Goal: Task Accomplishment & Management: Manage account settings

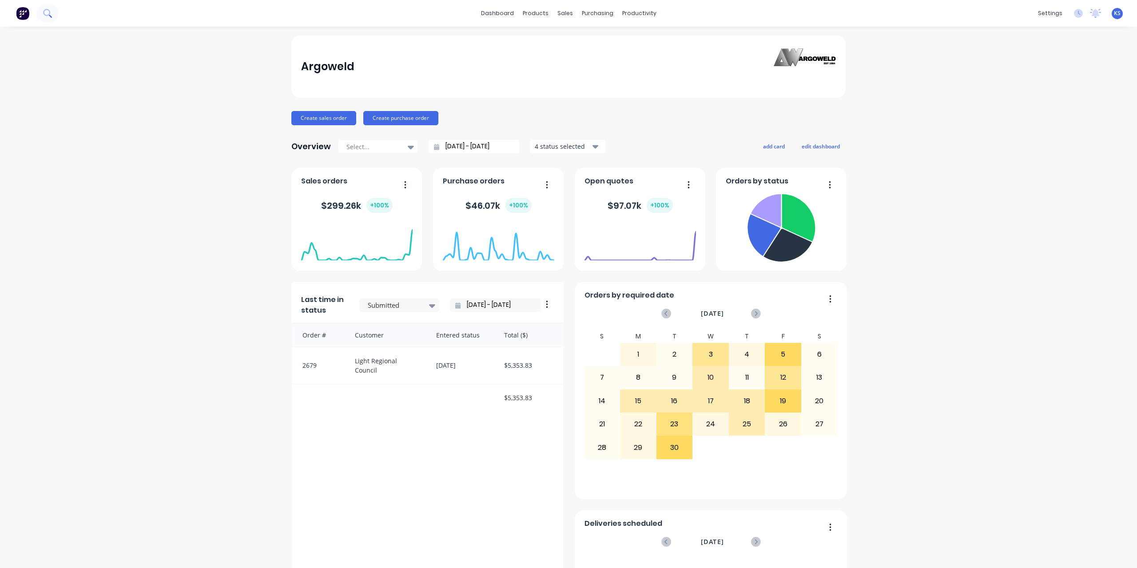
click at [51, 16] on icon at bounding box center [50, 16] width 3 height 3
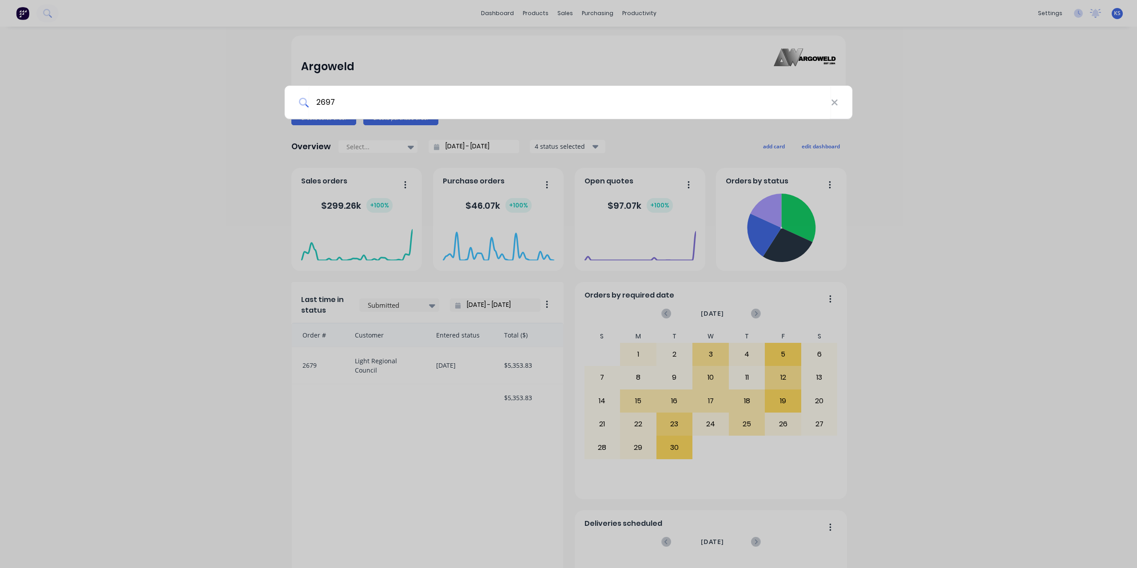
type input "2697"
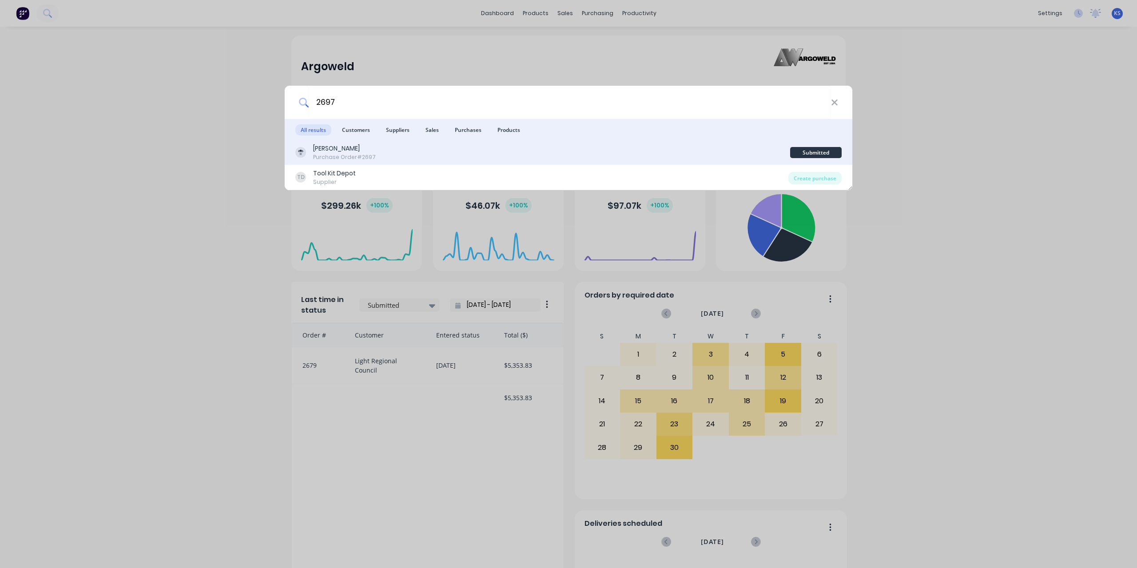
click at [334, 152] on div "[PERSON_NAME]" at bounding box center [344, 148] width 63 height 9
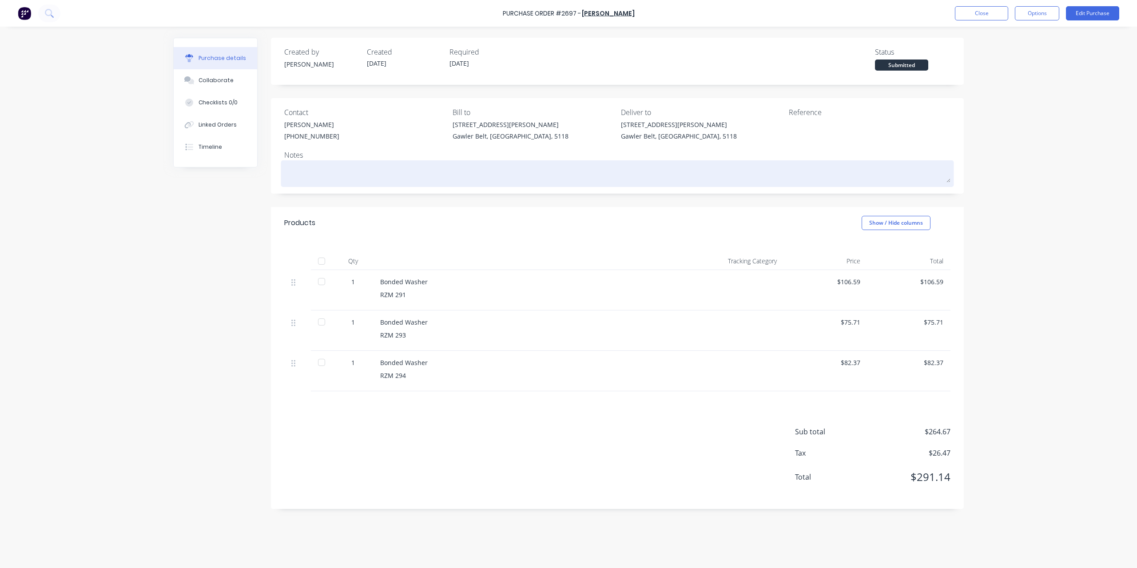
click at [291, 168] on textarea at bounding box center [617, 173] width 666 height 20
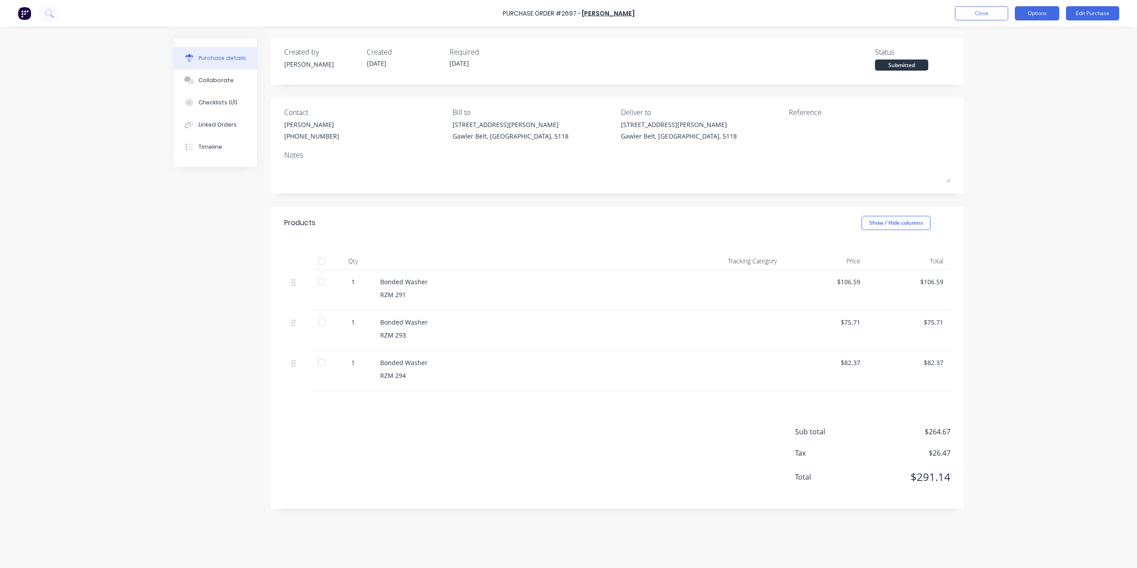
click at [1045, 16] on button "Options" at bounding box center [1037, 13] width 44 height 14
click at [1035, 52] on div "Convert to Bill" at bounding box center [1017, 54] width 68 height 13
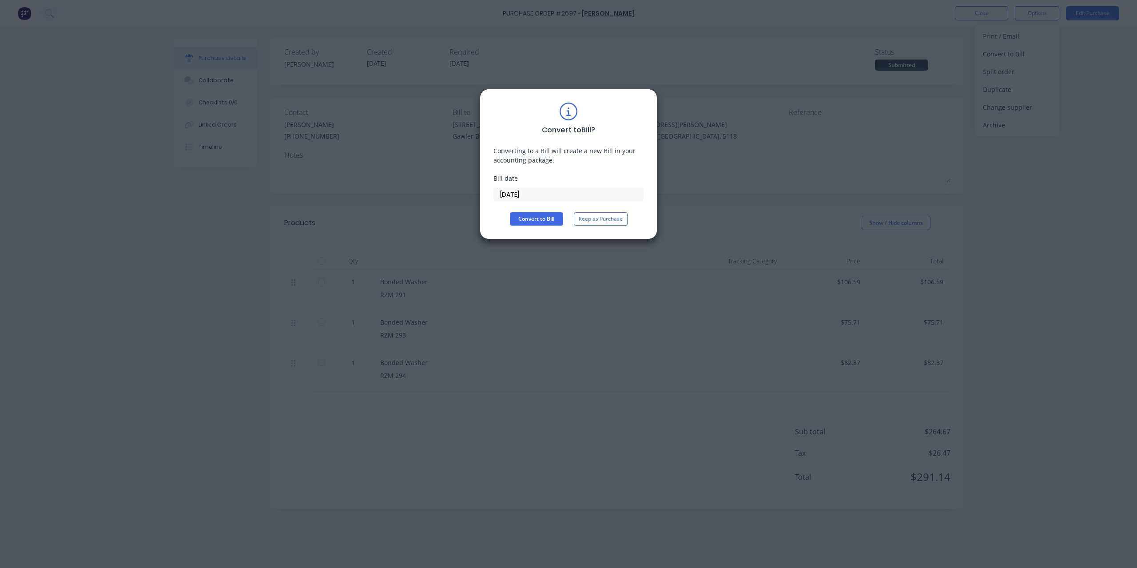
click at [541, 192] on input "[DATE]" at bounding box center [568, 194] width 149 height 13
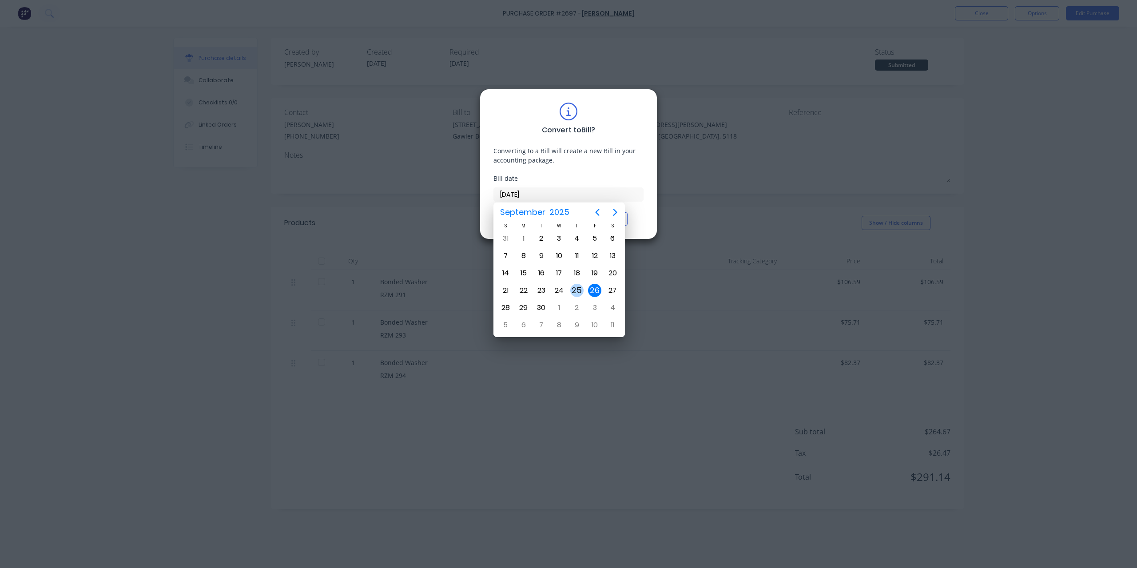
click at [574, 292] on div "25" at bounding box center [576, 290] width 13 height 13
type input "[DATE]"
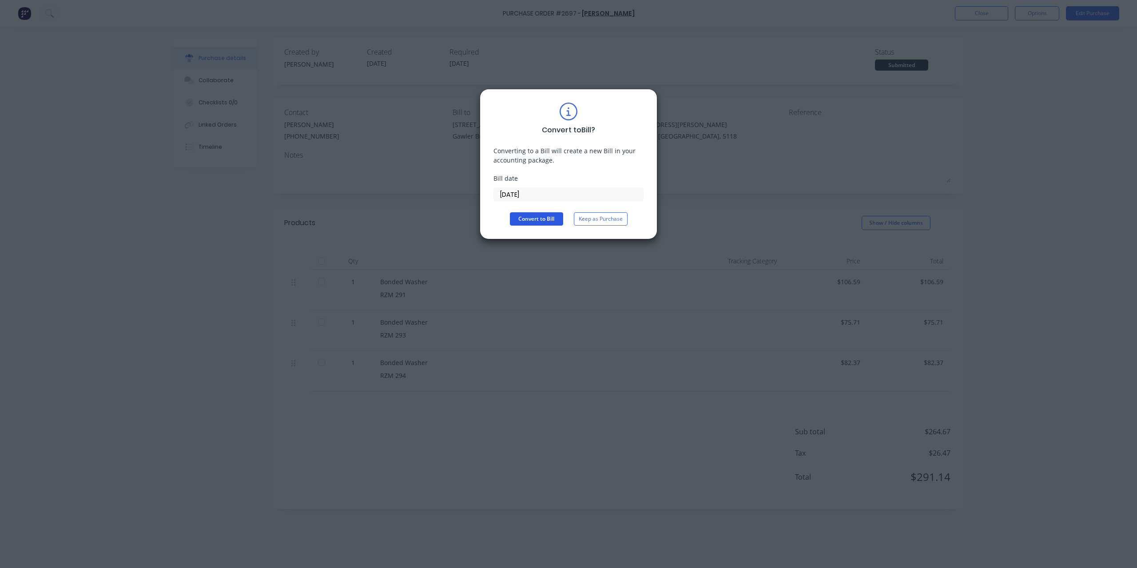
click at [523, 221] on button "Convert to Bill" at bounding box center [536, 218] width 53 height 13
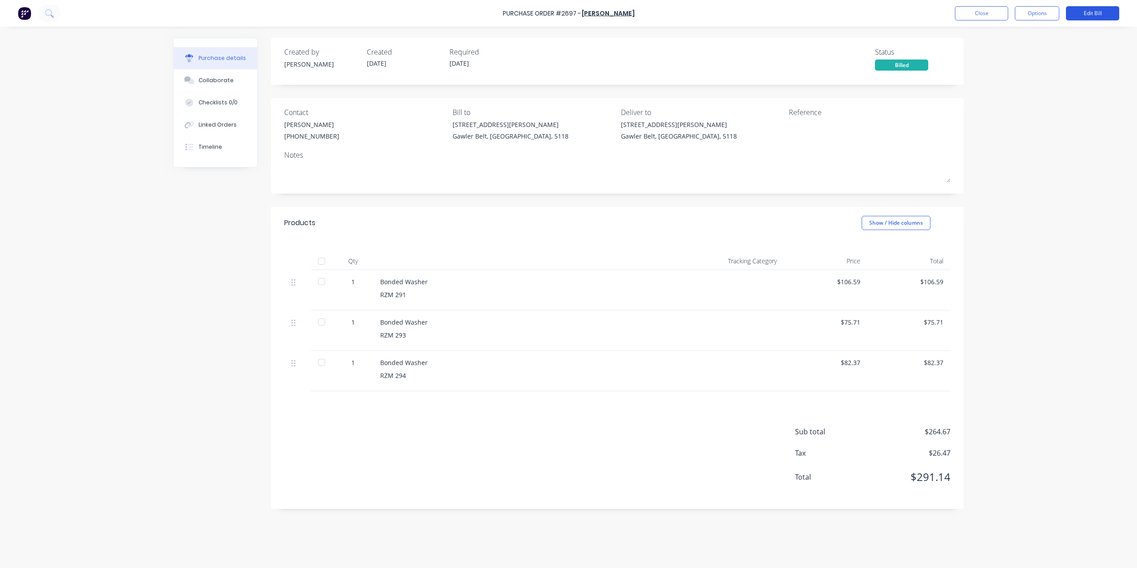
click at [1083, 20] on button "Edit Bill" at bounding box center [1092, 13] width 53 height 14
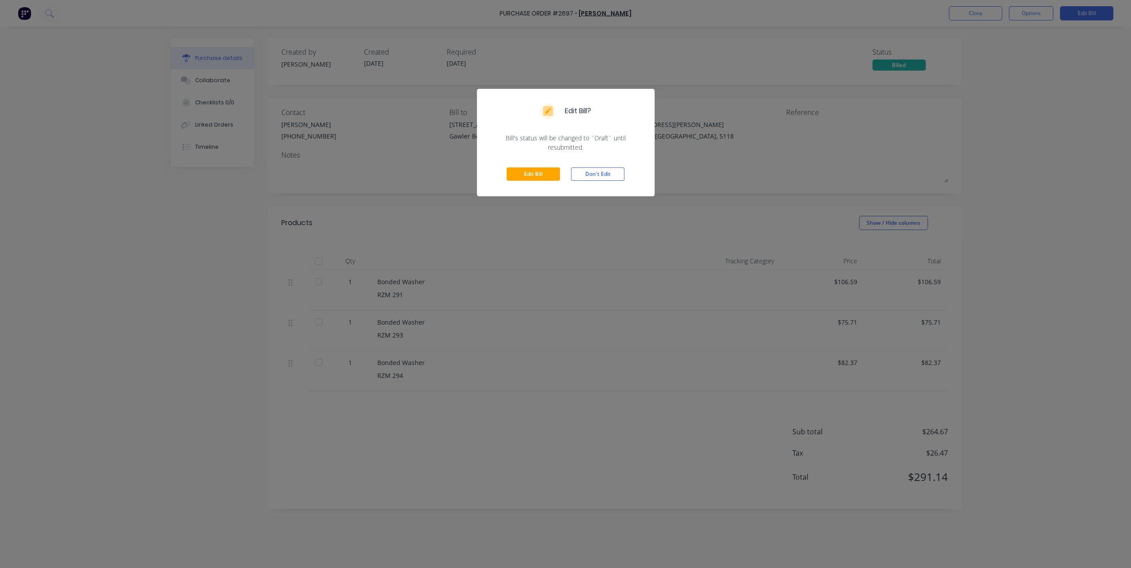
click at [546, 166] on div "Edit Bill Don't Edit" at bounding box center [566, 174] width 178 height 44
click at [546, 182] on div "Edit Bill Don't Edit" at bounding box center [566, 174] width 178 height 44
click at [550, 176] on button "Edit Bill" at bounding box center [532, 173] width 53 height 13
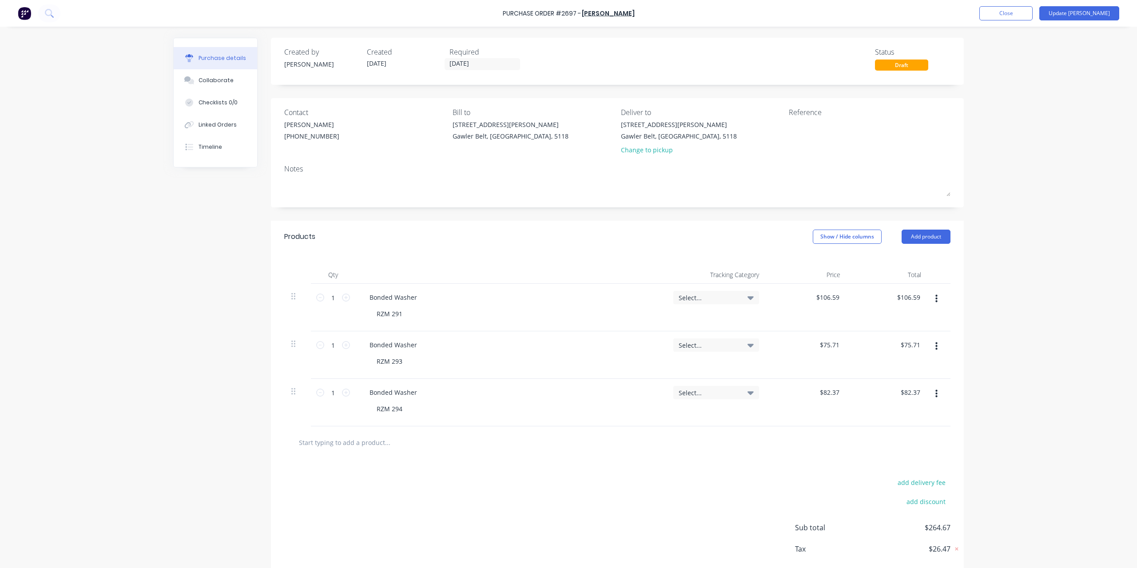
click at [801, 110] on div "Reference" at bounding box center [870, 112] width 162 height 11
click at [800, 129] on textarea at bounding box center [844, 130] width 111 height 20
type textarea "035477"
type textarea "x"
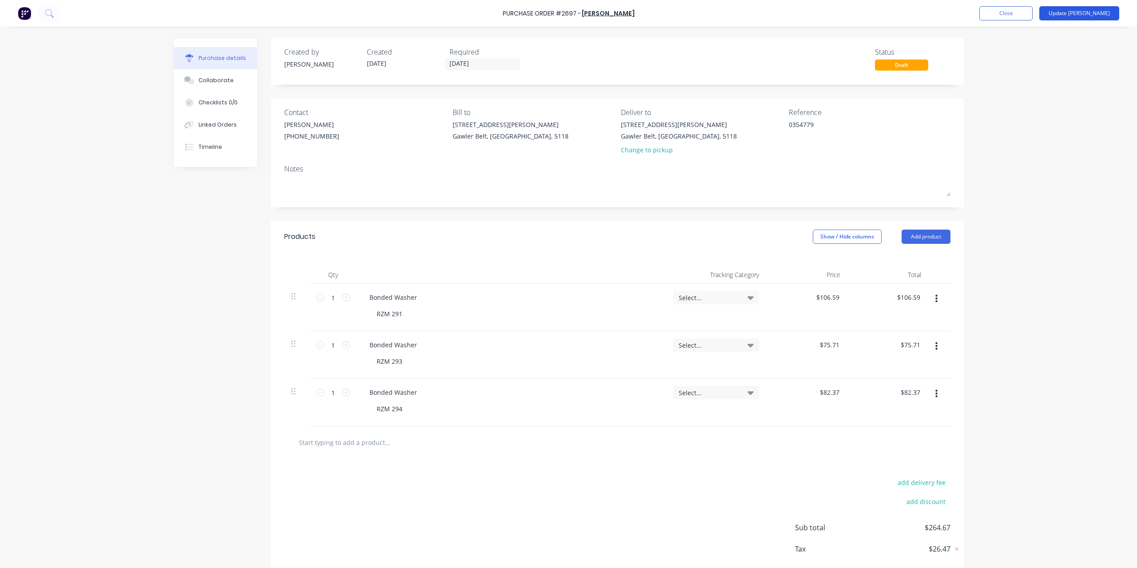
type textarea "0354779"
type textarea "x"
type textarea "0354779"
click at [1084, 17] on button "Update Bill" at bounding box center [1080, 13] width 80 height 14
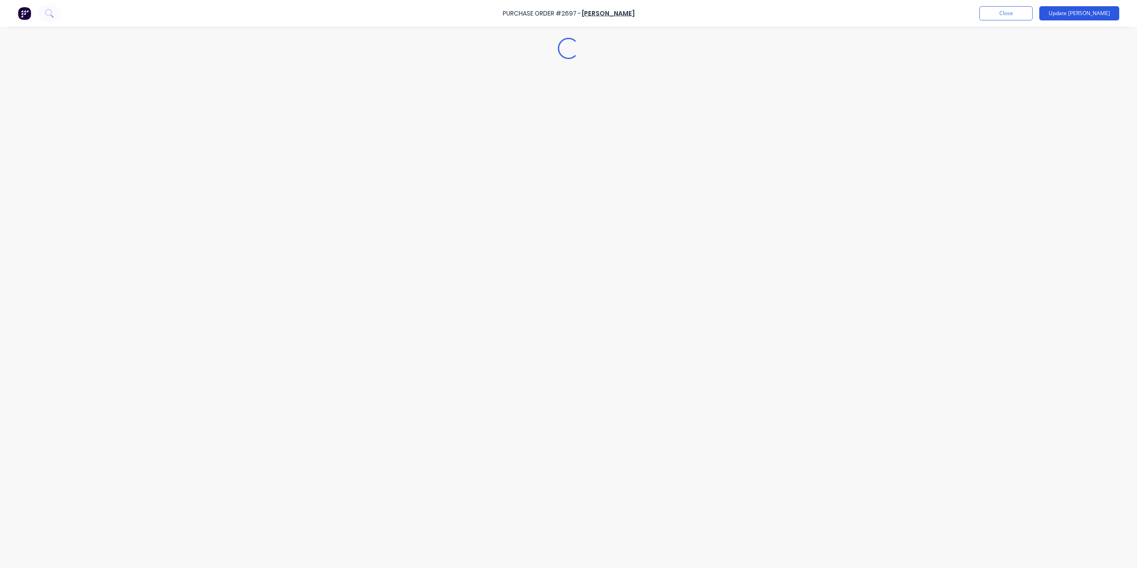
type textarea "x"
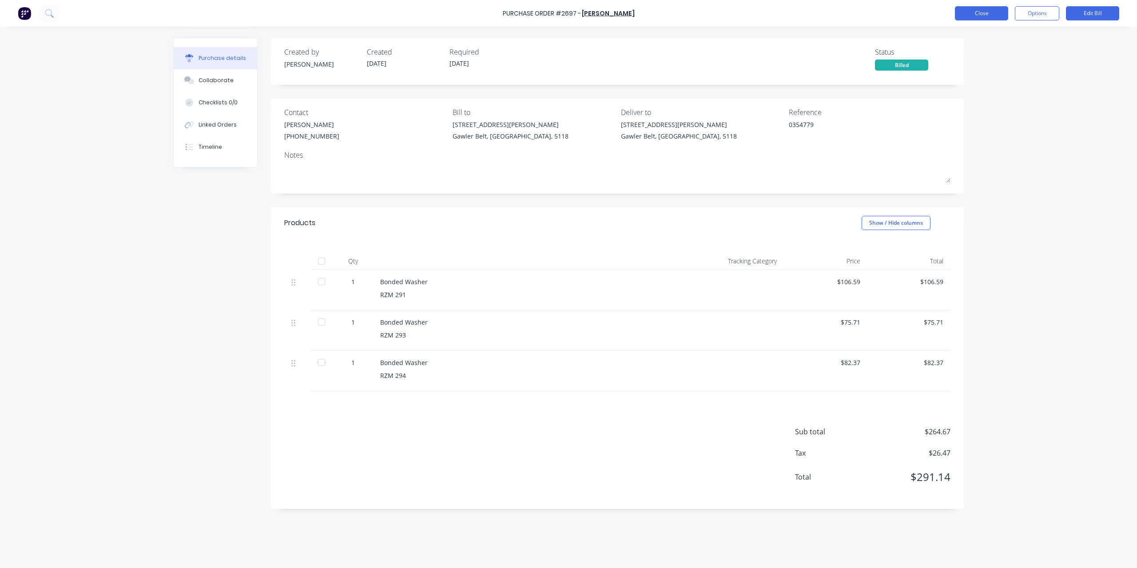
click at [1000, 18] on button "Close" at bounding box center [981, 13] width 53 height 14
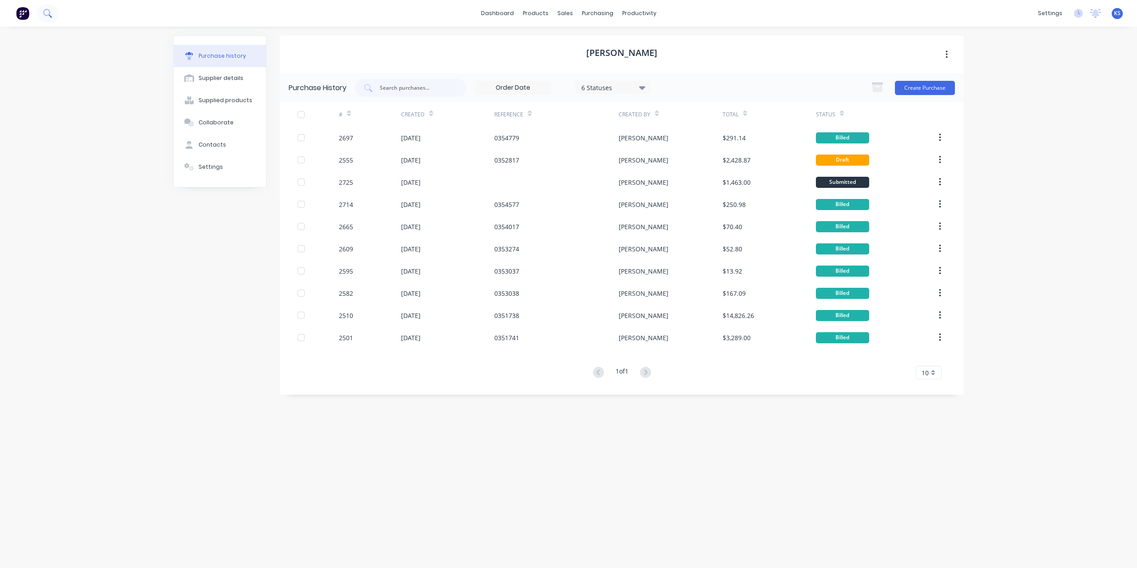
click at [49, 17] on icon at bounding box center [47, 13] width 8 height 8
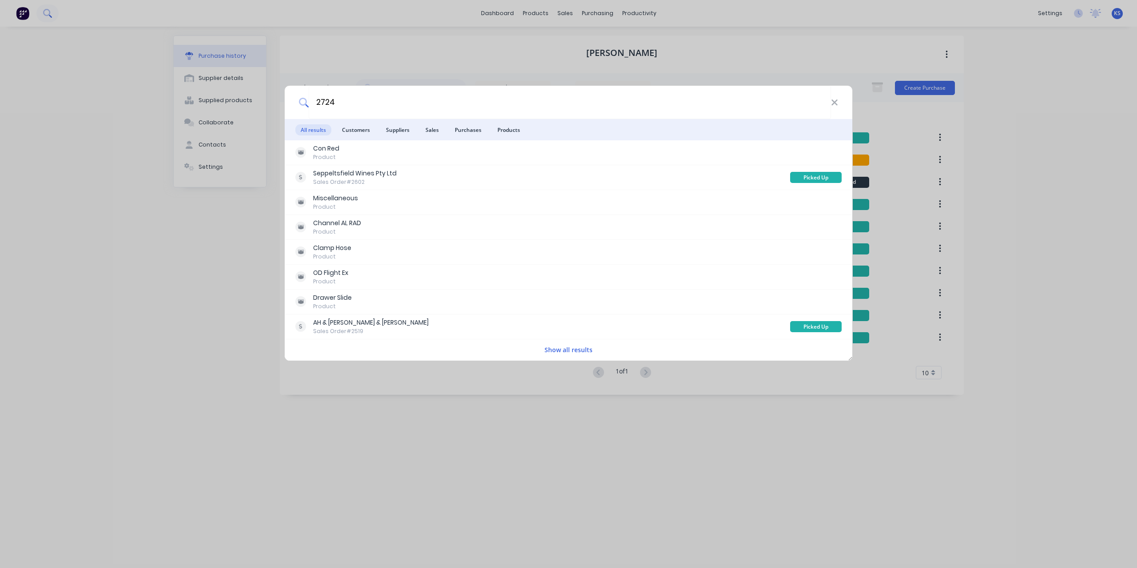
type input "2724"
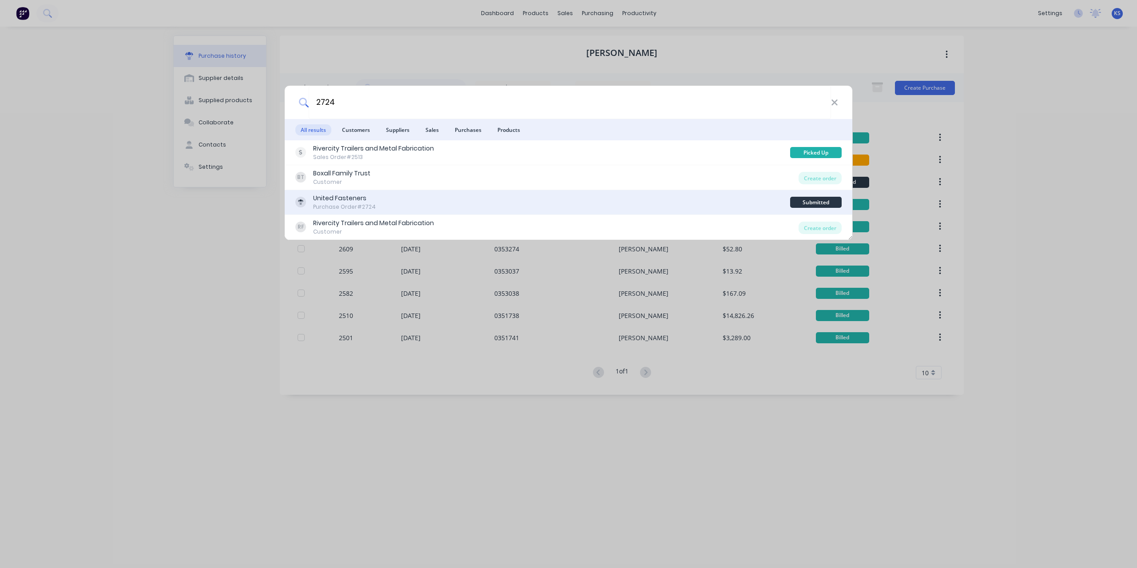
click at [369, 195] on div "United Fasteners" at bounding box center [344, 198] width 63 height 9
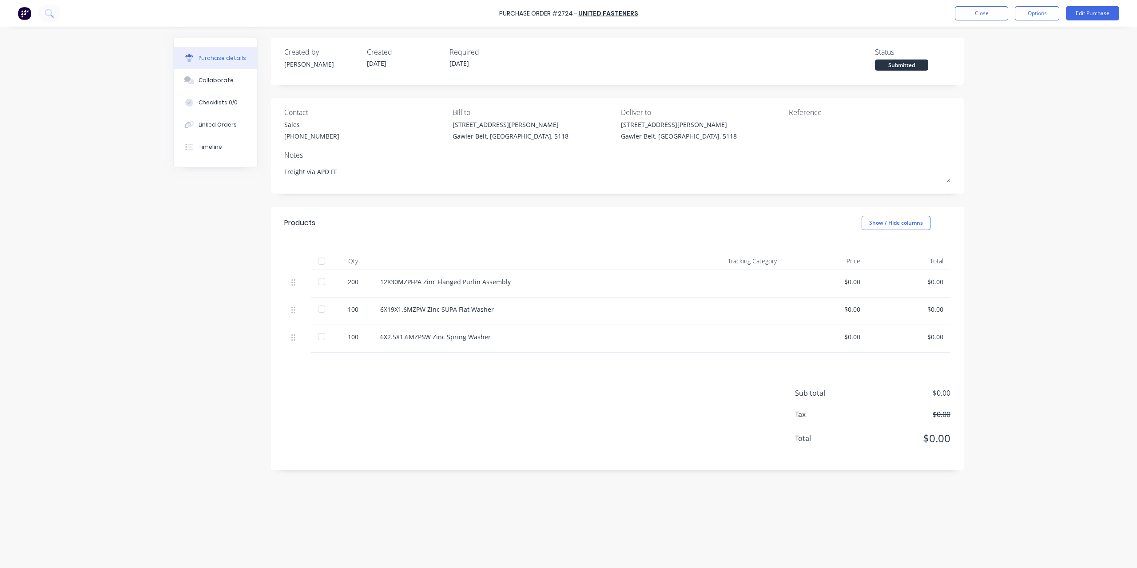
click at [321, 257] on div at bounding box center [322, 261] width 18 height 18
click at [1025, 12] on button "Options" at bounding box center [1037, 13] width 44 height 14
click at [1017, 59] on div "Convert to Bill" at bounding box center [1017, 54] width 68 height 13
type textarea "x"
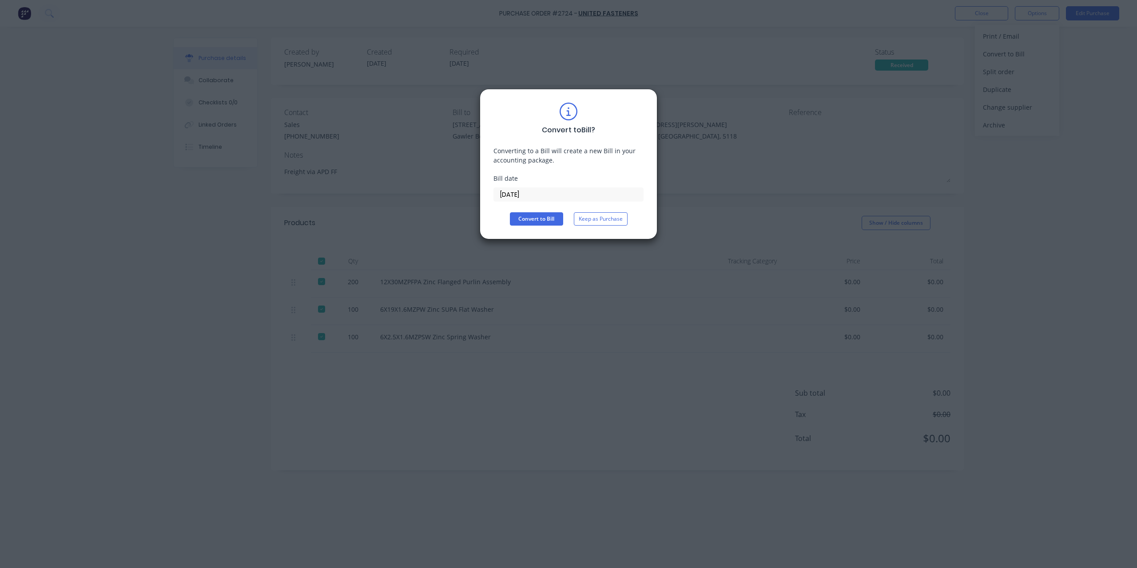
click at [545, 188] on input "[DATE]" at bounding box center [568, 194] width 149 height 13
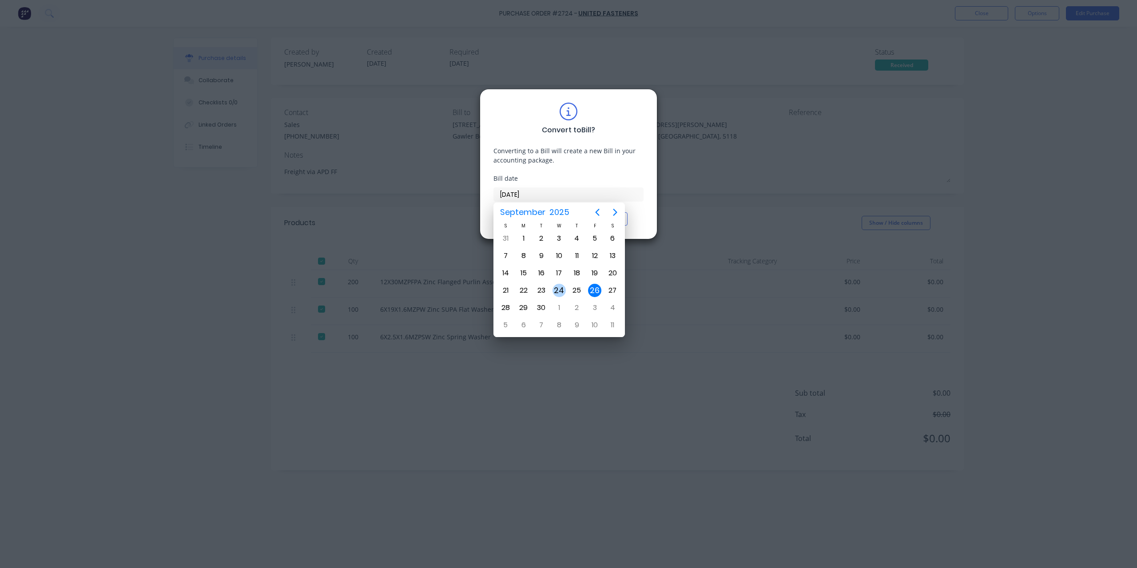
click at [556, 291] on div "24" at bounding box center [559, 290] width 13 height 13
type input "[DATE]"
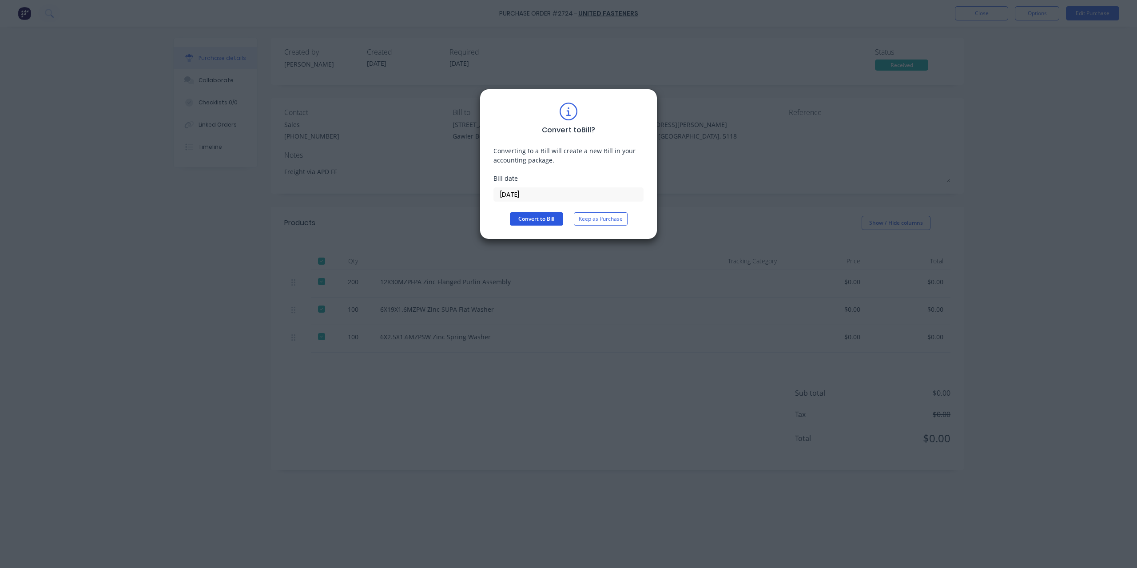
click at [547, 222] on button "Convert to Bill" at bounding box center [536, 218] width 53 height 13
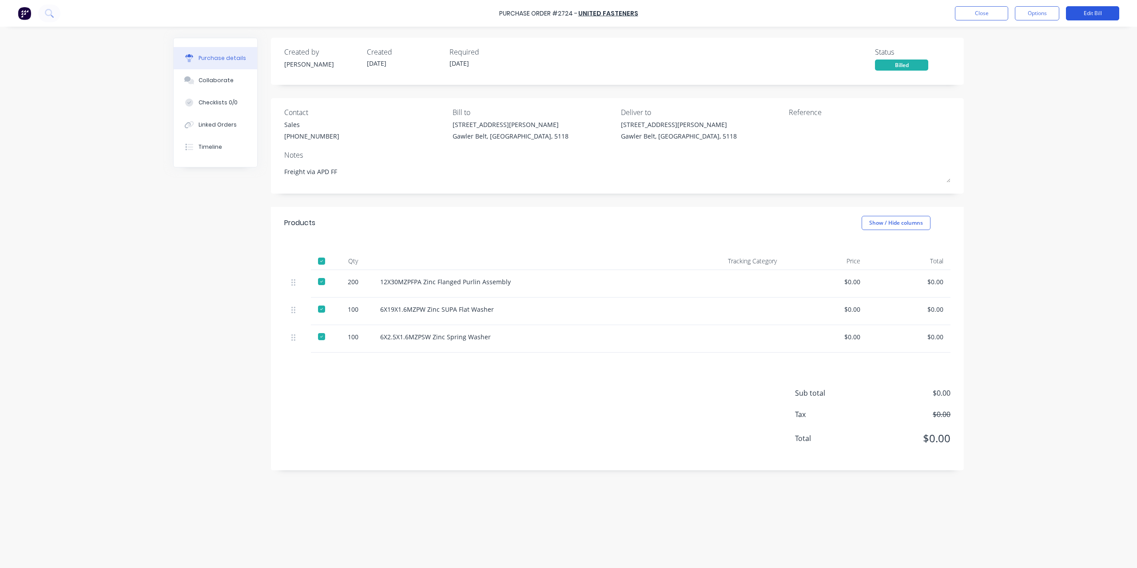
click at [1089, 20] on button "Edit Bill" at bounding box center [1092, 13] width 53 height 14
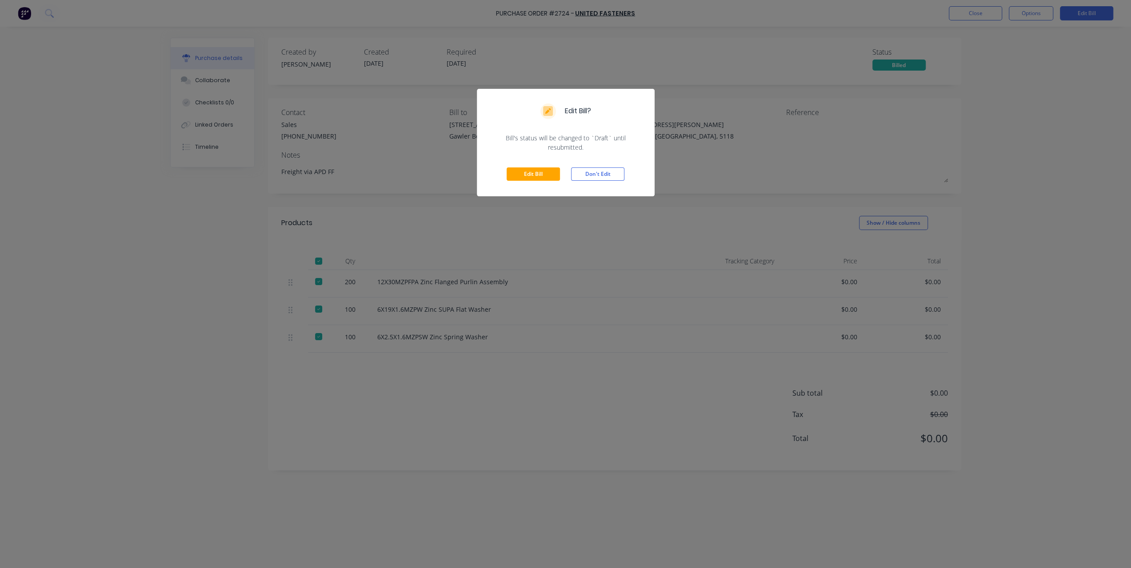
click at [506, 174] on div "Edit Bill Don't Edit" at bounding box center [566, 174] width 178 height 44
click at [558, 171] on button "Edit Bill" at bounding box center [532, 173] width 53 height 13
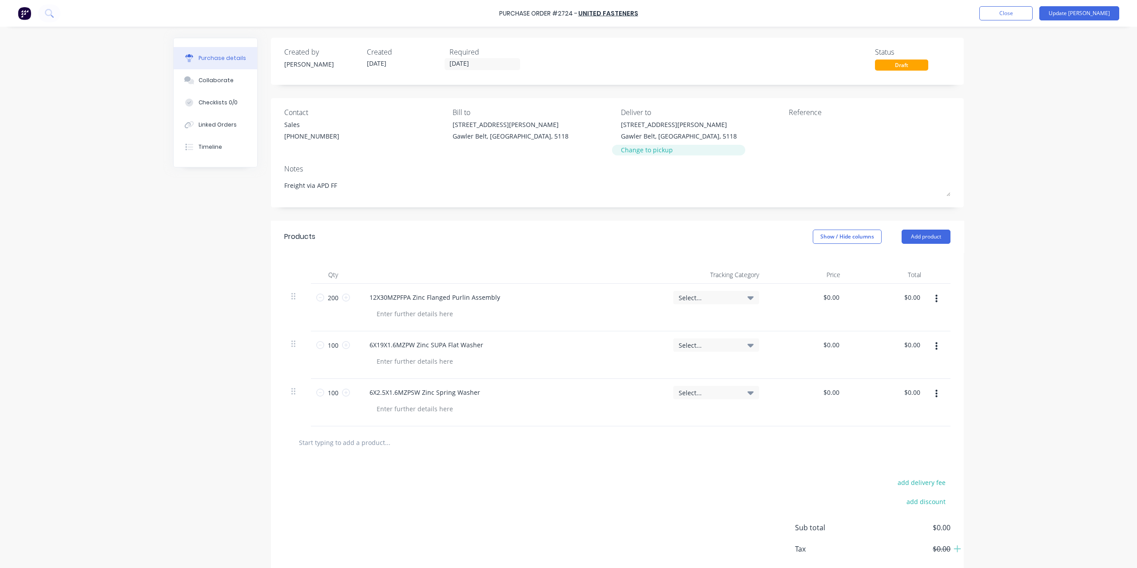
type textarea "x"
click at [792, 120] on textarea at bounding box center [844, 130] width 111 height 20
type textarea "2573158"
type textarea "x"
type textarea "2573158"
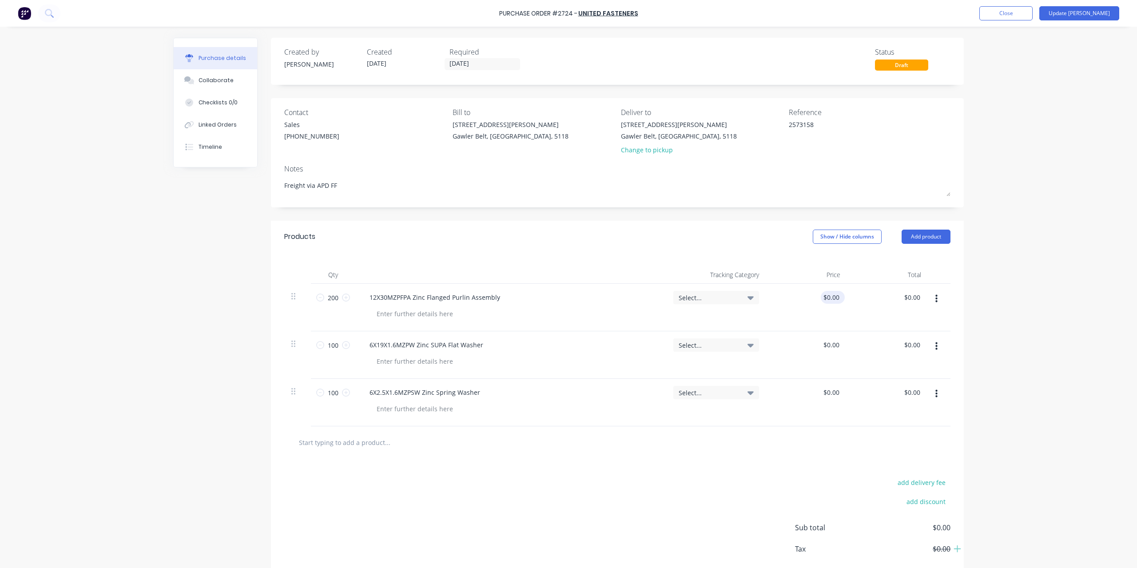
type input "0.00"
click at [837, 295] on input "0.00" at bounding box center [831, 297] width 20 height 13
click at [837, 295] on input "0.00" at bounding box center [833, 297] width 17 height 13
type textarea "x"
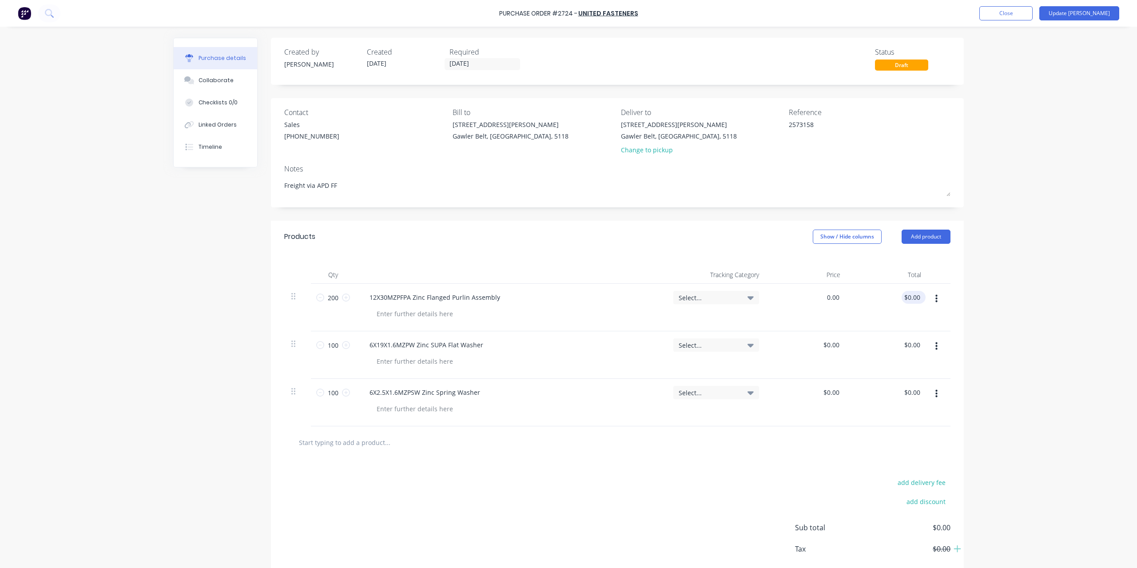
type input "$0.00"
type input "0.00"
click at [912, 299] on input "0.00" at bounding box center [913, 297] width 17 height 13
type textarea "x"
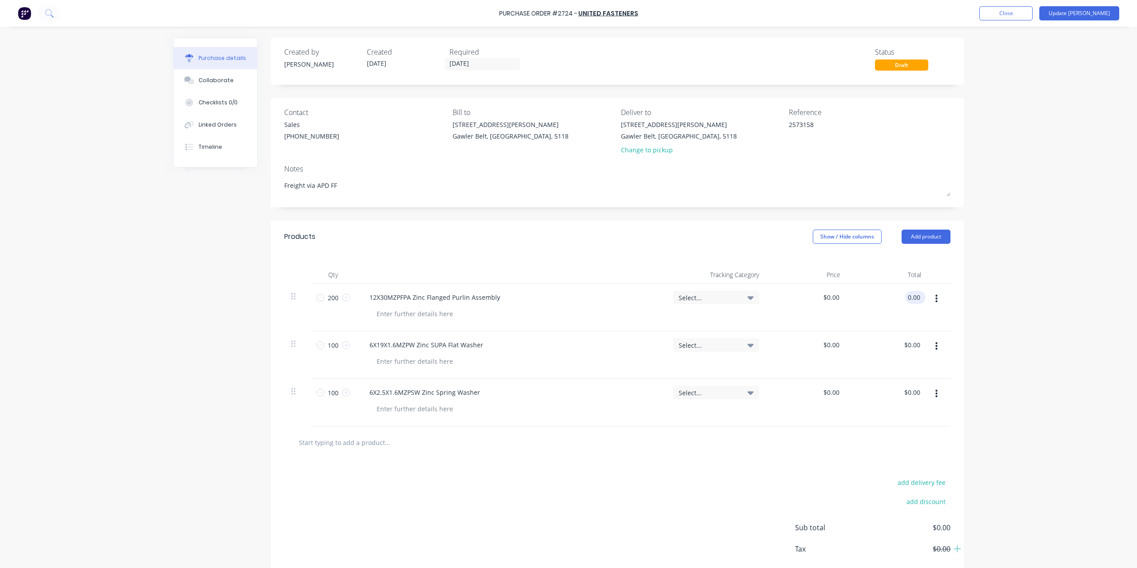
click at [912, 299] on input "0.00" at bounding box center [913, 297] width 17 height 13
type input "48"
type textarea "x"
type input "$0.24"
type input "$48.00"
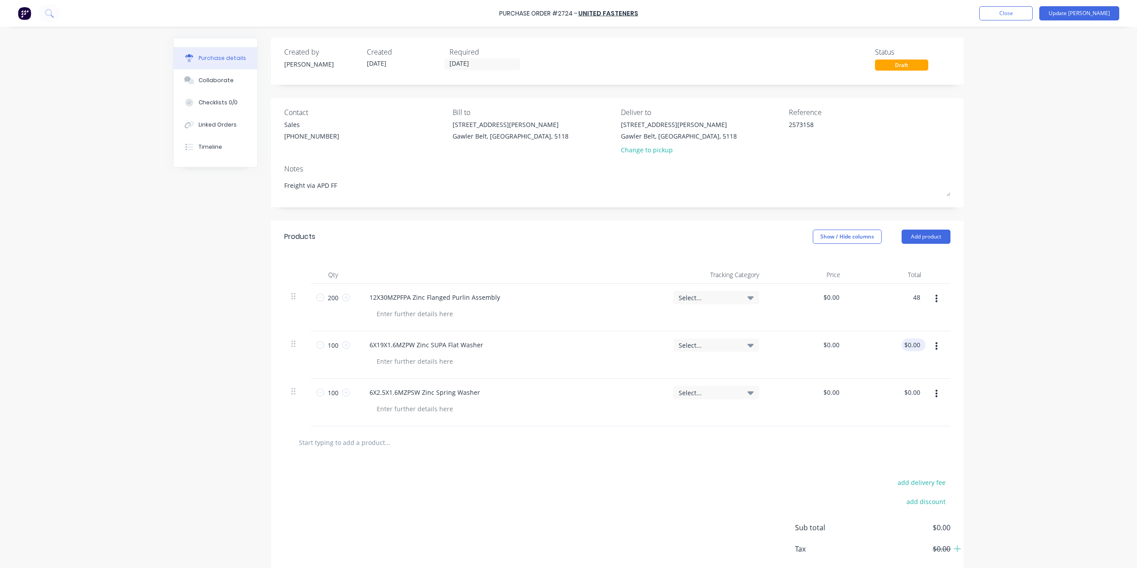
type input "0.00"
click at [906, 342] on input "0.00" at bounding box center [913, 345] width 17 height 13
click at [906, 347] on input "0.00" at bounding box center [913, 345] width 17 height 13
type textarea "x"
click at [906, 347] on input "0.00" at bounding box center [913, 345] width 17 height 13
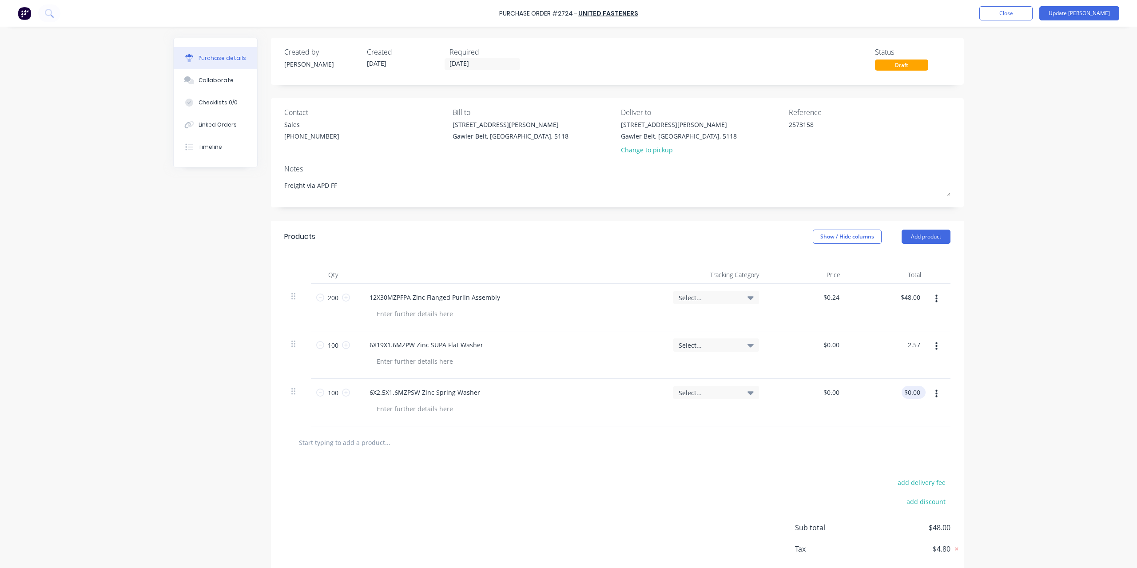
type input "2.57"
type textarea "x"
type input "$0.0257"
type input "$2.57"
type input "0.00"
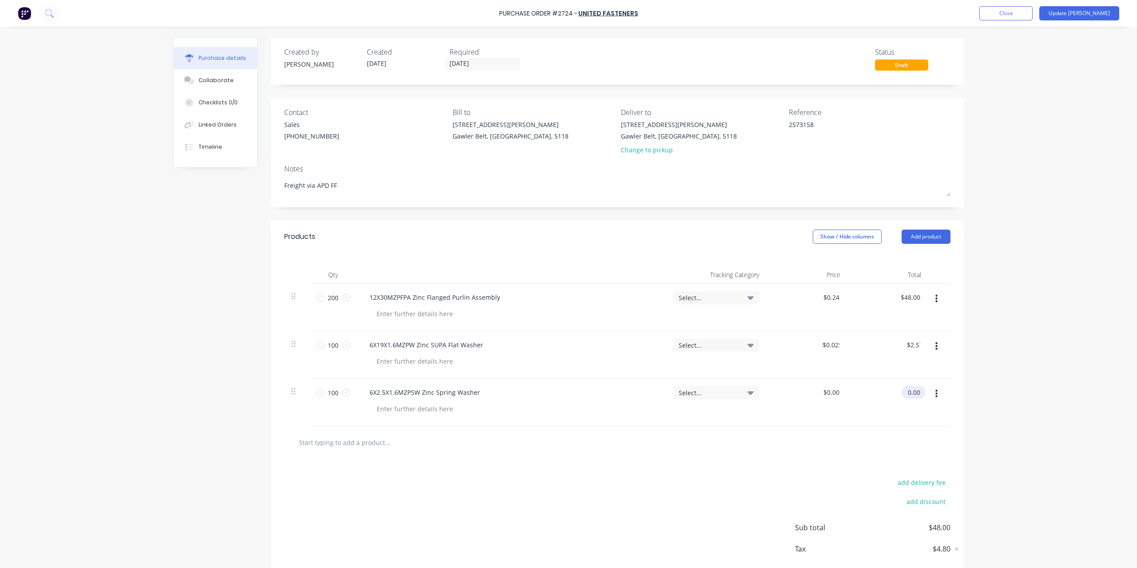
click at [913, 391] on input "0.00" at bounding box center [912, 392] width 20 height 13
click at [913, 391] on input "0.00" at bounding box center [913, 392] width 17 height 13
type textarea "x"
click at [913, 391] on input "0.00" at bounding box center [913, 392] width 17 height 13
type input "1.57"
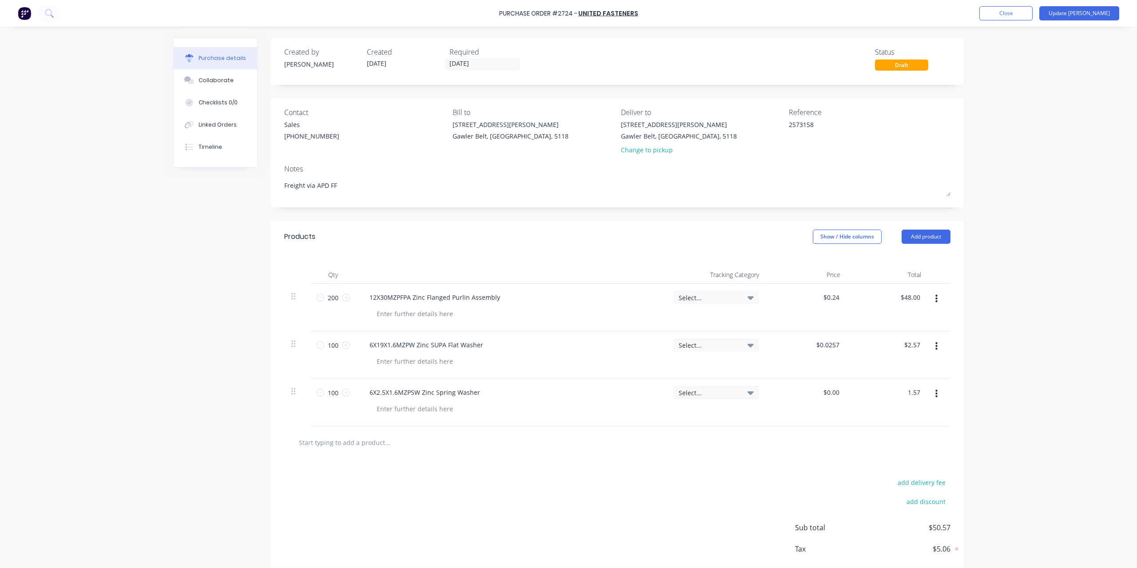
type textarea "x"
type input "$0.0157"
type input "$1.57"
click at [1032, 383] on div "Purchase Order #2724 - United Fasteners Add product Close Update Bill Purchase …" at bounding box center [568, 284] width 1137 height 568
click at [1099, 16] on button "Update Bill" at bounding box center [1080, 13] width 80 height 14
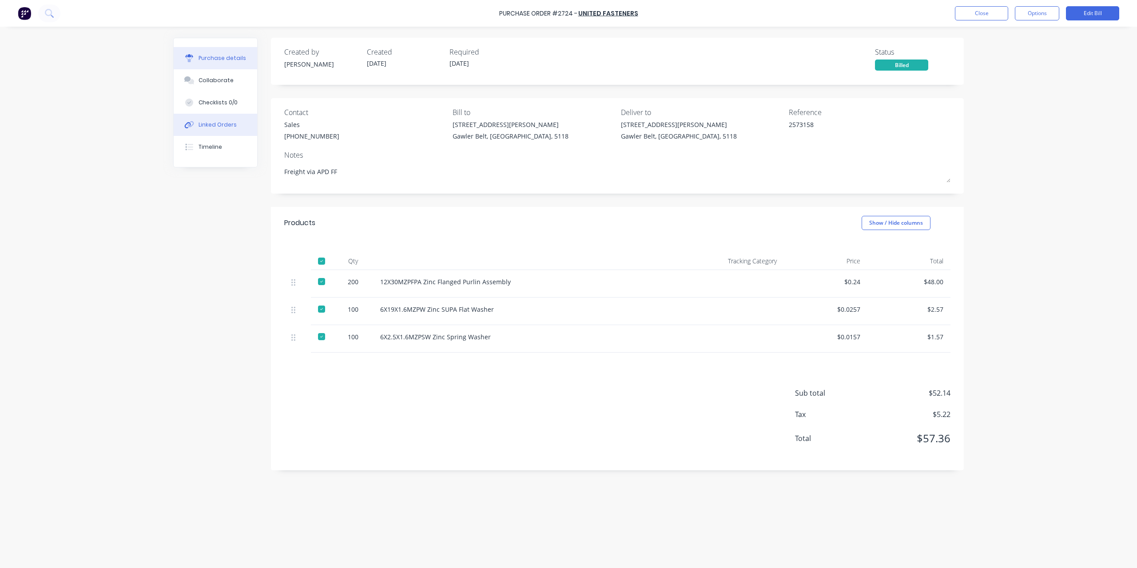
click at [217, 128] on div "Linked Orders" at bounding box center [218, 125] width 38 height 8
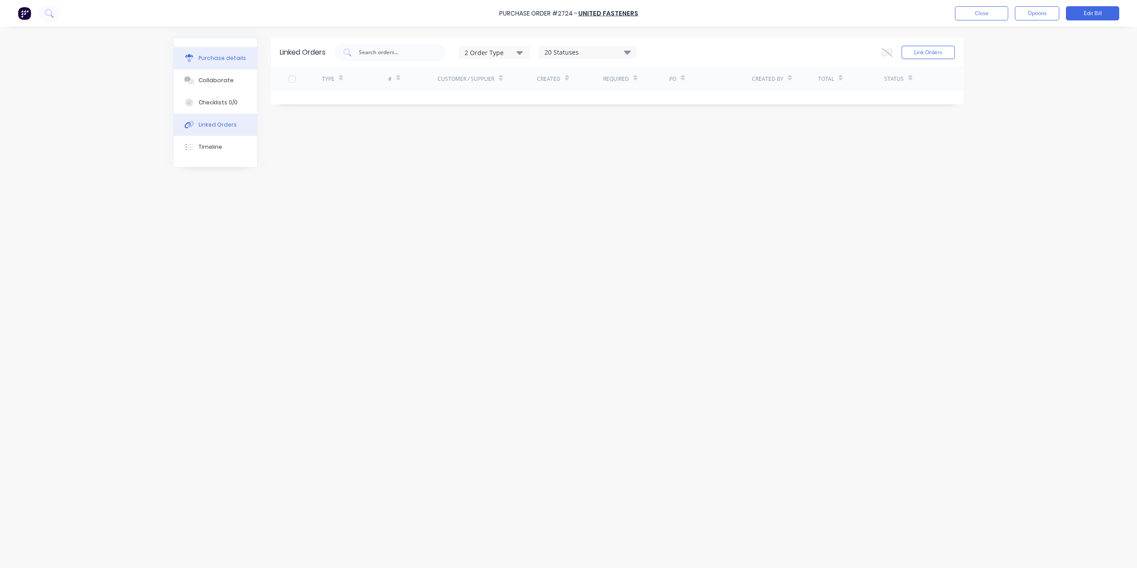
click at [236, 64] on button "Purchase details" at bounding box center [216, 58] width 84 height 22
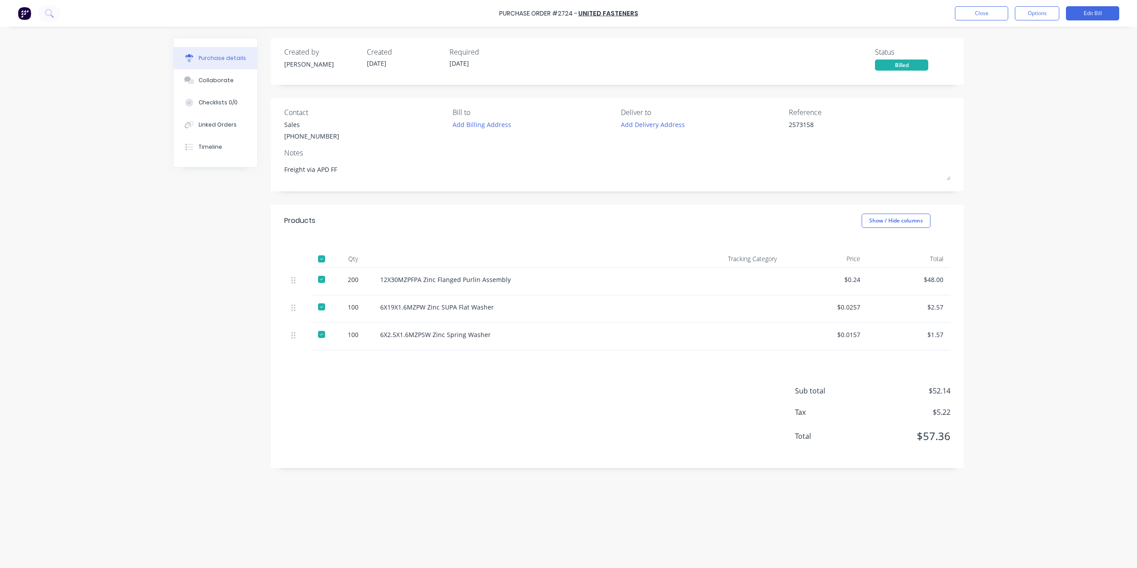
type textarea "x"
click at [965, 9] on button "Close" at bounding box center [981, 13] width 53 height 14
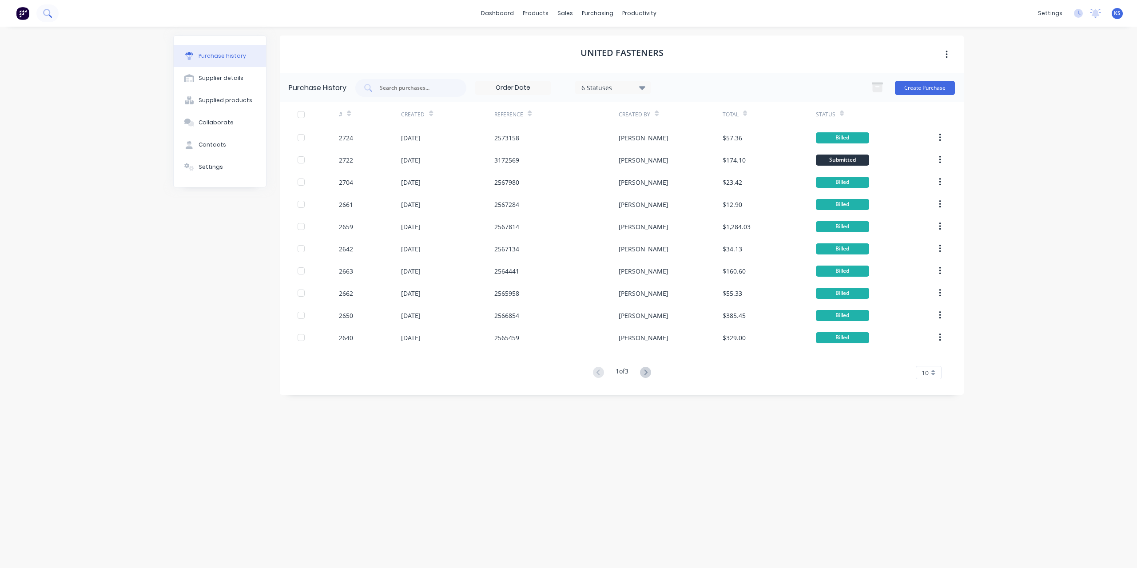
click at [42, 18] on button at bounding box center [47, 13] width 22 height 18
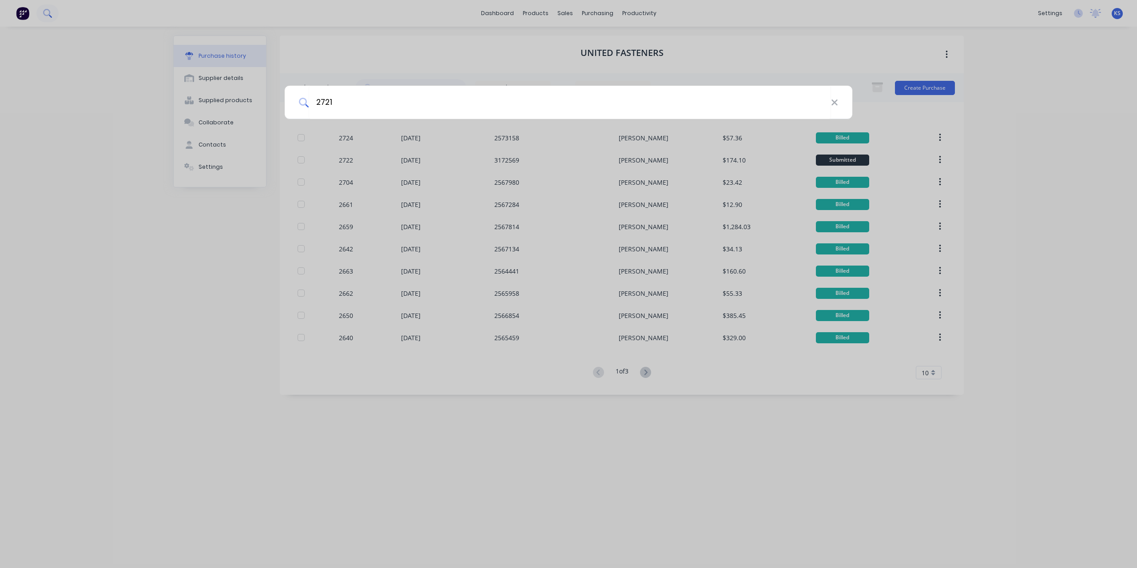
type input "2721"
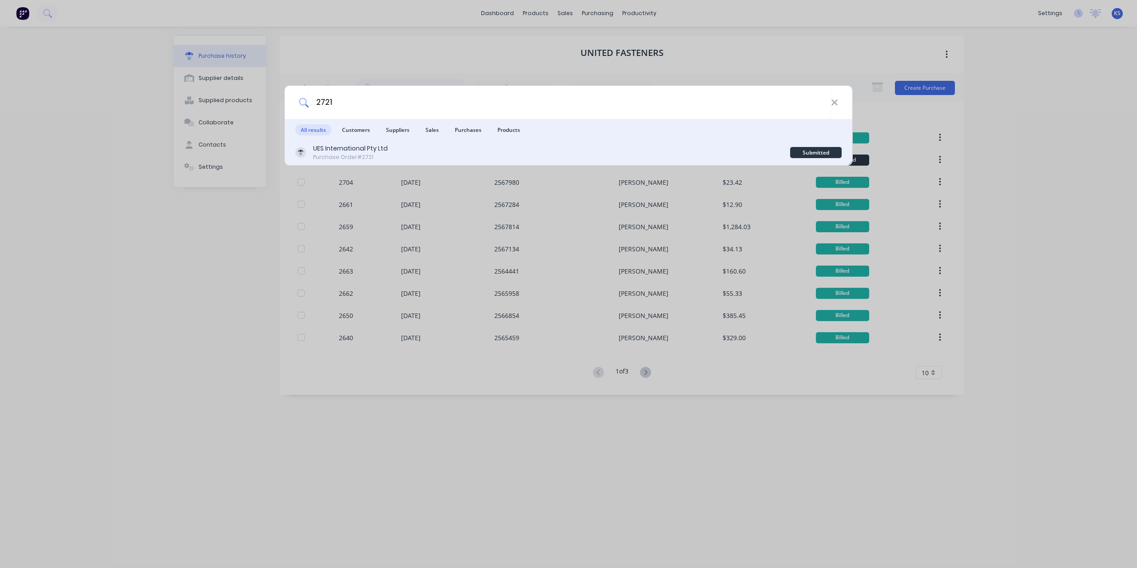
click at [376, 159] on div "Purchase Order #2721" at bounding box center [350, 157] width 75 height 8
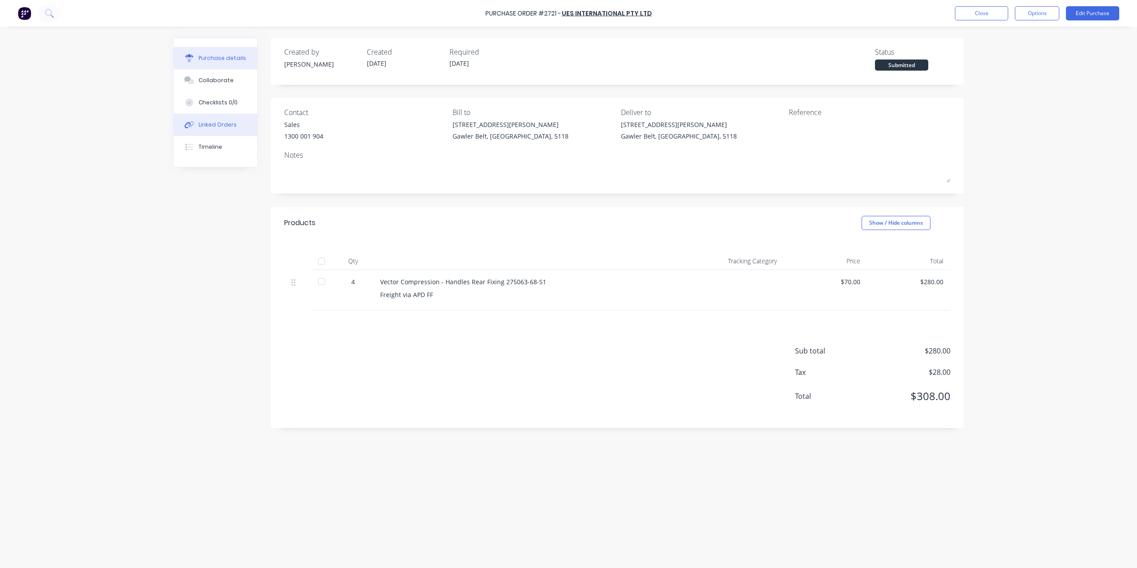
click at [234, 124] on button "Linked Orders" at bounding box center [216, 125] width 84 height 22
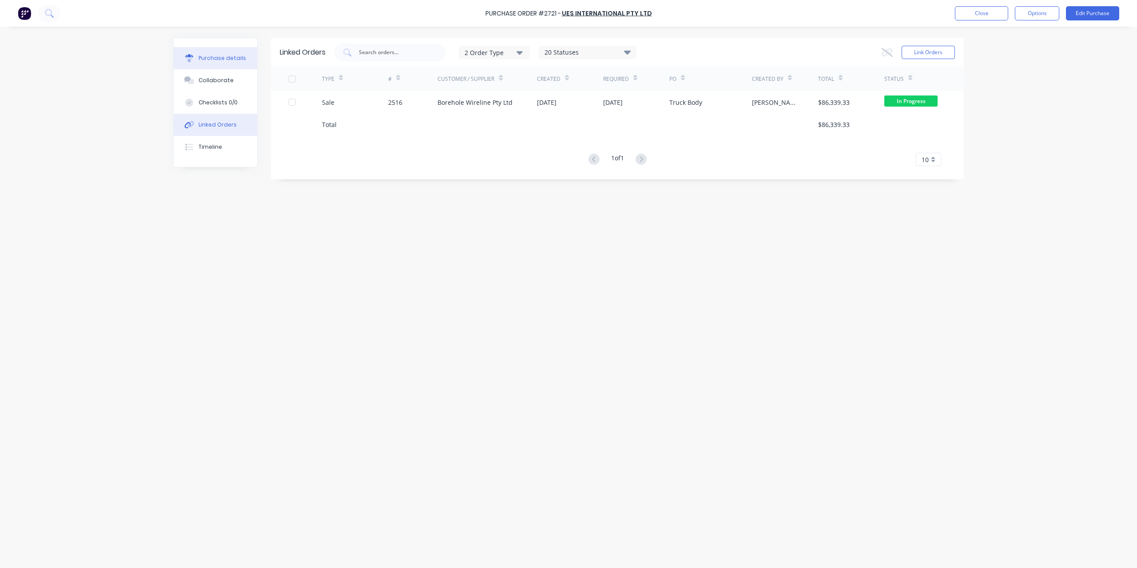
click at [225, 63] on button "Purchase details" at bounding box center [216, 58] width 84 height 22
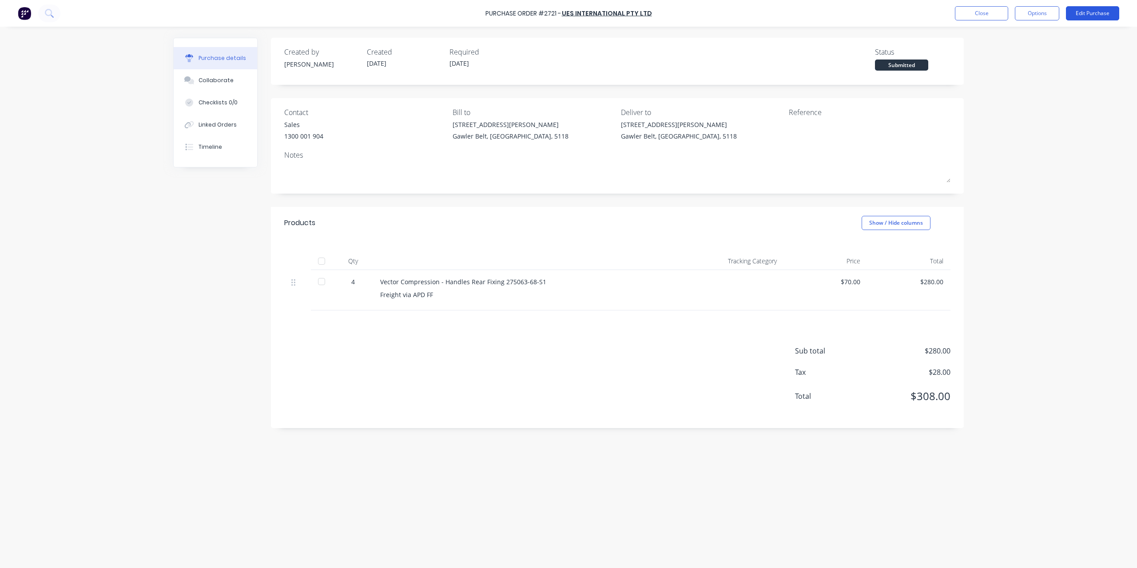
click at [1097, 19] on button "Edit Purchase" at bounding box center [1092, 13] width 53 height 14
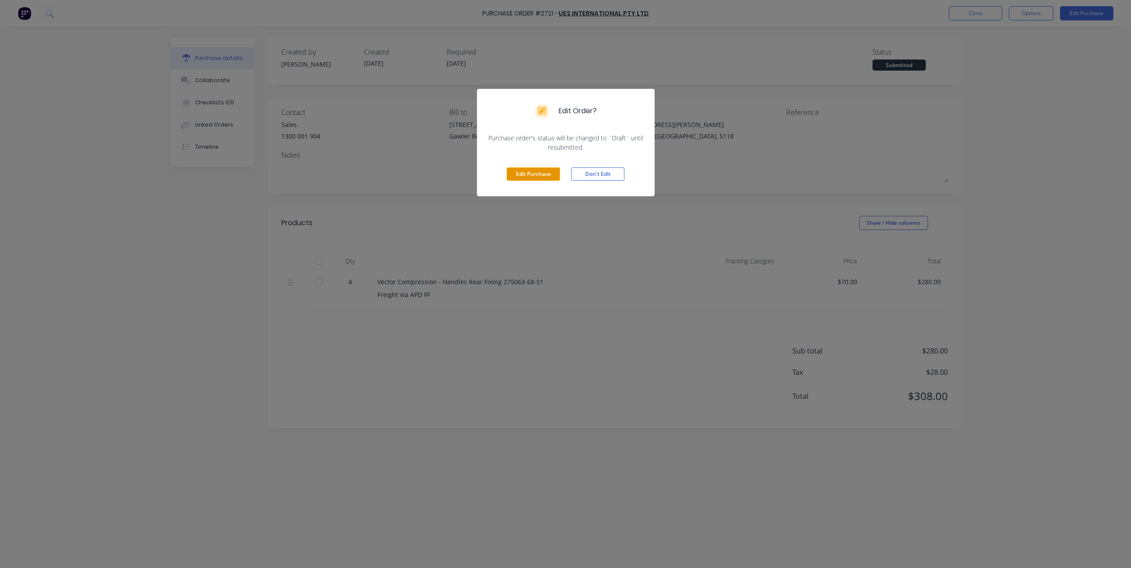
click at [508, 168] on button "Edit Purchase" at bounding box center [532, 173] width 53 height 13
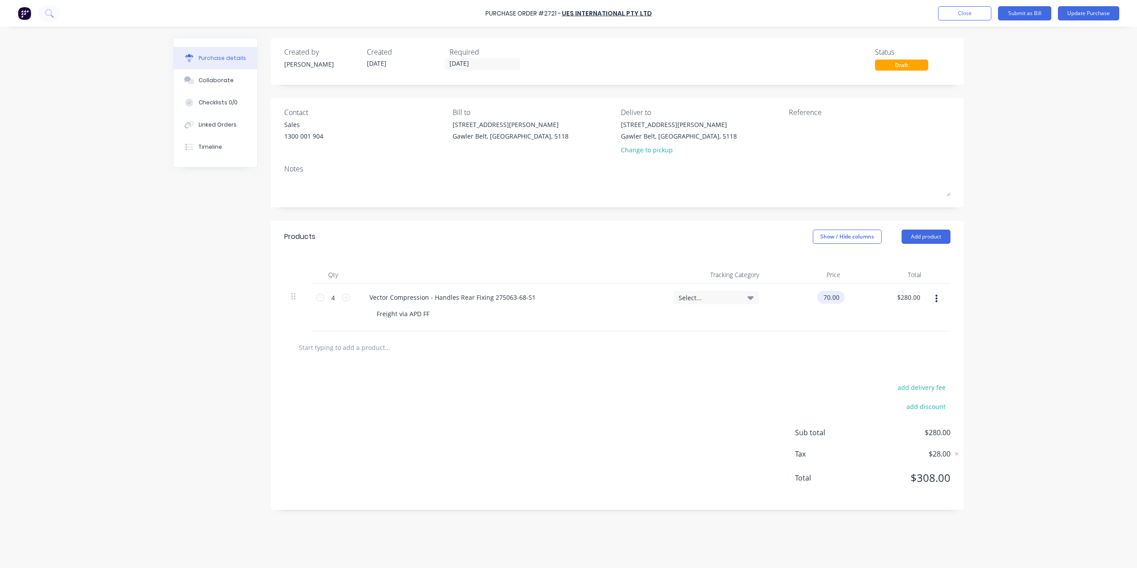
click at [821, 301] on div "70.00 $70.00" at bounding box center [829, 297] width 24 height 13
click at [822, 299] on input "70.00" at bounding box center [831, 297] width 20 height 13
type input "$40.00"
type input "$160.00"
click at [813, 126] on textarea at bounding box center [844, 130] width 111 height 20
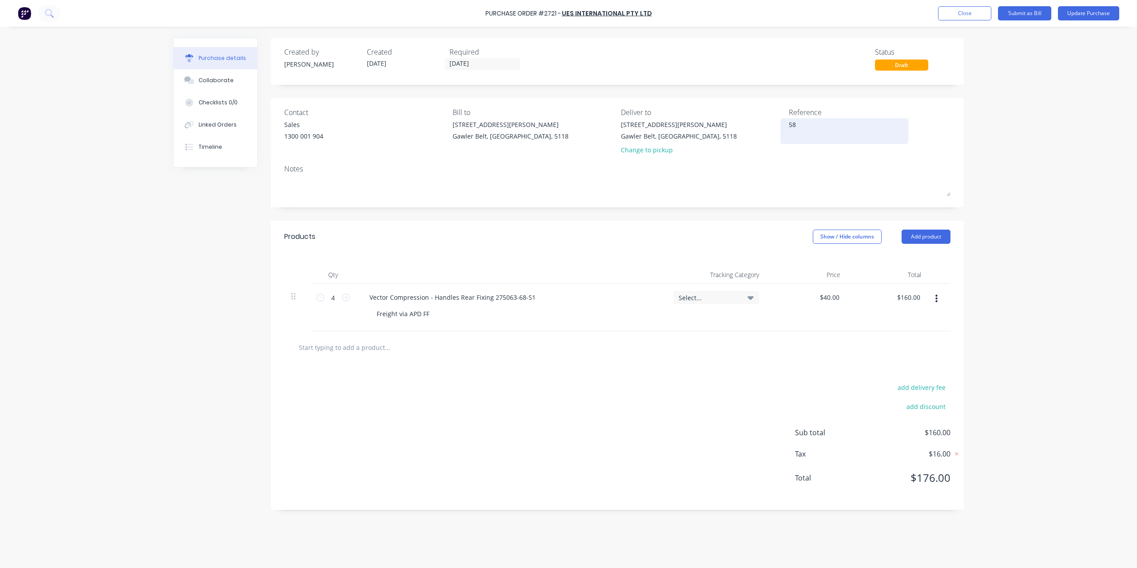
type textarea "582"
type textarea "x"
type textarea "5822"
type textarea "x"
type textarea "58229"
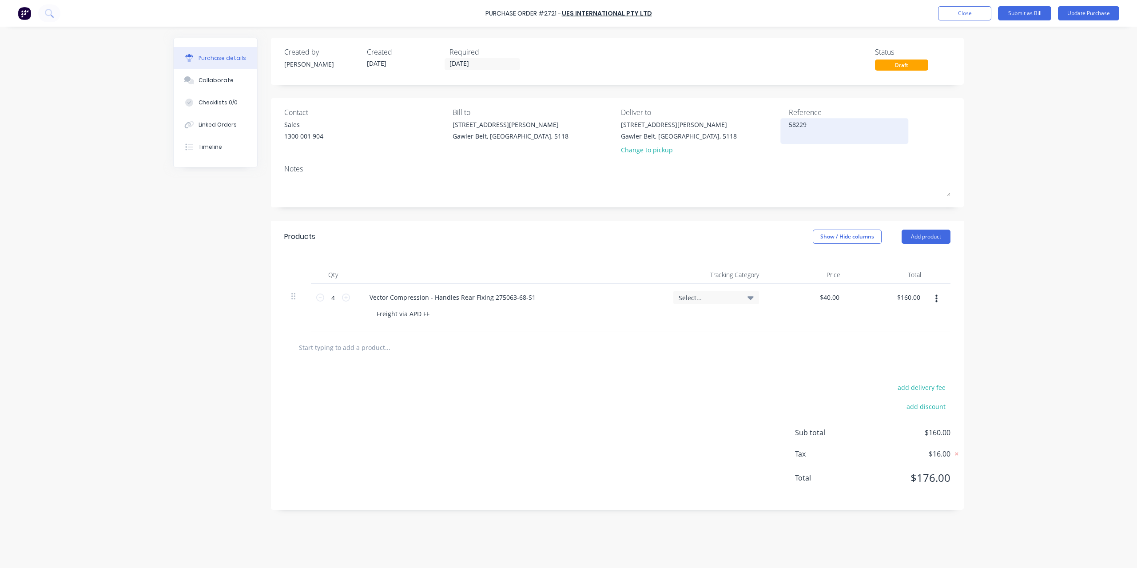
type textarea "x"
type textarea "582295"
type textarea "x"
type textarea "582295"
click at [1074, 14] on button "Update Purchase" at bounding box center [1088, 13] width 61 height 14
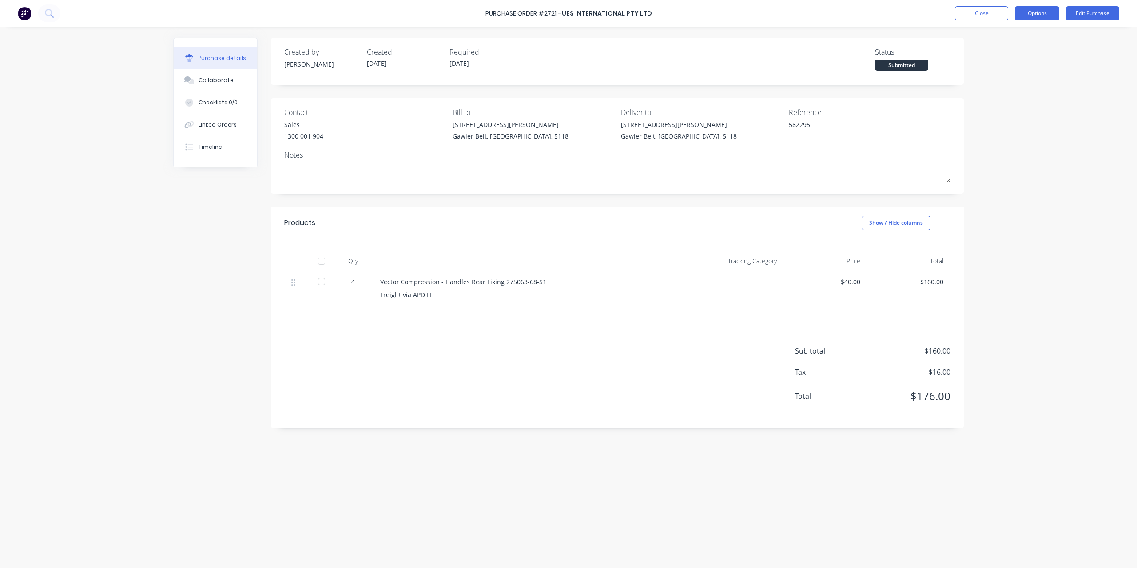
click at [1035, 13] on button "Options" at bounding box center [1037, 13] width 44 height 14
click at [1022, 48] on div "Convert to Bill" at bounding box center [1017, 54] width 68 height 13
type textarea "x"
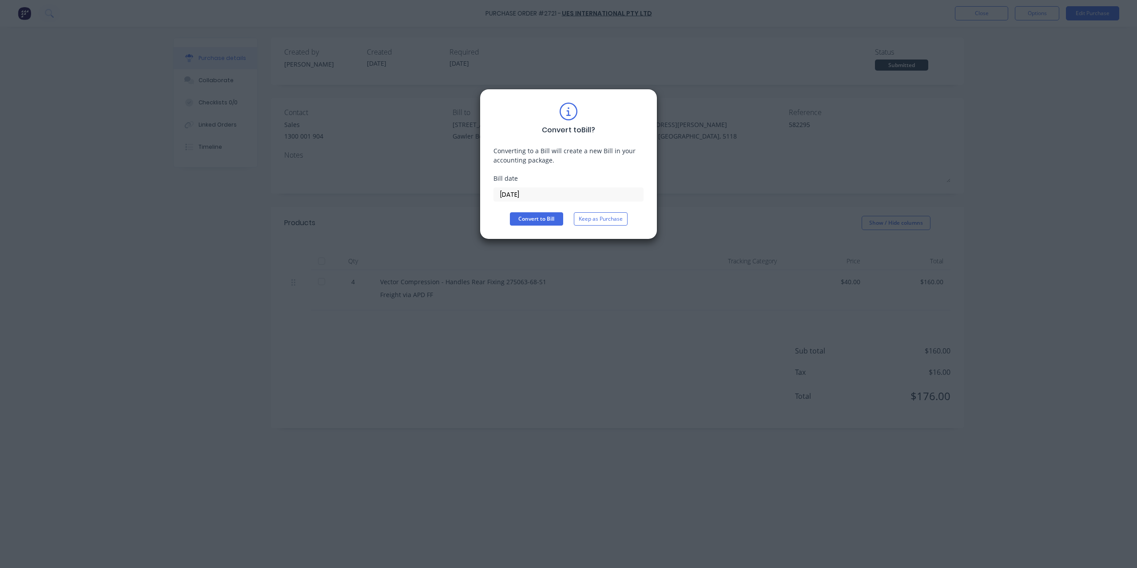
click at [549, 203] on div "Convert to Bill ? Converting to a Bill will create a new Bill in your accountin…" at bounding box center [569, 164] width 150 height 123
click at [545, 199] on input "[DATE]" at bounding box center [568, 194] width 149 height 13
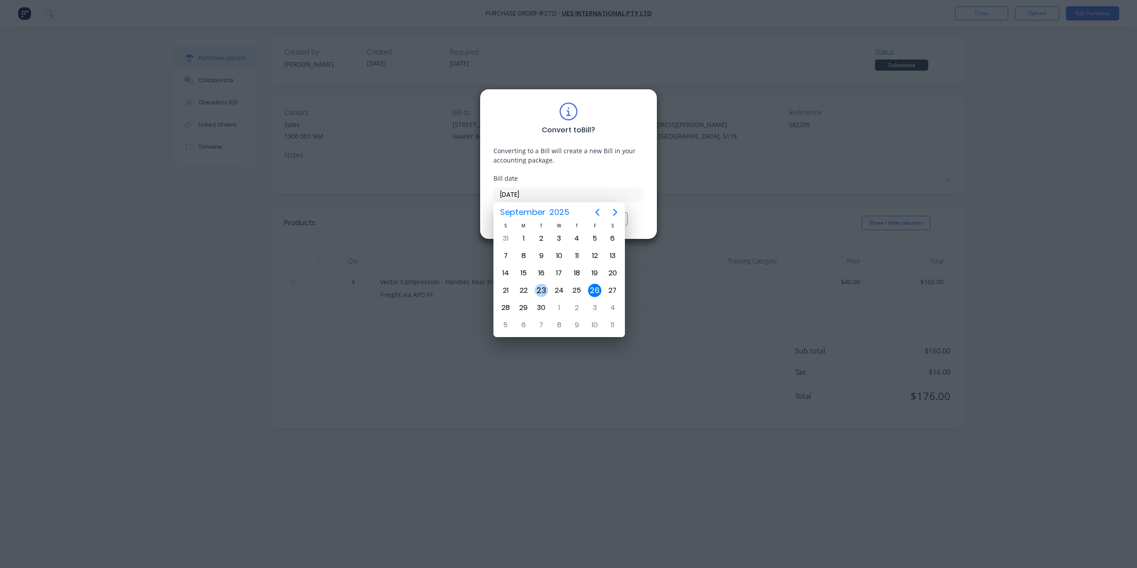
click at [546, 291] on div "23" at bounding box center [541, 290] width 13 height 13
type input "23/09/25"
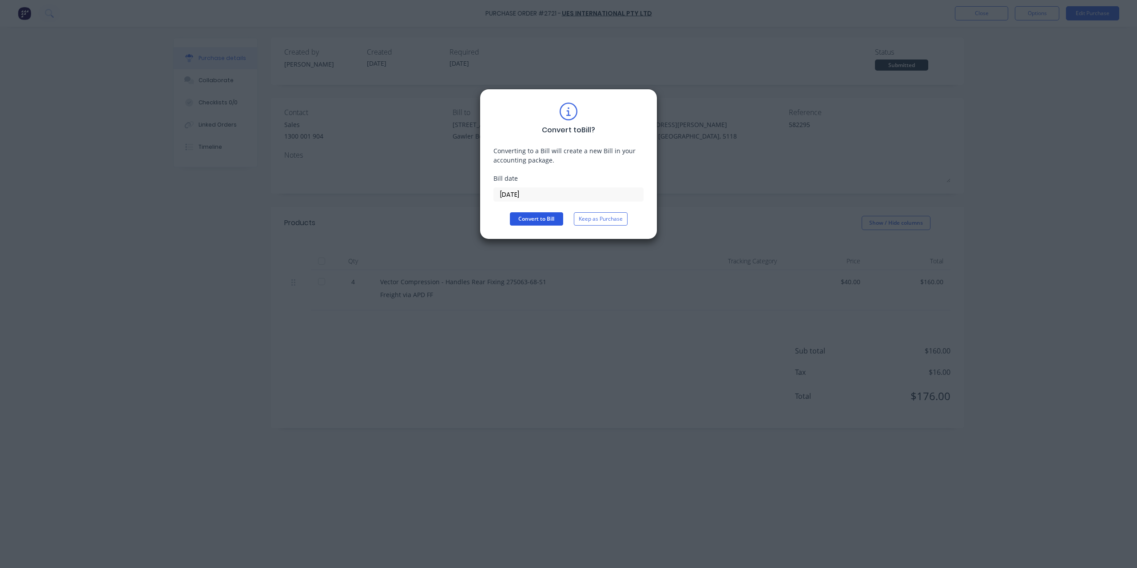
click at [546, 223] on button "Convert to Bill" at bounding box center [536, 218] width 53 height 13
type textarea "x"
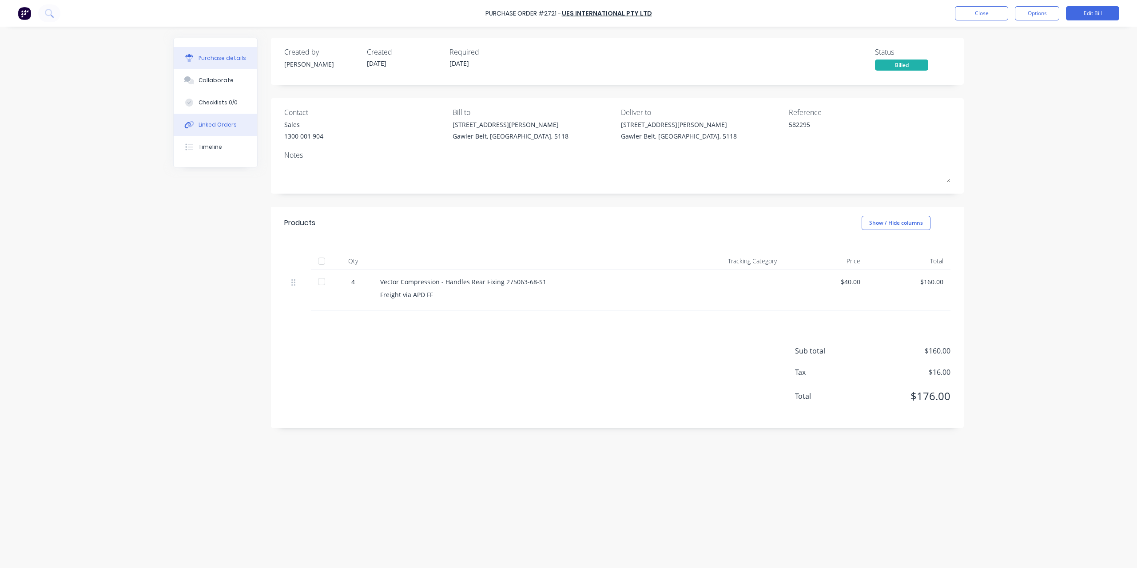
click at [221, 119] on button "Linked Orders" at bounding box center [216, 125] width 84 height 22
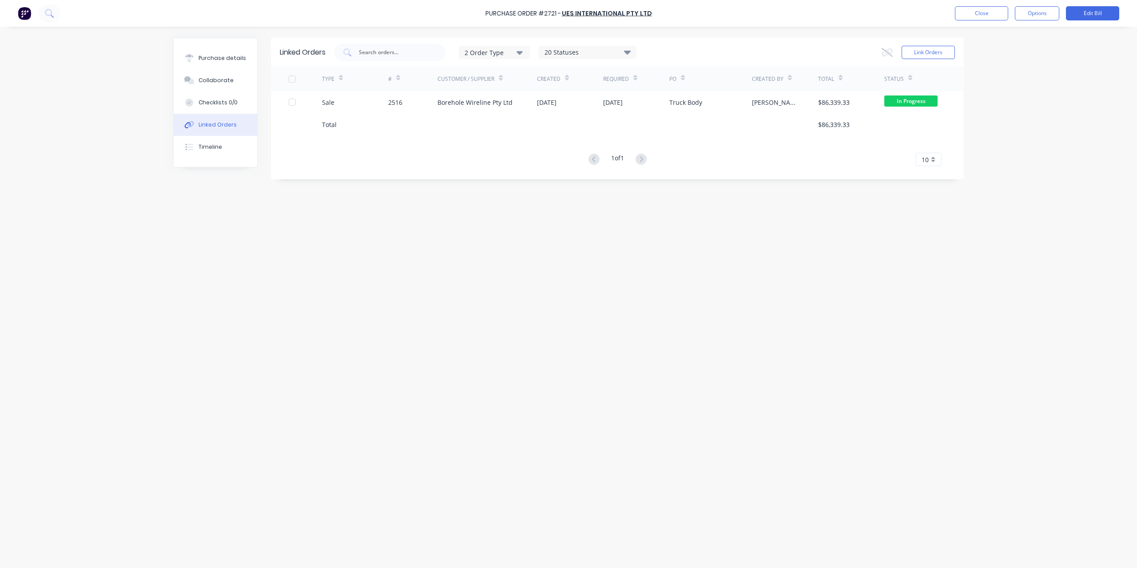
click at [72, 151] on div "Purchase Order #2721 - UES International Pty Ltd Close Options Edit Bill Purcha…" at bounding box center [568, 284] width 1137 height 568
click at [51, 18] on button at bounding box center [49, 13] width 22 height 18
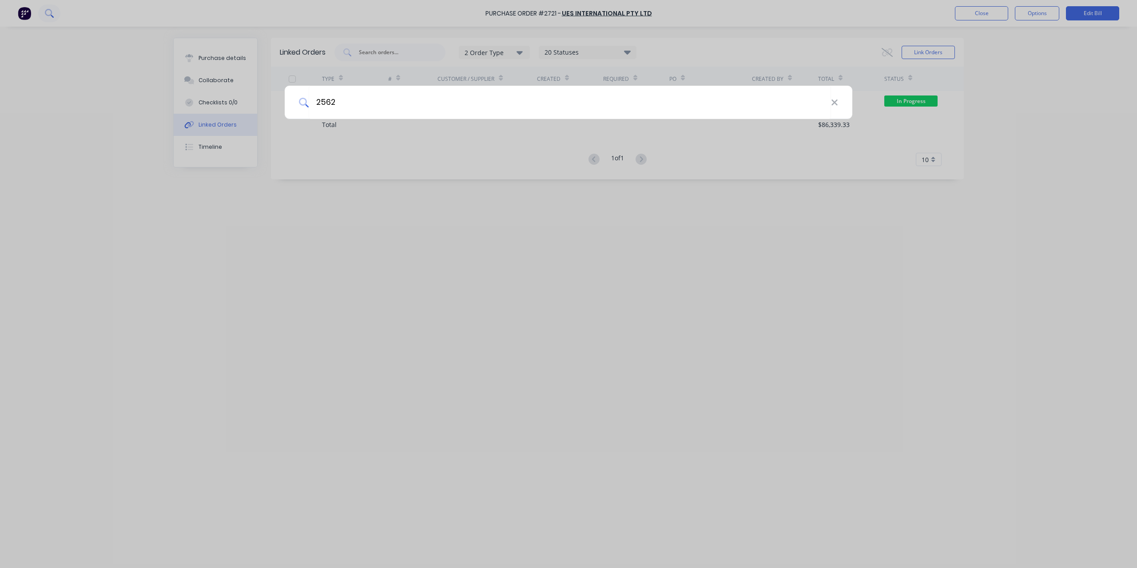
type input "2562"
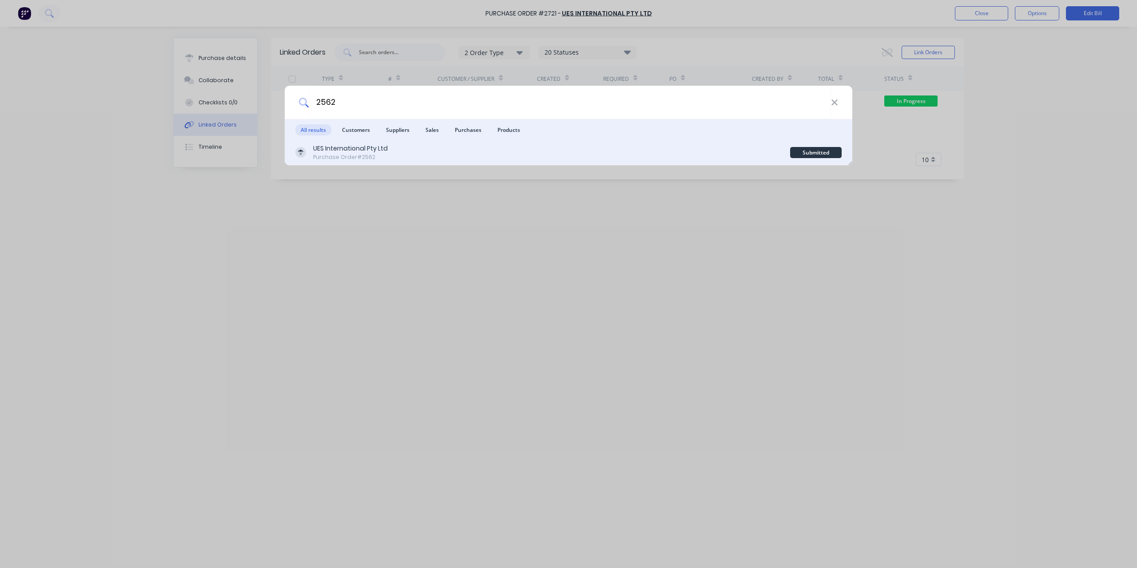
click at [317, 153] on div "Purchase Order #2562" at bounding box center [350, 157] width 75 height 8
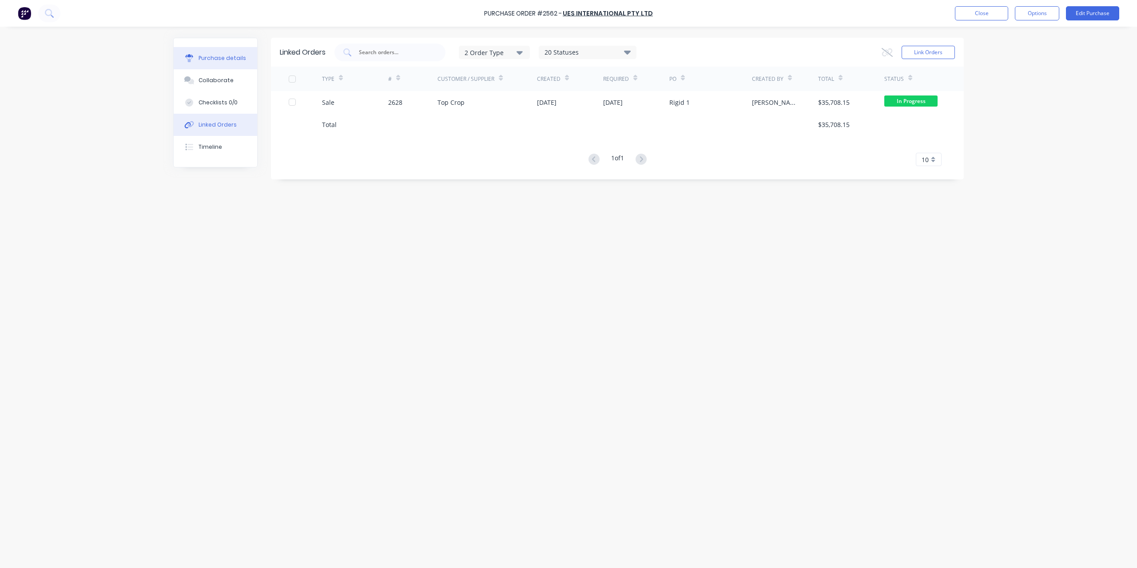
click at [218, 60] on div "Purchase details" at bounding box center [223, 58] width 48 height 8
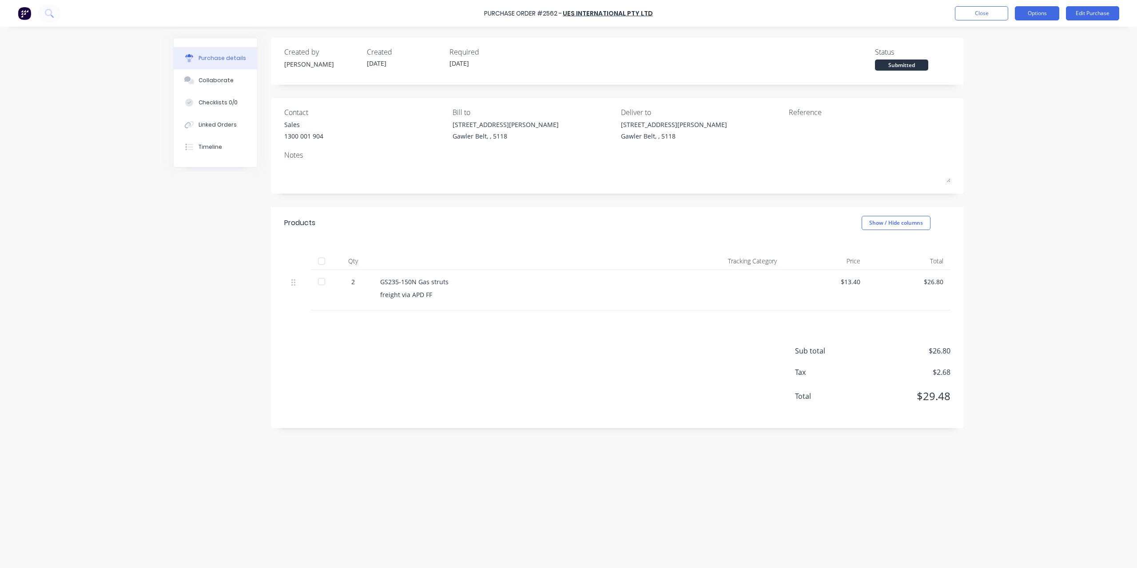
click at [1030, 13] on button "Options" at bounding box center [1037, 13] width 44 height 14
click at [1014, 49] on div "Convert to Bill" at bounding box center [1017, 54] width 68 height 13
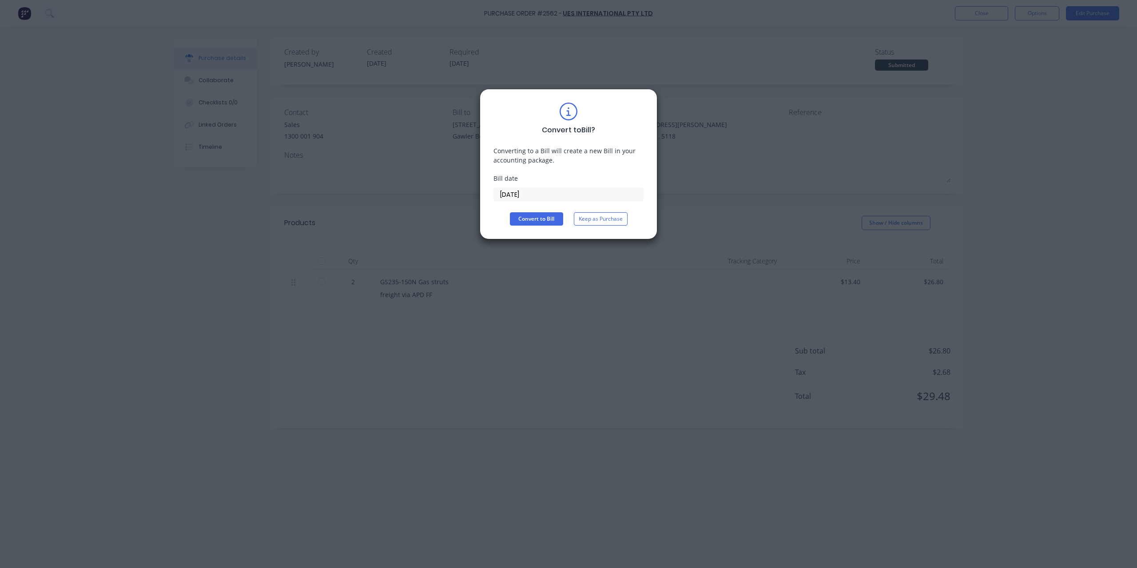
click at [562, 197] on input "[DATE]" at bounding box center [568, 194] width 149 height 13
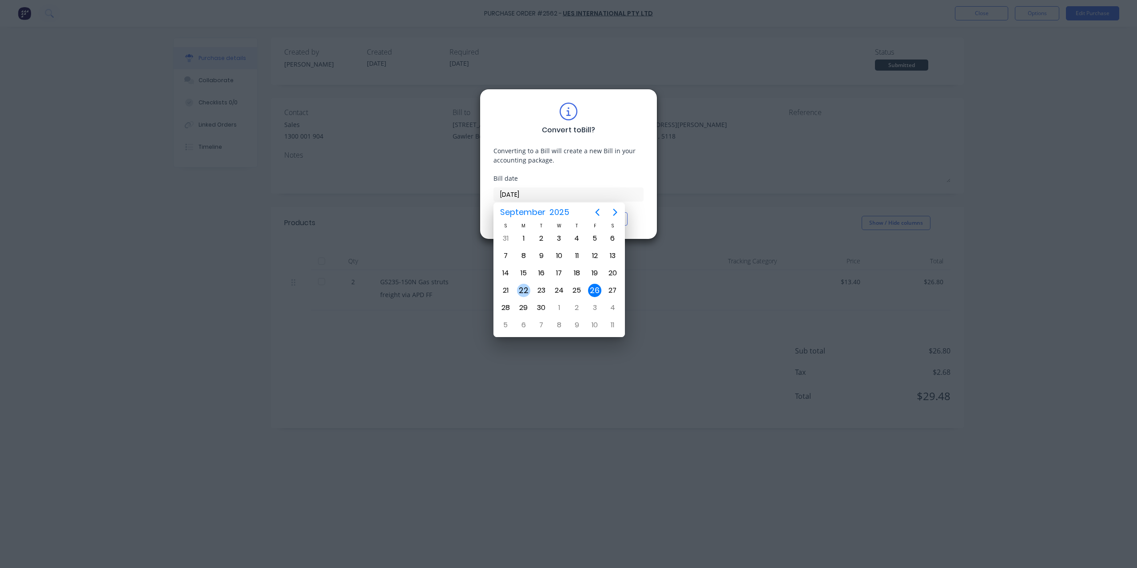
click at [530, 289] on div "22" at bounding box center [523, 290] width 13 height 13
type input "22/09/25"
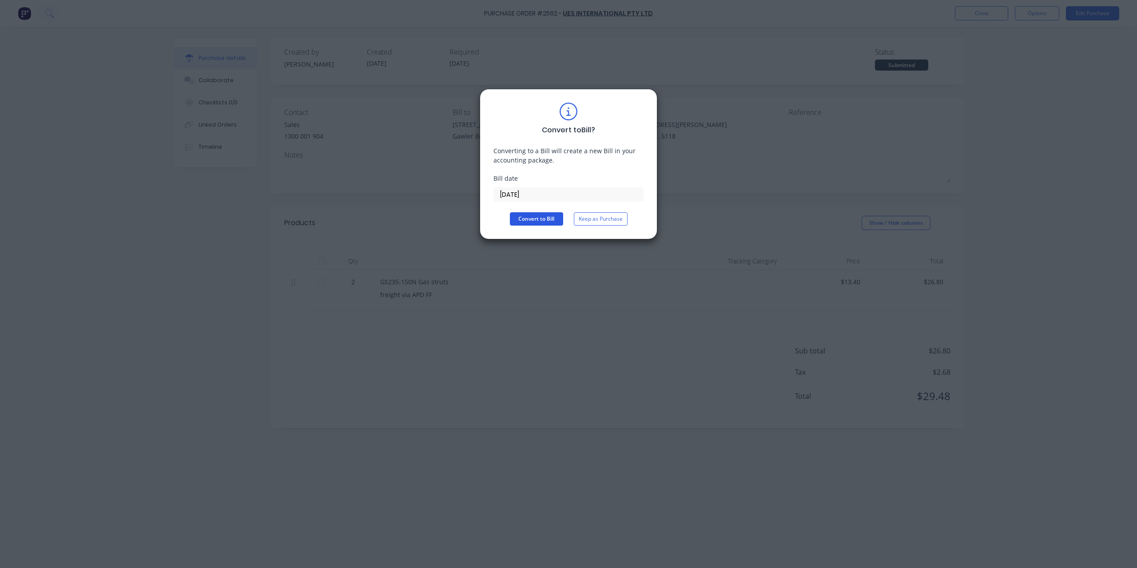
click at [531, 219] on button "Convert to Bill" at bounding box center [536, 218] width 53 height 13
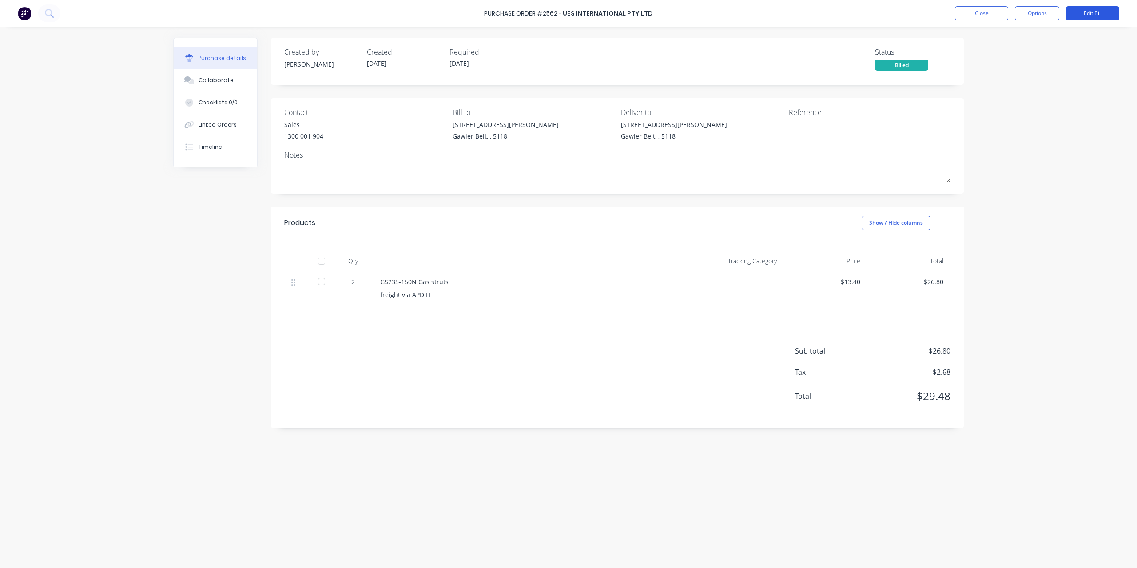
click at [1098, 13] on button "Edit Bill" at bounding box center [1092, 13] width 53 height 14
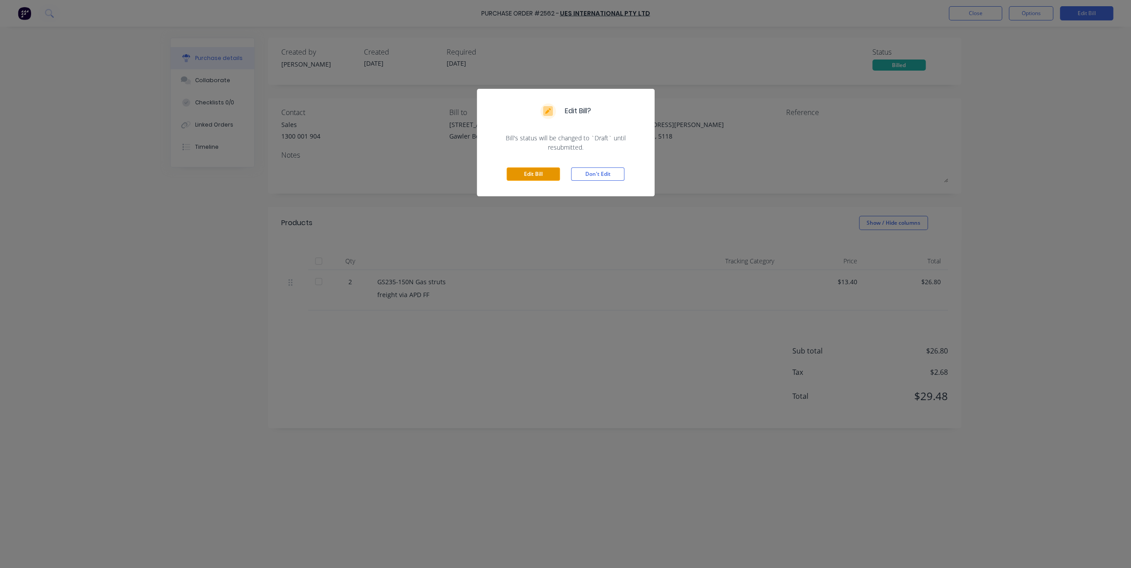
click at [534, 168] on button "Edit Bill" at bounding box center [532, 173] width 53 height 13
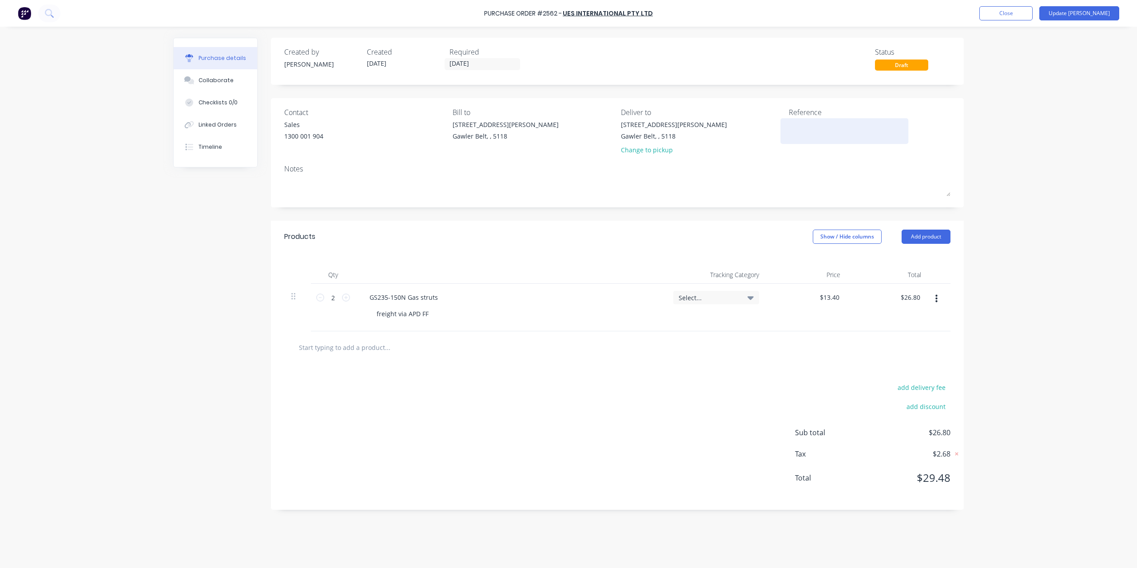
click at [835, 135] on textarea at bounding box center [844, 130] width 111 height 20
type textarea "580291"
type textarea "x"
type textarea "580291"
click at [1083, 13] on button "Update Bill" at bounding box center [1080, 13] width 80 height 14
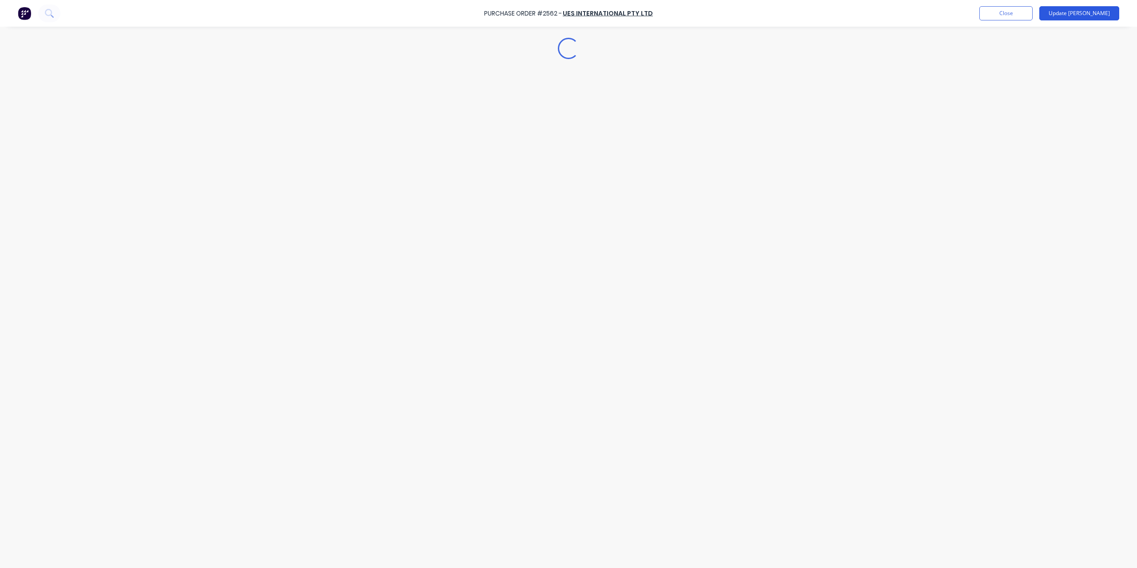
type textarea "x"
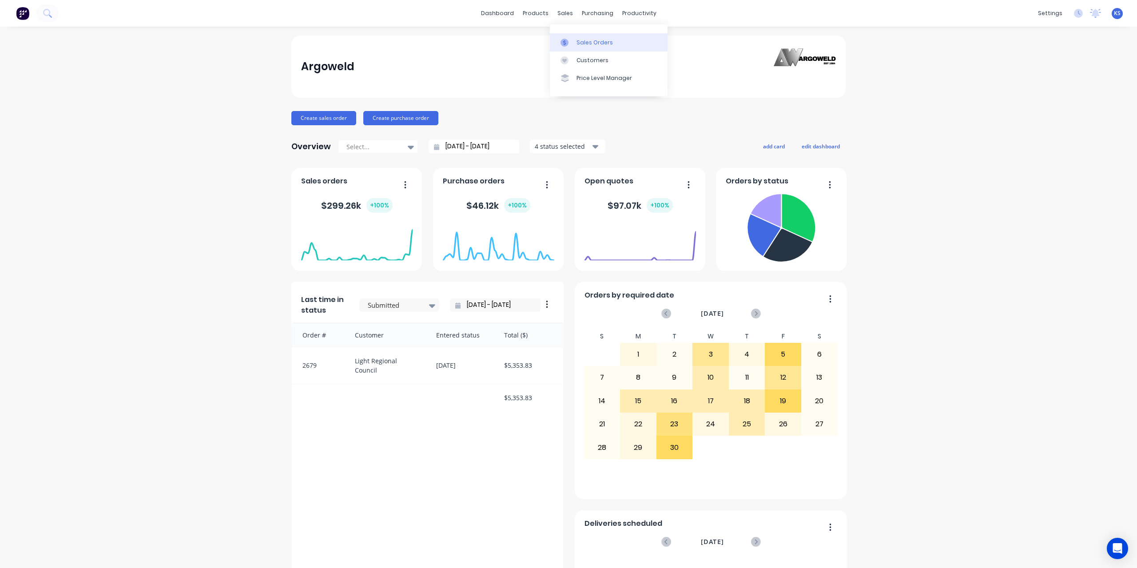
click at [589, 40] on div "Sales Orders" at bounding box center [595, 43] width 36 height 8
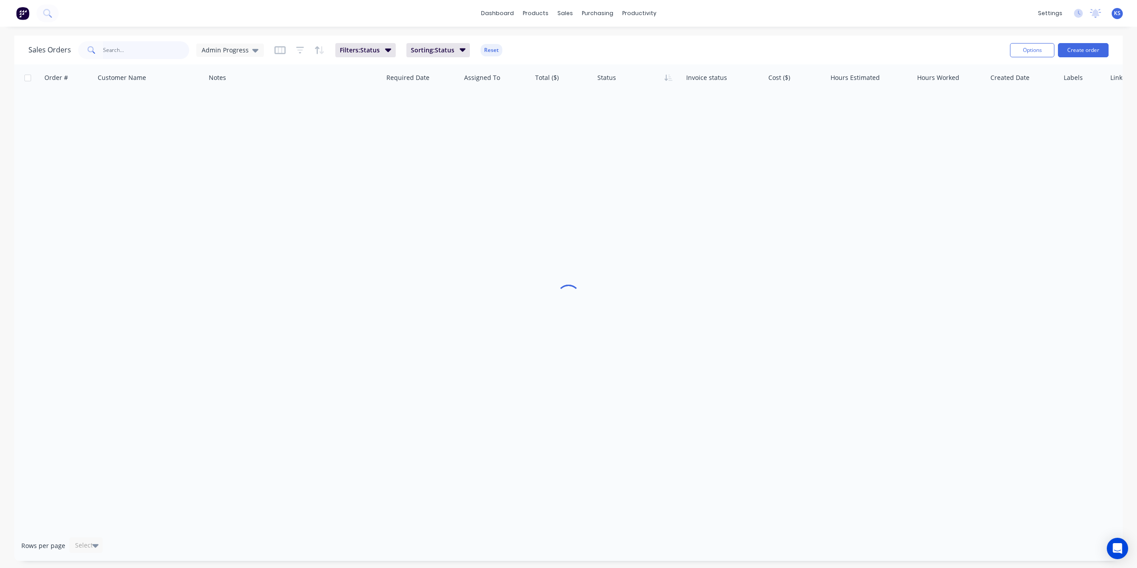
click at [150, 48] on input "text" at bounding box center [146, 50] width 87 height 18
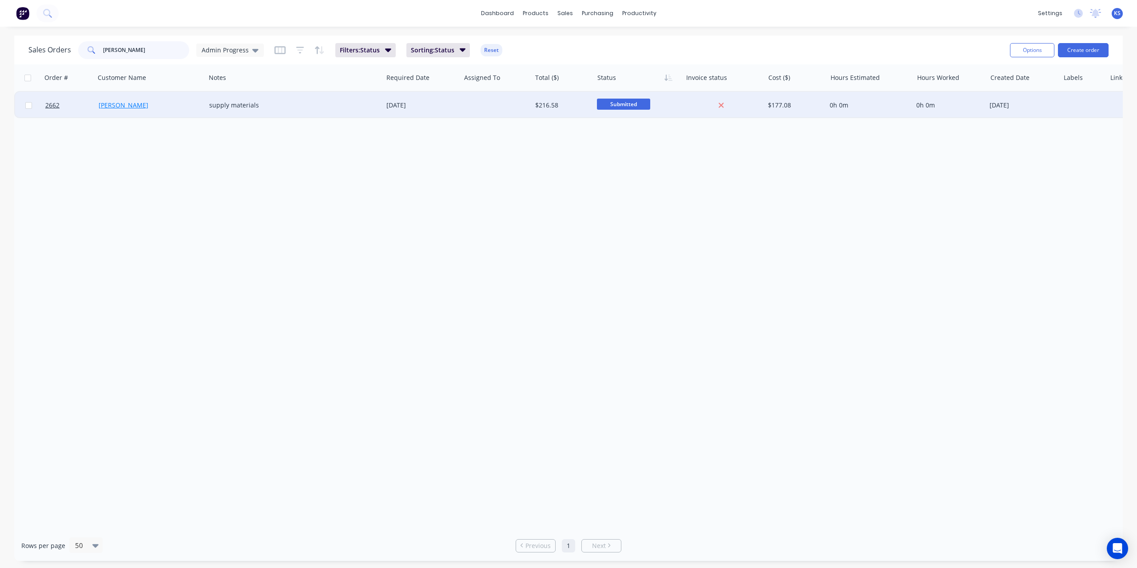
type input "[PERSON_NAME]"
click at [107, 101] on link "[PERSON_NAME]" at bounding box center [124, 105] width 50 height 8
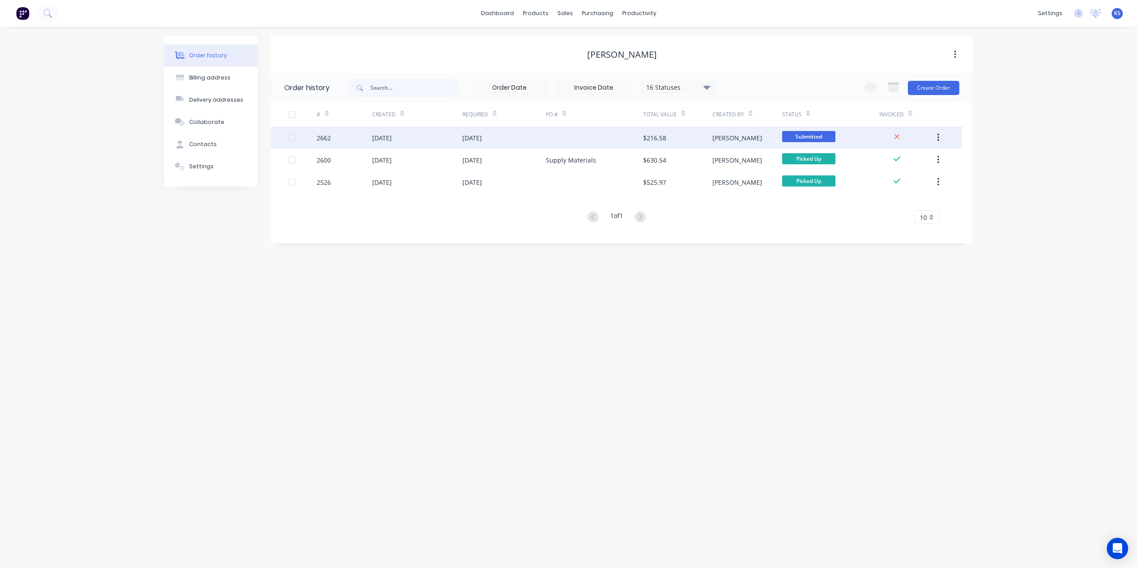
click at [387, 135] on div "[DATE]" at bounding box center [382, 137] width 20 height 9
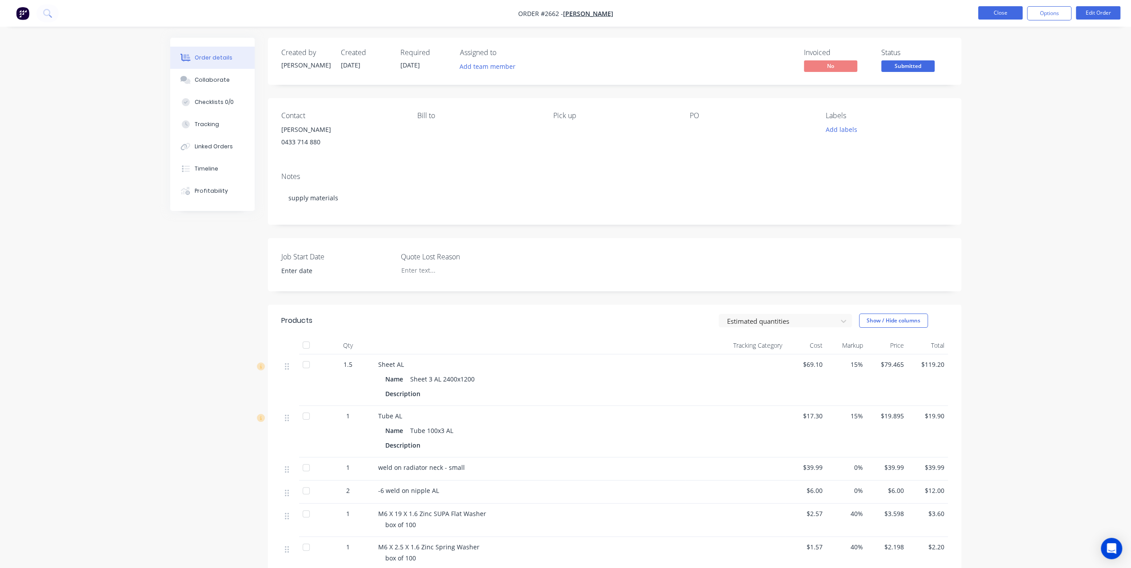
click at [1008, 12] on button "Close" at bounding box center [1000, 12] width 44 height 13
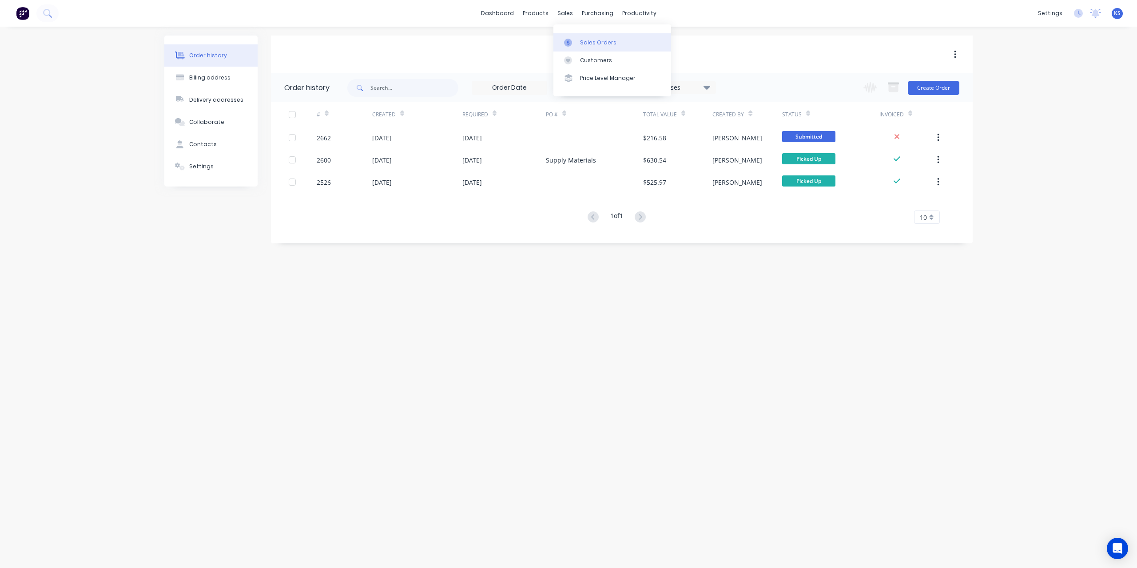
click at [580, 39] on div "Sales Orders" at bounding box center [598, 43] width 36 height 8
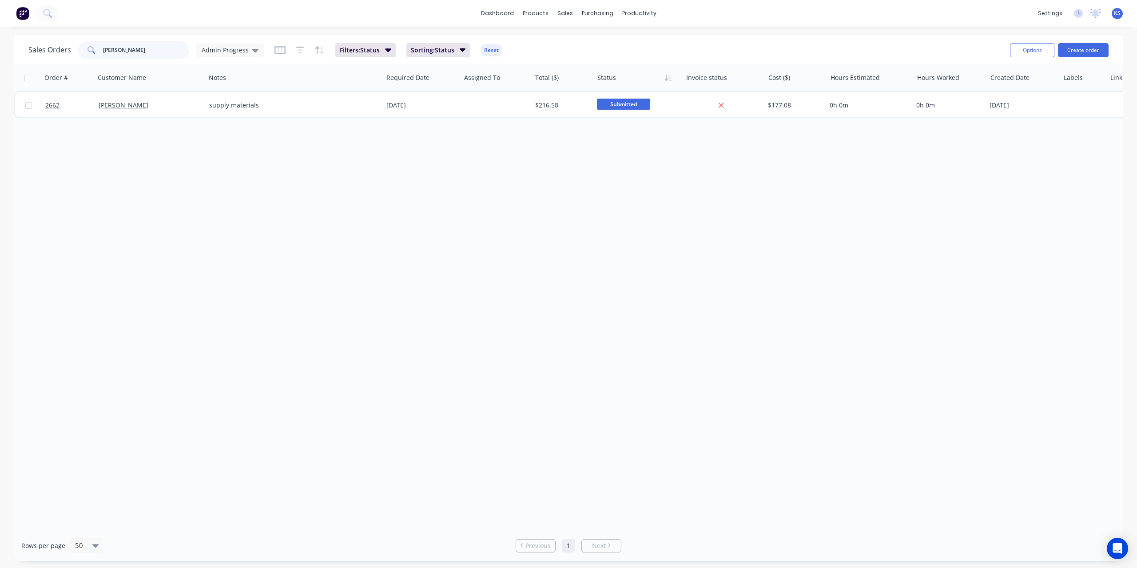
drag, startPoint x: 148, startPoint y: 51, endPoint x: 29, endPoint y: 58, distance: 118.9
click at [29, 58] on div "Sales Orders [PERSON_NAME] Admin Progress" at bounding box center [145, 50] width 235 height 18
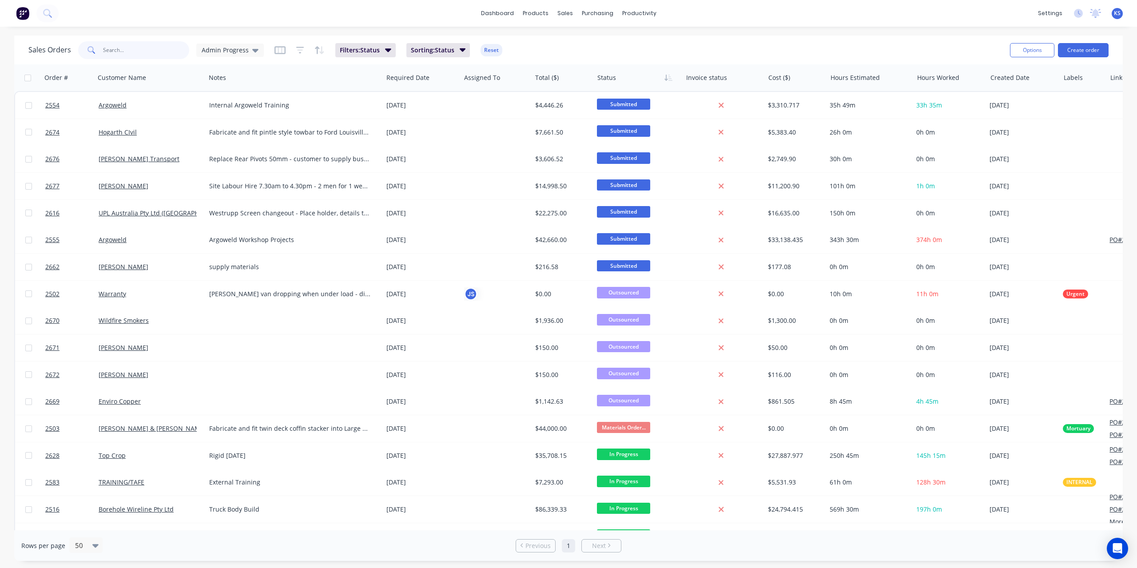
click at [118, 48] on input "text" at bounding box center [146, 50] width 87 height 18
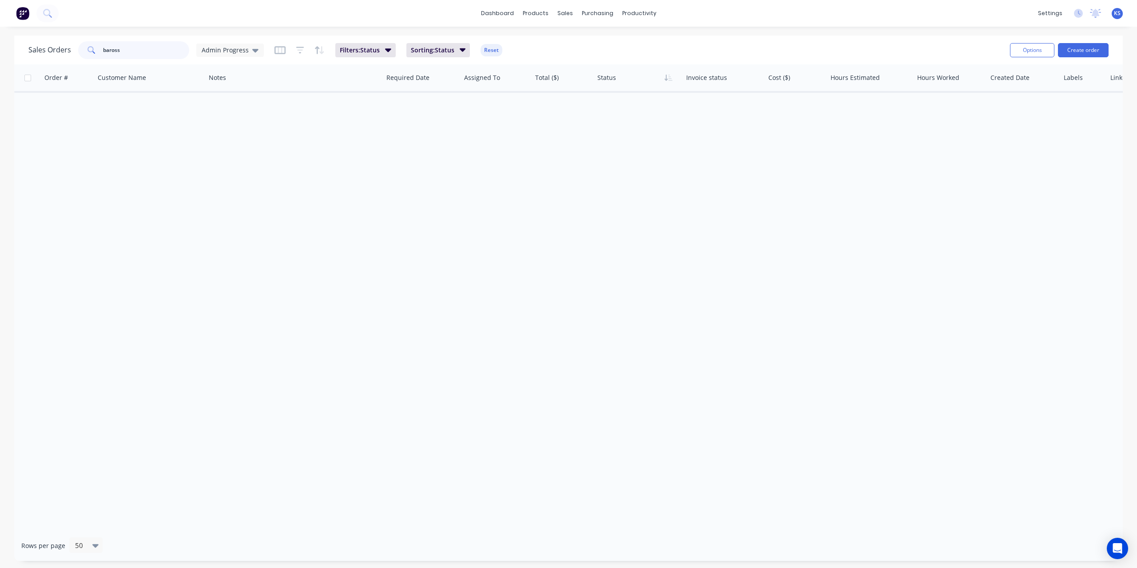
drag, startPoint x: 129, startPoint y: 44, endPoint x: 90, endPoint y: 42, distance: 38.7
click at [90, 42] on div "baross" at bounding box center [133, 50] width 111 height 18
type input "baross"
click at [53, 13] on button at bounding box center [47, 13] width 22 height 18
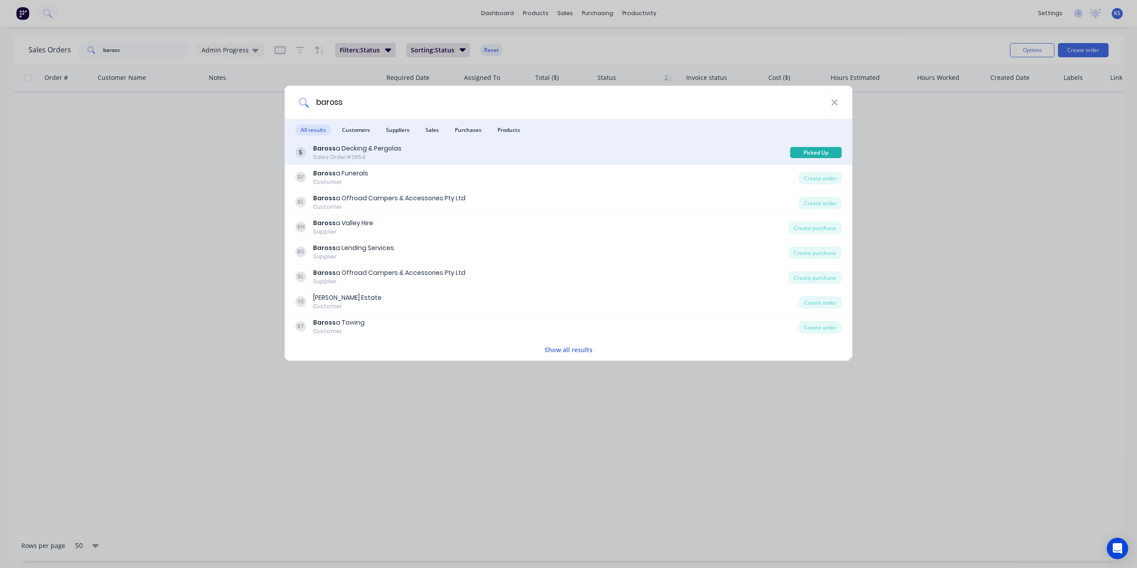
type input "baross"
click at [385, 147] on div "Baross a Decking & Pergolas" at bounding box center [357, 148] width 88 height 9
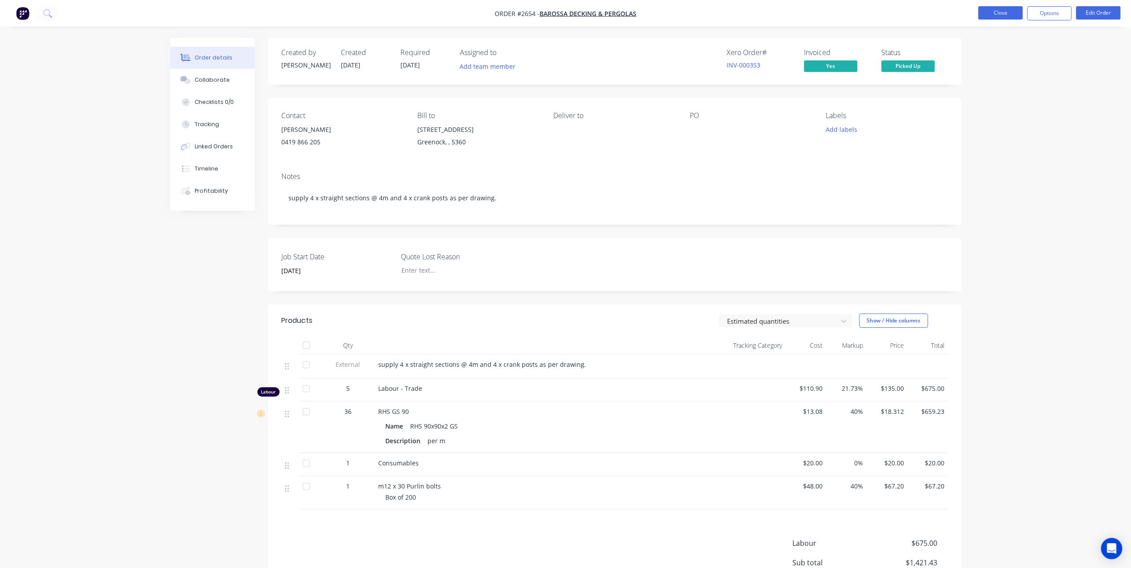
click at [1020, 10] on button "Close" at bounding box center [1000, 12] width 44 height 13
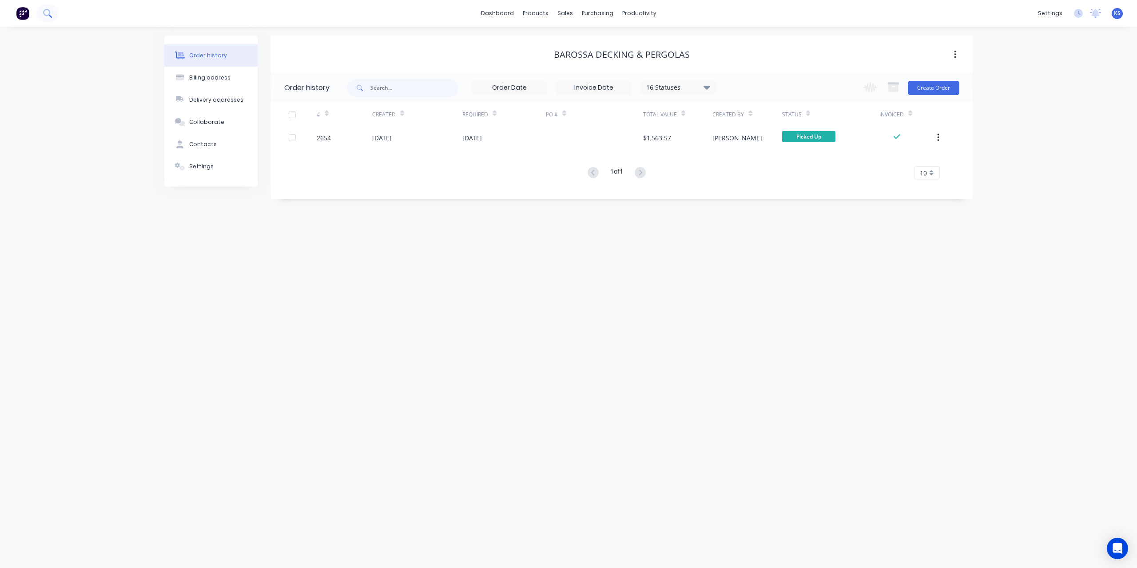
click at [54, 18] on button at bounding box center [47, 13] width 22 height 18
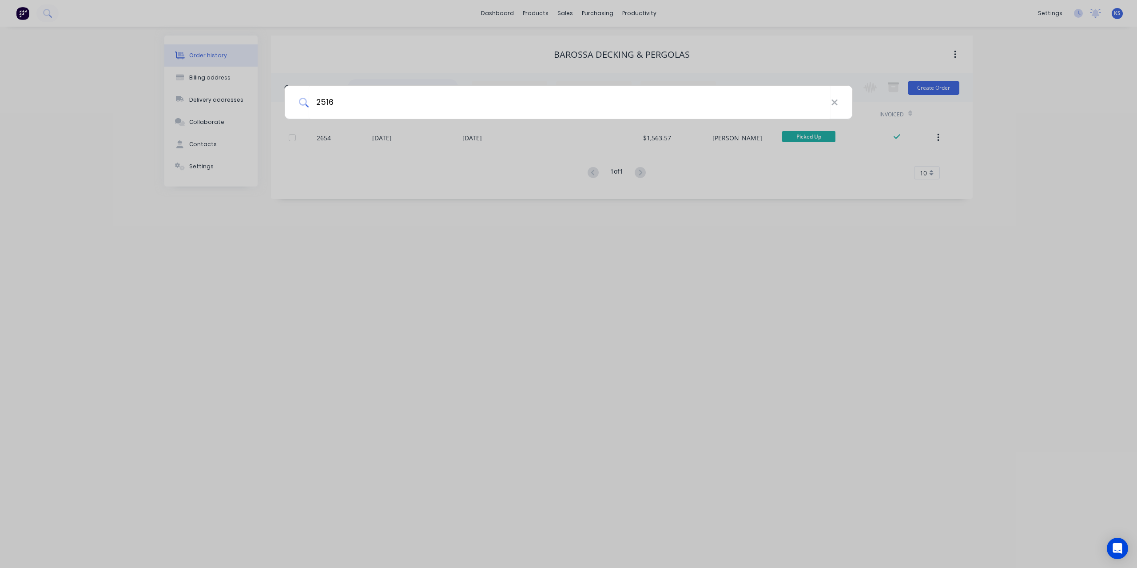
type input "2516"
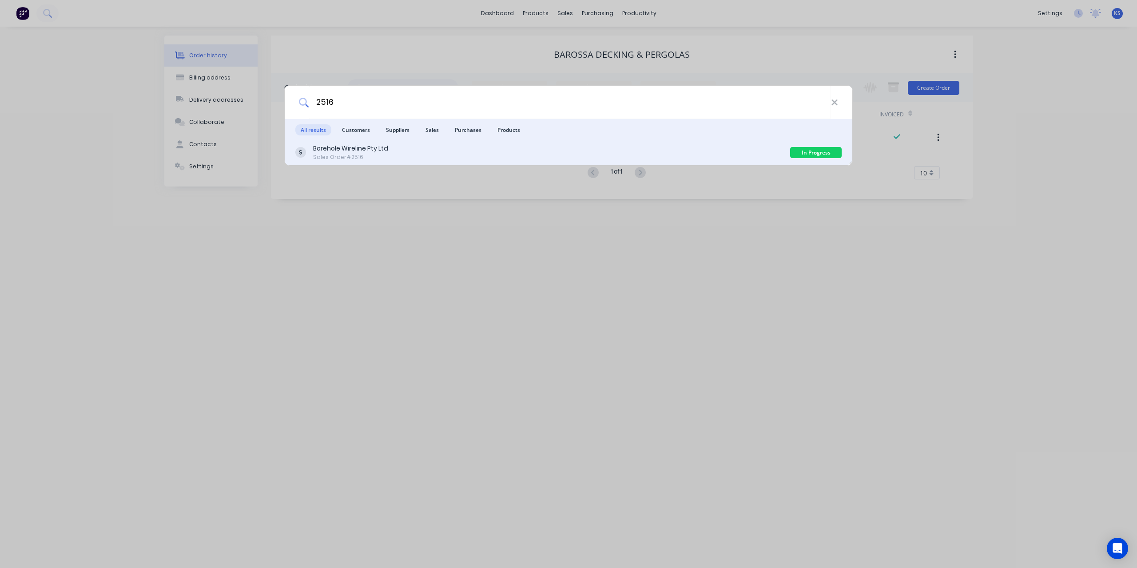
click at [371, 156] on div "Sales Order #2516" at bounding box center [350, 157] width 75 height 8
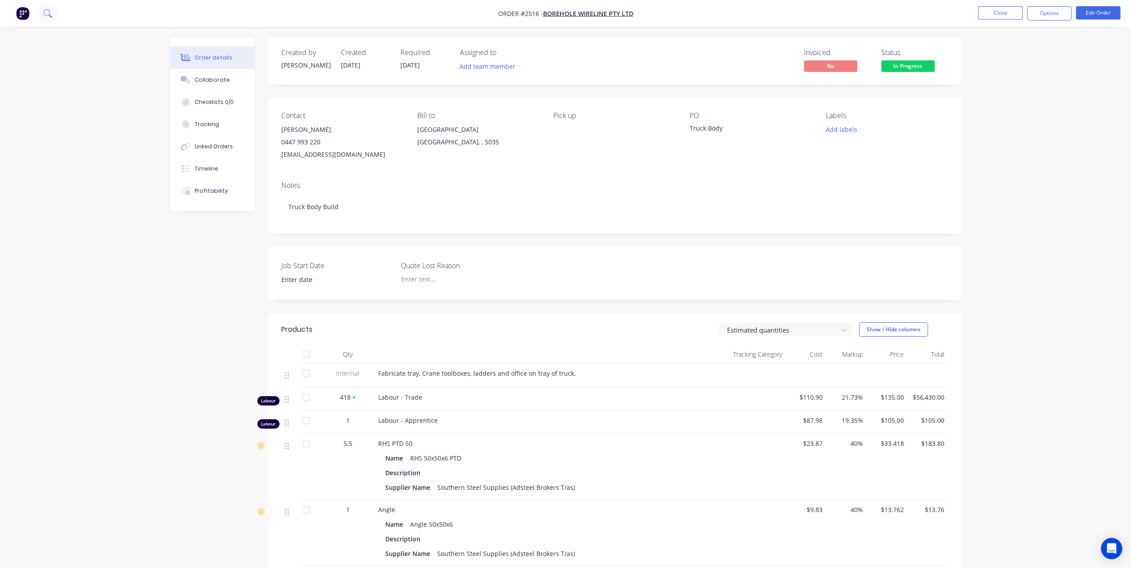
click at [47, 16] on icon at bounding box center [47, 13] width 8 height 8
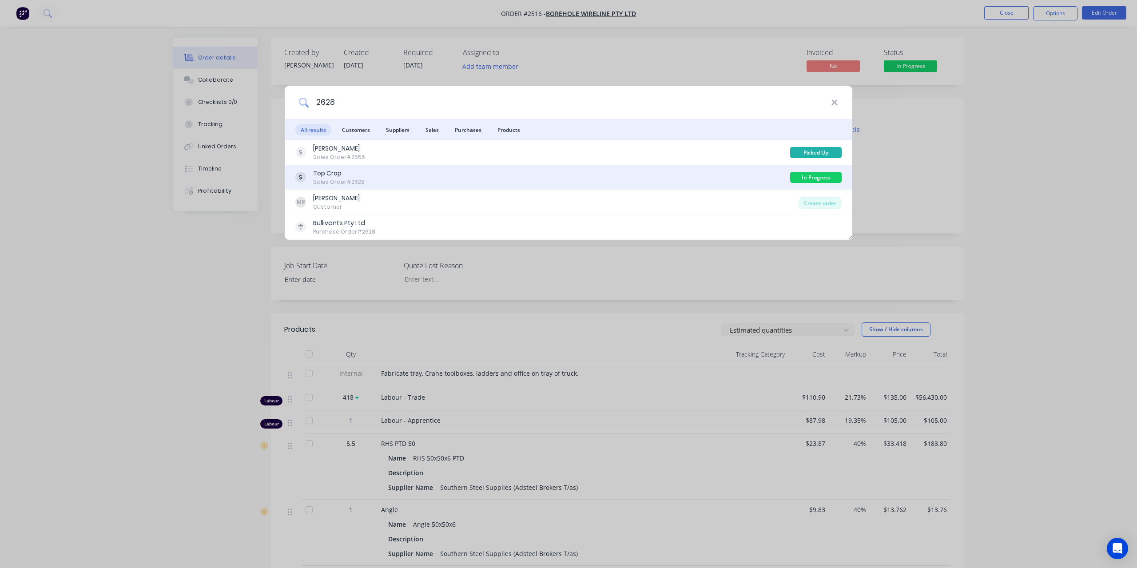
type input "2628"
click at [340, 173] on div "Top Crop" at bounding box center [339, 173] width 52 height 9
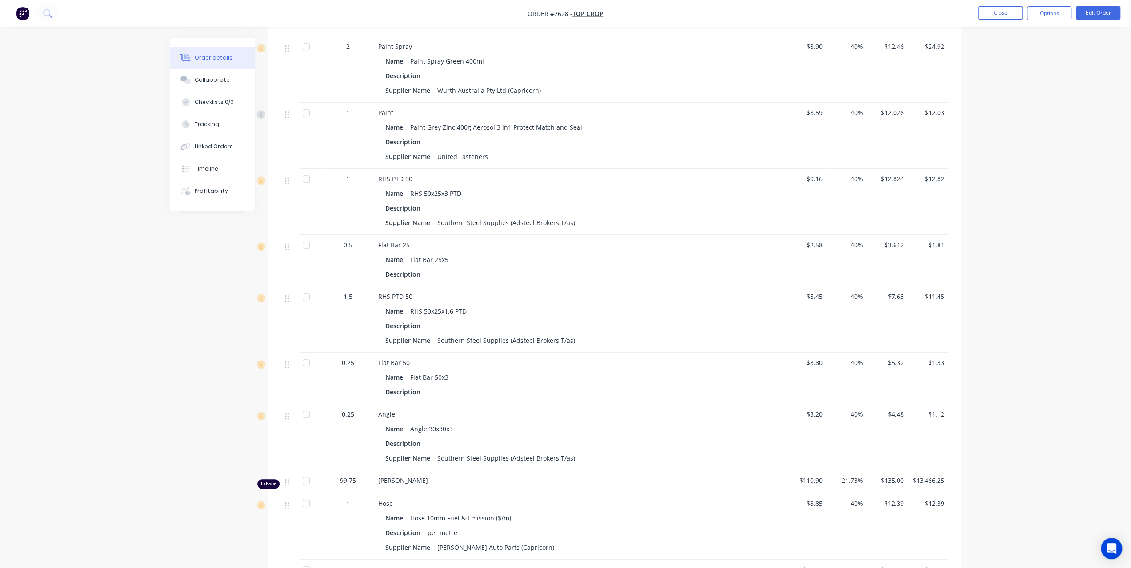
scroll to position [306, 0]
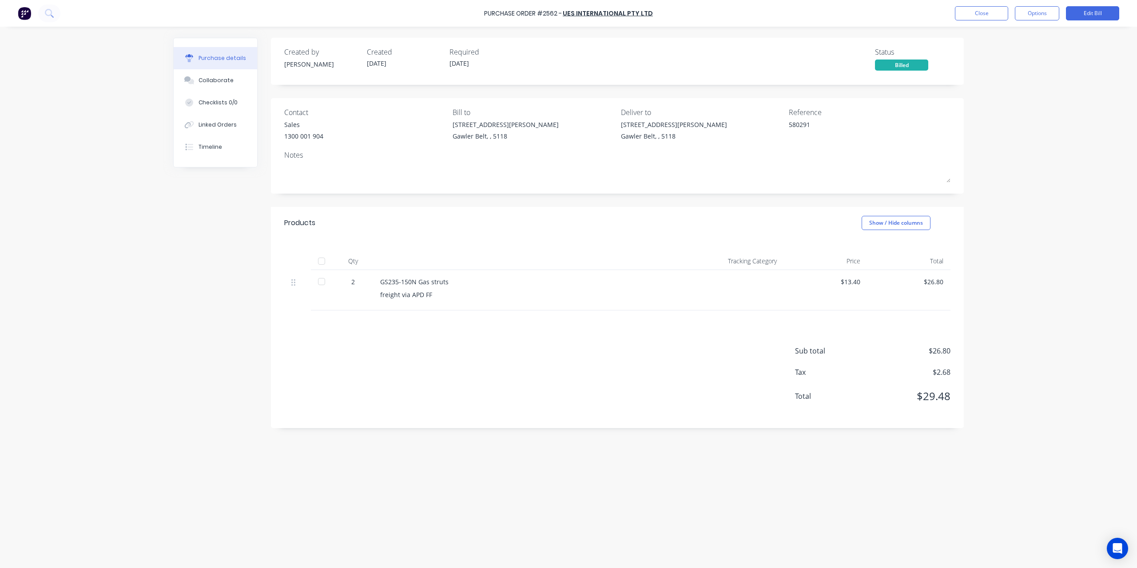
drag, startPoint x: 39, startPoint y: 64, endPoint x: 35, endPoint y: 45, distance: 19.2
click at [39, 64] on div "Purchase Order #2562 - UES International Pty Ltd Close Options Edit Bill Purcha…" at bounding box center [568, 284] width 1137 height 568
click at [43, 10] on button at bounding box center [49, 13] width 22 height 18
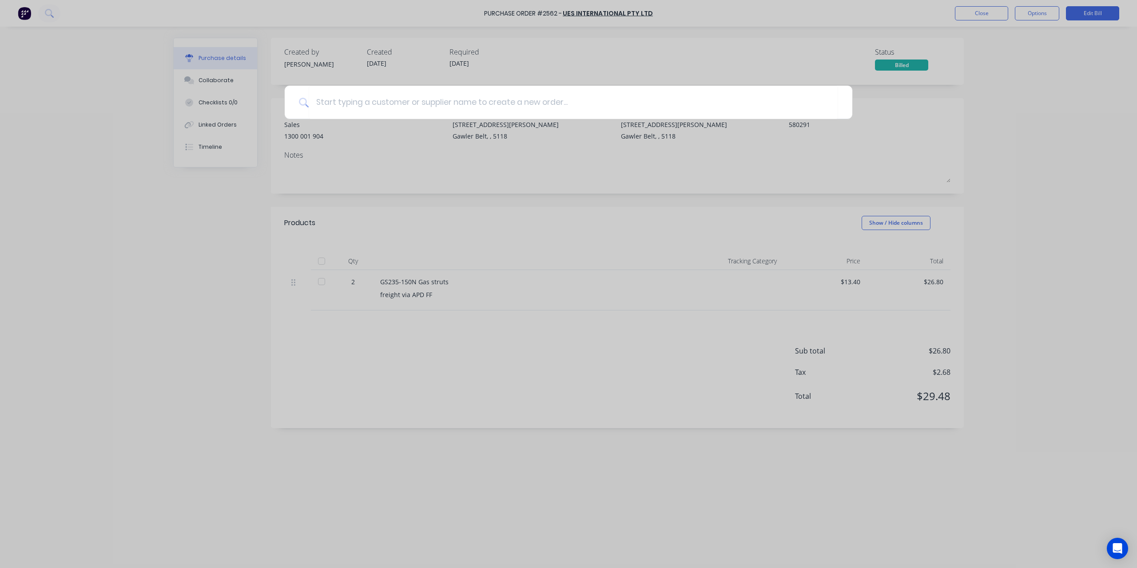
type textarea "x"
type input "2"
type textarea "x"
type input "26"
type textarea "x"
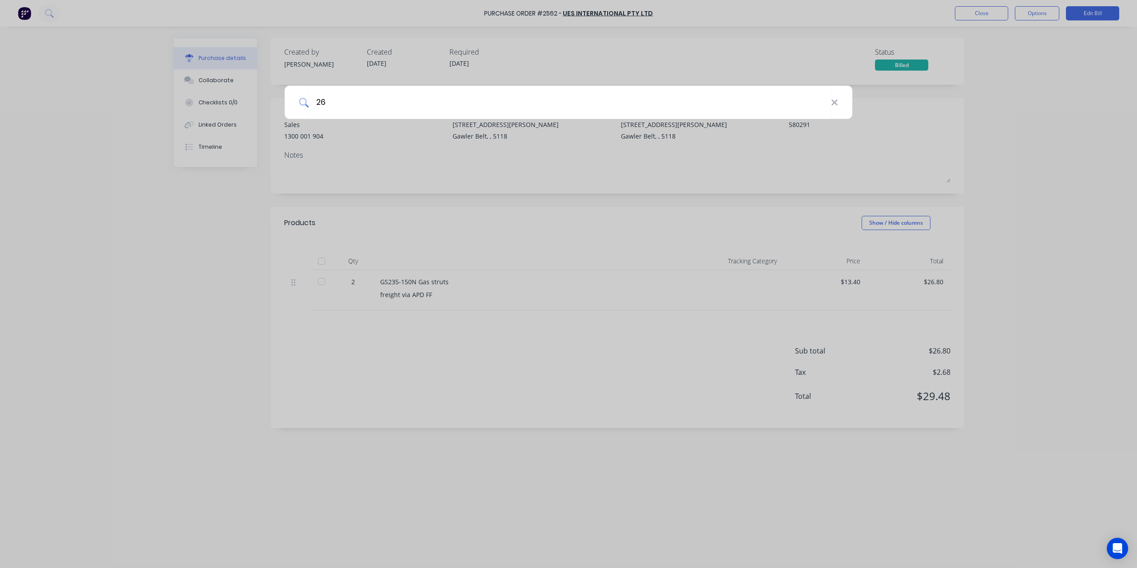
type input "263"
type textarea "x"
type input "2634"
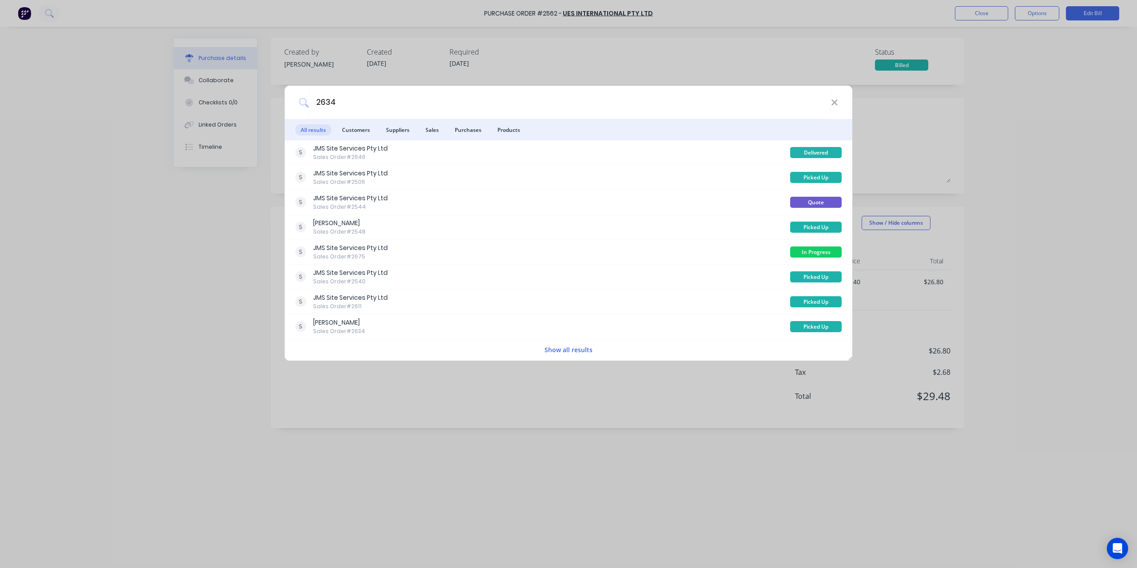
click at [464, 18] on div "2634 All results Customers Suppliers Sales Purchases Products JMS Site Services…" at bounding box center [568, 284] width 1137 height 568
type textarea "x"
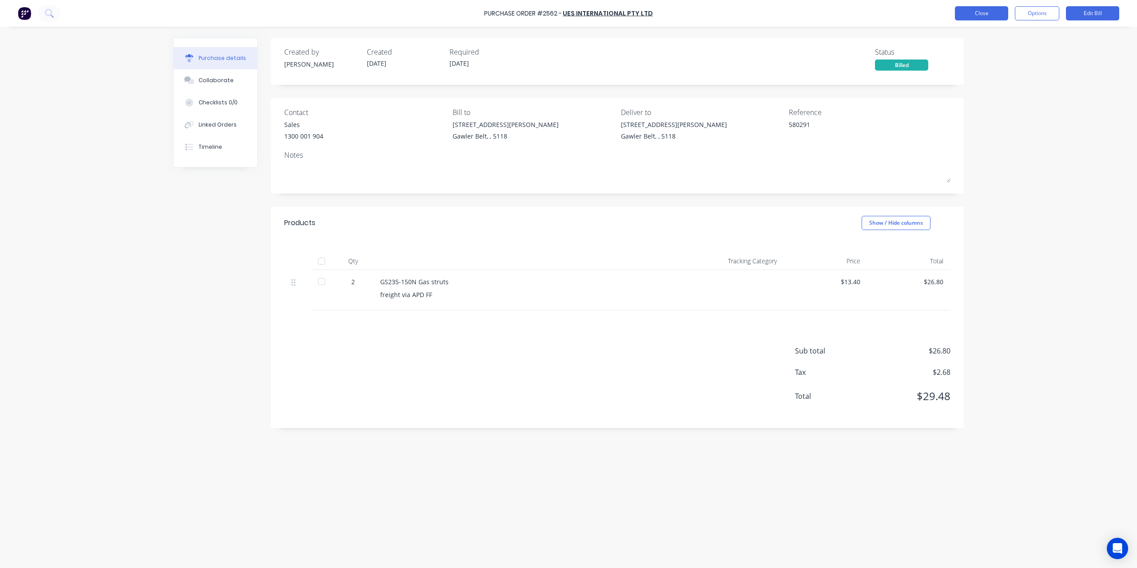
click at [991, 12] on button "Close" at bounding box center [981, 13] width 53 height 14
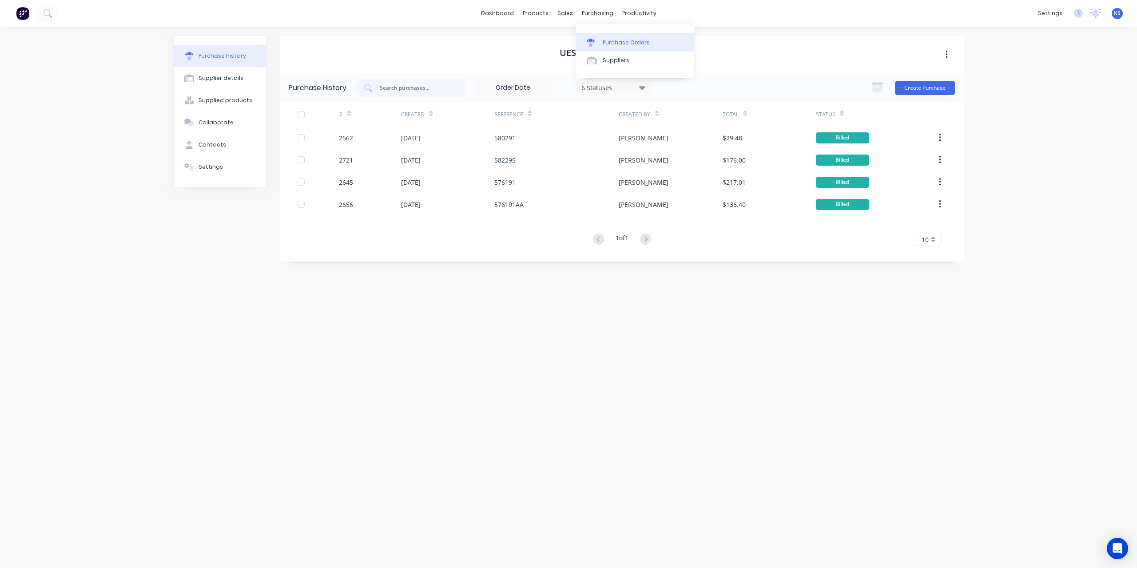
click at [610, 38] on link "Purchase Orders" at bounding box center [635, 42] width 118 height 18
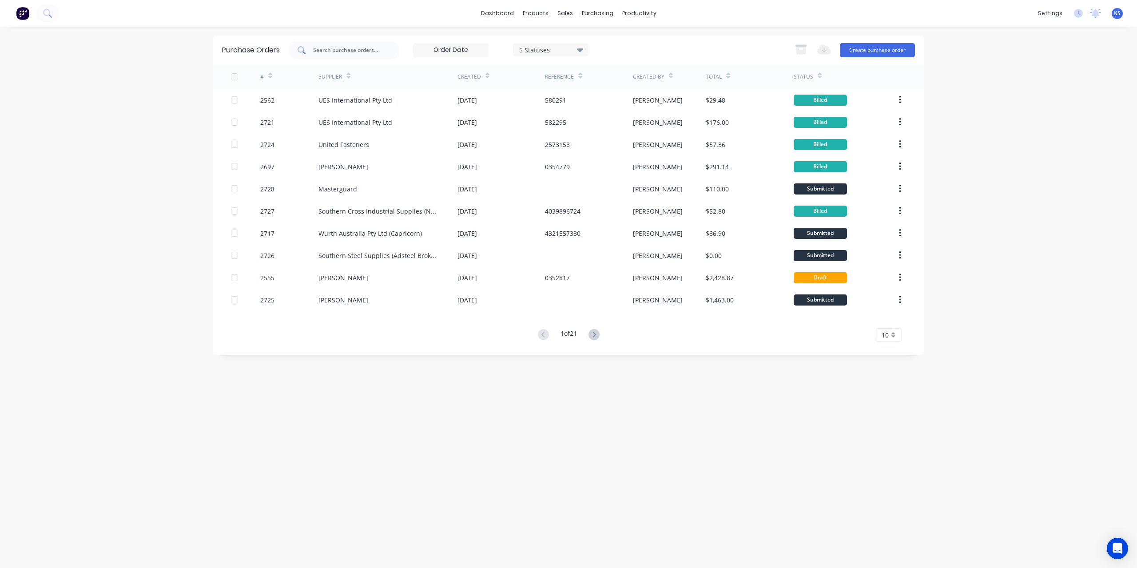
click at [323, 48] on input "text" at bounding box center [349, 50] width 74 height 9
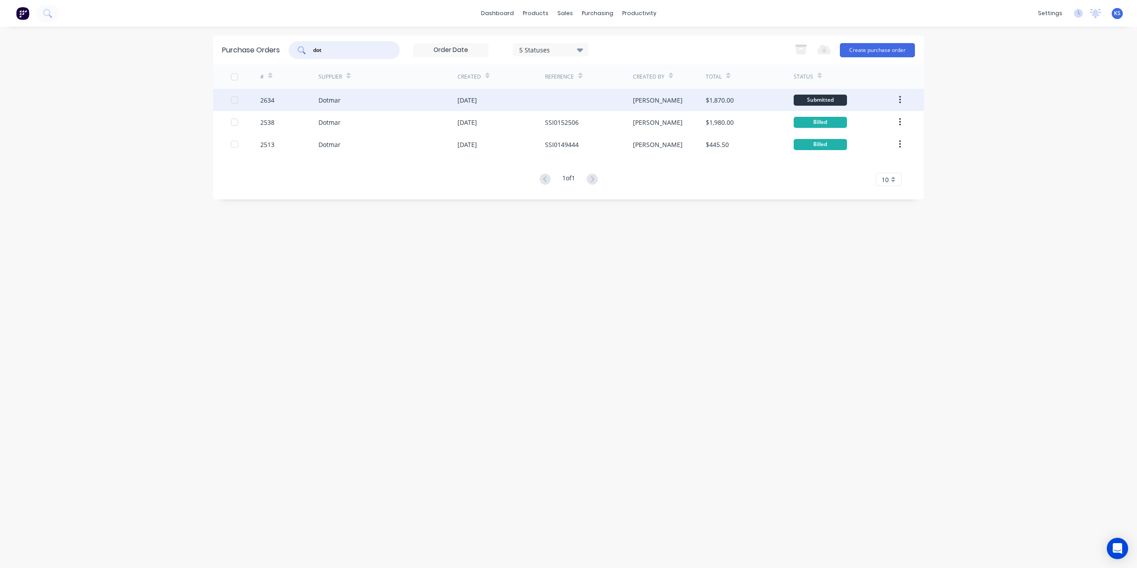
type input "dot"
click at [335, 96] on div "Dotmar" at bounding box center [330, 100] width 22 height 9
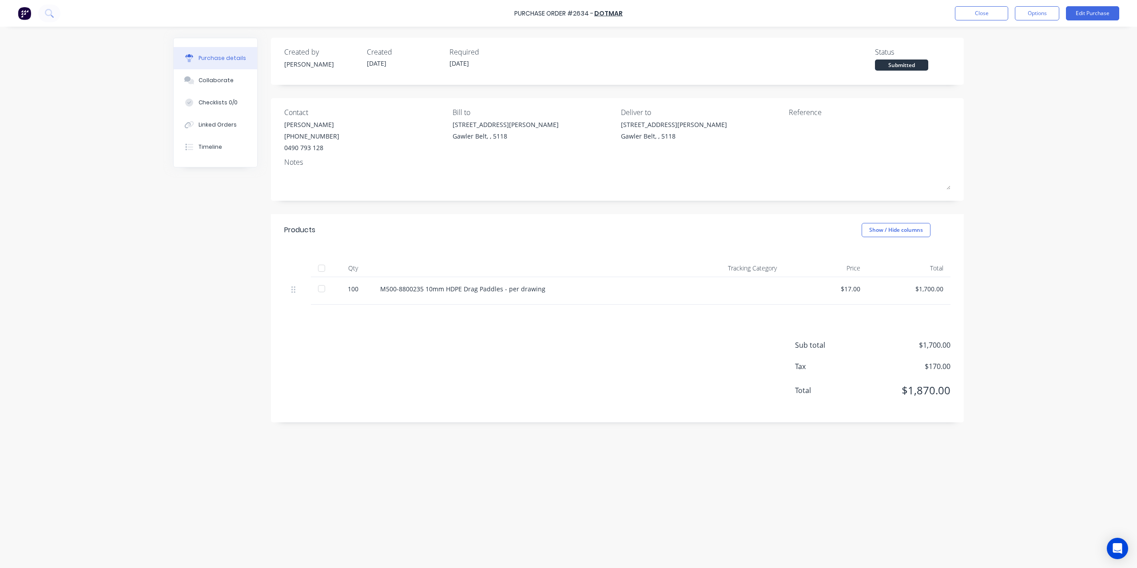
click at [1020, 20] on button "Options" at bounding box center [1037, 13] width 44 height 14
click at [998, 56] on div "Convert to Bill" at bounding box center [1017, 54] width 68 height 13
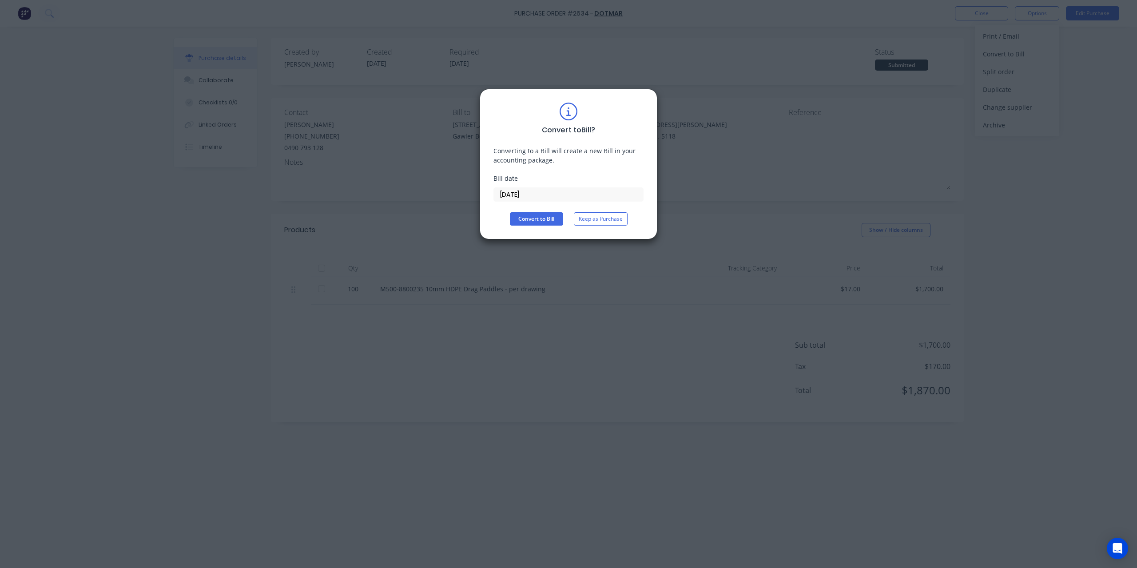
click at [539, 197] on input "[DATE]" at bounding box center [568, 194] width 149 height 13
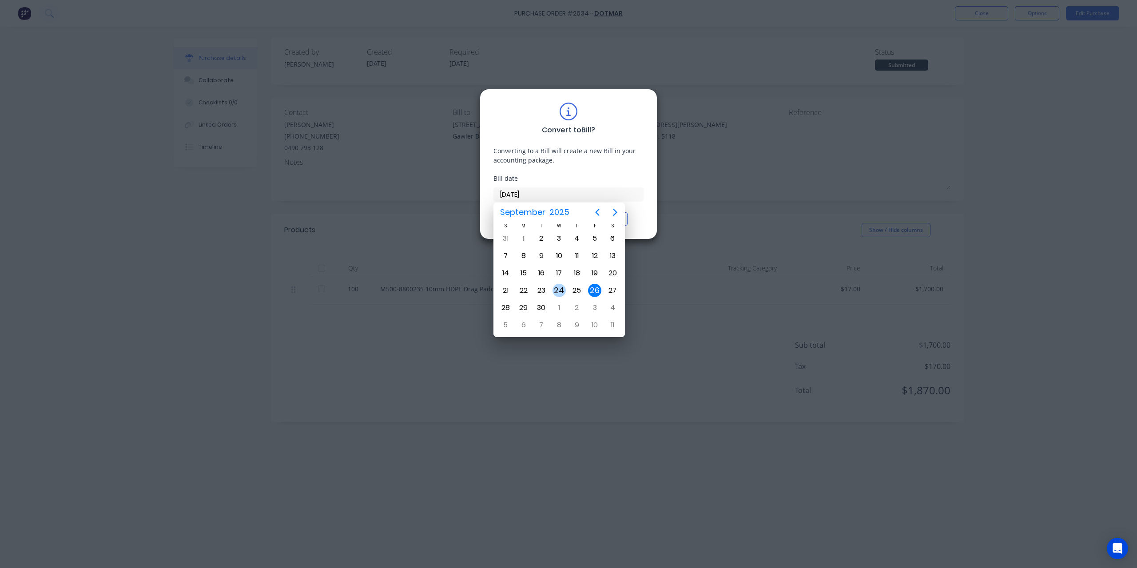
click at [557, 289] on div "24" at bounding box center [559, 290] width 13 height 13
type input "[DATE]"
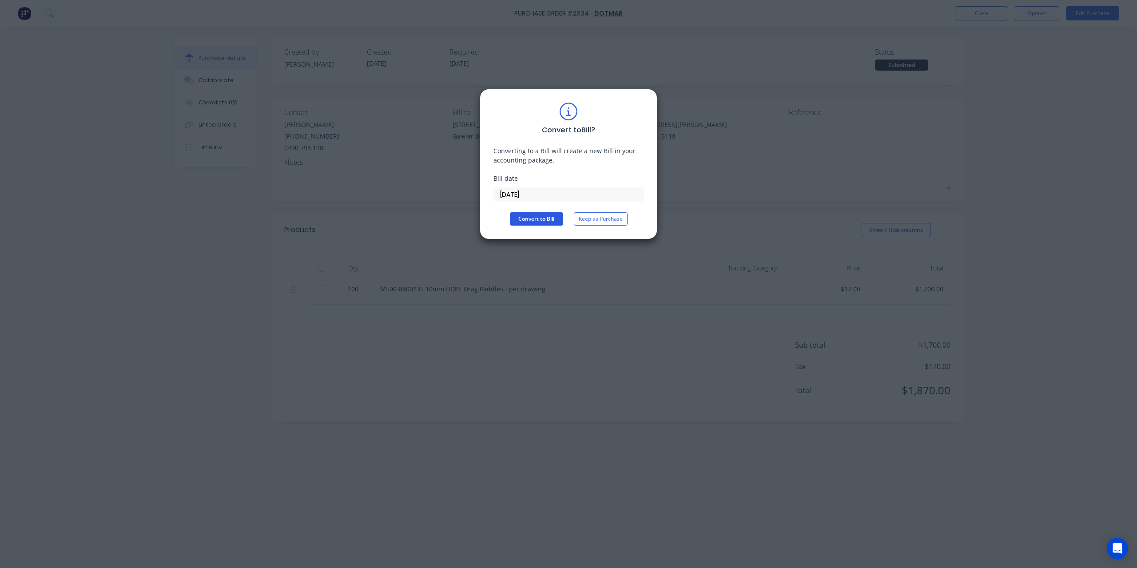
click at [527, 219] on button "Convert to Bill" at bounding box center [536, 218] width 53 height 13
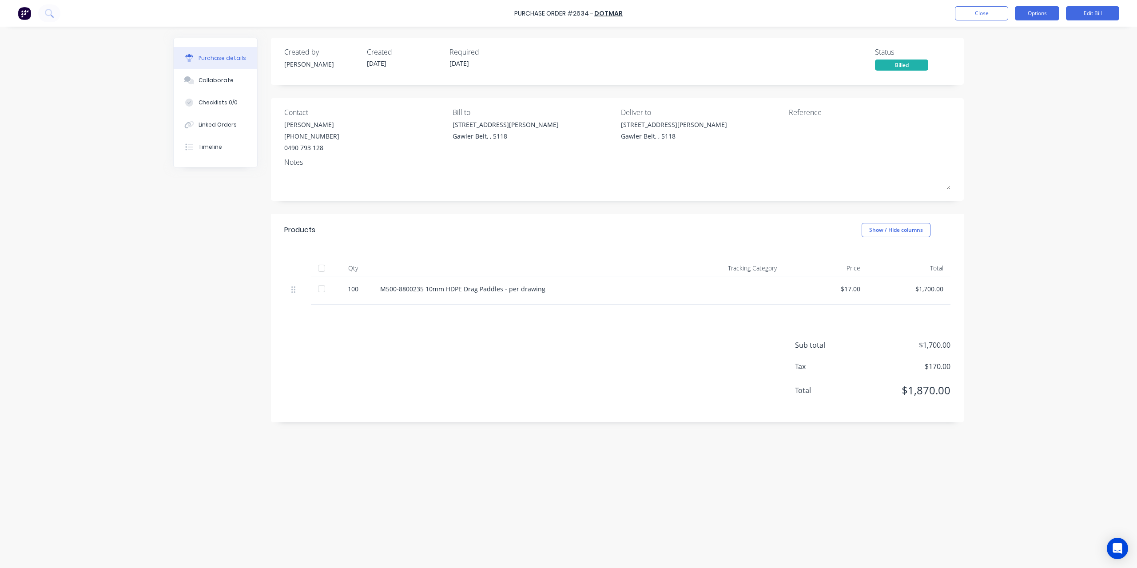
click at [1034, 17] on button "Options" at bounding box center [1037, 13] width 44 height 14
click at [1096, 11] on button "Edit Bill" at bounding box center [1092, 13] width 53 height 14
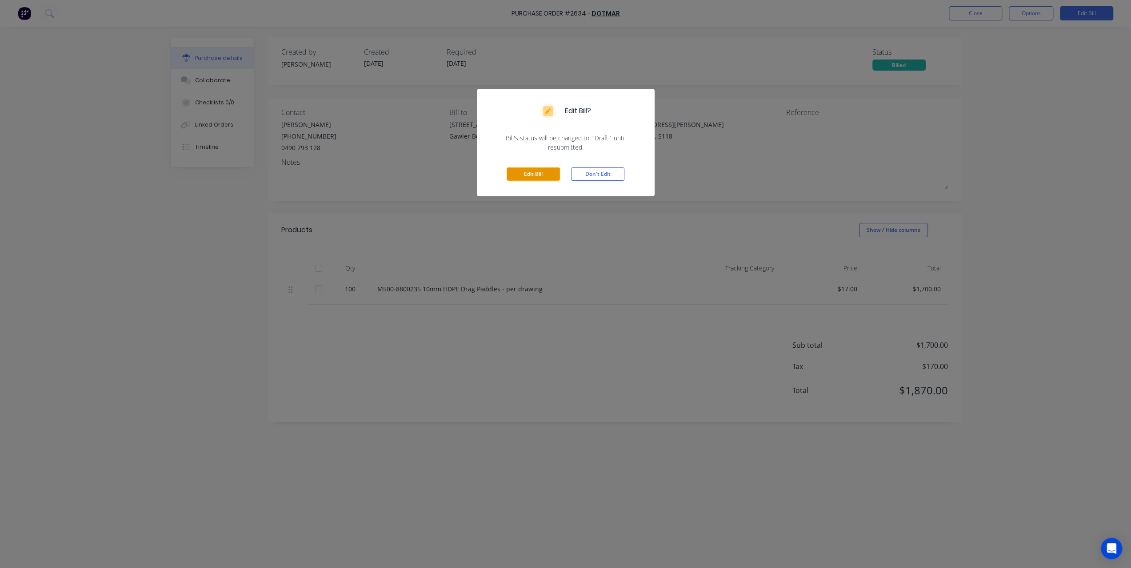
click at [528, 171] on button "Edit Bill" at bounding box center [532, 173] width 53 height 13
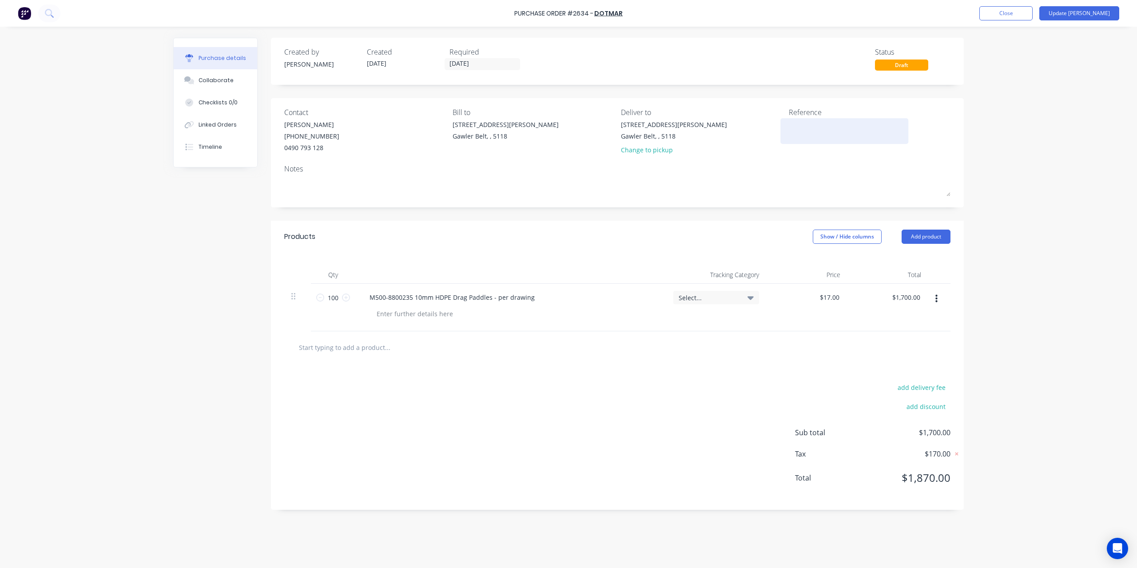
click at [789, 142] on div at bounding box center [844, 131] width 111 height 22
click at [804, 131] on textarea at bounding box center [844, 130] width 111 height 20
type textarea "SSI0155688"
type textarea "x"
type textarea "SSI0155688"
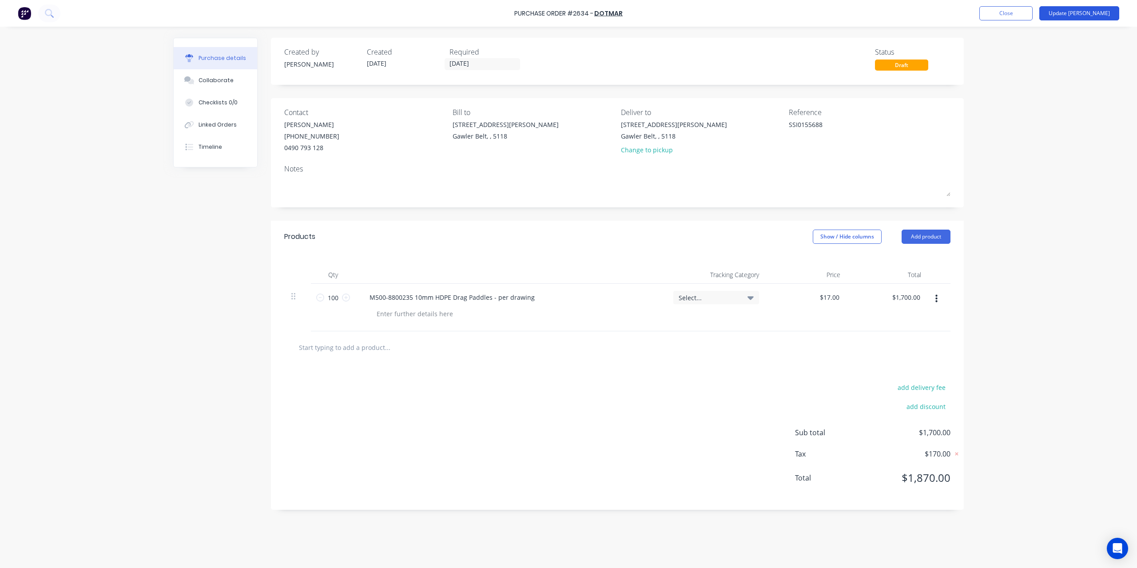
click at [1108, 13] on button "Update Bill" at bounding box center [1080, 13] width 80 height 14
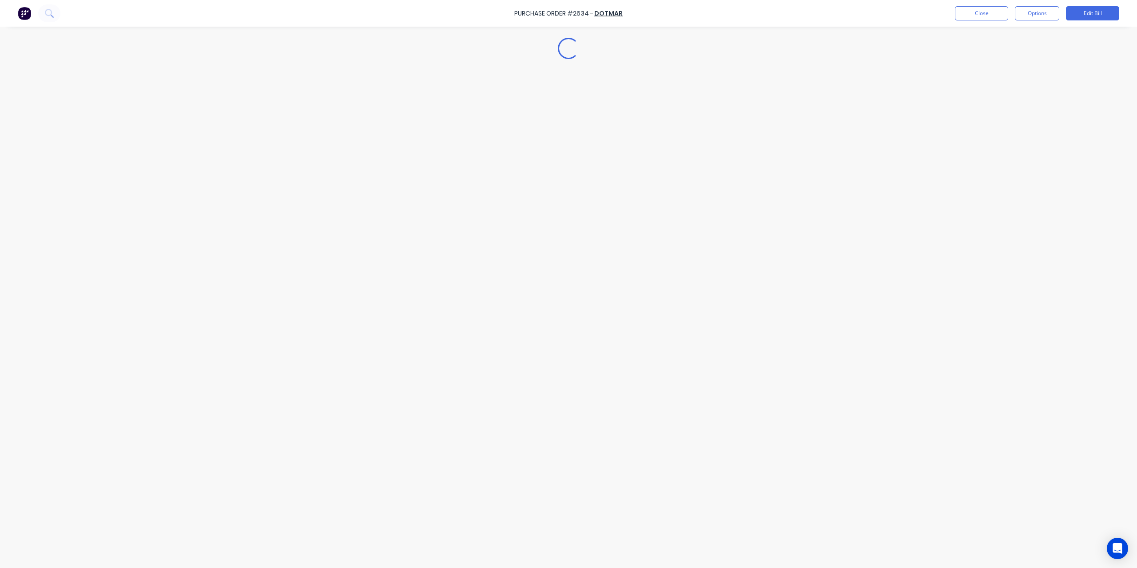
type textarea "x"
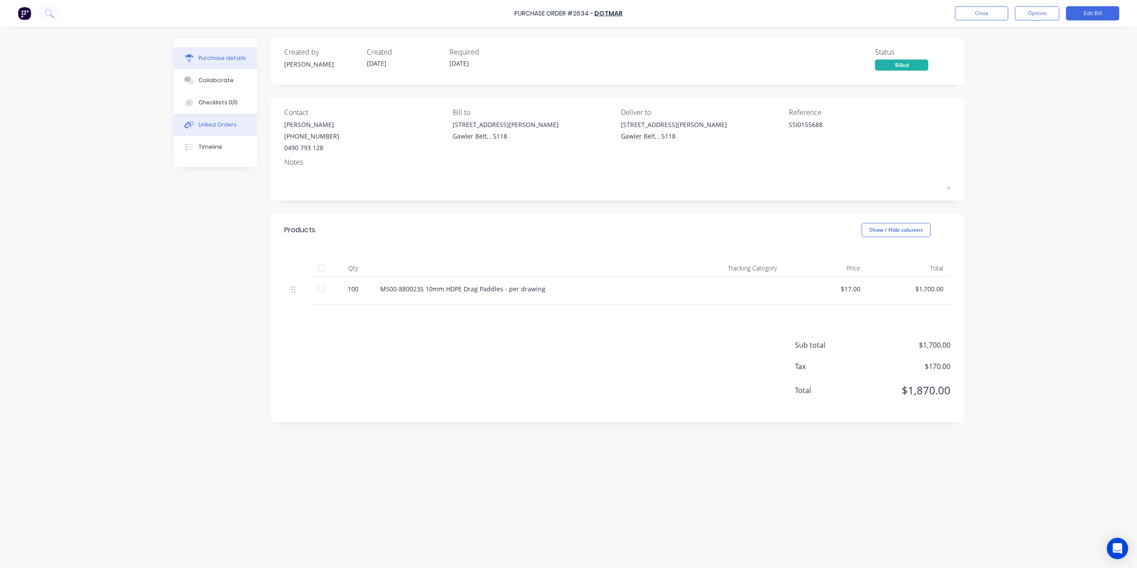
click at [197, 127] on button "Linked Orders" at bounding box center [216, 125] width 84 height 22
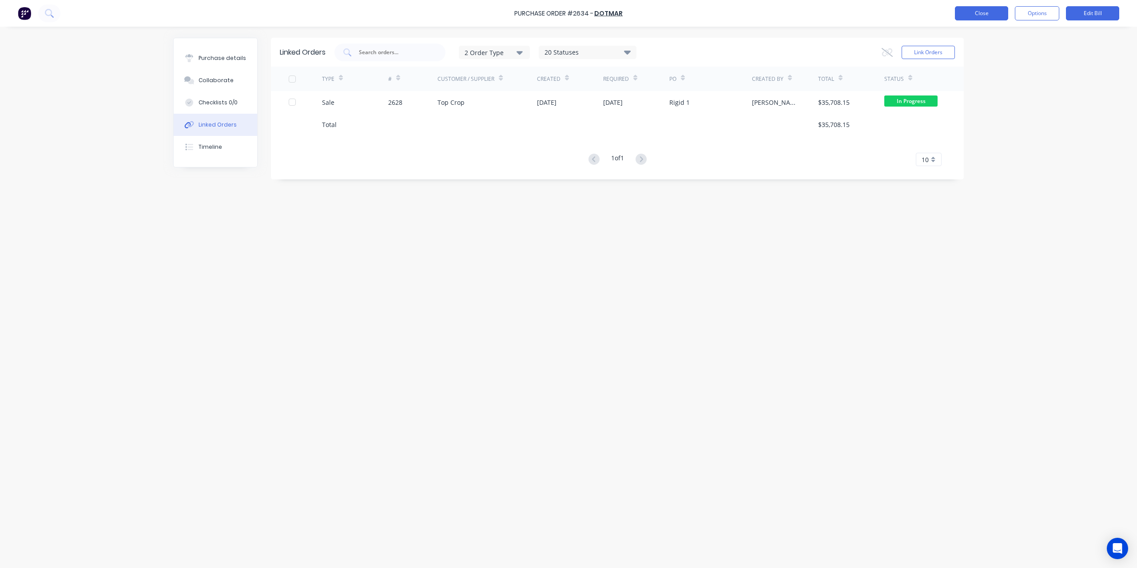
click at [982, 14] on button "Close" at bounding box center [981, 13] width 53 height 14
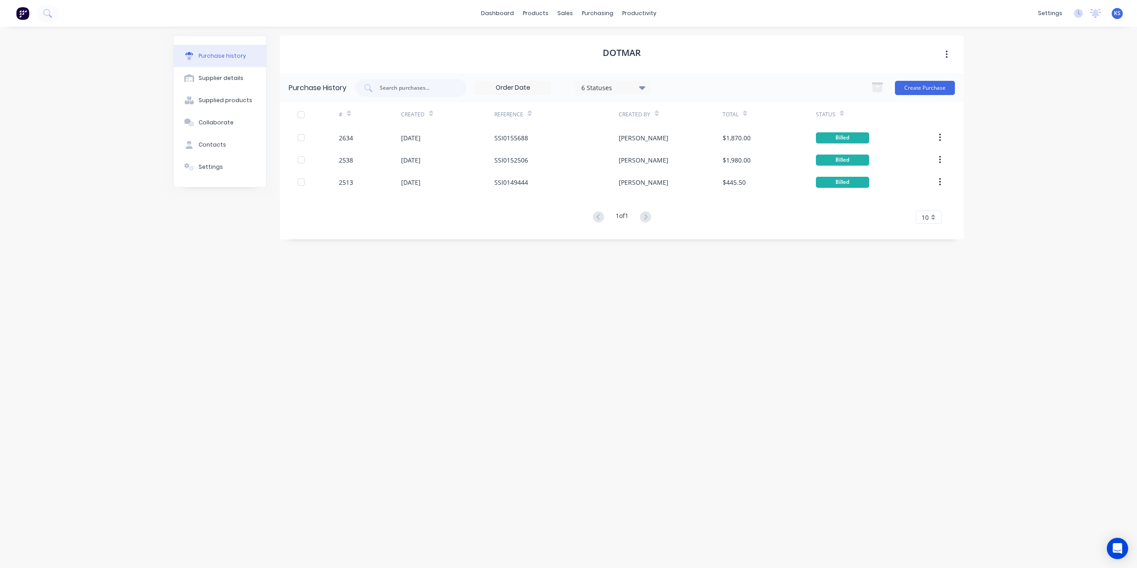
click at [1098, 104] on div "dashboard products sales purchasing productivity dashboard products Product Cat…" at bounding box center [568, 284] width 1137 height 568
click at [588, 14] on div "purchasing" at bounding box center [598, 13] width 40 height 13
click at [628, 39] on div "Purchase Orders" at bounding box center [626, 43] width 47 height 8
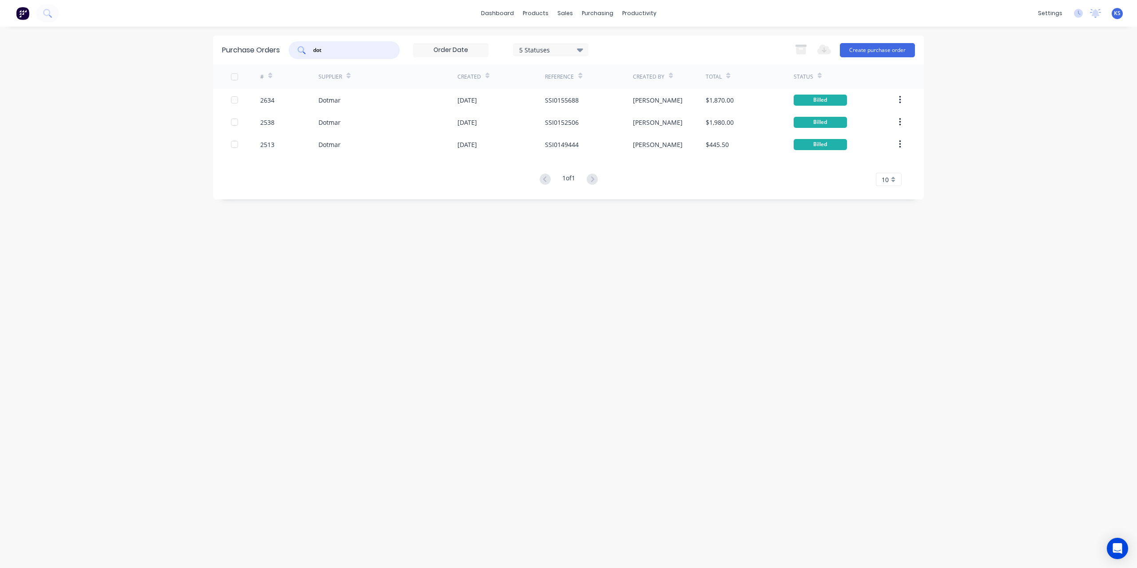
click at [359, 46] on input "dot" at bounding box center [349, 50] width 74 height 9
type input "pain"
click at [885, 45] on button "Create purchase order" at bounding box center [877, 50] width 75 height 14
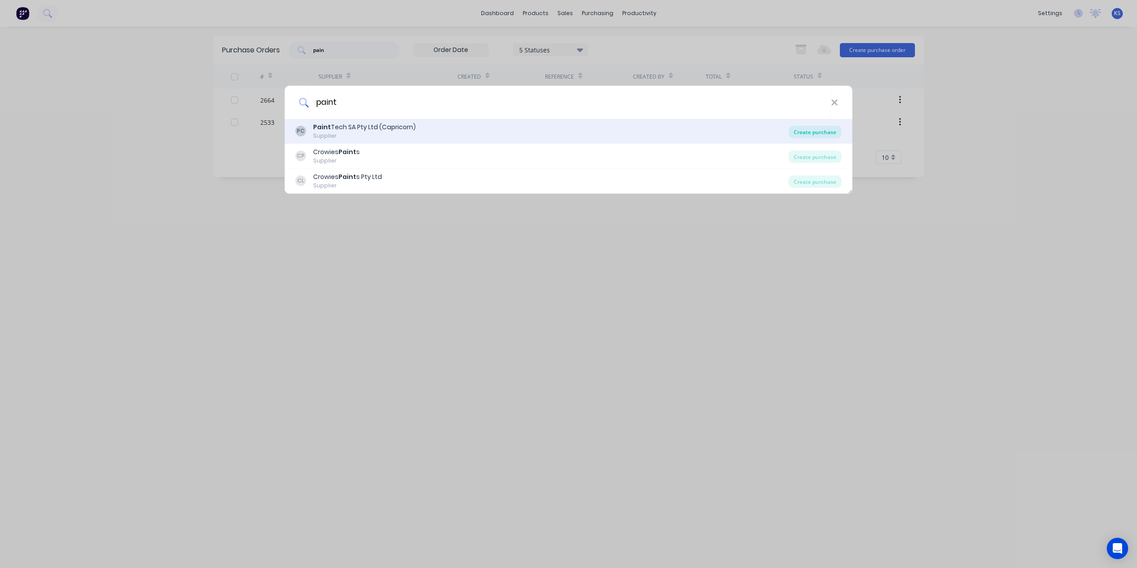
type input "paint"
click at [831, 135] on div "Create purchase" at bounding box center [815, 132] width 53 height 12
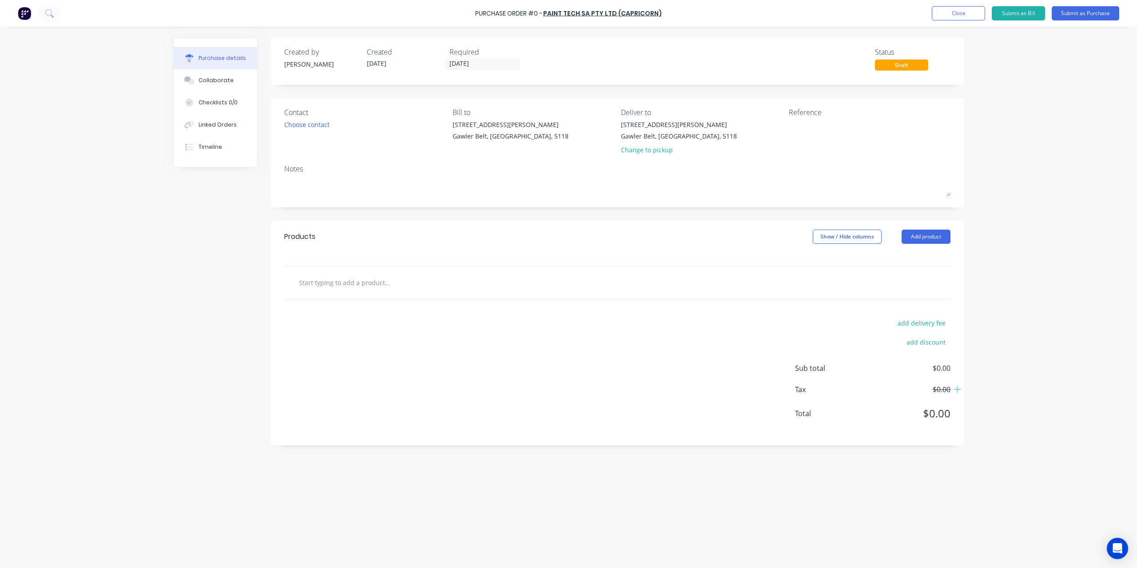
click at [322, 280] on input "text" at bounding box center [388, 283] width 178 height 18
type input "VIM MIX GPR2 TB540 Westrup Blue 2x4l"
click at [358, 319] on button "Add VIM MIX GPR2 TB540 Westrup Blue 2x4l to order" at bounding box center [435, 316] width 267 height 28
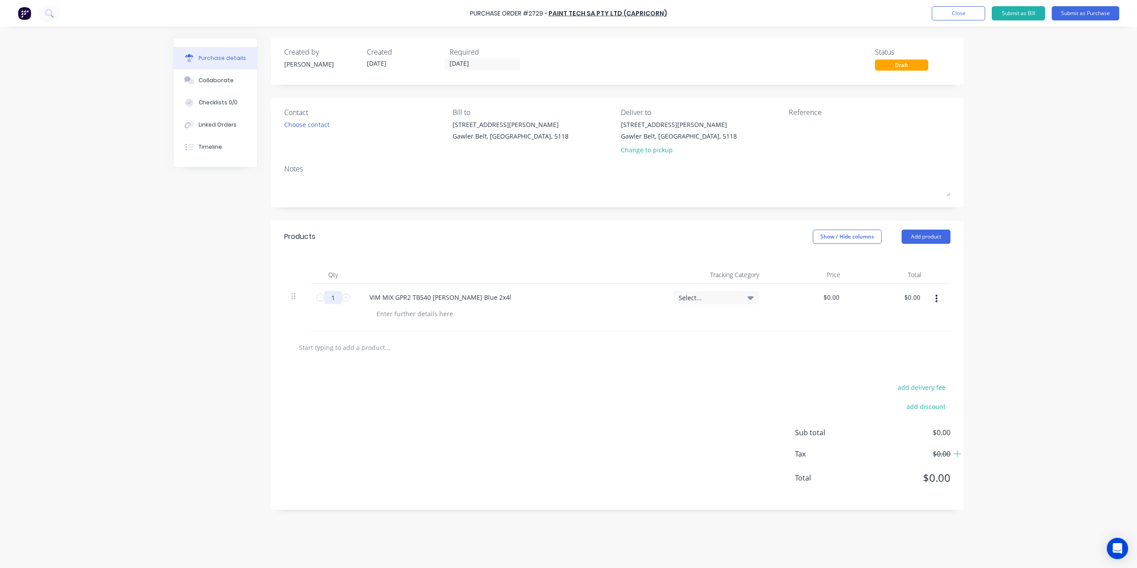
click at [336, 295] on input "1" at bounding box center [333, 297] width 18 height 13
type input "8"
type input "$0.00"
type input "415.844"
type input "$51.98"
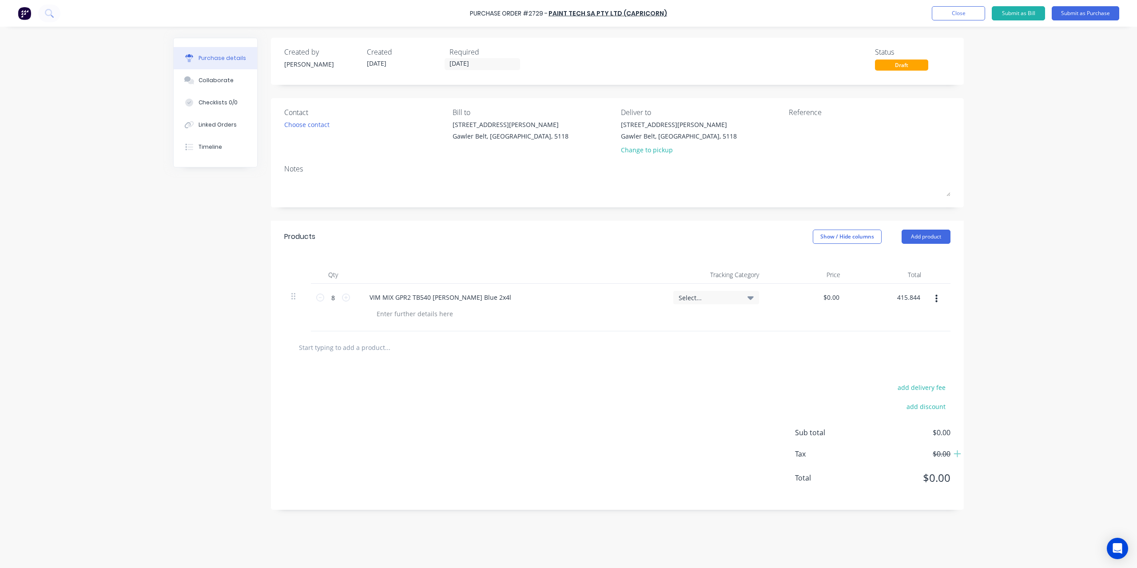
type input "$415.84"
click at [326, 348] on input "text" at bounding box center [388, 348] width 178 height 18
type input "PU Topcoat Activator 1l"
click at [412, 383] on button "Add PU Topcoat Activator 1l to order" at bounding box center [435, 381] width 267 height 28
click at [334, 343] on input "1" at bounding box center [333, 345] width 18 height 13
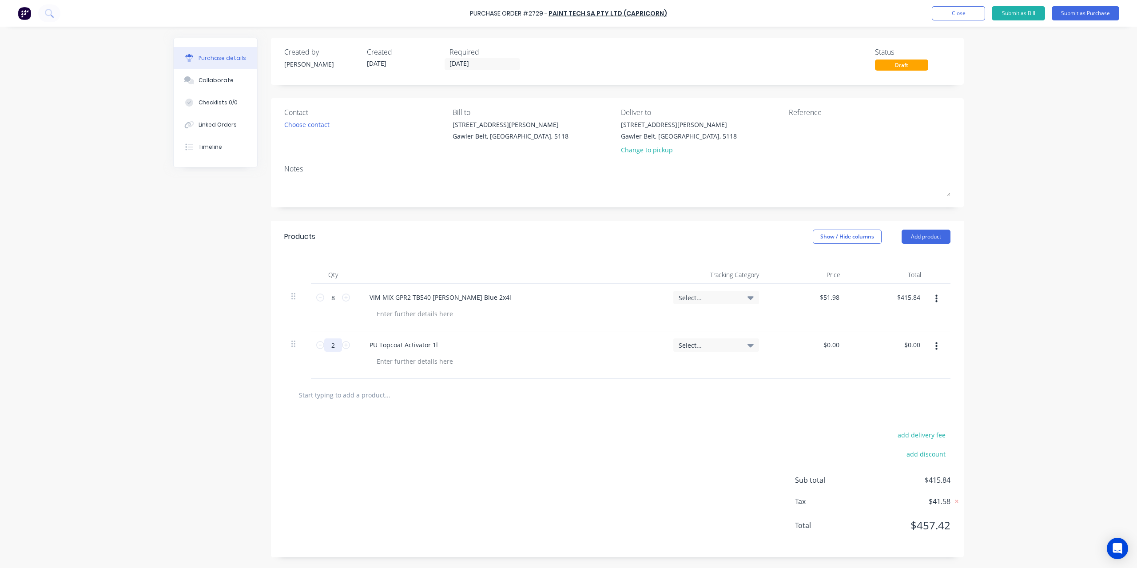
type input "2"
type input "$0.00"
type input "129.24"
type input "$64.62"
type input "$129.24"
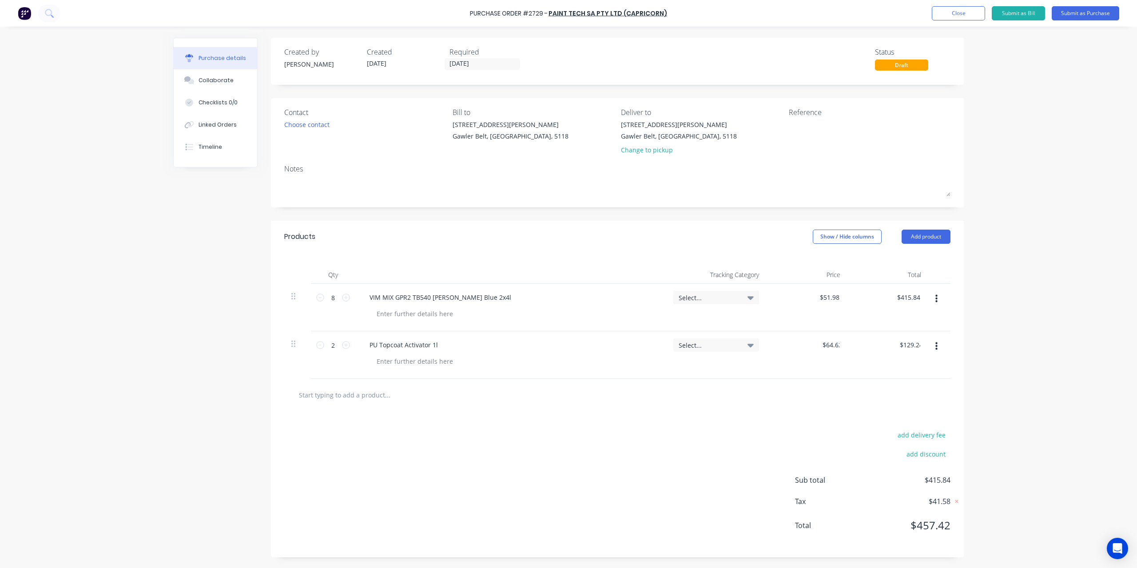
click at [343, 395] on input "text" at bounding box center [388, 395] width 178 height 18
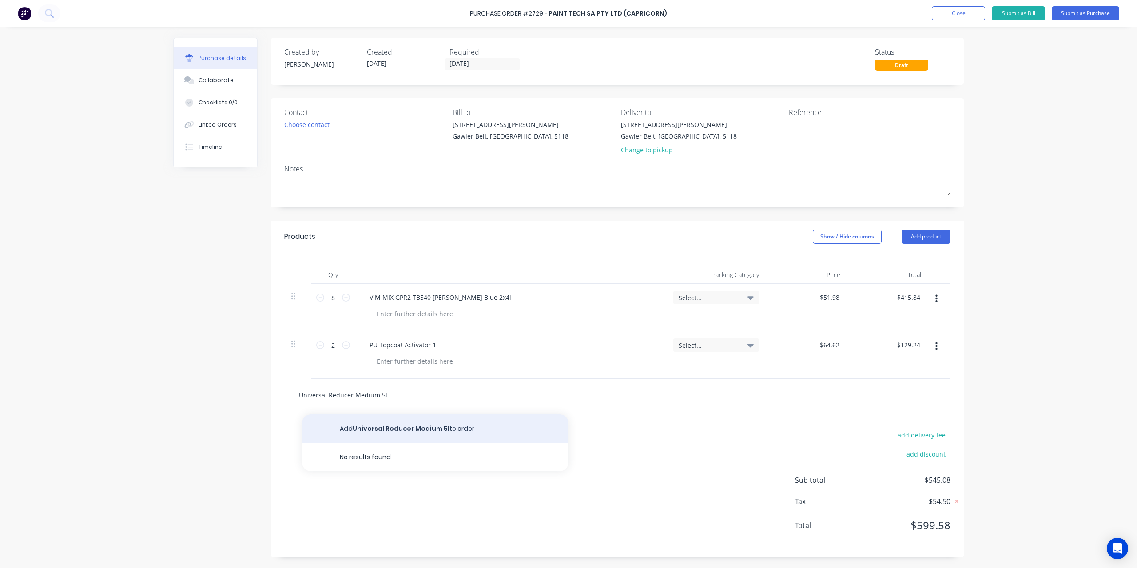
type input "Universal Reducer Medium 5l"
click at [352, 417] on button "Add Universal Reducer Medium 5l to order" at bounding box center [435, 429] width 267 height 28
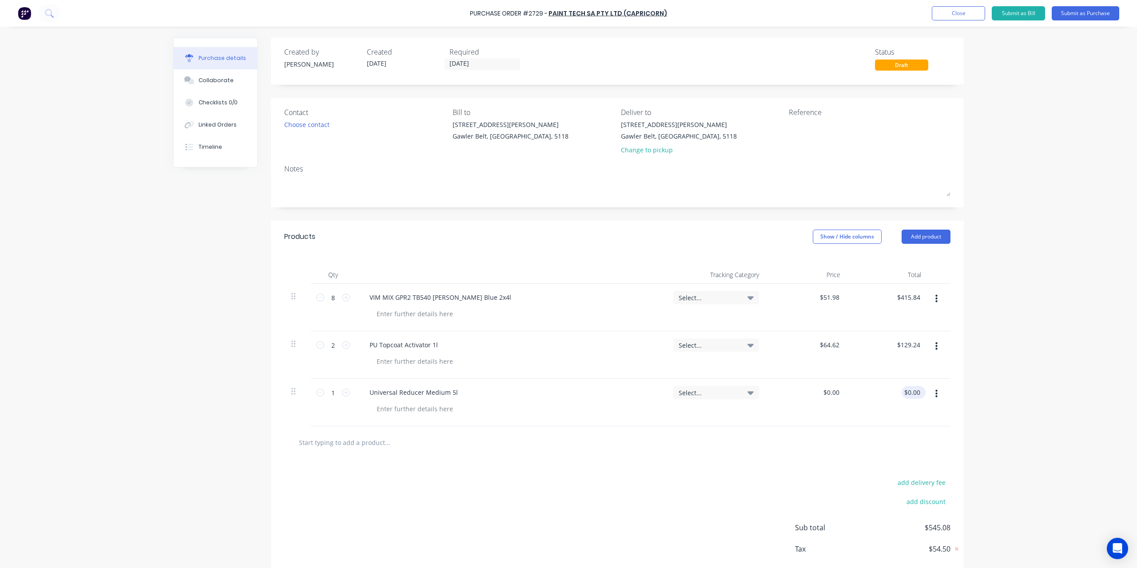
click at [921, 391] on div "$0.00 $0.00" at bounding box center [914, 392] width 24 height 13
click at [920, 391] on div "$0.00 $0.00" at bounding box center [914, 392] width 24 height 13
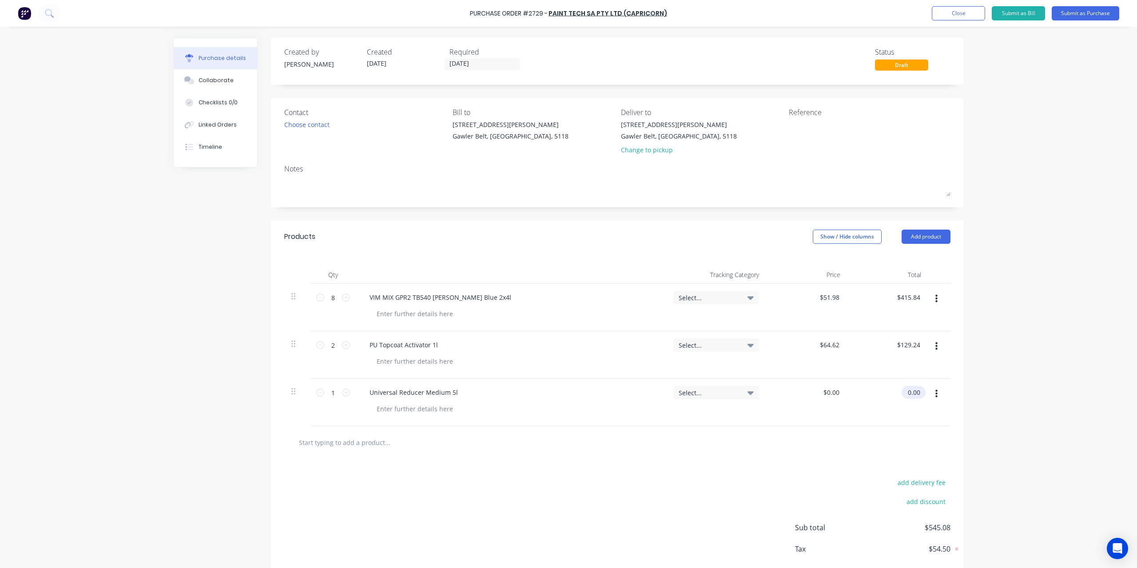
click at [908, 399] on input "0.00" at bounding box center [912, 392] width 20 height 13
click at [909, 393] on input "0.00" at bounding box center [913, 392] width 17 height 13
type input "74.54"
type input "$74.54"
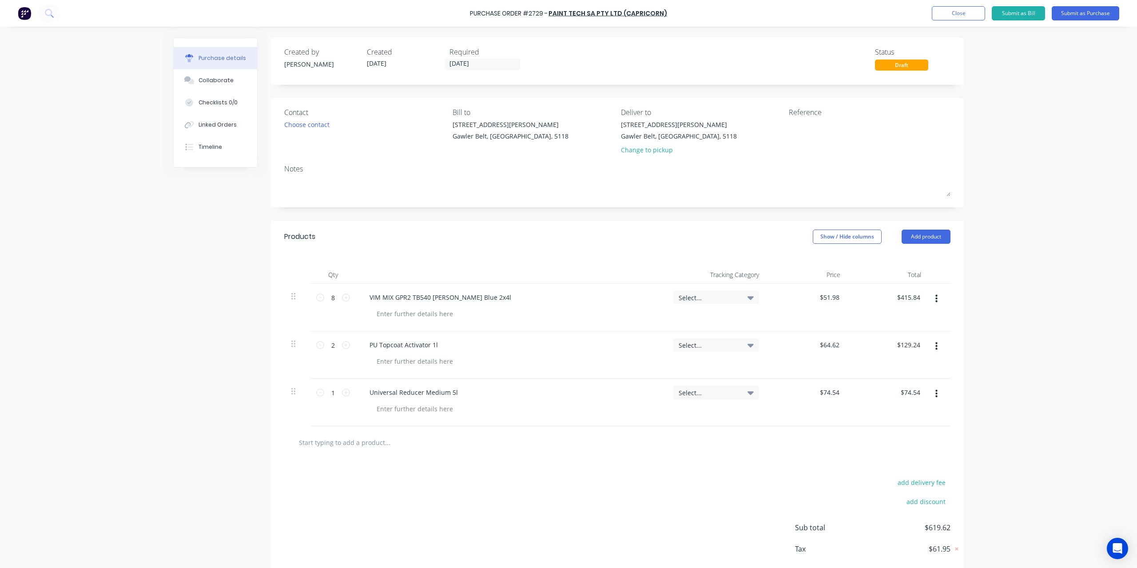
click at [1029, 378] on div "Purchase Order #2729 - Paint Tech SA Pty Ltd (Capricorn) Add product Close Subm…" at bounding box center [568, 284] width 1137 height 568
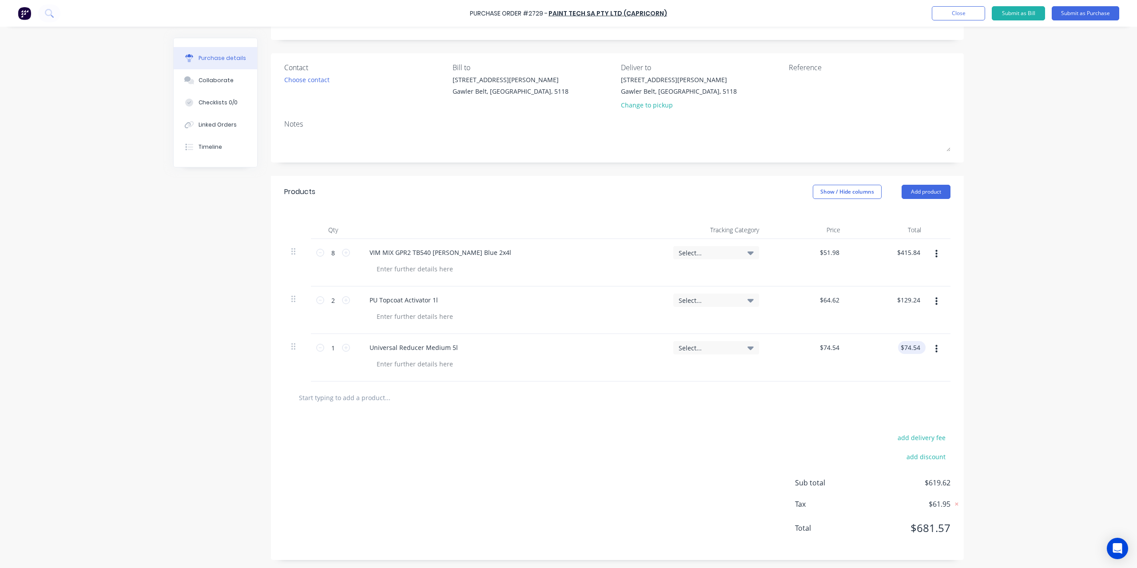
type input "74.54"
click at [912, 349] on input "74.54" at bounding box center [912, 347] width 20 height 13
type input "129.24"
type input "$74.54"
click at [911, 298] on input "129.24" at bounding box center [910, 300] width 24 height 13
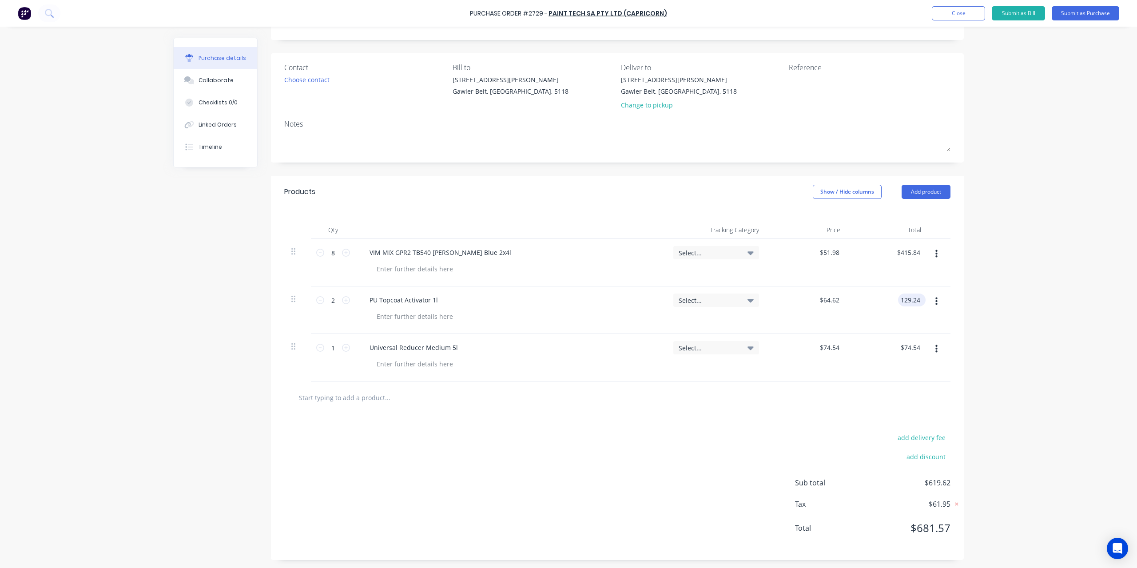
click at [911, 298] on input "129.24" at bounding box center [910, 300] width 24 height 13
type input "$129.24"
click at [833, 75] on div at bounding box center [844, 86] width 111 height 22
click at [819, 83] on textarea at bounding box center [844, 85] width 111 height 20
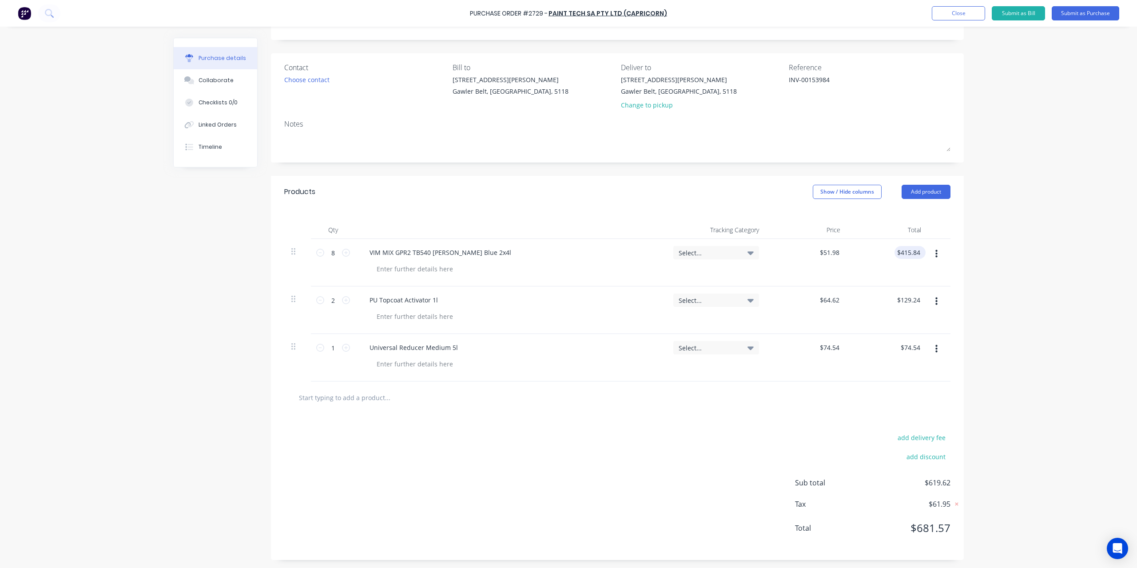
type textarea "INV-00153984"
type textarea "x"
type textarea "INV-00153984"
type input "415.84"
click at [915, 248] on input "415.84" at bounding box center [909, 252] width 28 height 13
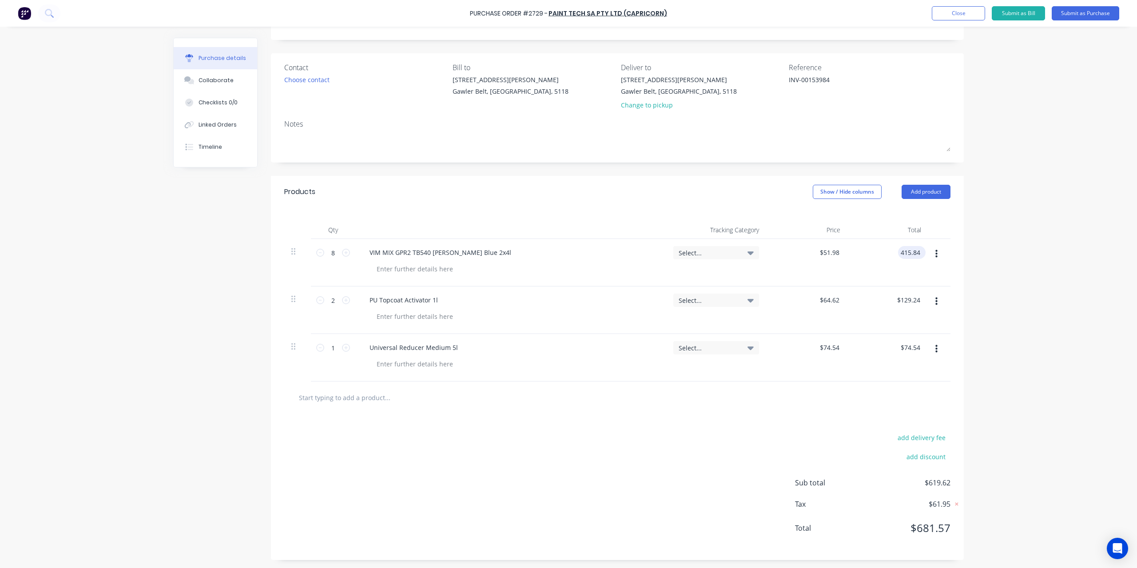
click at [915, 248] on input "415.84" at bounding box center [910, 252] width 24 height 13
type textarea "x"
type input "$415.84"
click at [919, 247] on div "$415.84 415.84" at bounding box center [912, 252] width 28 height 13
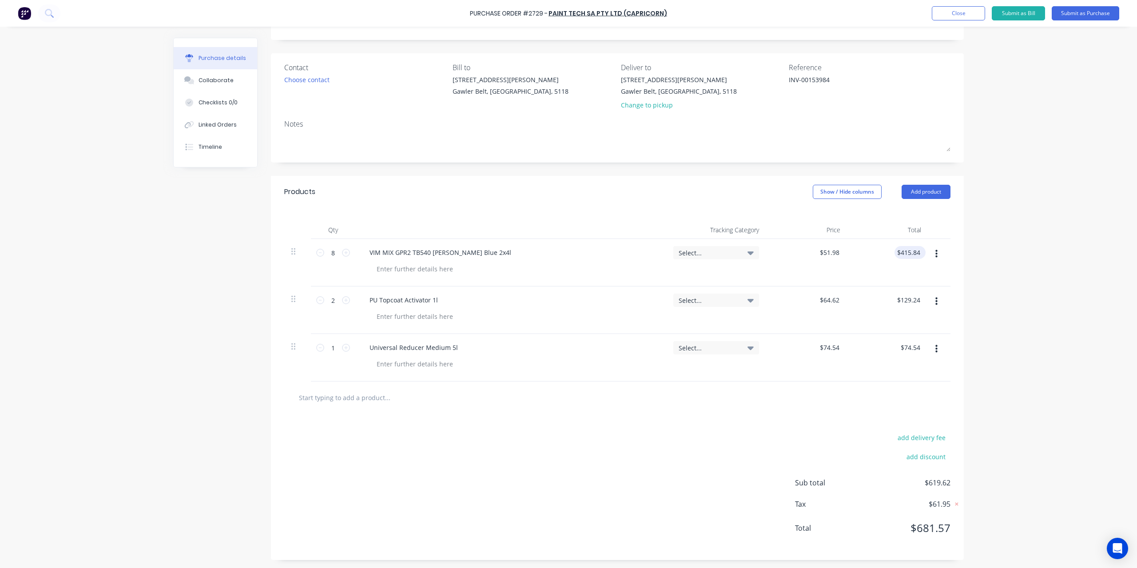
type textarea "x"
click at [915, 251] on input "415.84" at bounding box center [910, 252] width 24 height 13
type input "415.44"
type textarea "x"
type input "$51.93"
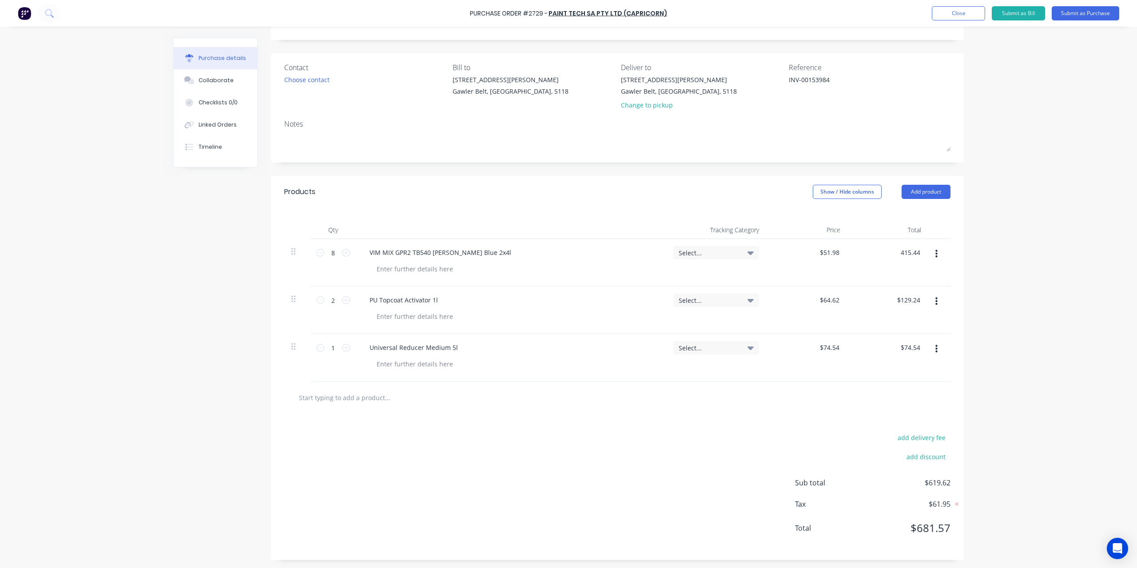
type input "$415.44"
click at [1022, 289] on div "Purchase Order #2729 - Paint Tech SA Pty Ltd (Capricorn) Add product Close Subm…" at bounding box center [568, 284] width 1137 height 568
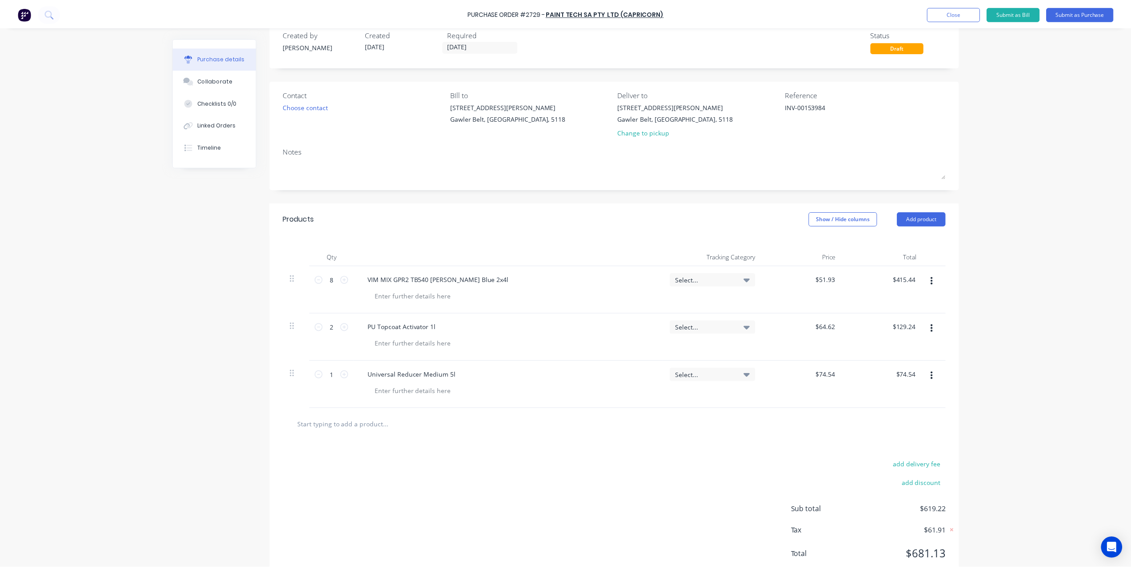
scroll to position [0, 0]
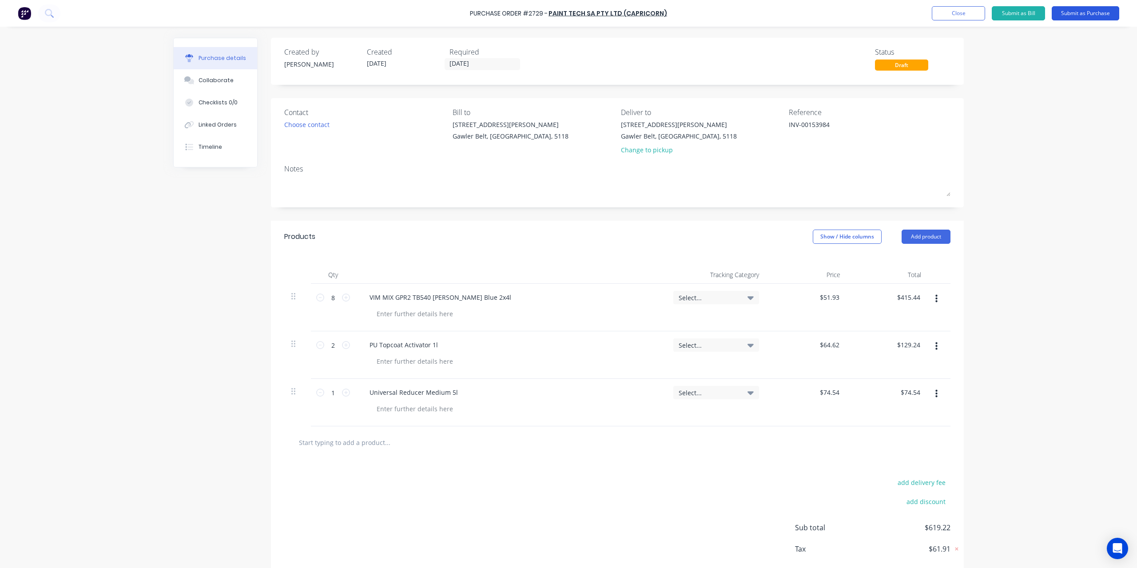
click at [1085, 12] on button "Submit as Purchase" at bounding box center [1086, 13] width 68 height 14
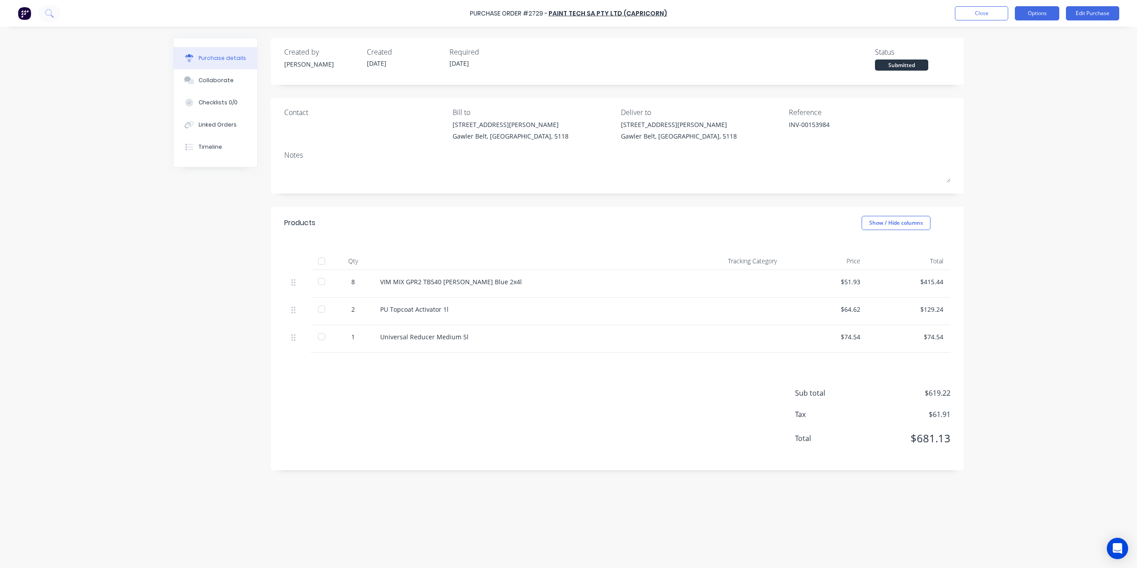
click at [1032, 12] on button "Options" at bounding box center [1037, 13] width 44 height 14
click at [1014, 58] on div "Convert to Bill" at bounding box center [1017, 54] width 68 height 13
type textarea "x"
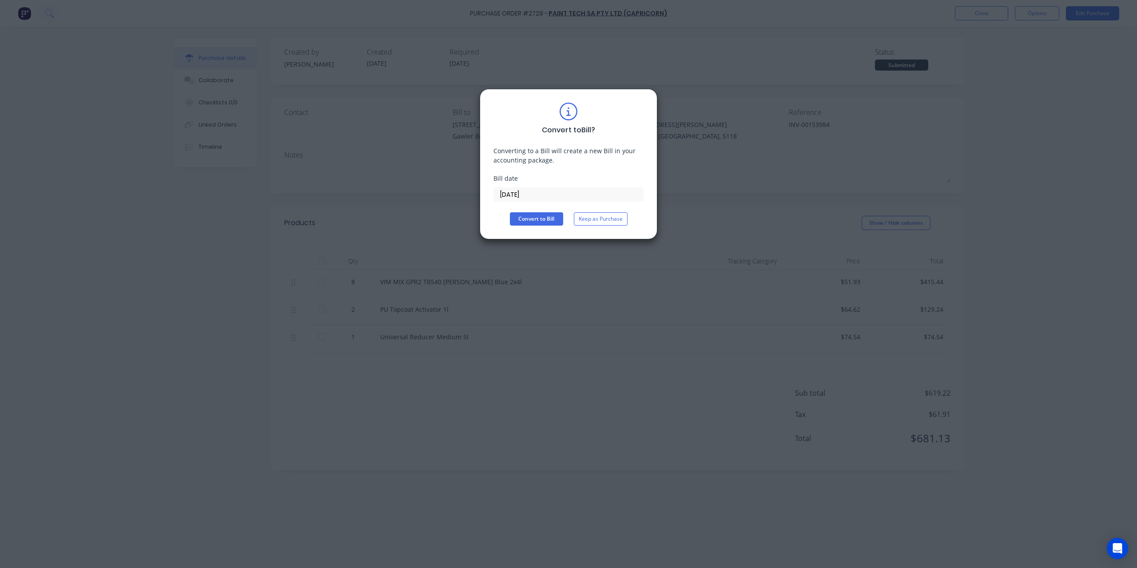
click at [541, 197] on input "[DATE]" at bounding box center [568, 194] width 149 height 13
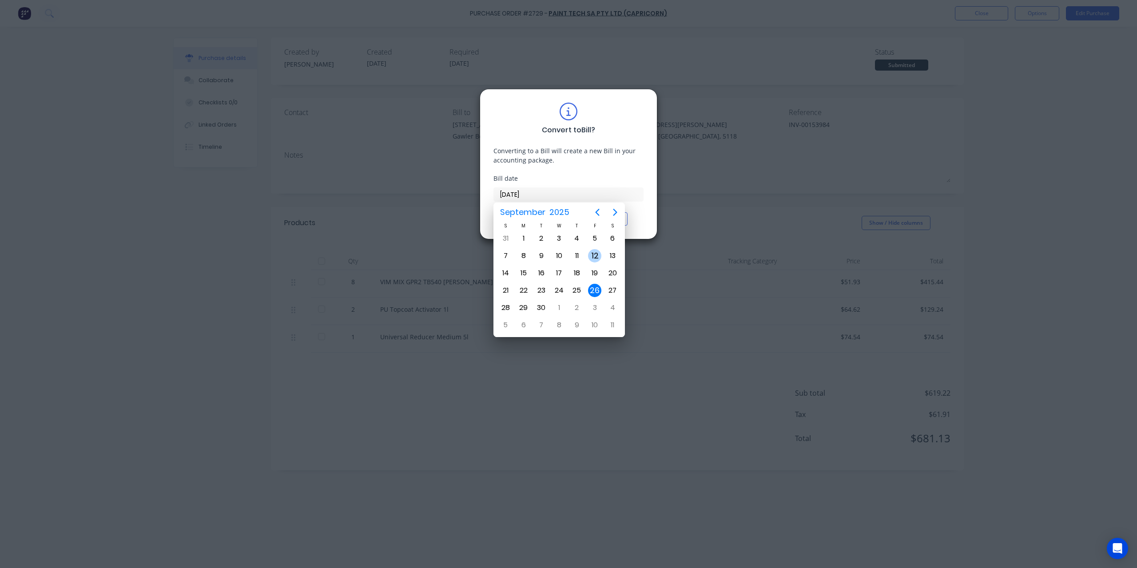
click at [590, 253] on div "12" at bounding box center [594, 255] width 13 height 13
type input "12/09/25"
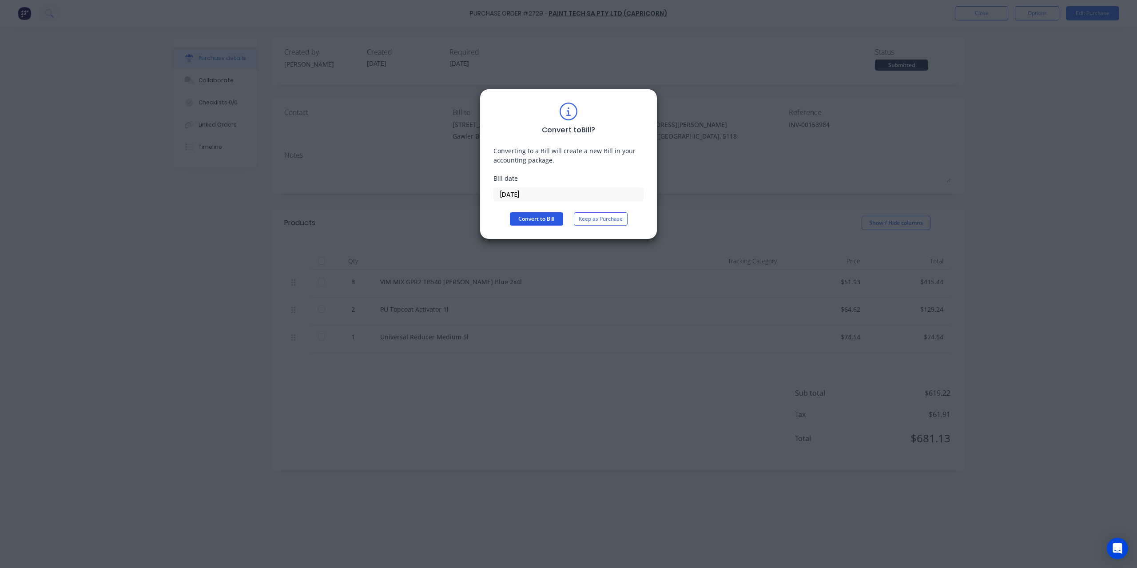
click at [562, 216] on button "Convert to Bill" at bounding box center [536, 218] width 53 height 13
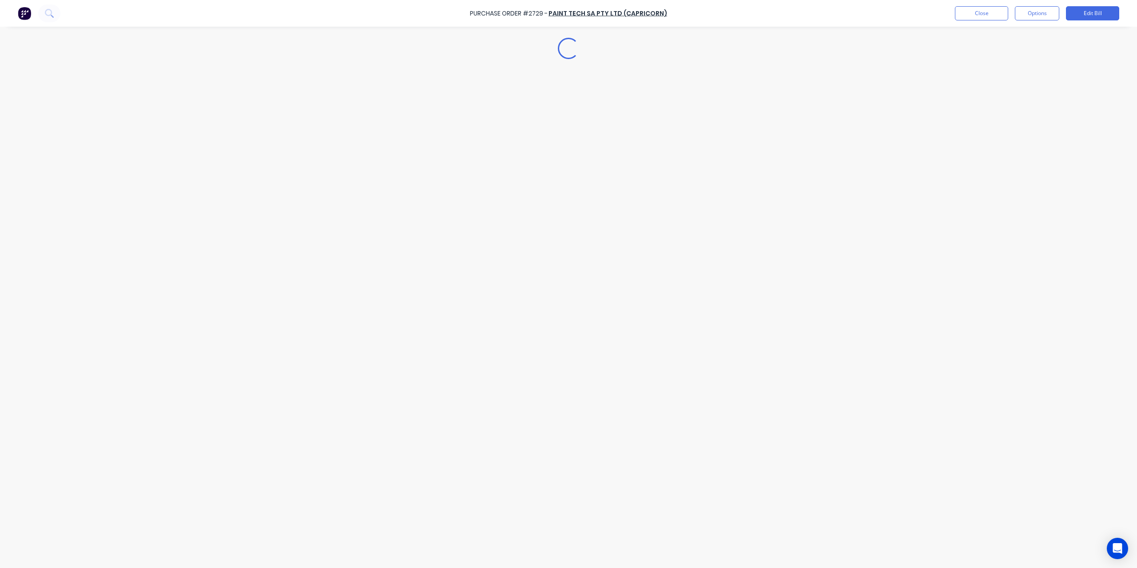
type textarea "x"
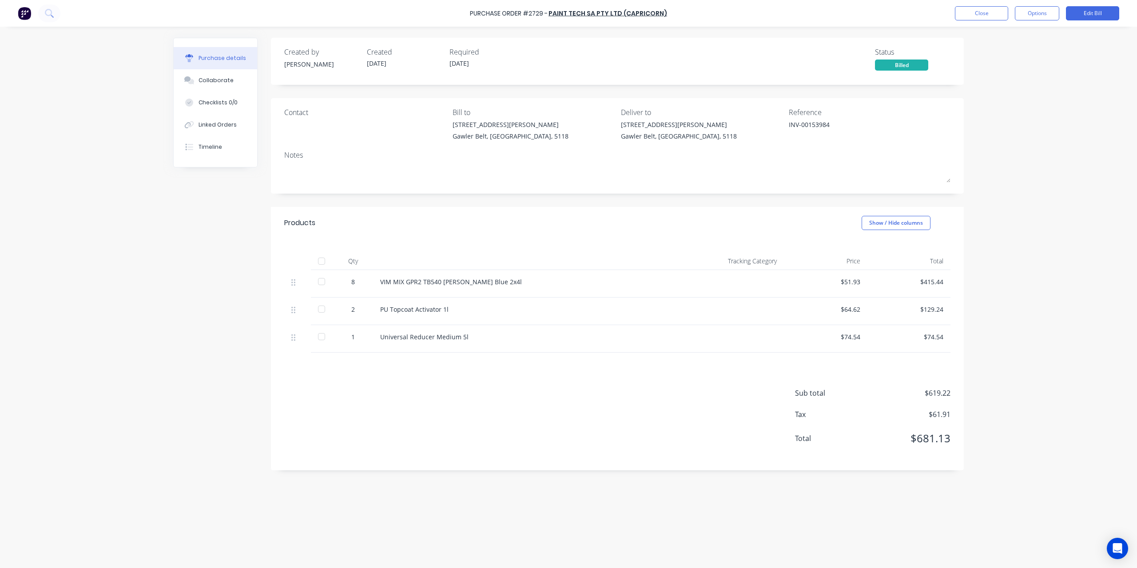
click at [36, 88] on div "Purchase Order #2729 - Paint Tech SA Pty Ltd (Capricorn) Close Options Edit Bil…" at bounding box center [568, 284] width 1137 height 568
click at [991, 14] on button "Close" at bounding box center [981, 13] width 53 height 14
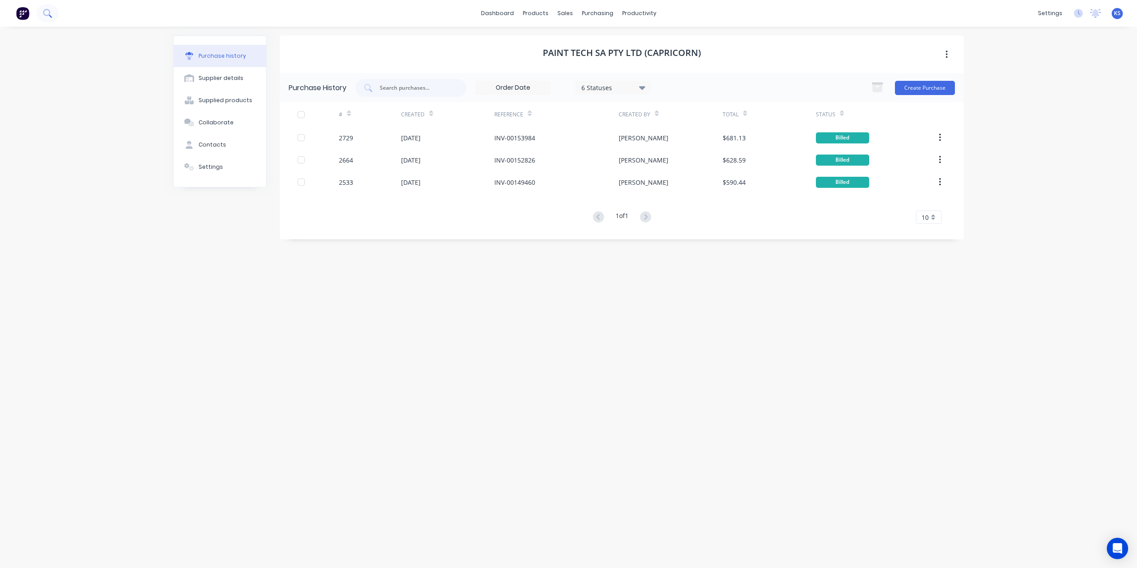
click at [38, 16] on button at bounding box center [47, 13] width 22 height 18
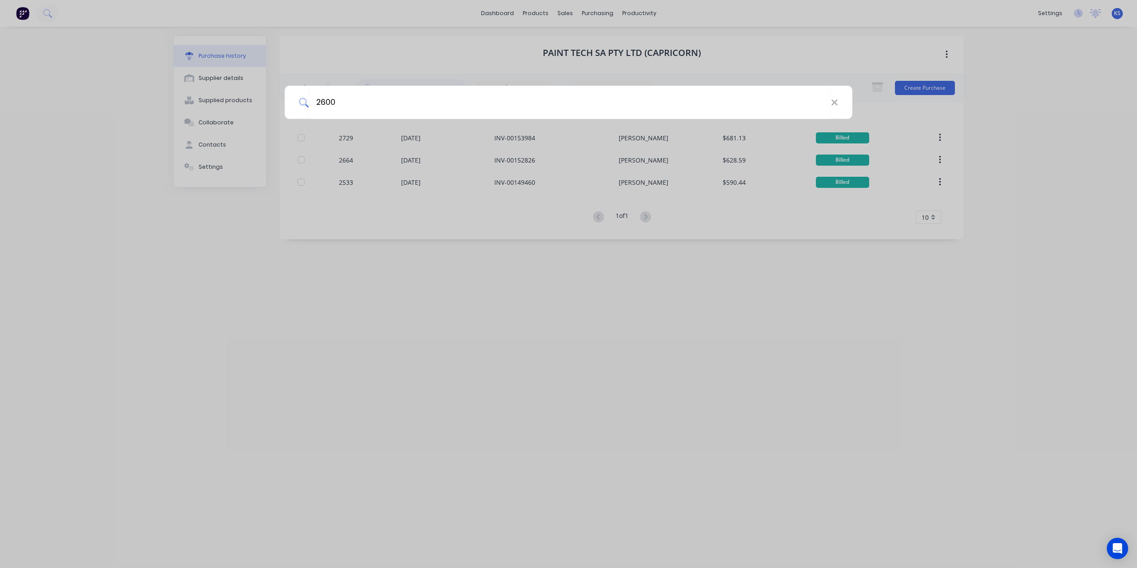
type input "2600"
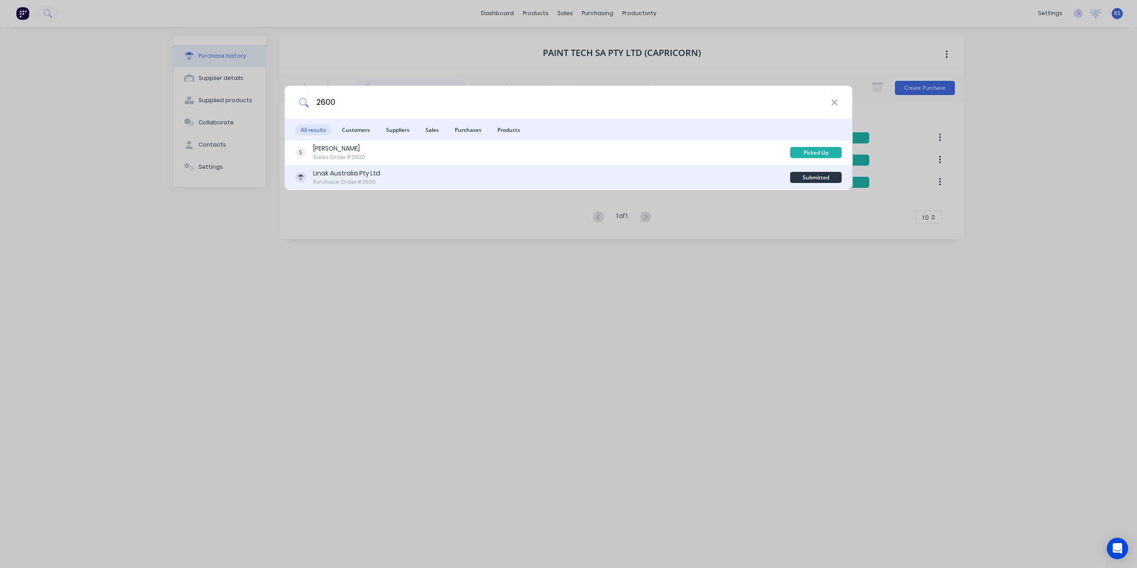
click at [337, 174] on div "Linak Australia Pty Ltd" at bounding box center [346, 173] width 67 height 9
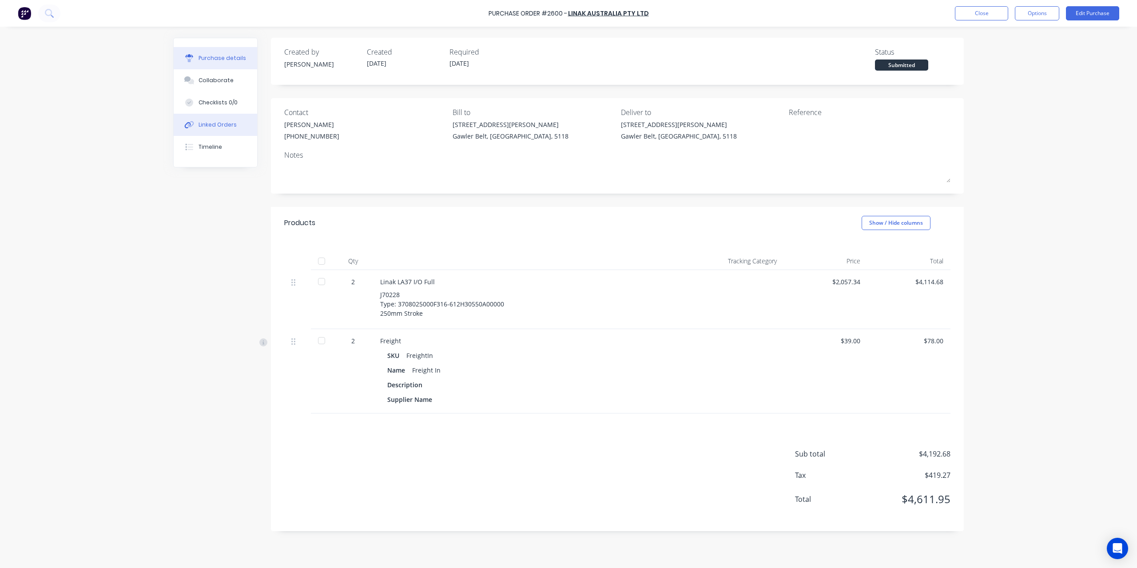
click at [225, 128] on div "Linked Orders" at bounding box center [218, 125] width 38 height 8
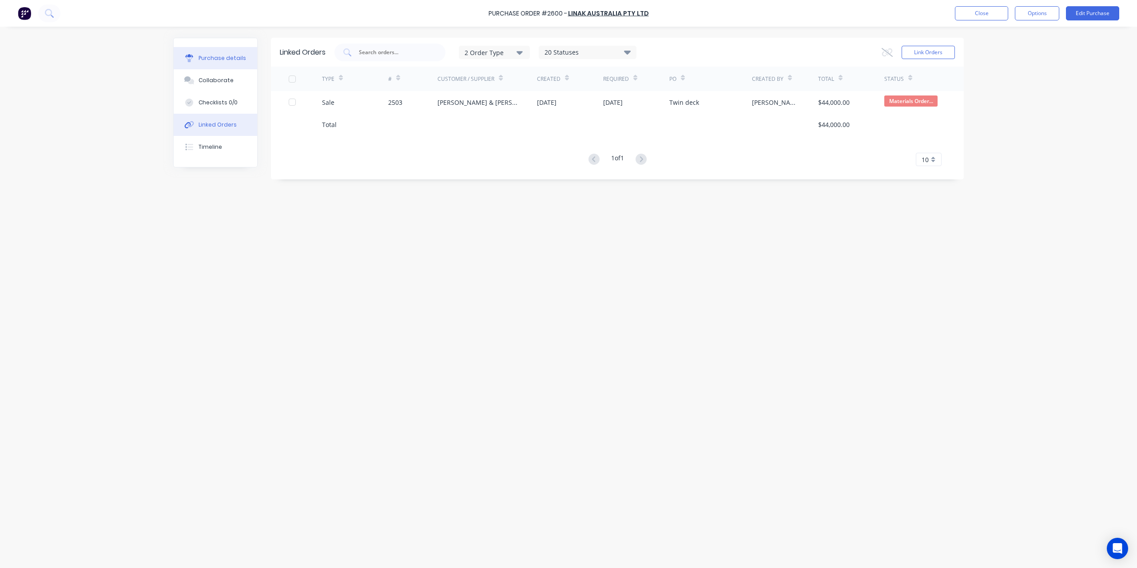
click at [229, 54] on div "Purchase details" at bounding box center [223, 58] width 48 height 8
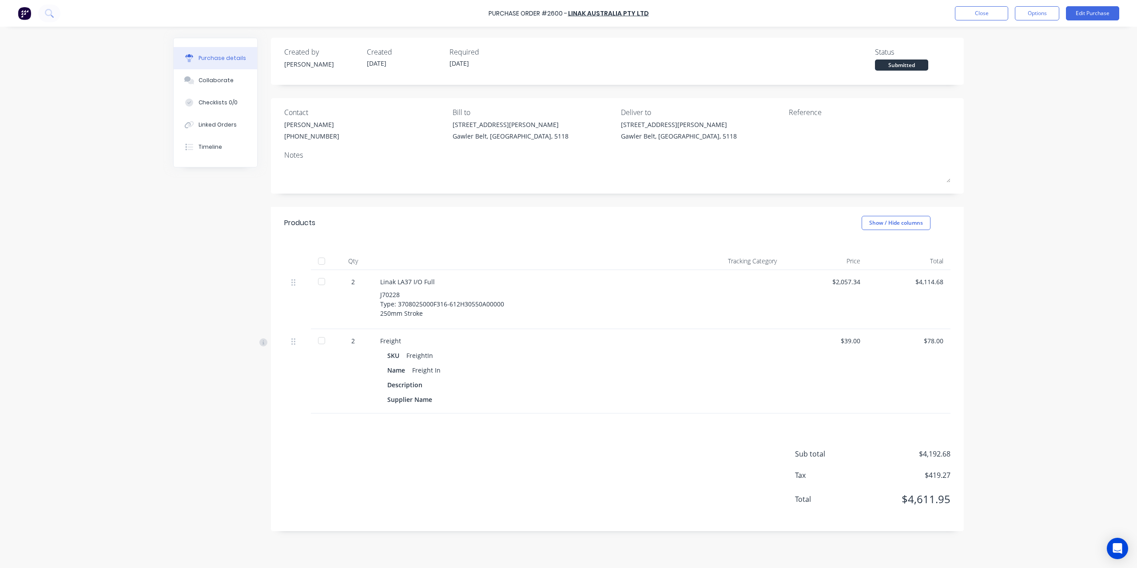
click at [1038, 21] on div "Purchase Order #2600 - Linak Australia Pty Ltd Close Options Edit Purchase" at bounding box center [568, 13] width 1137 height 27
click at [1038, 12] on button "Options" at bounding box center [1037, 13] width 44 height 14
click at [1086, 20] on div "Purchase Order #2600 - Linak Australia Pty Ltd Close Options Edit Purchase" at bounding box center [568, 13] width 1137 height 27
click at [1088, 9] on button "Edit Purchase" at bounding box center [1092, 13] width 53 height 14
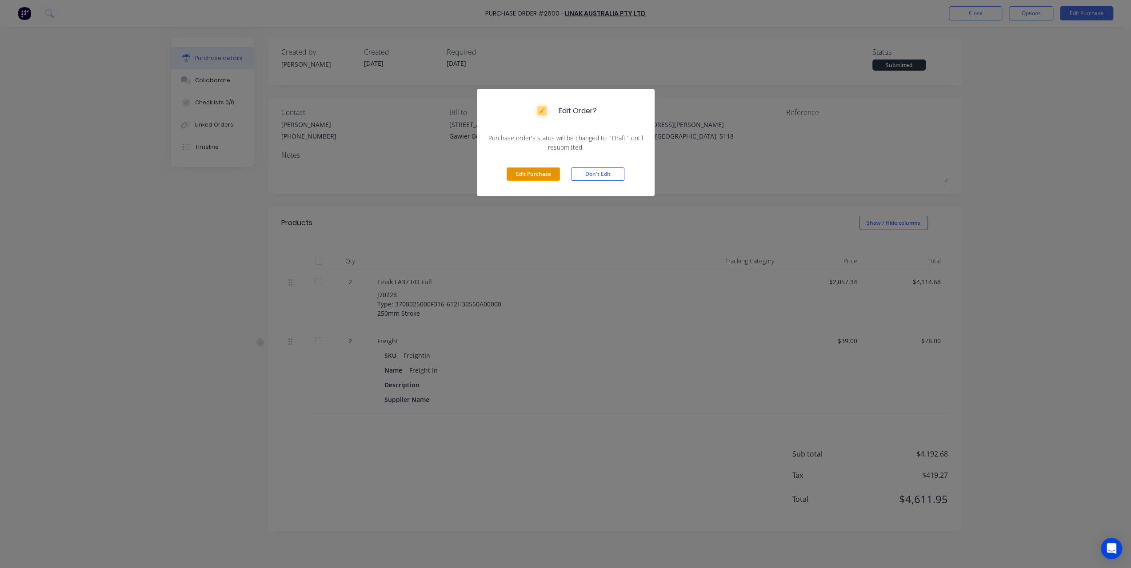
click at [520, 175] on button "Edit Purchase" at bounding box center [532, 173] width 53 height 13
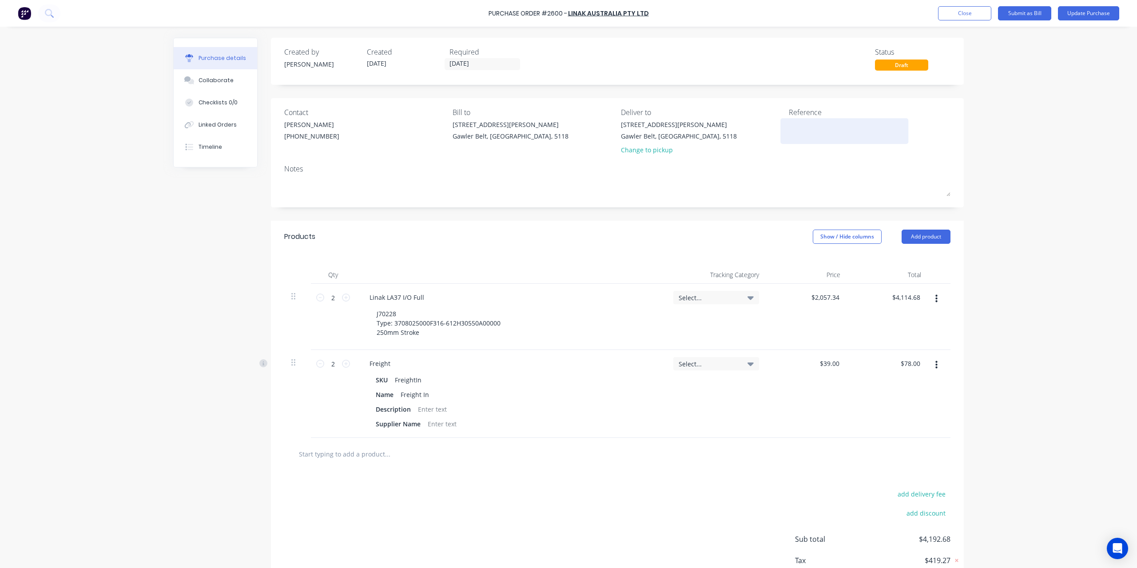
click at [791, 134] on textarea at bounding box center [844, 130] width 111 height 20
type textarea "SIN18"
type textarea "x"
type textarea "SIN188"
type textarea "x"
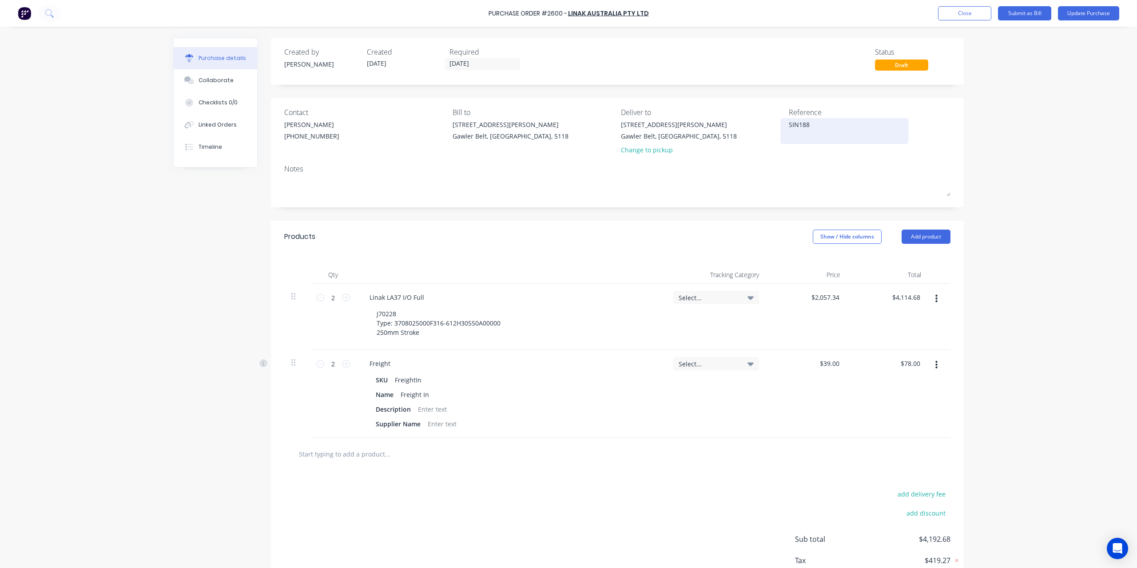
type textarea "SIN1881"
type textarea "x"
type textarea "SIN18813"
type textarea "x"
type textarea "SIN188139"
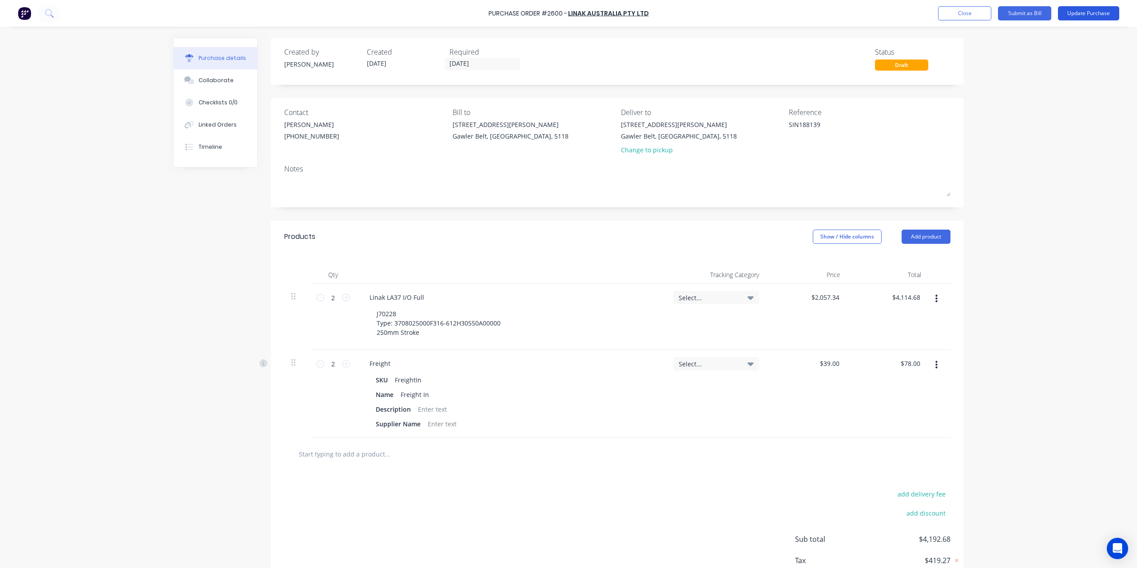
type textarea "x"
type textarea "SIN188139"
click at [1091, 15] on button "Update Purchase" at bounding box center [1088, 13] width 61 height 14
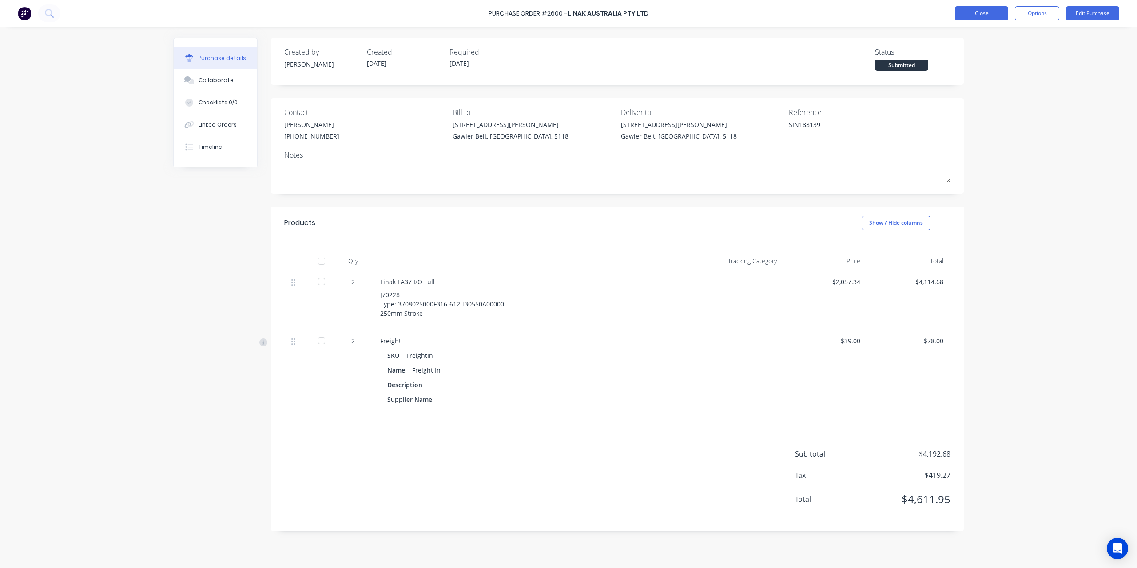
click at [994, 14] on button "Close" at bounding box center [981, 13] width 53 height 14
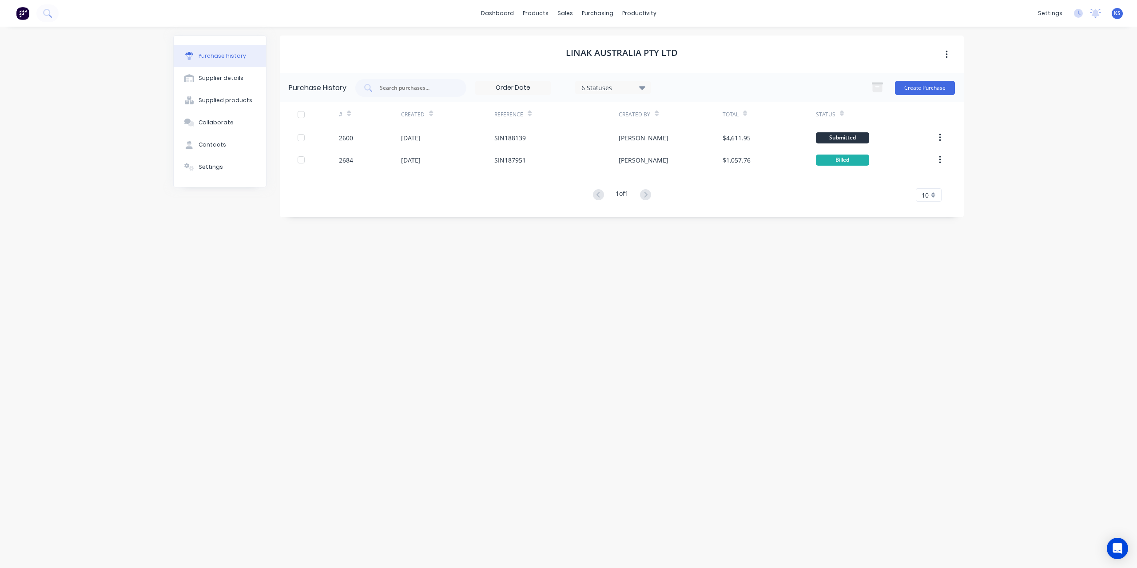
click at [1061, 102] on div "dashboard products sales purchasing productivity dashboard products Product Cat…" at bounding box center [568, 284] width 1137 height 568
click at [614, 45] on div "Purchase Orders" at bounding box center [626, 43] width 47 height 8
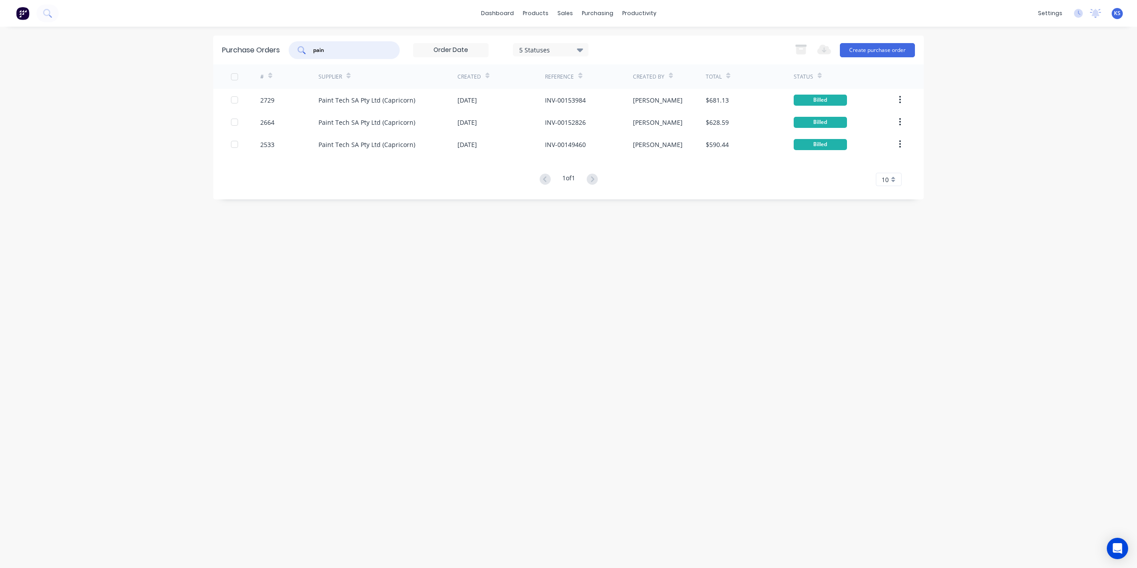
drag, startPoint x: 358, startPoint y: 51, endPoint x: 250, endPoint y: 41, distance: 108.4
click at [250, 41] on div "Purchase Orders pain 5 Statuses 5 Statuses Export to Excel (XLSX) Create purcha…" at bounding box center [568, 50] width 711 height 29
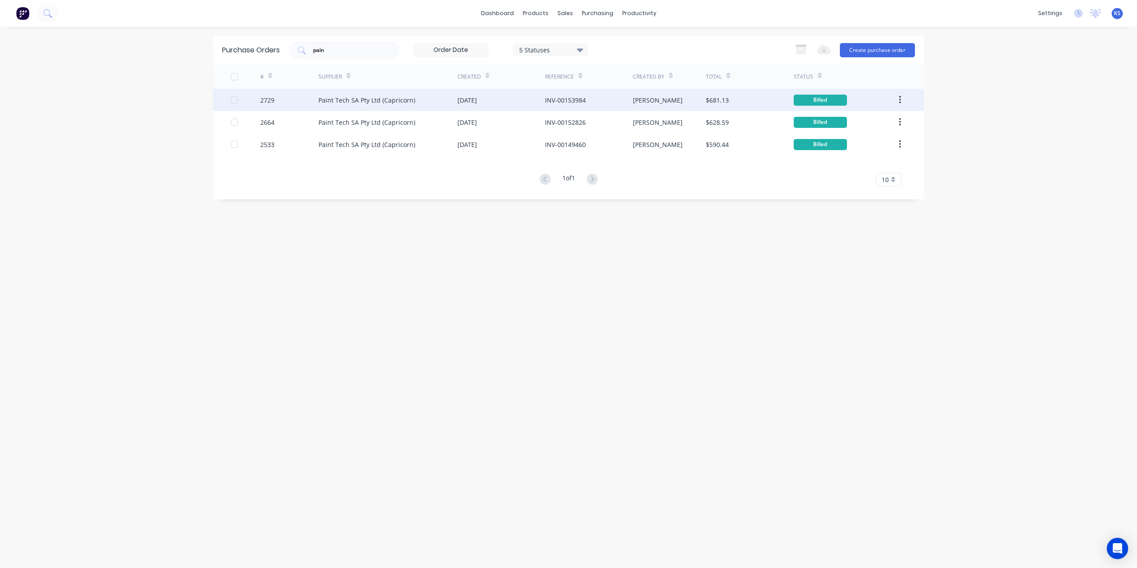
click at [334, 102] on div "Paint Tech SA Pty Ltd (Capricorn)" at bounding box center [367, 100] width 97 height 9
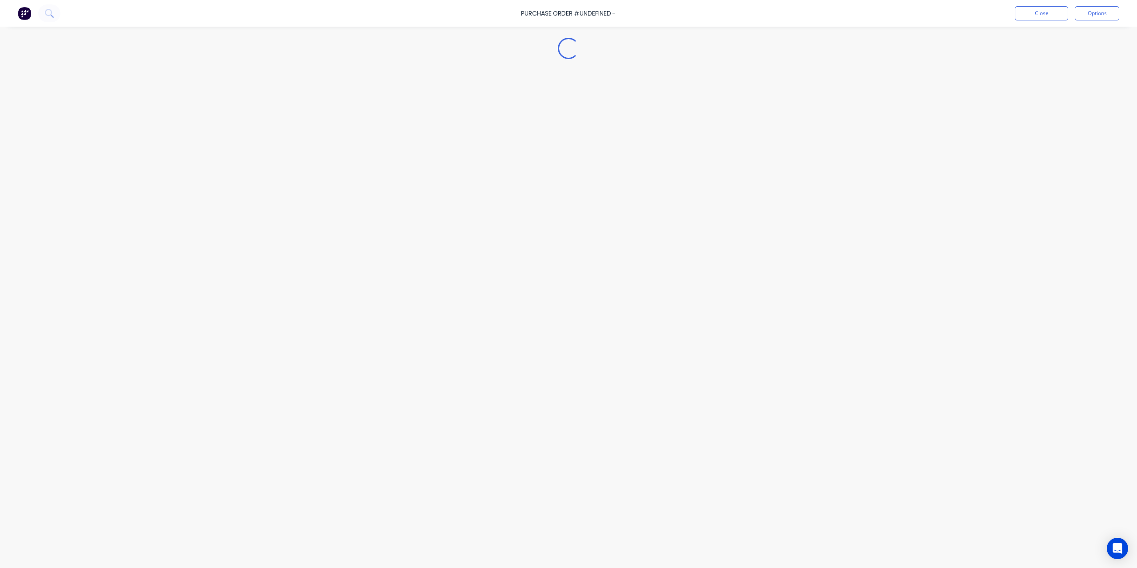
type textarea "x"
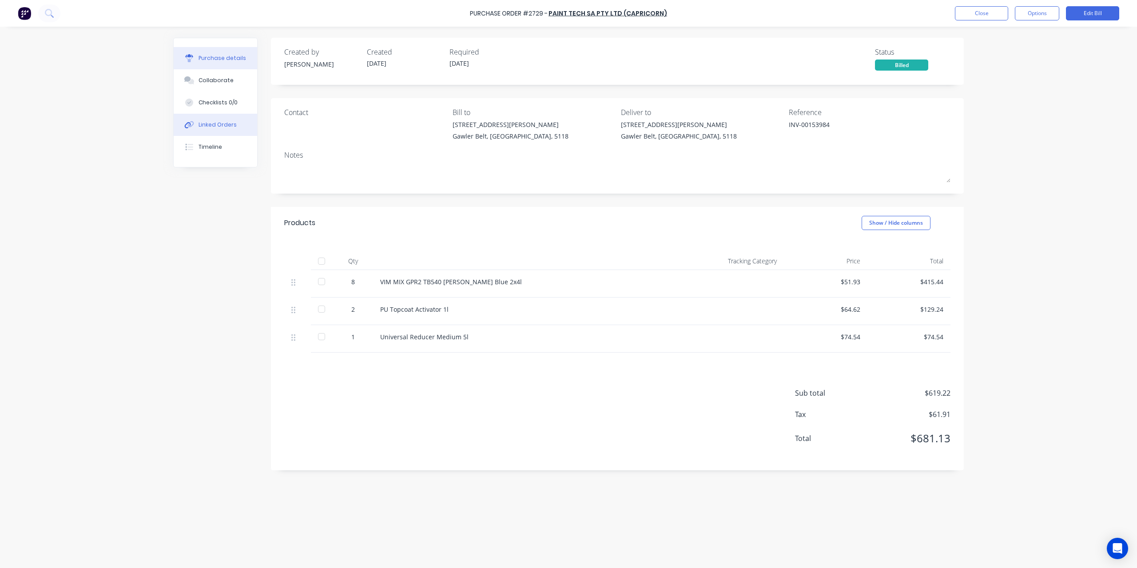
click at [241, 119] on button "Linked Orders" at bounding box center [216, 125] width 84 height 22
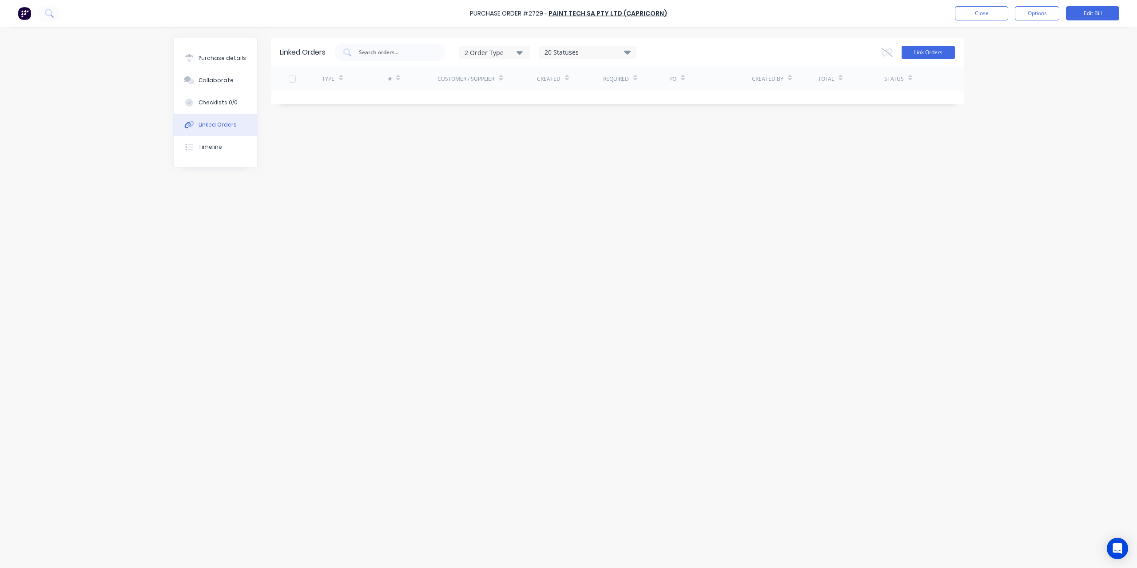
click at [918, 56] on button "Link Orders" at bounding box center [928, 52] width 53 height 13
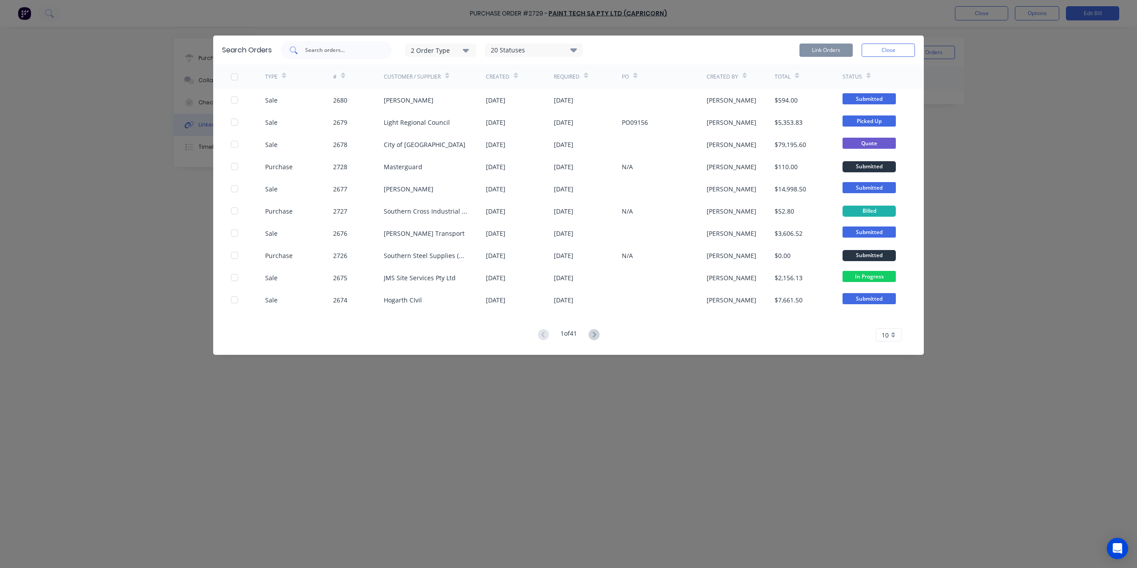
click at [314, 47] on input "text" at bounding box center [341, 50] width 74 height 9
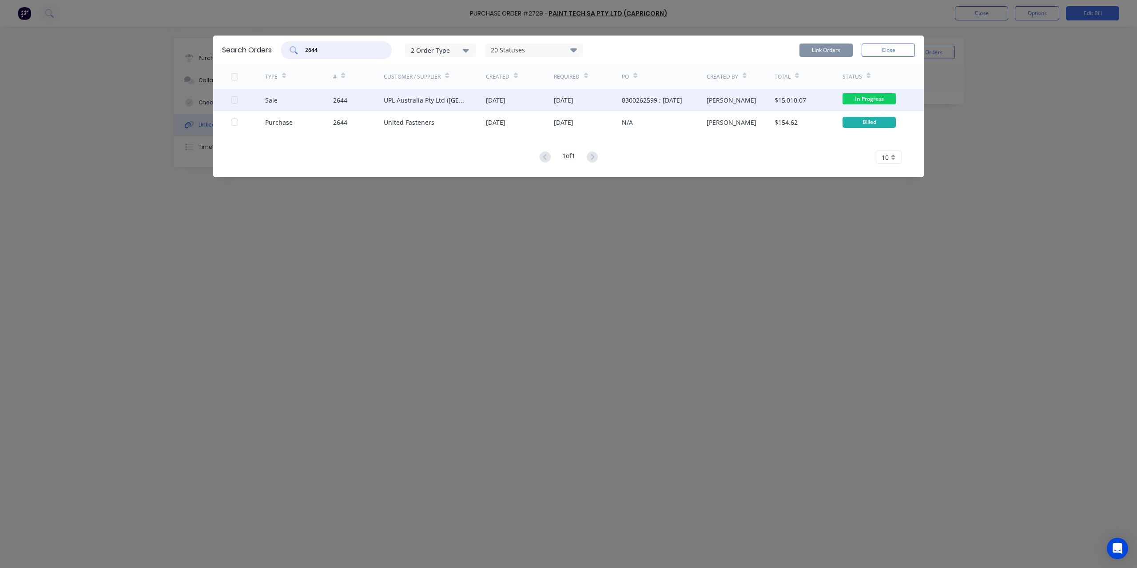
type input "2644"
click at [235, 104] on div at bounding box center [248, 100] width 34 height 22
click at [233, 99] on div at bounding box center [235, 100] width 18 height 18
click at [838, 48] on button "Link Orders" at bounding box center [826, 50] width 53 height 13
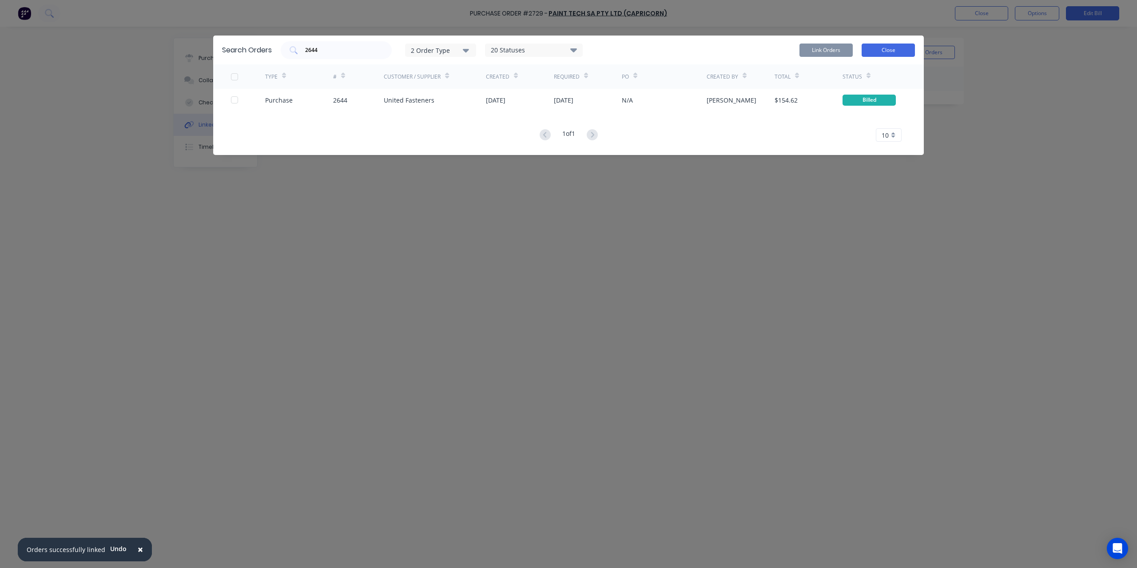
click at [893, 52] on button "Close" at bounding box center [888, 50] width 53 height 13
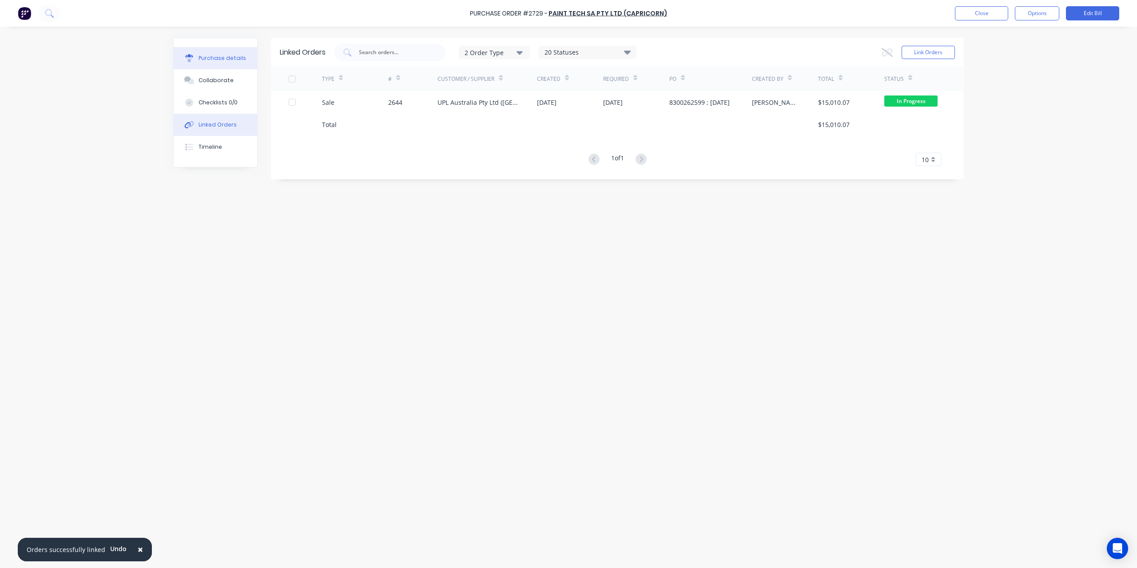
click at [234, 55] on div "Purchase details" at bounding box center [223, 58] width 48 height 8
type textarea "x"
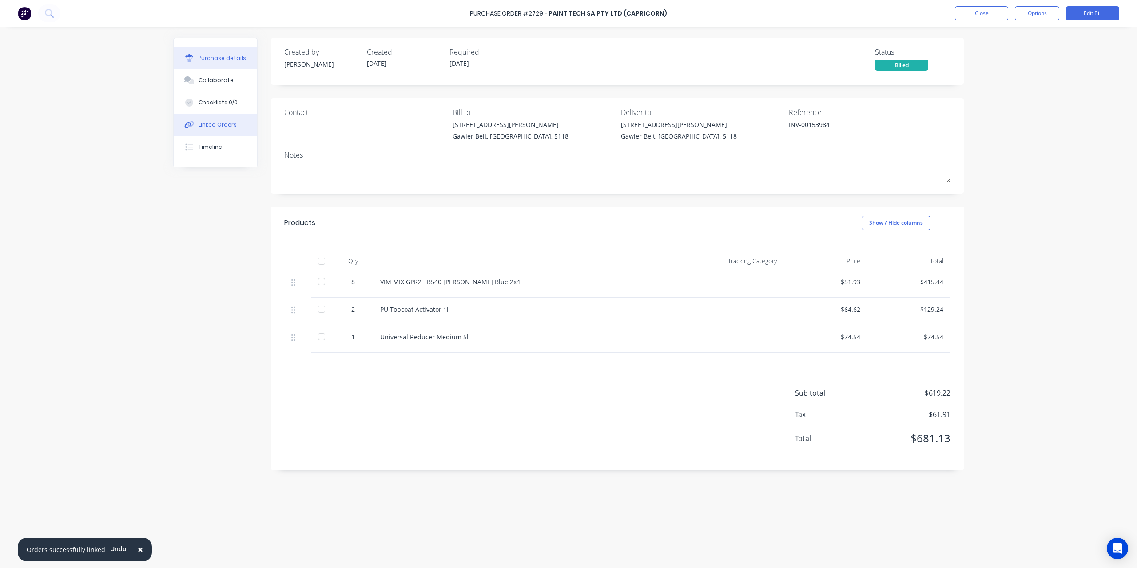
click at [210, 120] on button "Linked Orders" at bounding box center [216, 125] width 84 height 22
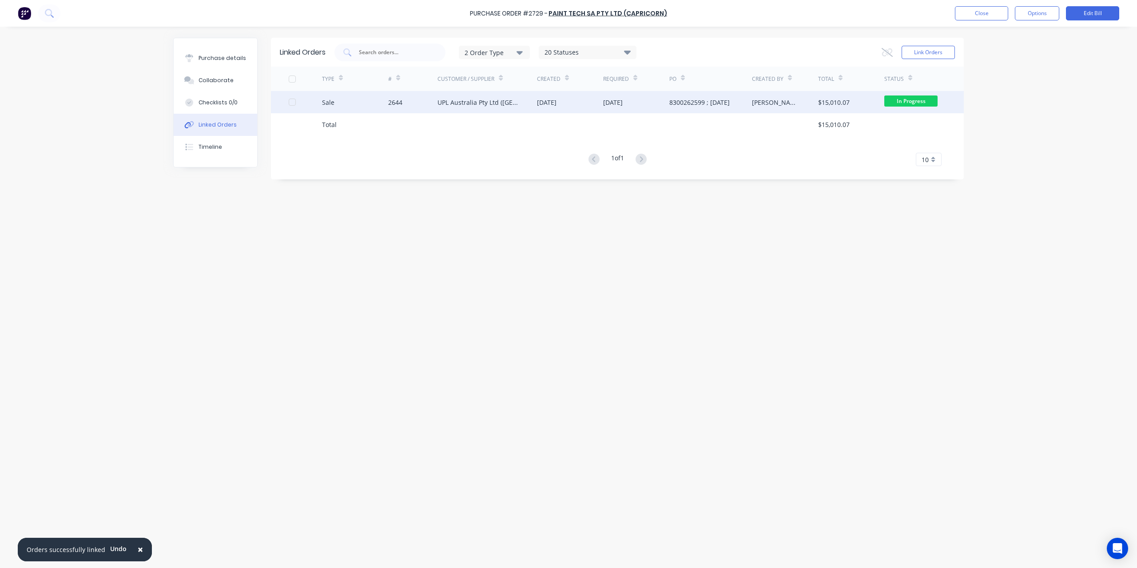
click at [401, 106] on div "2644" at bounding box center [395, 102] width 14 height 9
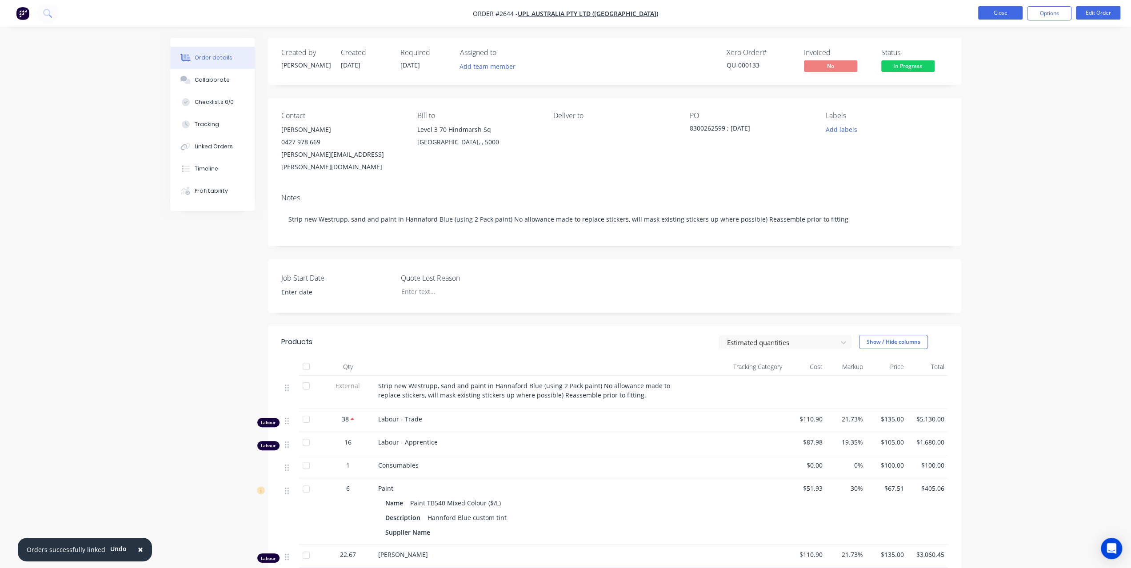
click at [986, 16] on button "Close" at bounding box center [1000, 12] width 44 height 13
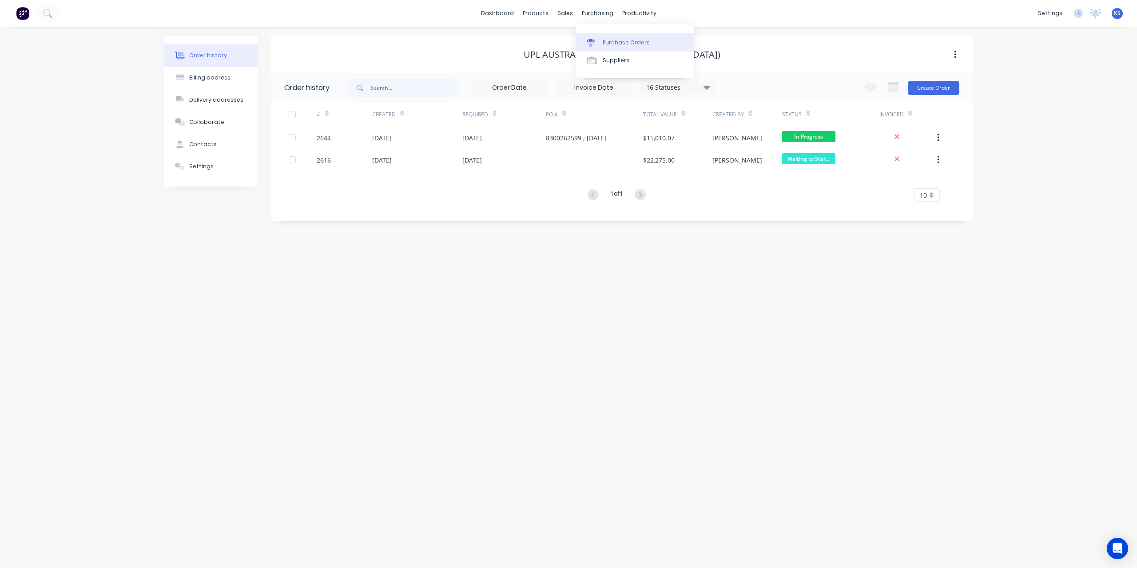
click at [614, 46] on div "Purchase Orders" at bounding box center [626, 43] width 47 height 8
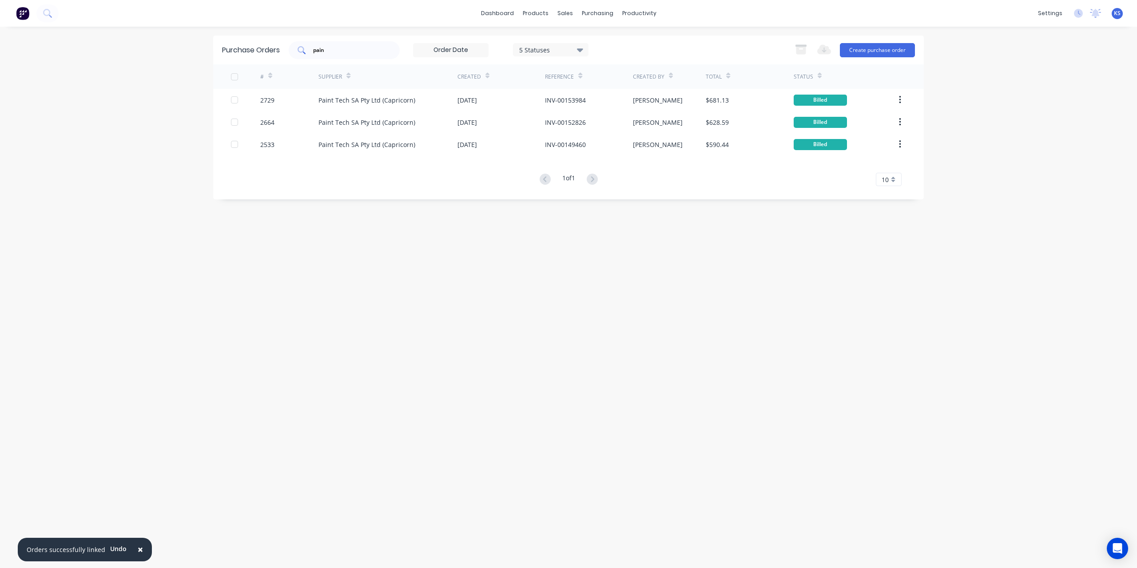
click at [360, 49] on input "pain" at bounding box center [349, 50] width 74 height 9
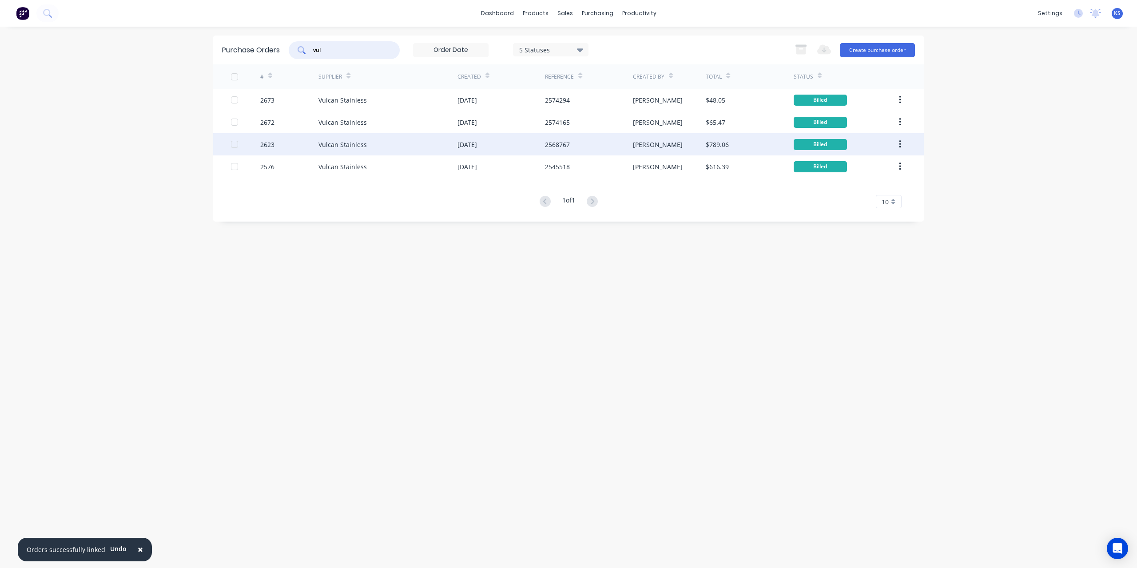
type input "vul"
click at [331, 146] on div "Vulcan Stainless" at bounding box center [343, 144] width 48 height 9
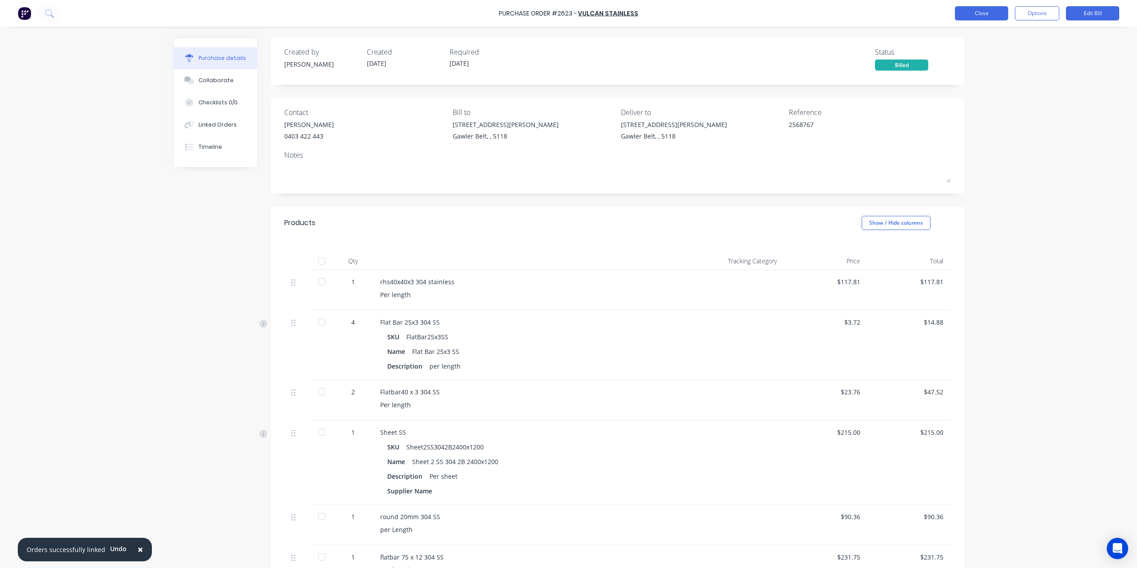
click at [986, 12] on button "Close" at bounding box center [981, 13] width 53 height 14
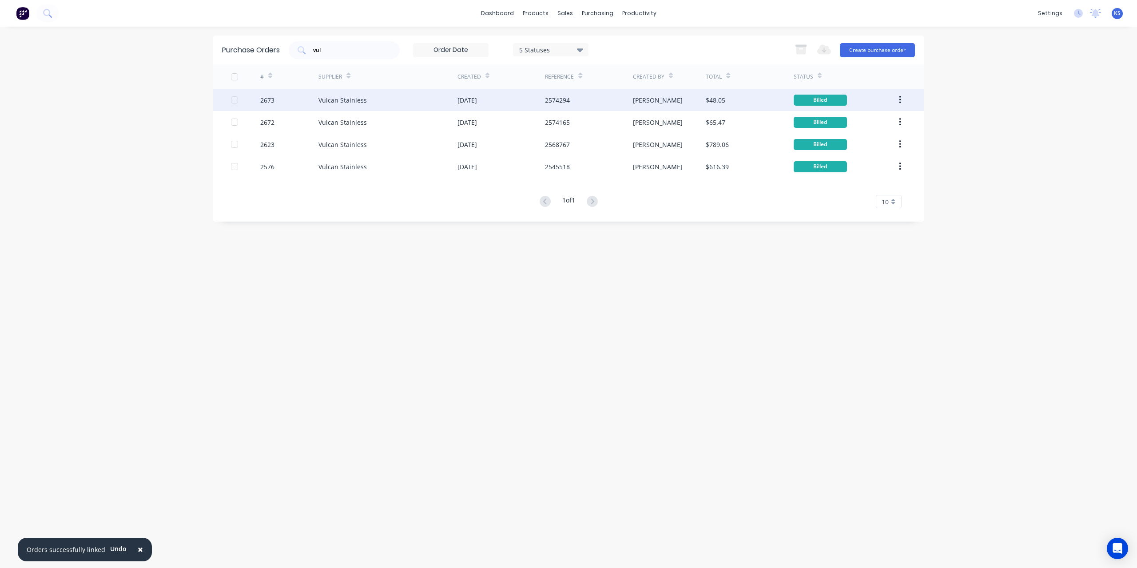
click at [334, 101] on div "Vulcan Stainless" at bounding box center [343, 100] width 48 height 9
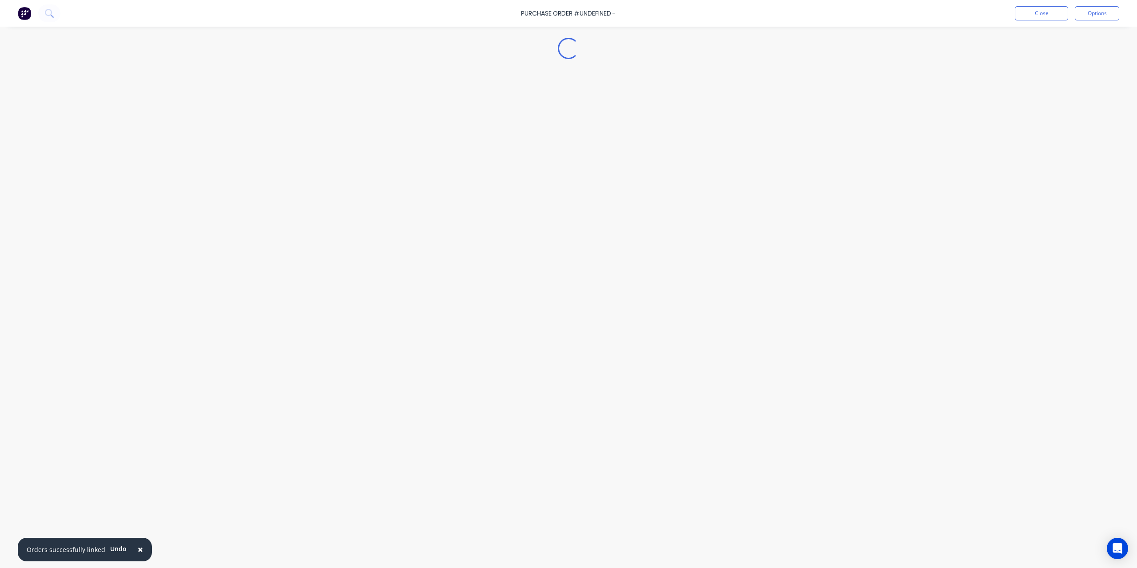
type textarea "x"
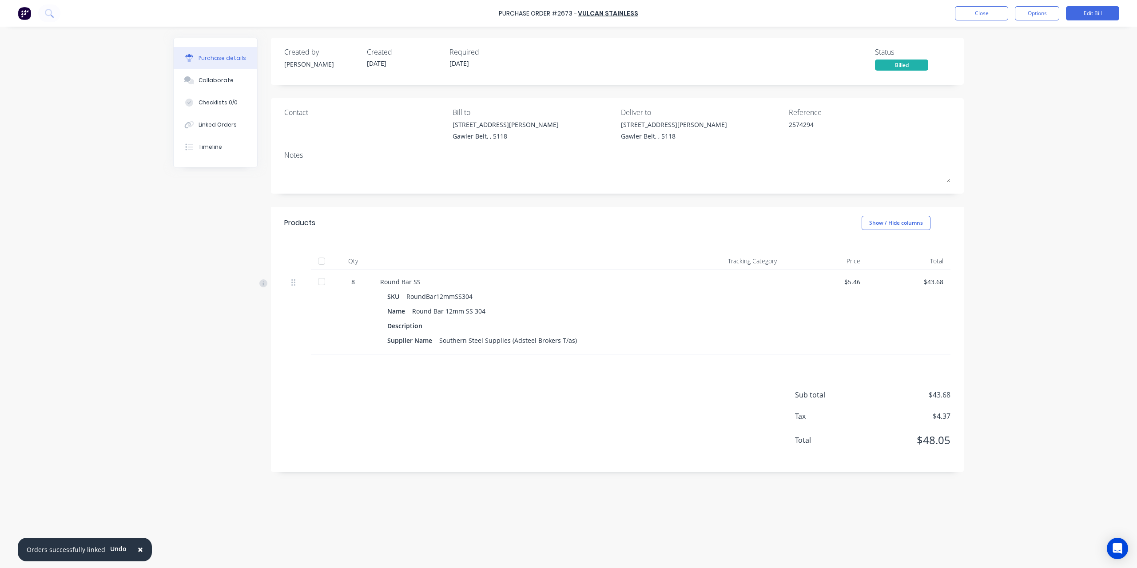
click at [94, 145] on div "× Orders successfully linked Undo Purchase Order #2673 - Vulcan Stainless Close…" at bounding box center [568, 284] width 1137 height 568
click at [983, 15] on button "Close" at bounding box center [981, 13] width 53 height 14
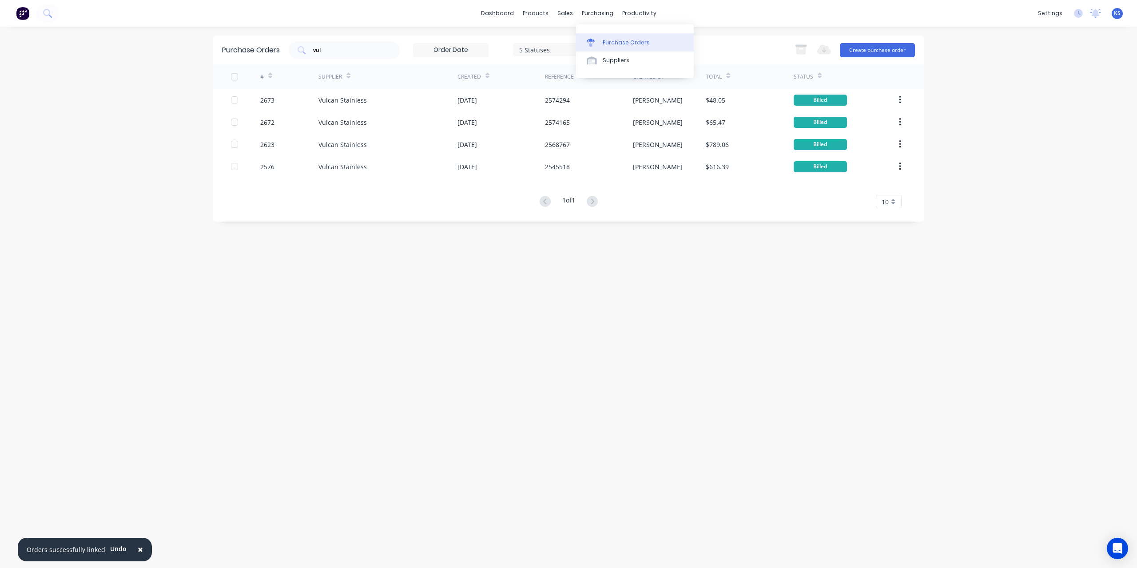
click at [605, 36] on link "Purchase Orders" at bounding box center [635, 42] width 118 height 18
click at [620, 40] on div "Purchase Orders" at bounding box center [626, 43] width 47 height 8
drag, startPoint x: 325, startPoint y: 49, endPoint x: 286, endPoint y: 49, distance: 39.5
click at [286, 49] on div "Purchase Orders vul 5 Statuses 5 Statuses Export to Excel (XLSX) Create purchas…" at bounding box center [568, 50] width 711 height 29
type input "wurth"
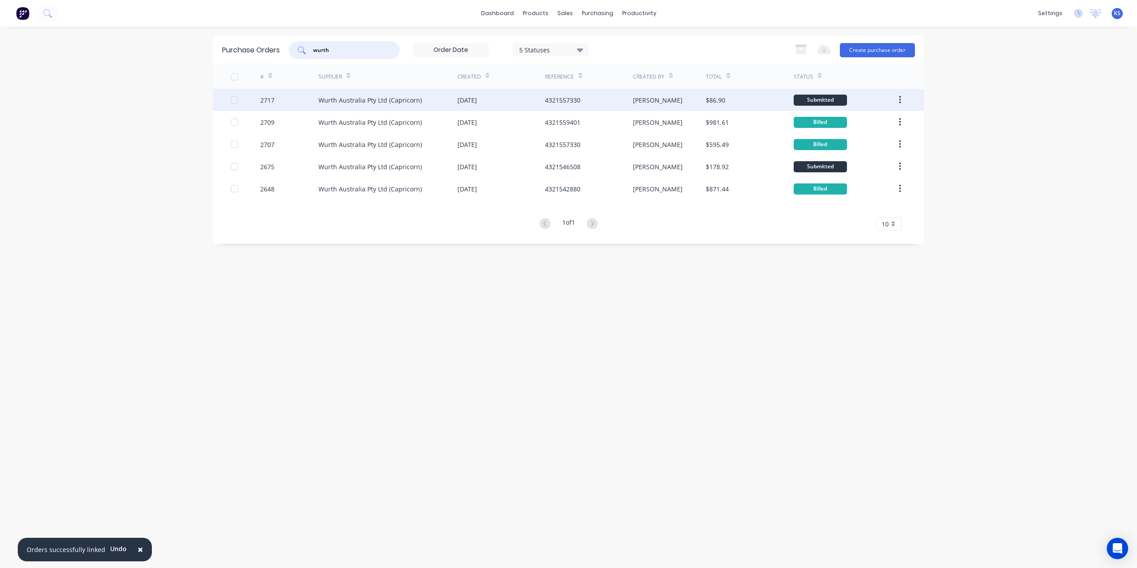
click at [376, 99] on div "Wurth Australia Pty Ltd (Capricorn)" at bounding box center [371, 100] width 104 height 9
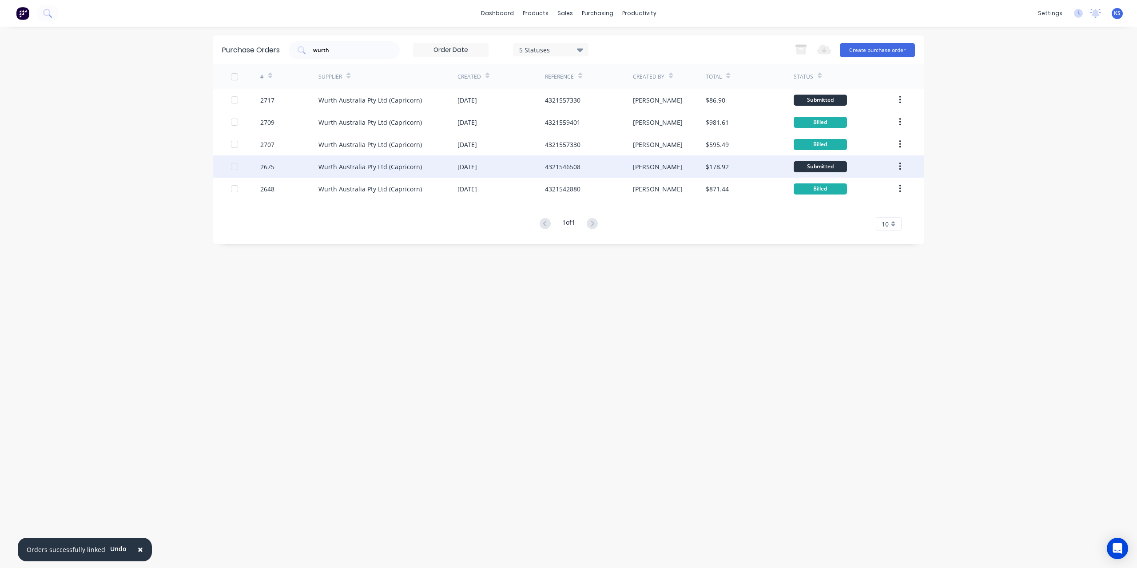
click at [369, 165] on div "Wurth Australia Pty Ltd (Capricorn)" at bounding box center [371, 166] width 104 height 9
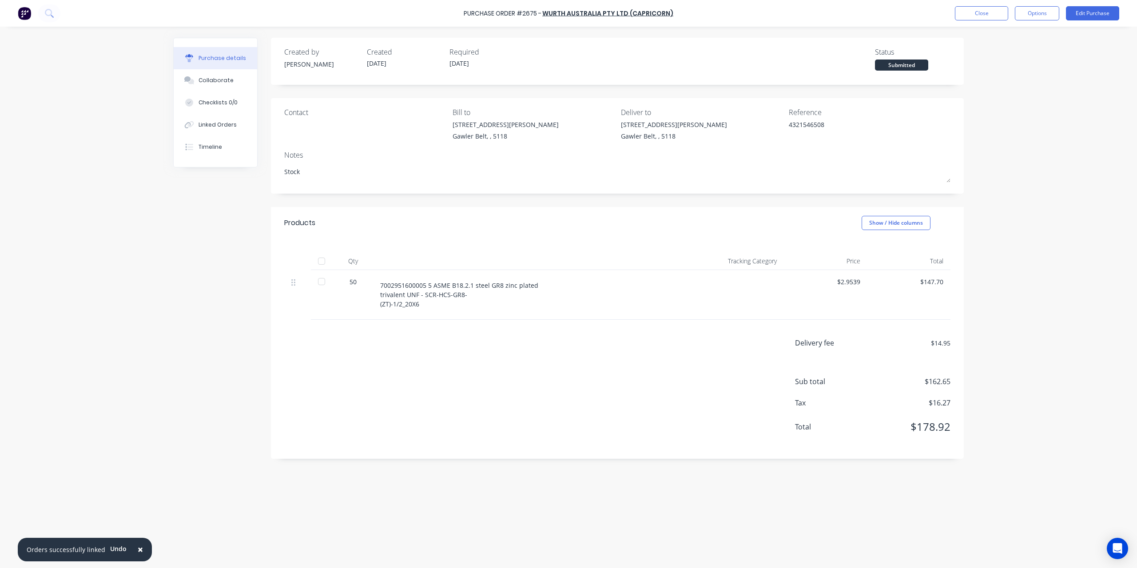
click at [1043, 4] on div "Purchase Order #2675 - Wurth Australia Pty Ltd (Capricorn) Close Options Edit P…" at bounding box center [568, 13] width 1137 height 27
click at [1040, 16] on button "Options" at bounding box center [1037, 13] width 44 height 14
click at [1001, 55] on div "Convert to Bill" at bounding box center [1017, 54] width 68 height 13
type textarea "x"
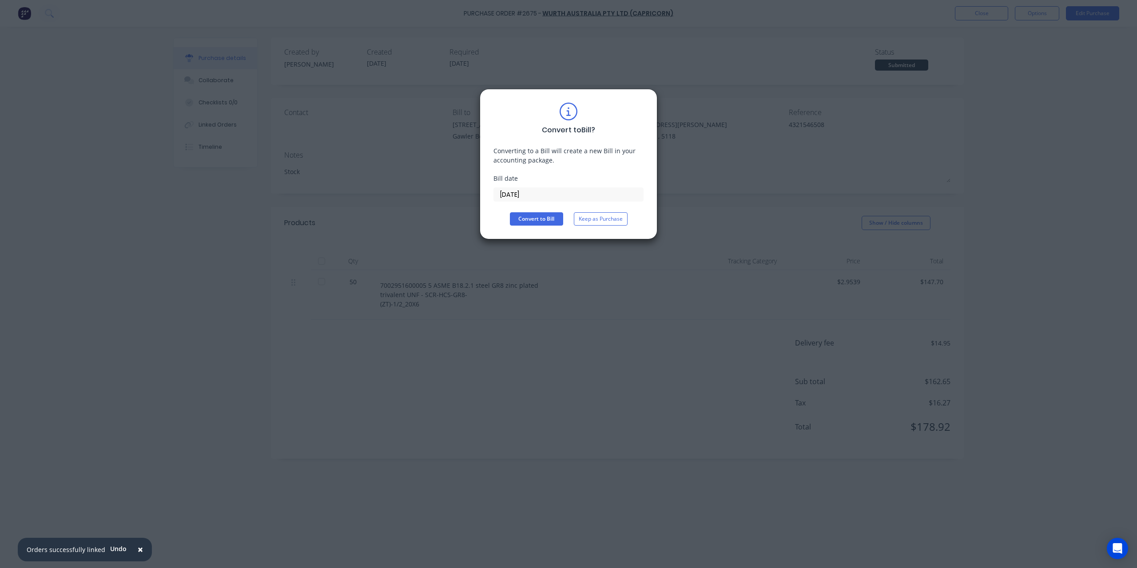
click at [542, 192] on input "[DATE]" at bounding box center [568, 194] width 149 height 13
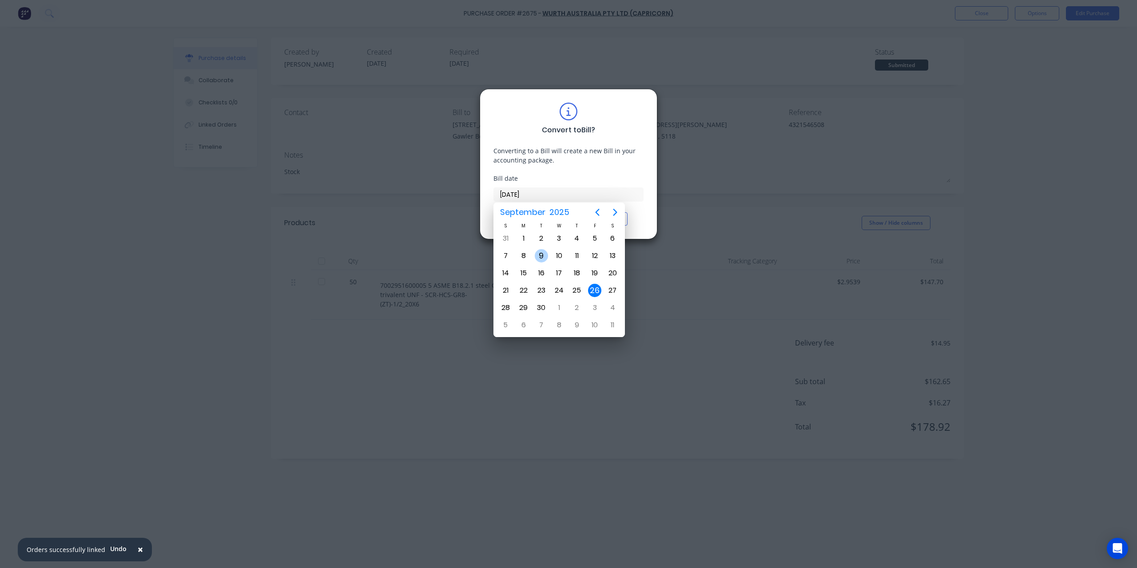
click at [545, 251] on div "9" at bounding box center [541, 255] width 13 height 13
type input "09/09/25"
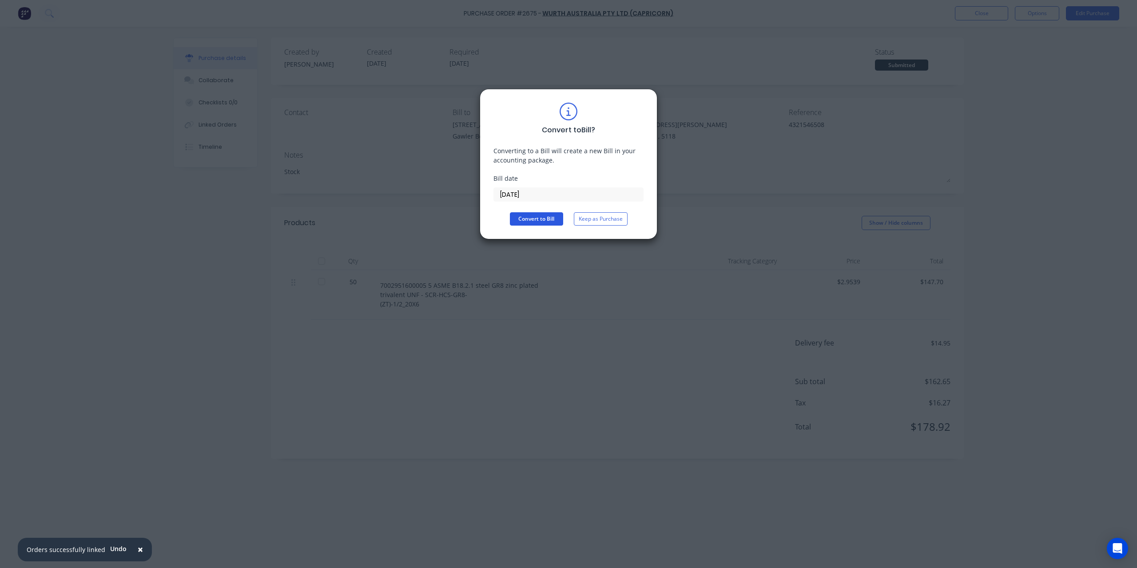
click at [539, 215] on button "Convert to Bill" at bounding box center [536, 218] width 53 height 13
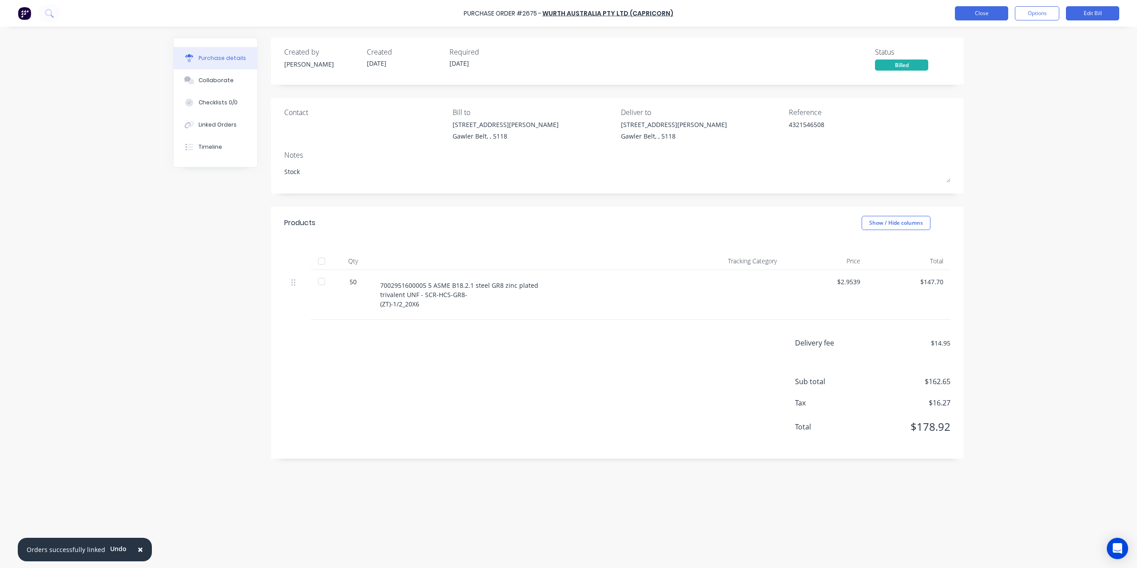
click at [993, 11] on button "Close" at bounding box center [981, 13] width 53 height 14
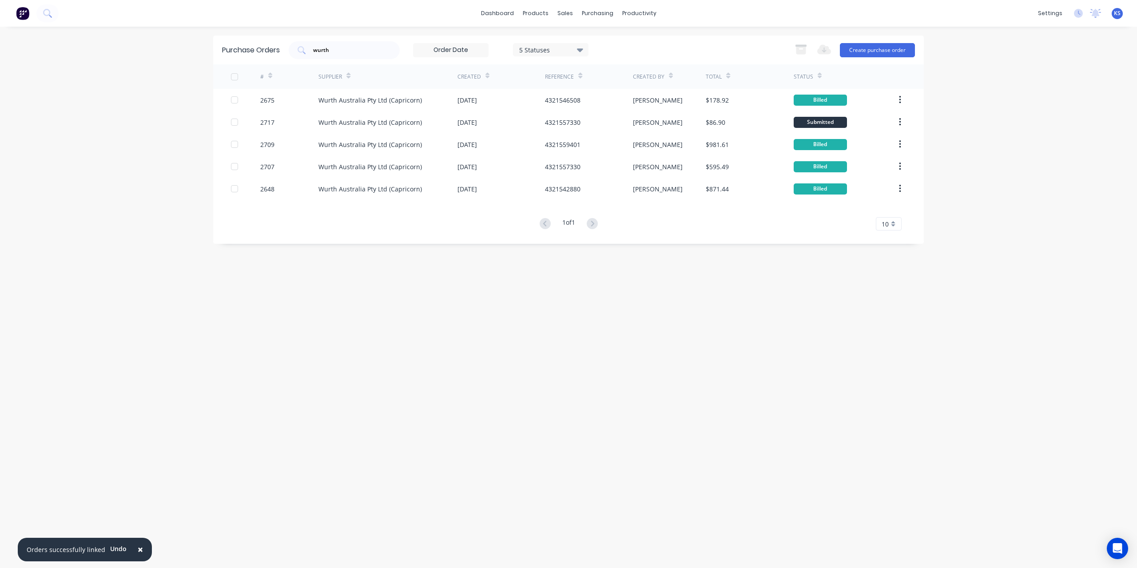
click at [1070, 444] on div "× Orders successfully linked Undo dashboard products sales purchasing productiv…" at bounding box center [568, 284] width 1137 height 568
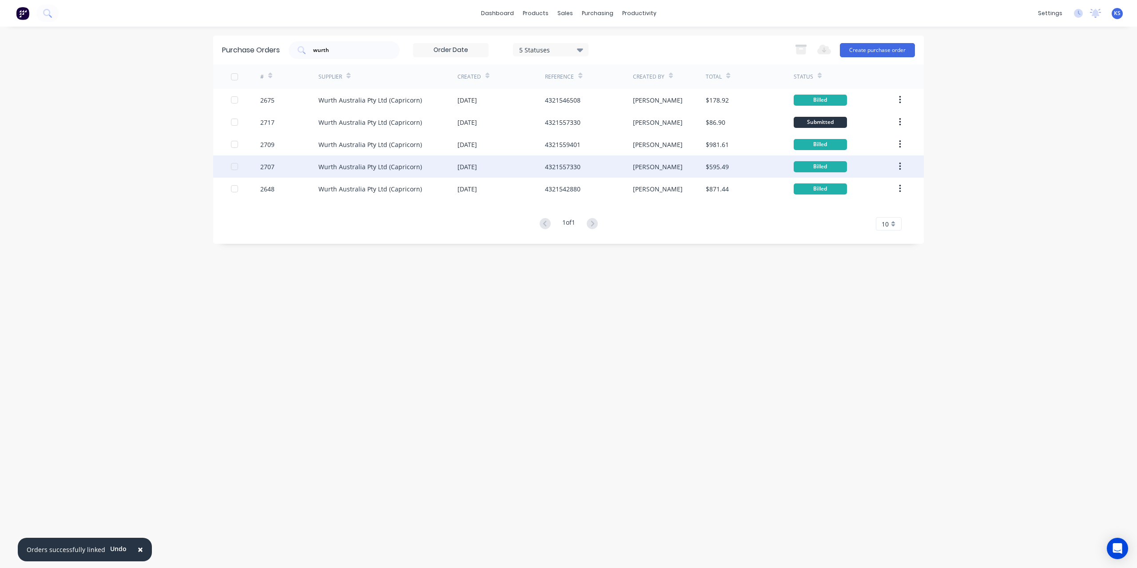
click at [397, 168] on div "Wurth Australia Pty Ltd (Capricorn)" at bounding box center [371, 166] width 104 height 9
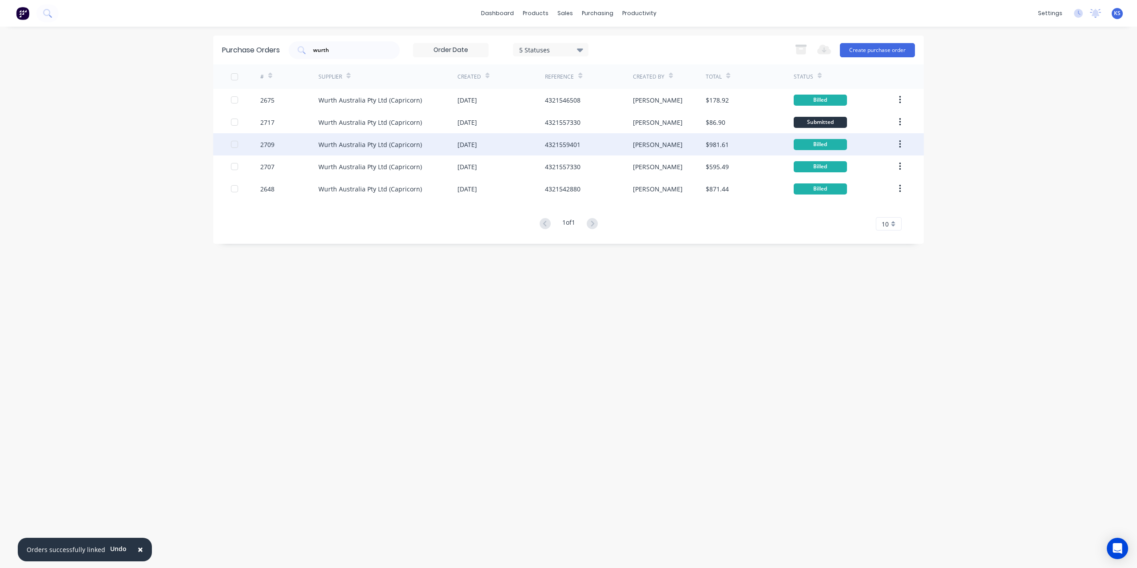
click at [397, 144] on div "Wurth Australia Pty Ltd (Capricorn)" at bounding box center [371, 144] width 104 height 9
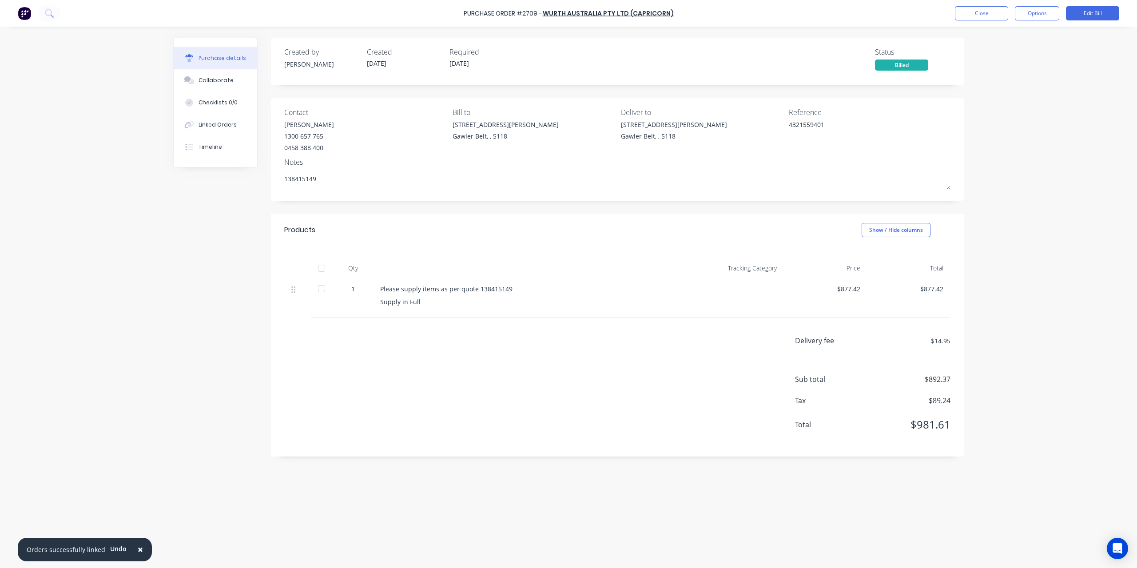
click at [32, 164] on div "× Orders successfully linked Undo Purchase Order #2709 - Wurth Australia Pty Lt…" at bounding box center [568, 284] width 1137 height 568
click at [991, 8] on button "Close" at bounding box center [981, 13] width 53 height 14
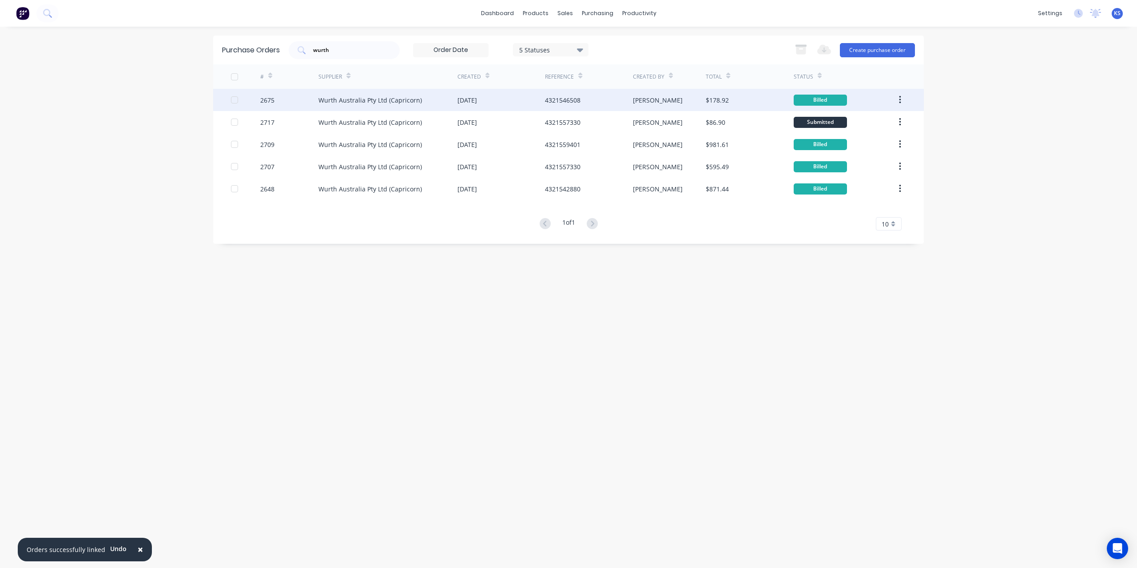
click at [366, 96] on div "Wurth Australia Pty Ltd (Capricorn)" at bounding box center [371, 100] width 104 height 9
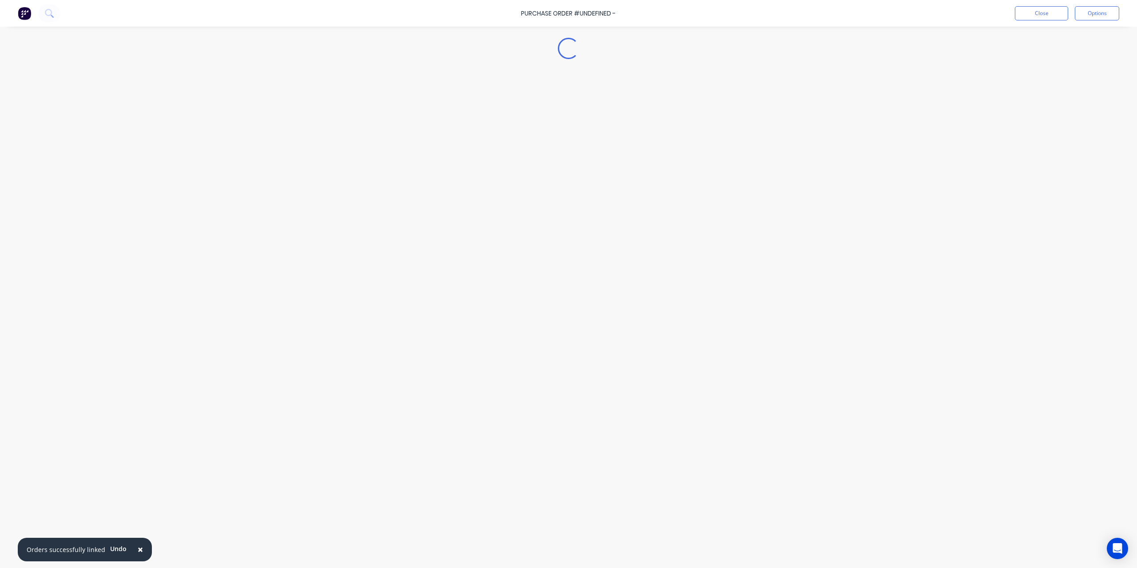
type textarea "x"
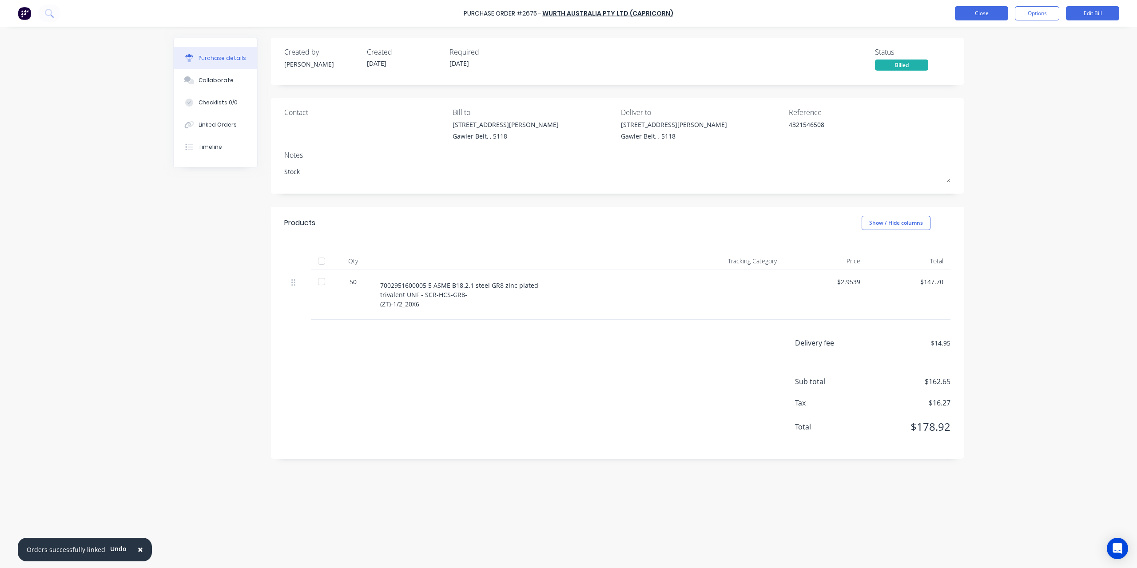
click at [974, 16] on button "Close" at bounding box center [981, 13] width 53 height 14
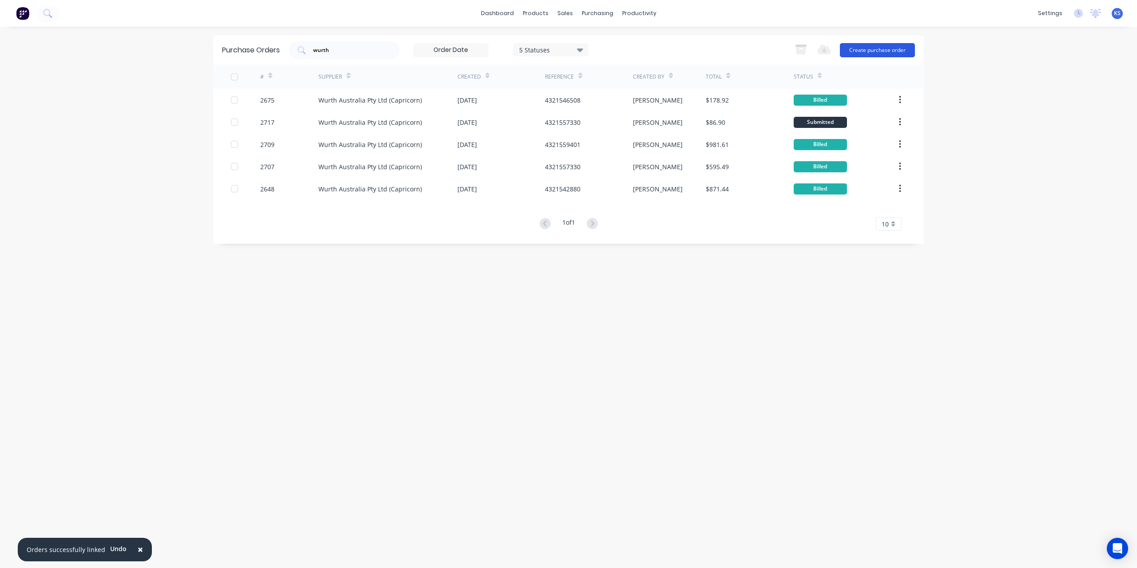
click at [877, 49] on button "Create purchase order" at bounding box center [877, 50] width 75 height 14
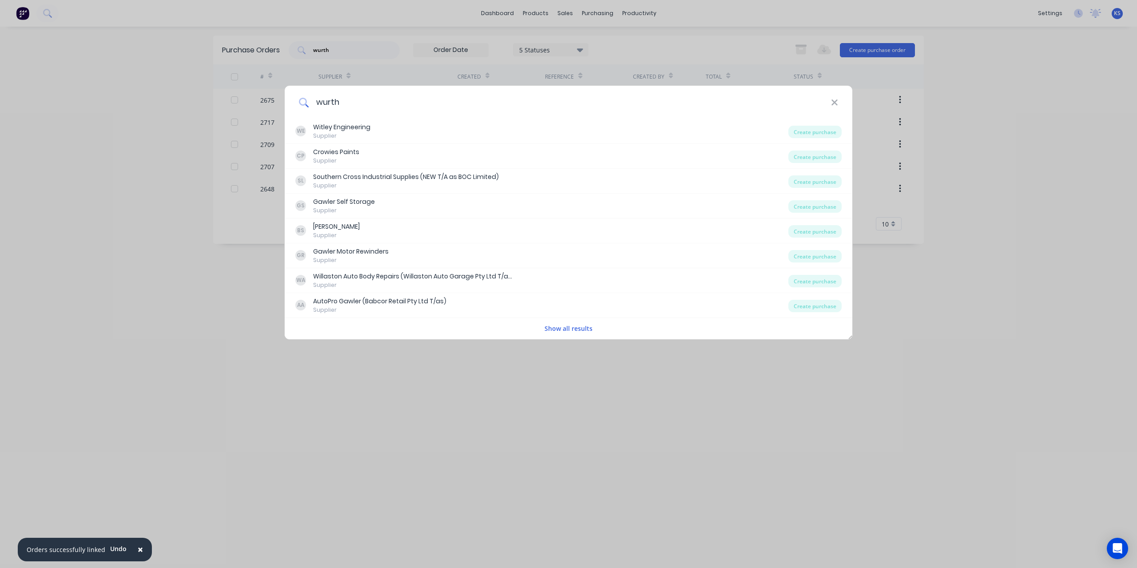
type input "wurth"
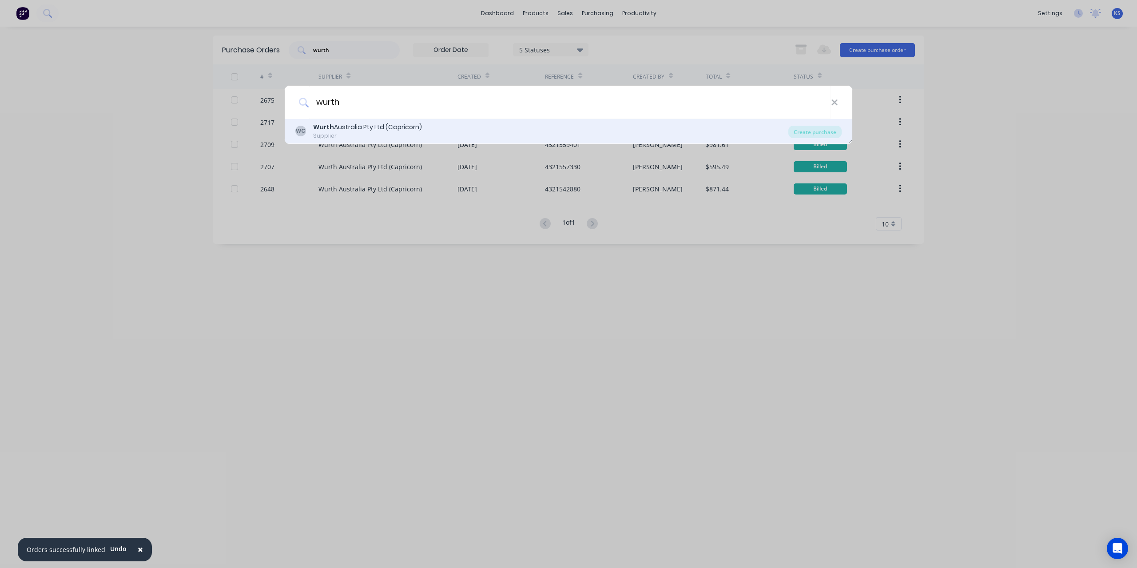
click at [400, 129] on div "Wurth Australia Pty Ltd (Capricorn)" at bounding box center [367, 127] width 109 height 9
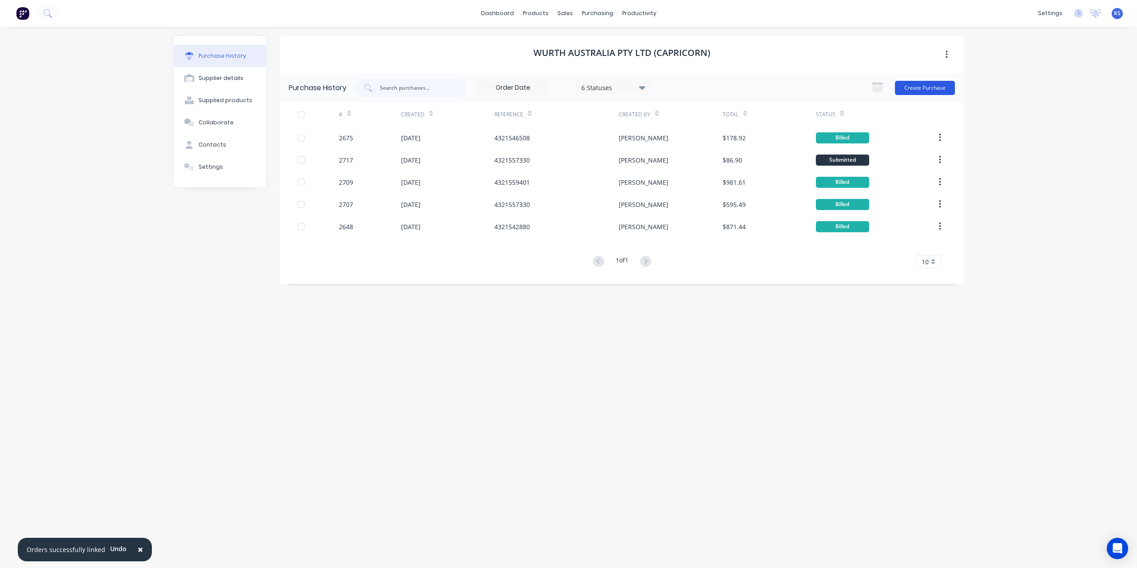
click at [930, 86] on button "Create Purchase" at bounding box center [925, 88] width 60 height 14
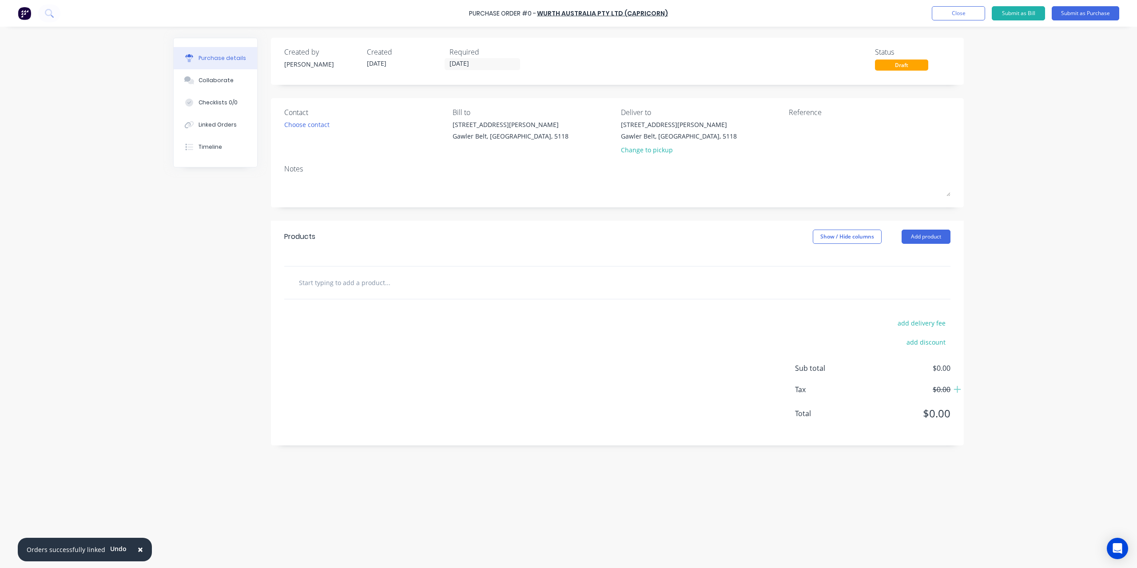
click at [349, 287] on input "text" at bounding box center [388, 283] width 178 height 18
click at [824, 134] on textarea at bounding box center [844, 130] width 111 height 20
type textarea "4321551"
type textarea "x"
type textarea "43215516"
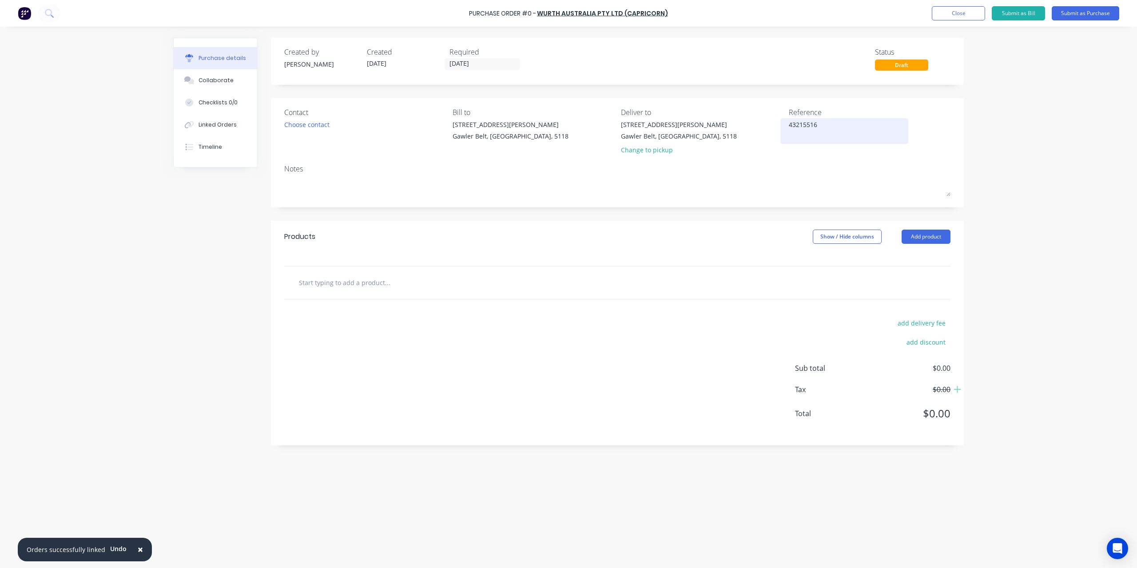
type textarea "x"
type textarea "432155161"
type textarea "x"
type textarea "4321551614"
type textarea "x"
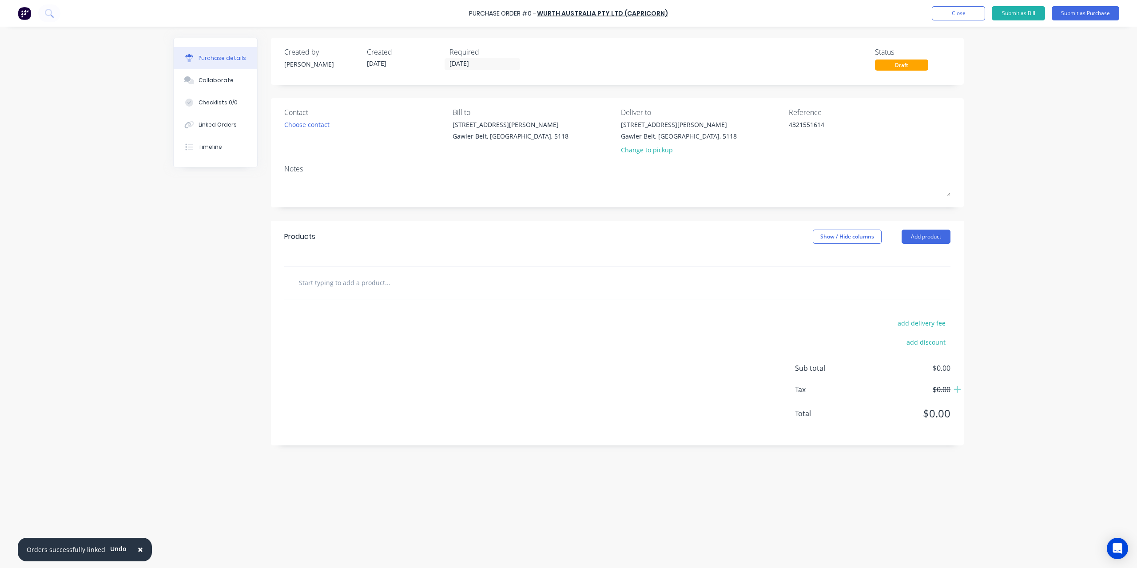
type textarea "4321551614"
click at [355, 304] on div "add delivery fee add discount Sub total $0.00 Tax $0.00 Total $0.00" at bounding box center [617, 372] width 693 height 146
click at [355, 283] on input "text" at bounding box center [388, 283] width 178 height 18
type textarea "x"
type input "W"
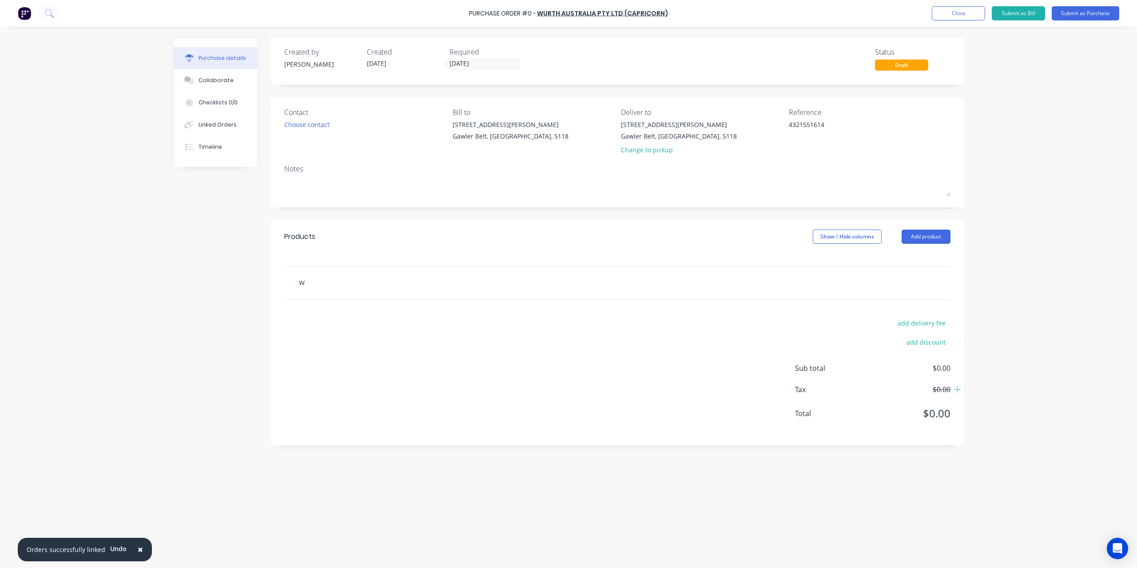
type textarea "x"
type input "Wu"
type textarea "x"
type input "Wur"
type textarea "x"
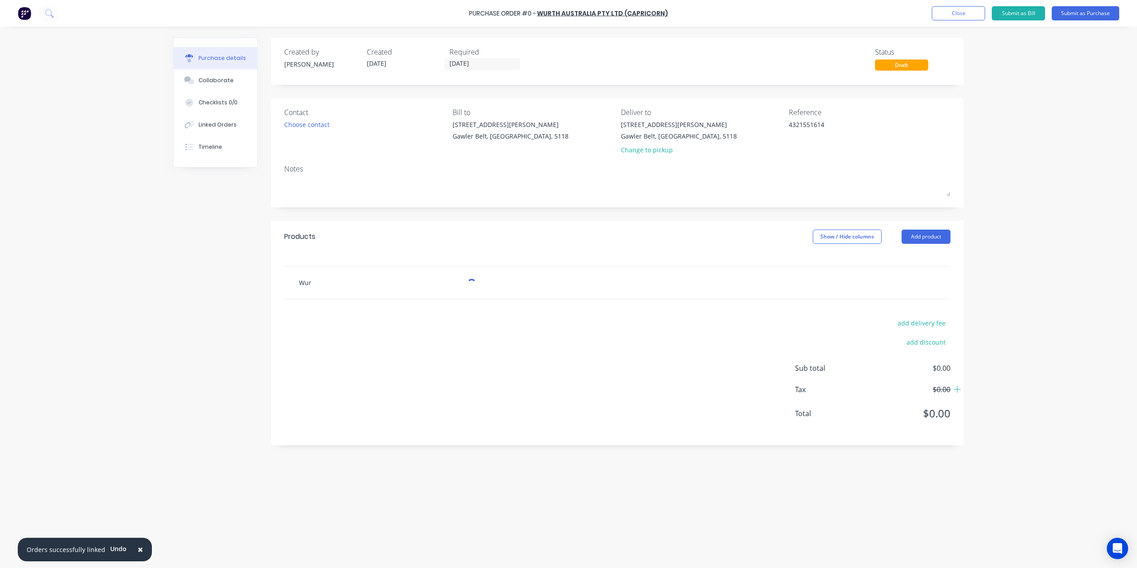
type input "Wurt"
type textarea "x"
type input "Wurth"
type textarea "x"
type input "Wurth S"
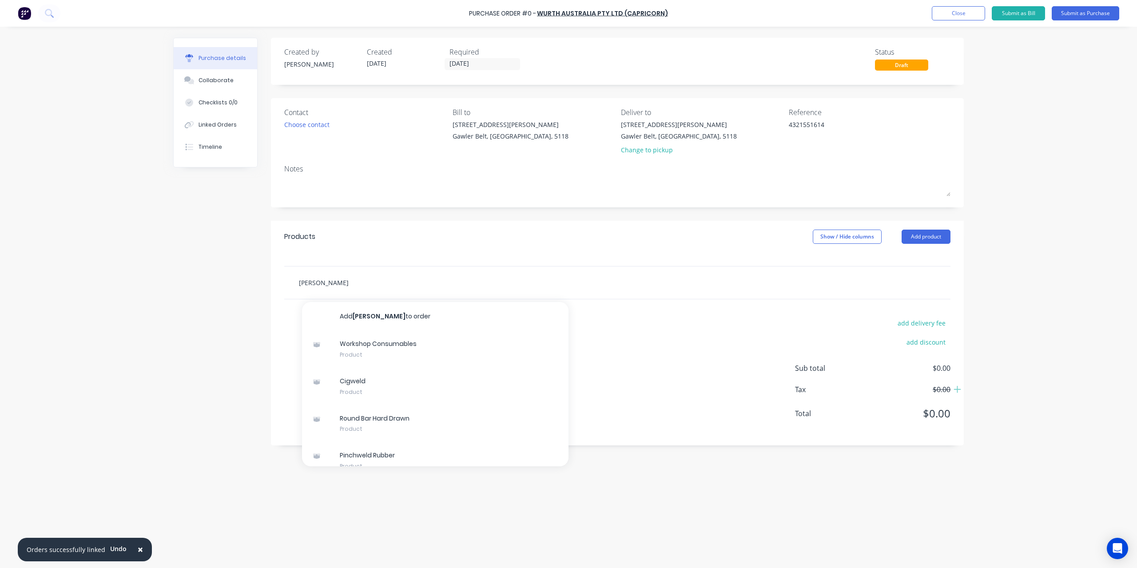
type textarea "x"
type input "Wurth Su"
type textarea "x"
type input "Wurth Sup"
type textarea "x"
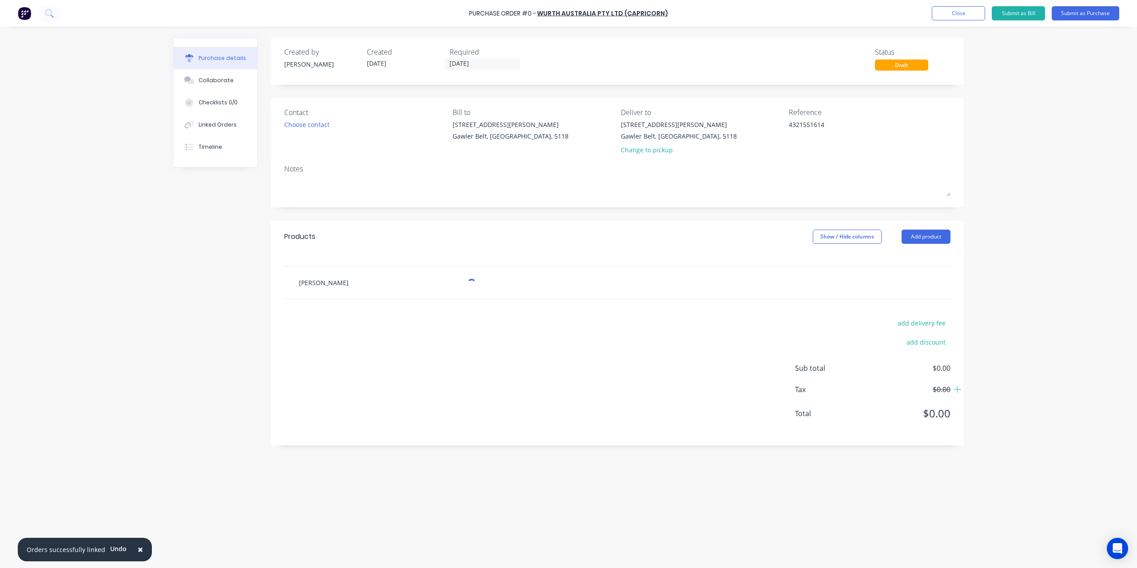
type input "Wurth Supp"
type textarea "x"
type input "Wurth Suppl"
type textarea "x"
type input "Wurth Supply"
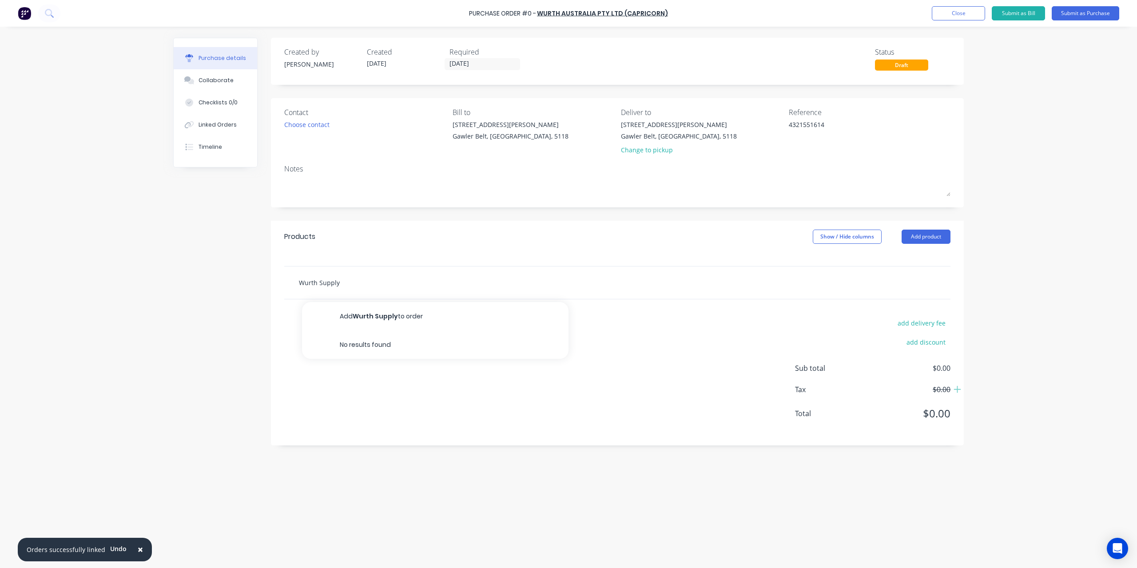
click at [309, 280] on input "Wurth Supply" at bounding box center [388, 283] width 178 height 18
drag, startPoint x: 300, startPoint y: 282, endPoint x: 442, endPoint y: 282, distance: 141.7
click at [442, 282] on input "Wurth Supply" at bounding box center [388, 283] width 178 height 18
type textarea "x"
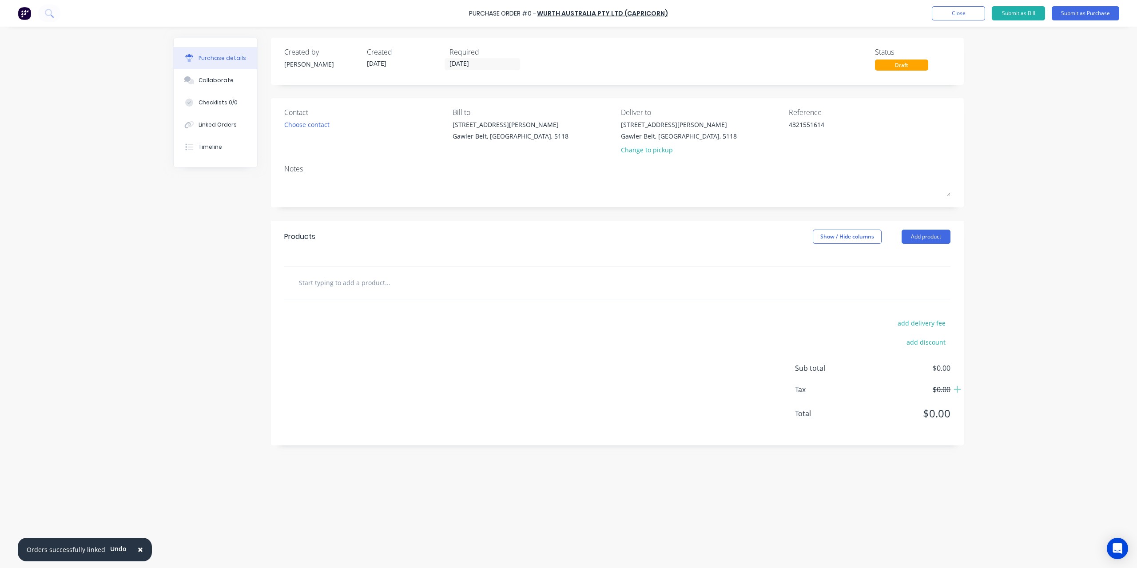
type input "C"
type textarea "x"
type input "Co"
type textarea "x"
type input "Cons"
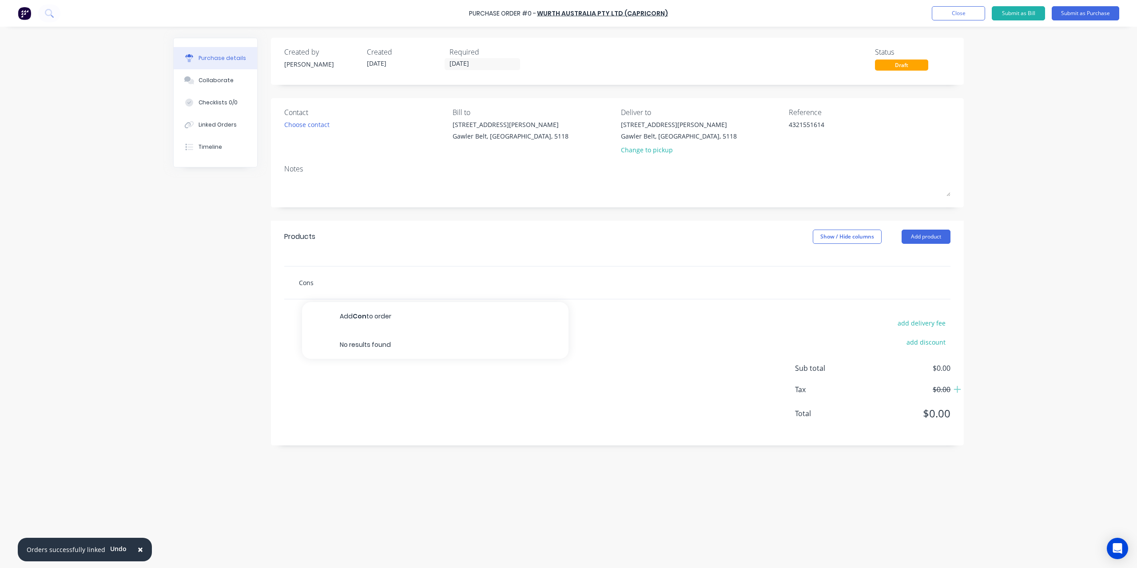
type textarea "x"
type input "Consy"
type textarea "x"
type input "Consyu"
type textarea "x"
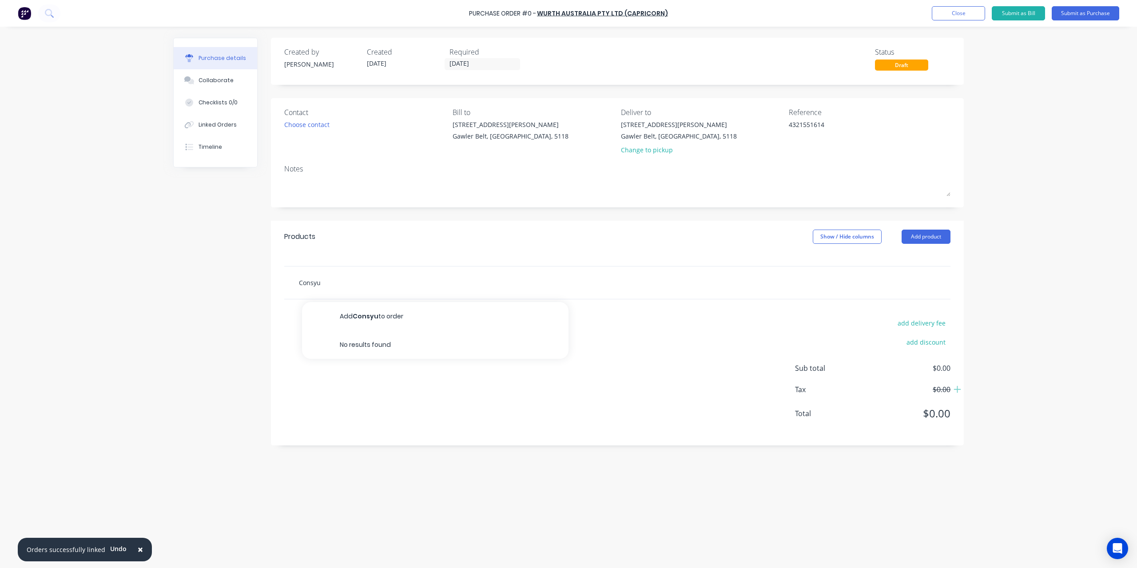
type input "Consy"
type textarea "x"
type input "Cons"
type textarea "x"
type input "Con"
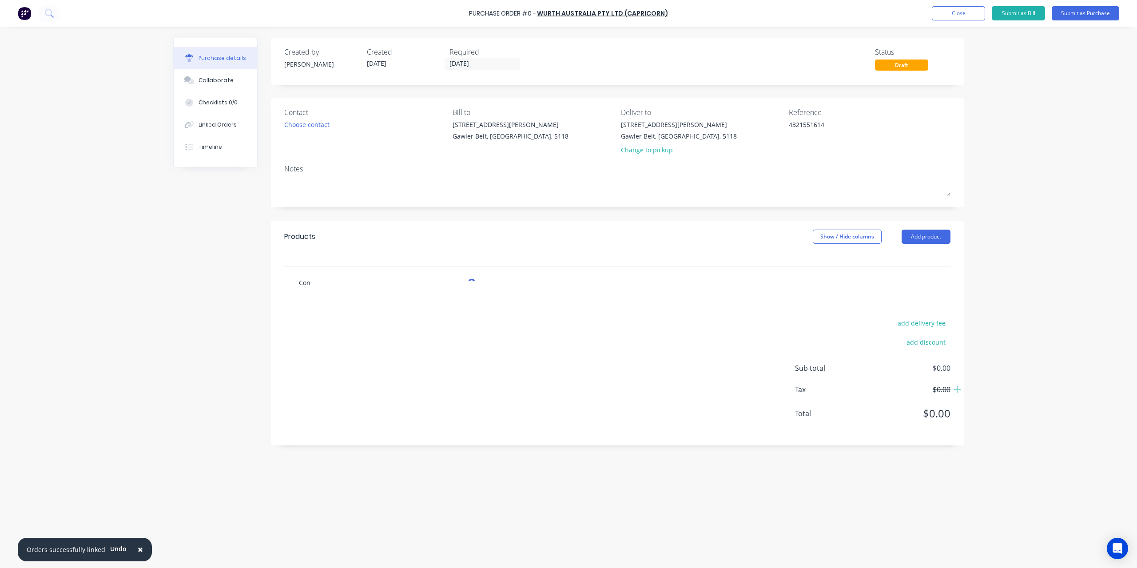
type textarea "x"
type input "Cons"
type textarea "x"
type input "Consu"
type textarea "x"
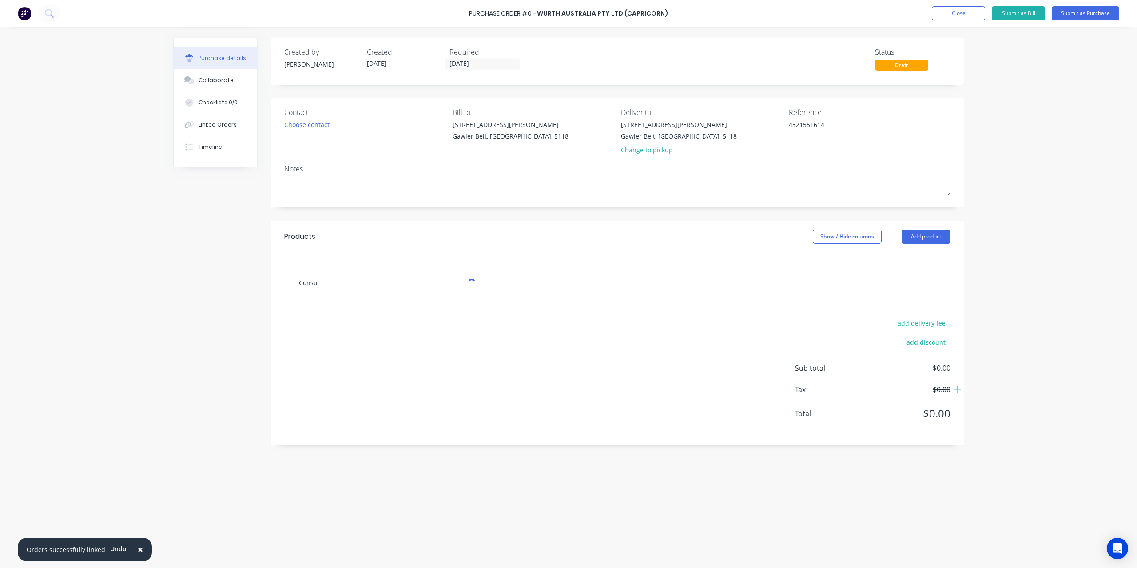
type input "Consum"
type textarea "x"
type input "Consuma"
type textarea "x"
type input "Consumab"
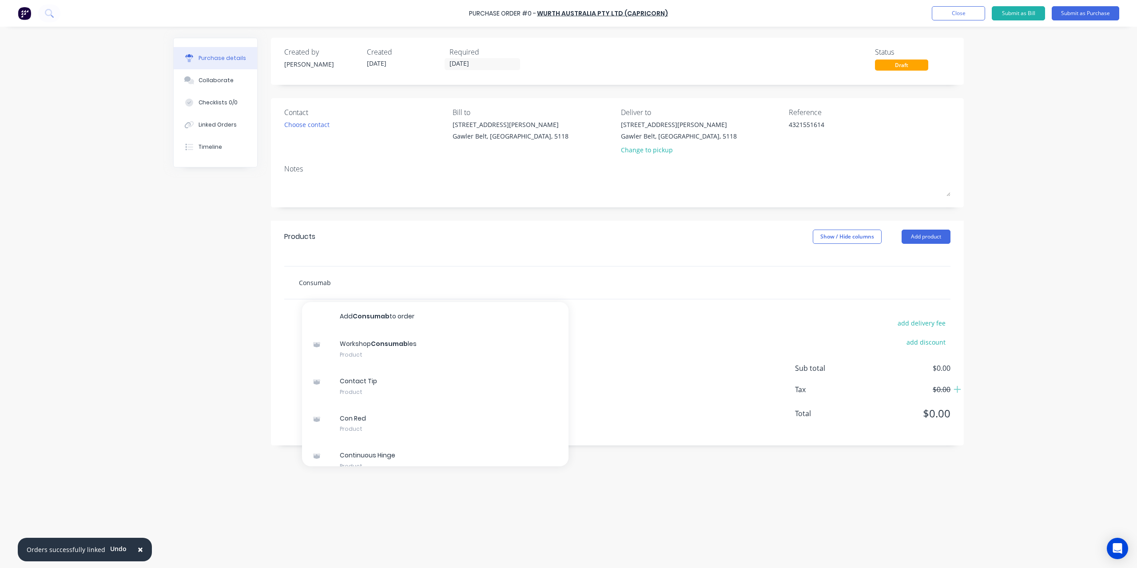
type textarea "x"
type input "Consumable"
type textarea "x"
type input "Consumables"
type textarea "x"
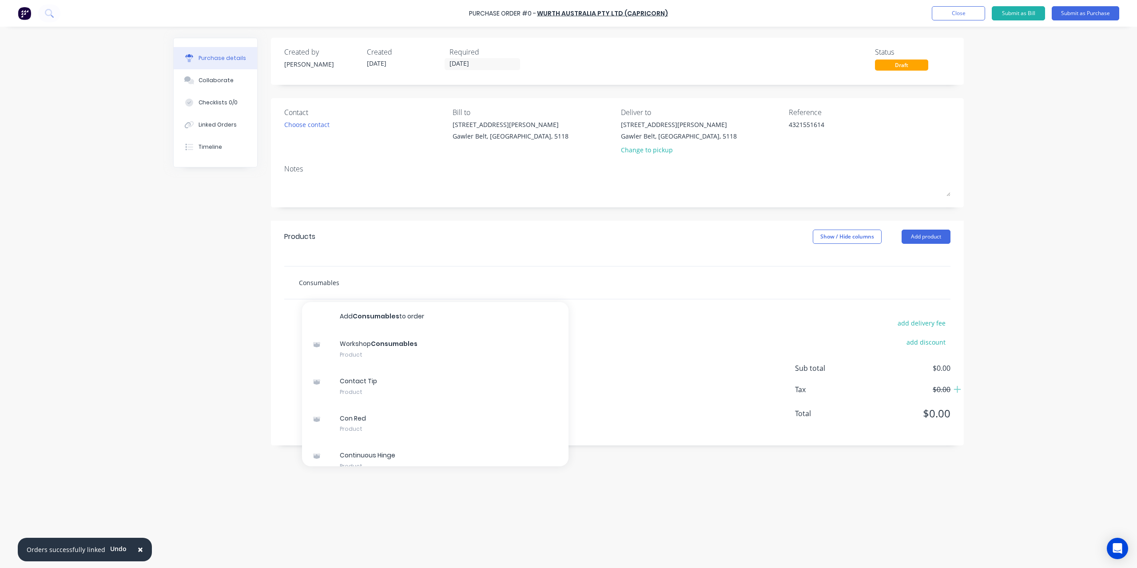
type input "Consumables"
type textarea "x"
type input "Consumables W"
type textarea "x"
type input "Consumables Wu"
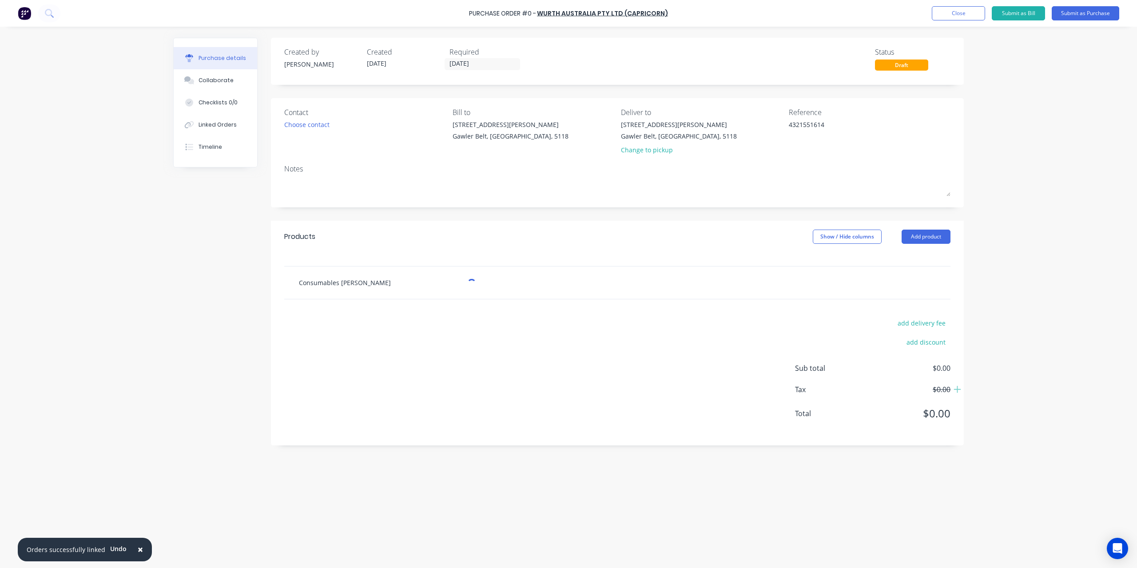
type textarea "x"
type input "Consumables Wur"
type textarea "x"
type input "Consumables Wurh"
type textarea "x"
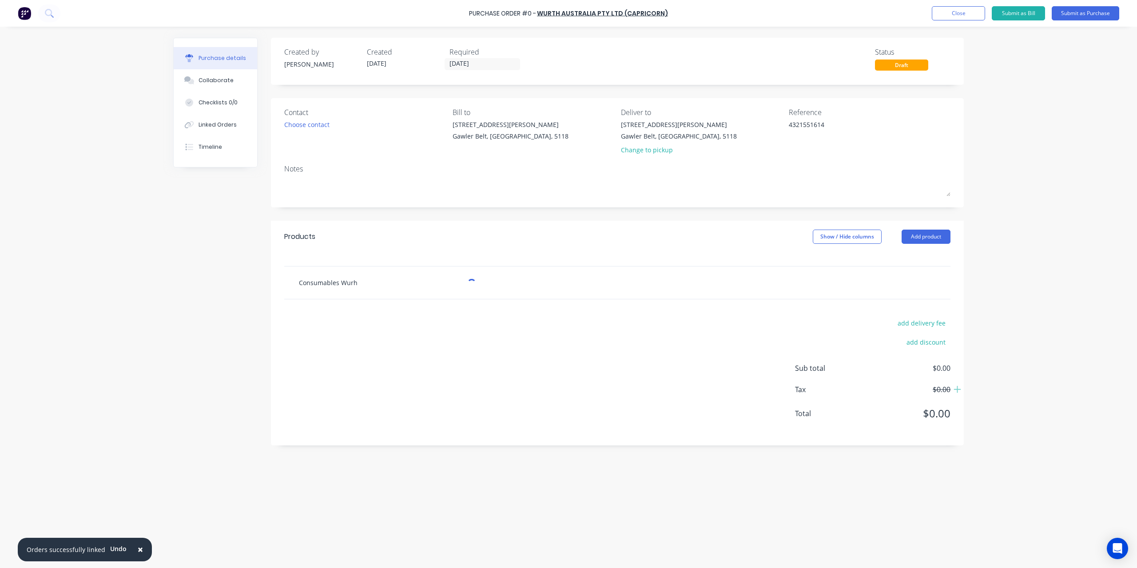
type input "Consumables Wurht"
type textarea "x"
type input "Consumables Wurh"
type textarea "x"
type input "Consumables Wur"
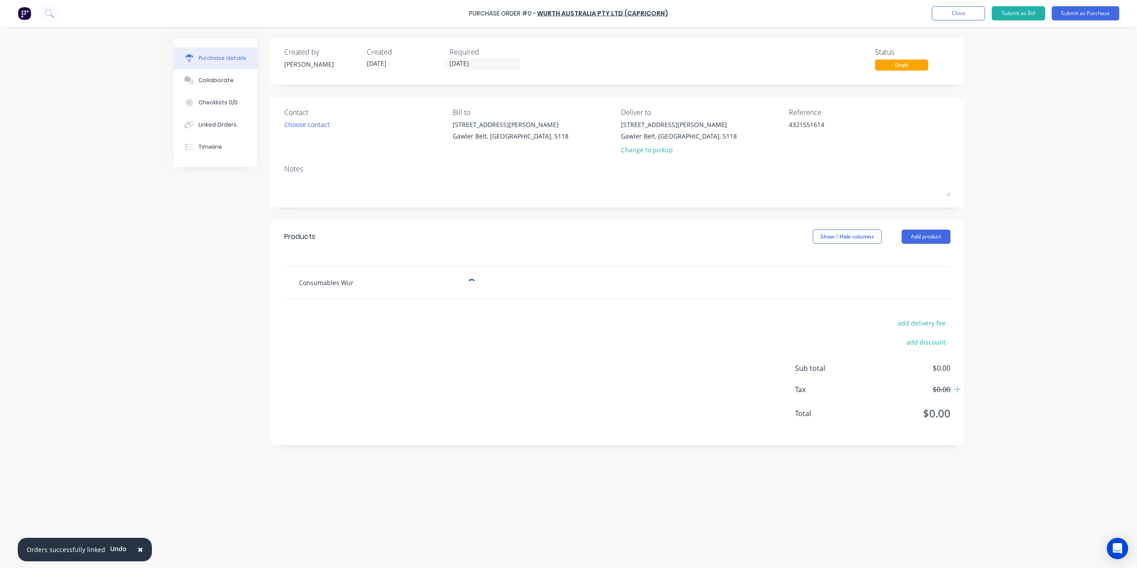
type textarea "x"
type input "Consumables Wu"
type textarea "x"
type input "Consumables Wur"
type textarea "x"
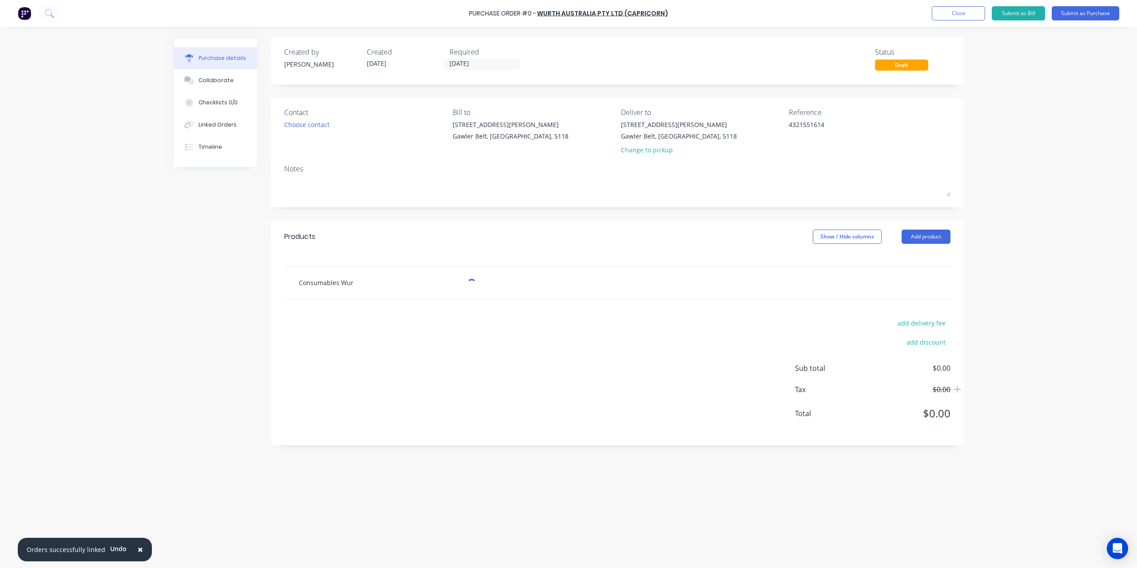
type input "Consumables Wurt"
type textarea "x"
type input "Consumables Wurth"
type textarea "x"
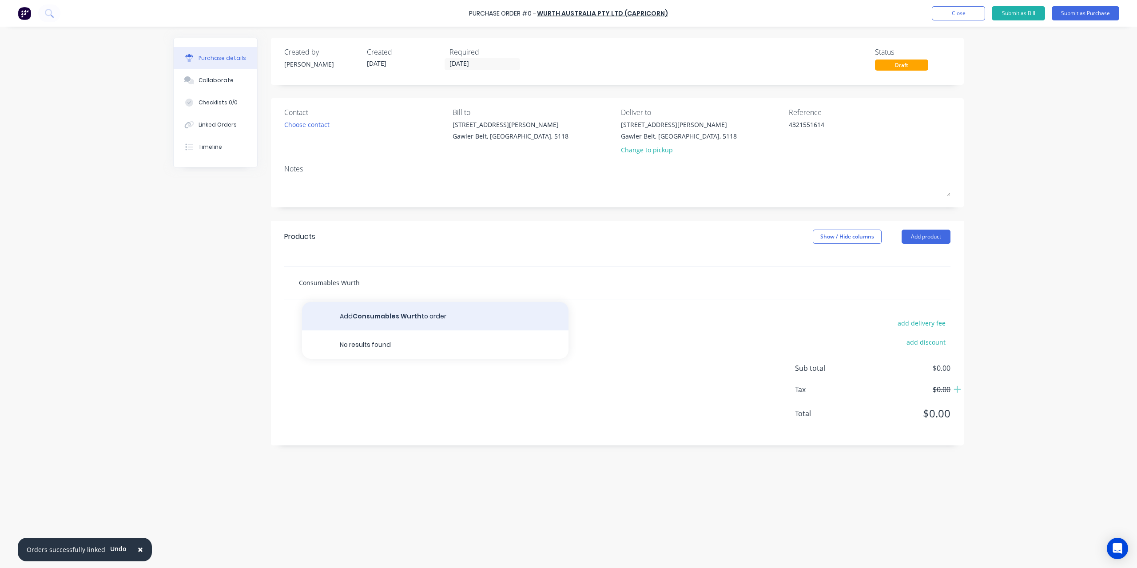
type input "Consumables Wurth"
click at [430, 311] on button "Add Consumables Wurth to order" at bounding box center [435, 316] width 267 height 28
type textarea "x"
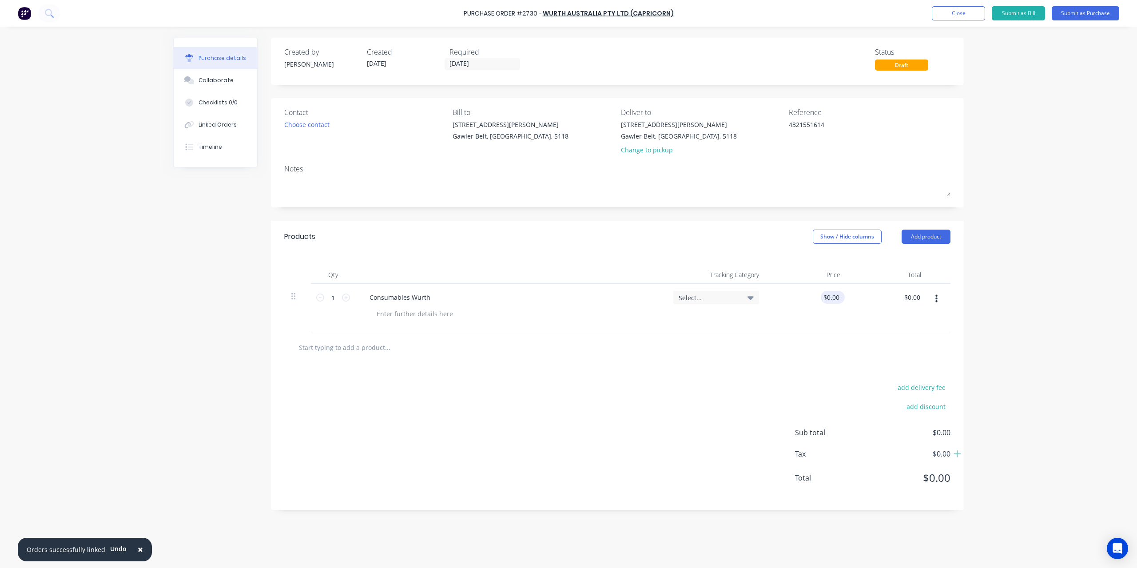
type textarea "x"
type input "0.00"
click at [832, 303] on input "0.00" at bounding box center [831, 297] width 20 height 13
click at [833, 298] on input "0.00" at bounding box center [833, 297] width 17 height 13
click at [833, 297] on input "0.00" at bounding box center [833, 297] width 17 height 13
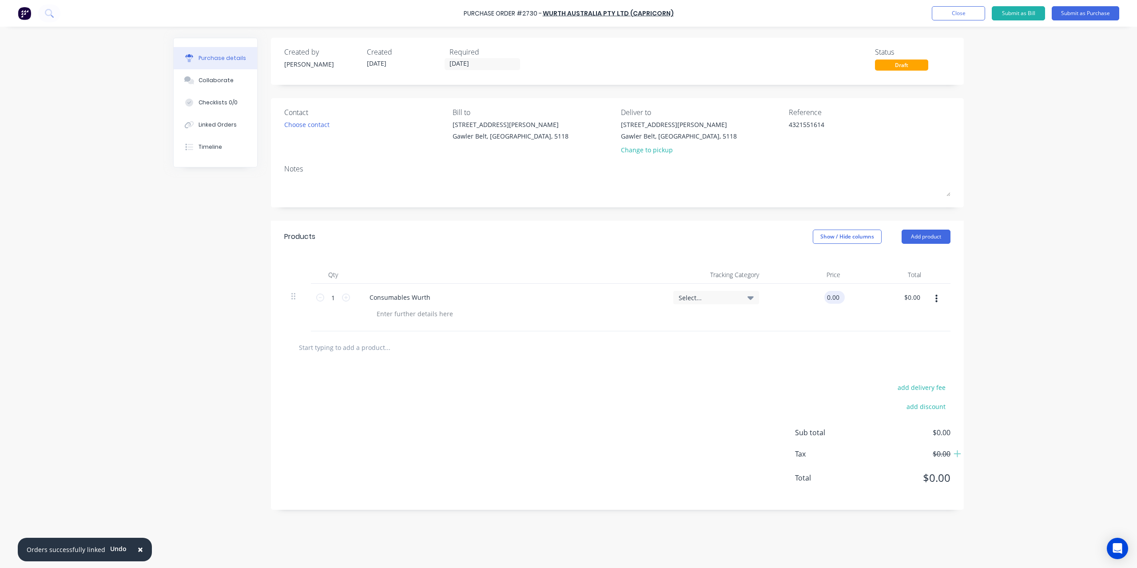
click at [833, 297] on input "0.00" at bounding box center [833, 297] width 17 height 13
type textarea "x"
type input "$0.00"
click at [729, 299] on span "Select..." at bounding box center [709, 297] width 60 height 9
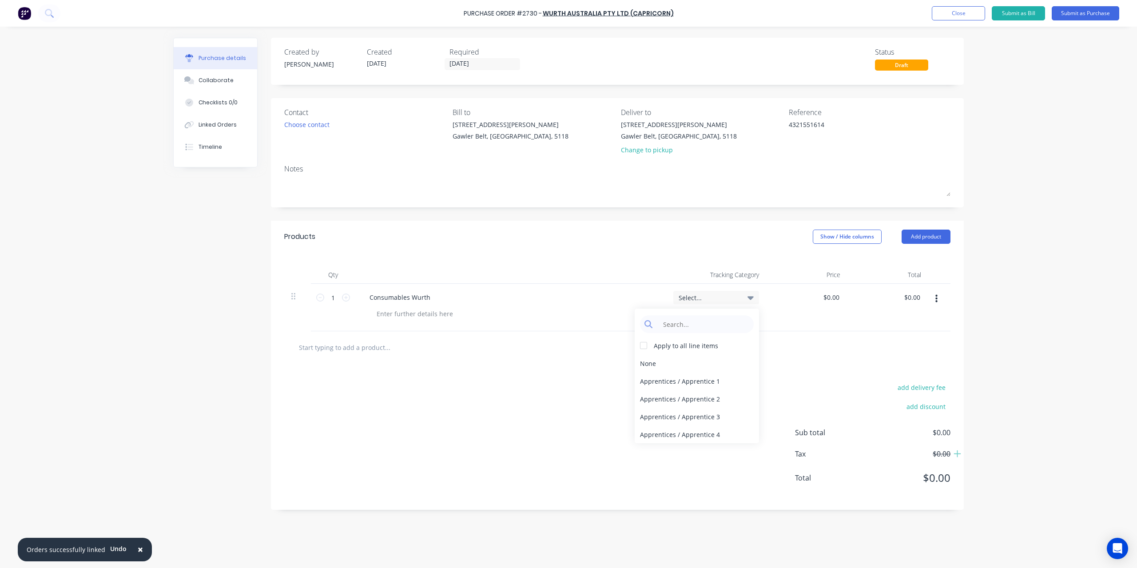
click at [728, 299] on span "Select..." at bounding box center [709, 297] width 60 height 9
click at [884, 292] on div "$0.00 $0.00" at bounding box center [888, 308] width 81 height 48
type textarea "x"
type input "0.00"
click at [837, 298] on input "0.00" at bounding box center [831, 297] width 20 height 13
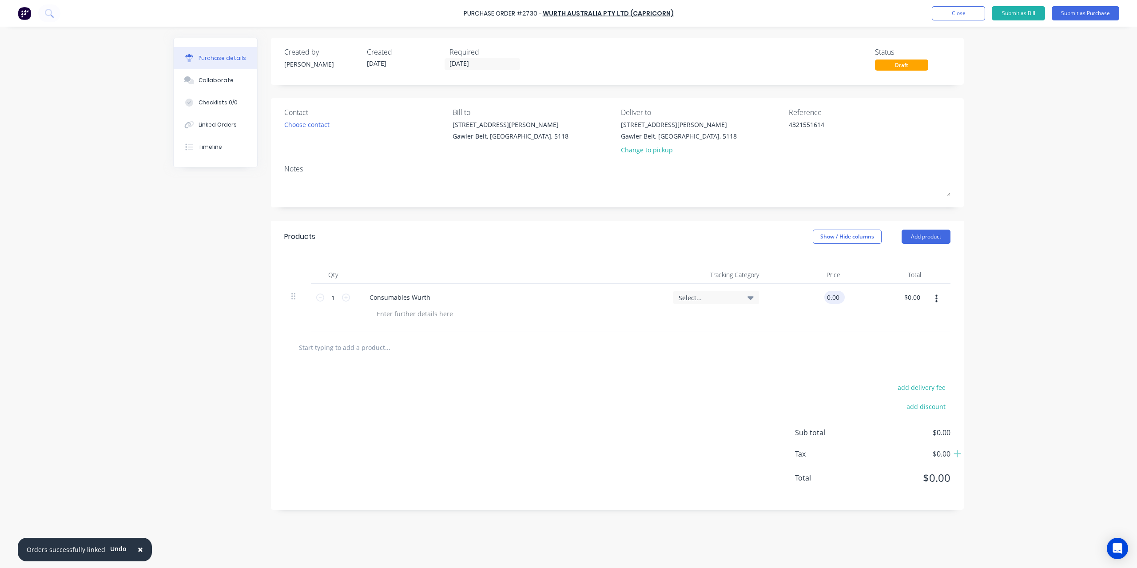
click at [837, 298] on input "0.00" at bounding box center [833, 297] width 17 height 13
type textarea "x"
type input "$0.00"
click at [935, 383] on button "add delivery fee" at bounding box center [922, 388] width 58 height 12
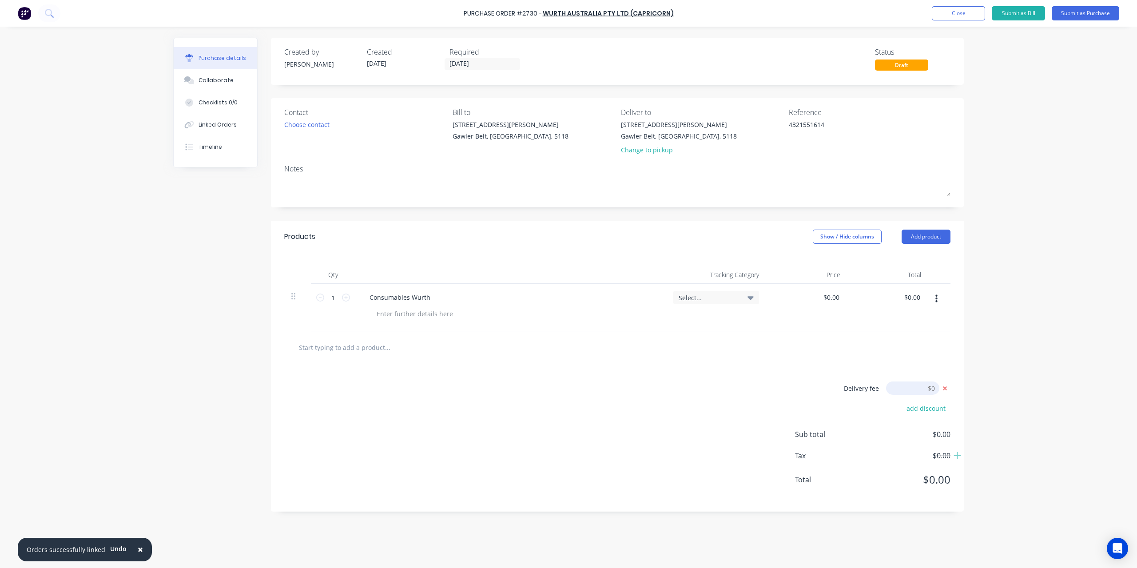
click at [918, 385] on input "[DATE]" at bounding box center [912, 388] width 53 height 13
type textarea "x"
click at [918, 385] on input "[DATE]" at bounding box center [912, 388] width 53 height 13
type input "14.95"
type textarea "x"
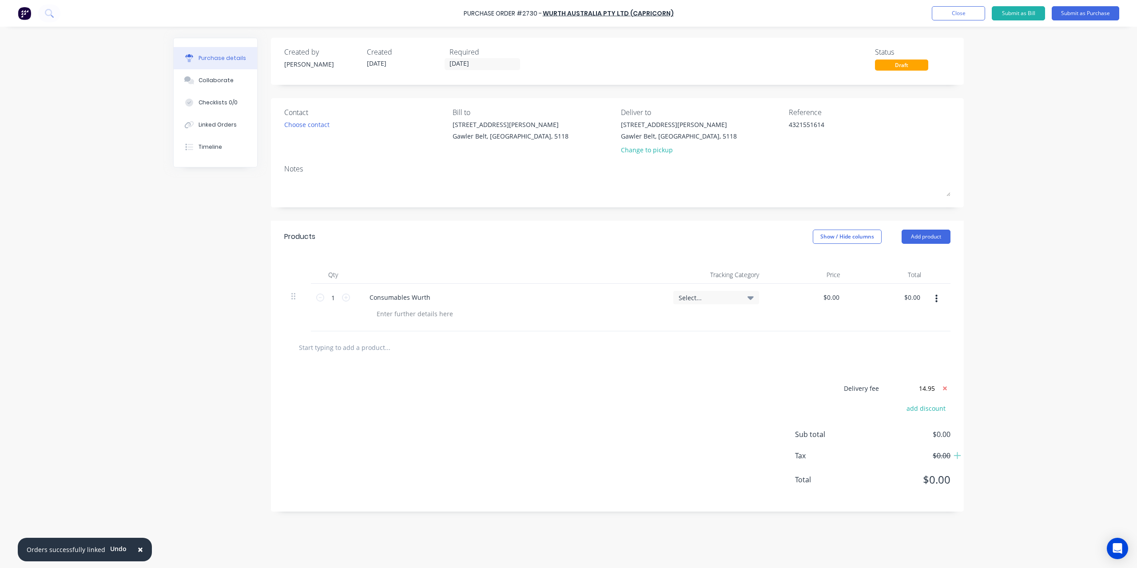
type input "$14.95"
click at [898, 365] on div "Delivery fee $14.95 add discount Sub total $14.95 Tax $1.50 Total $16.45" at bounding box center [617, 438] width 693 height 148
type textarea "x"
type input "0.00"
click at [914, 294] on input "0.00" at bounding box center [912, 297] width 20 height 13
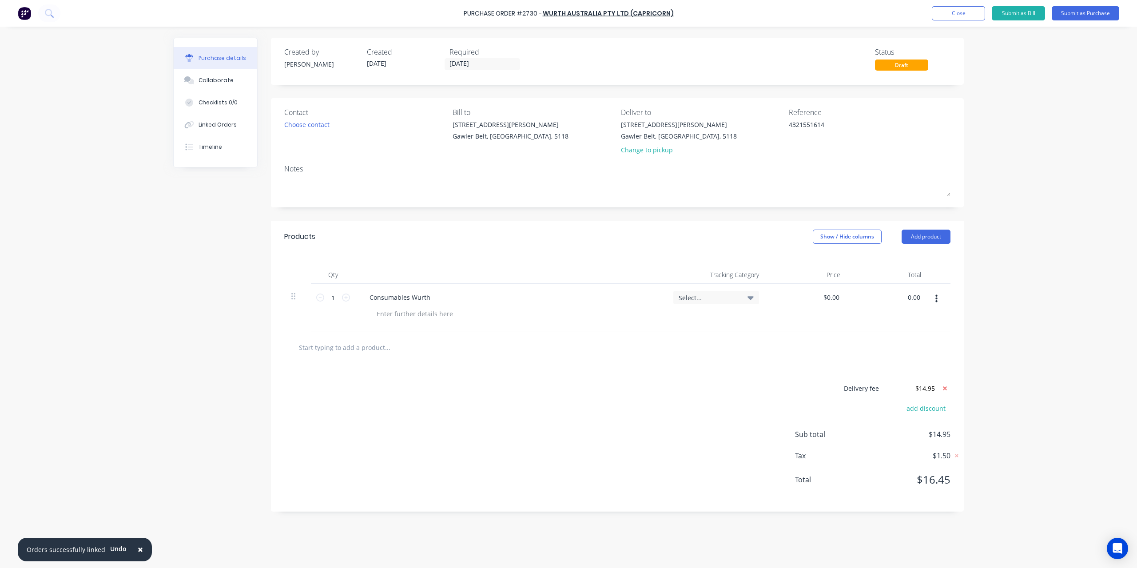
type textarea "x"
type input "$0.00"
type textarea "x"
type input "$0.00"
click at [928, 287] on div "$0.00 $0.00" at bounding box center [888, 308] width 81 height 48
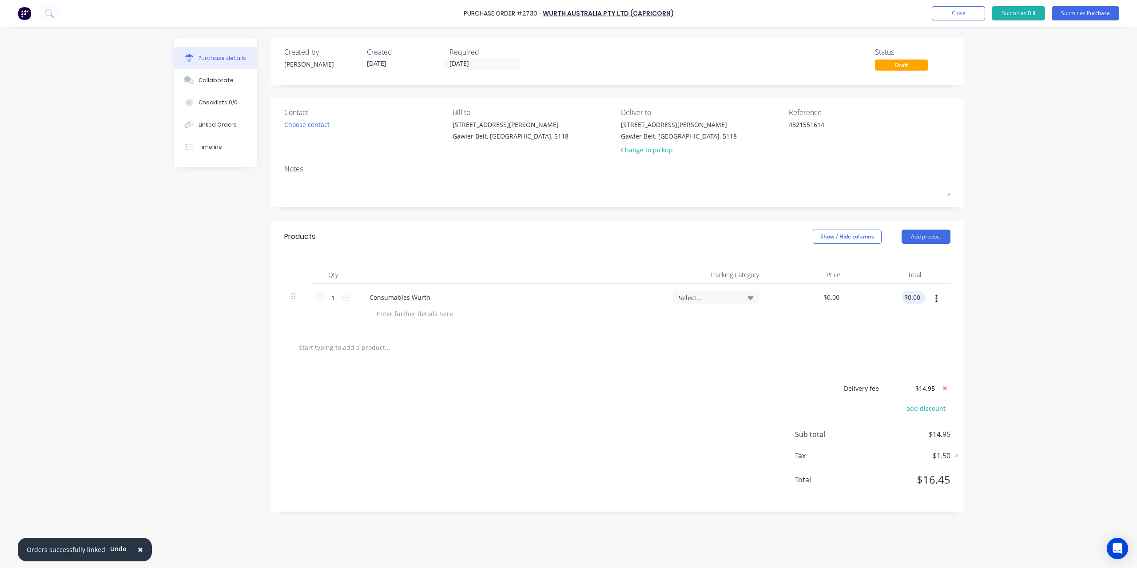
type textarea "x"
type input "0.00"
click at [920, 294] on input "0.00" at bounding box center [913, 297] width 17 height 13
type textarea "x"
click at [919, 294] on input "0.00" at bounding box center [913, 297] width 17 height 13
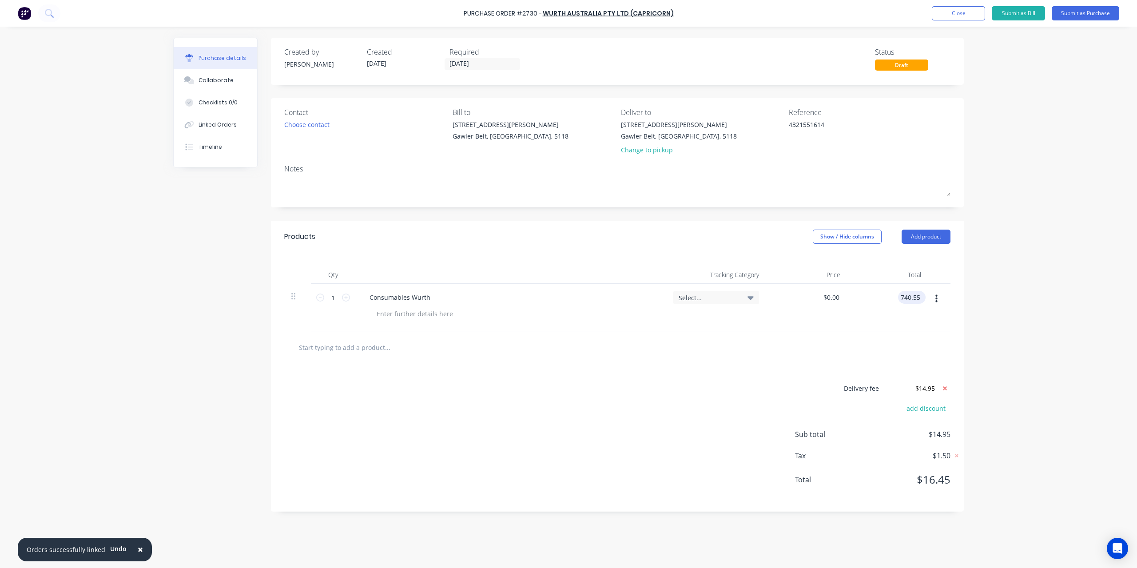
type input "740.55"
type textarea "x"
type input "$740.55"
click at [1076, 17] on button "Submit as Purchase" at bounding box center [1086, 13] width 68 height 14
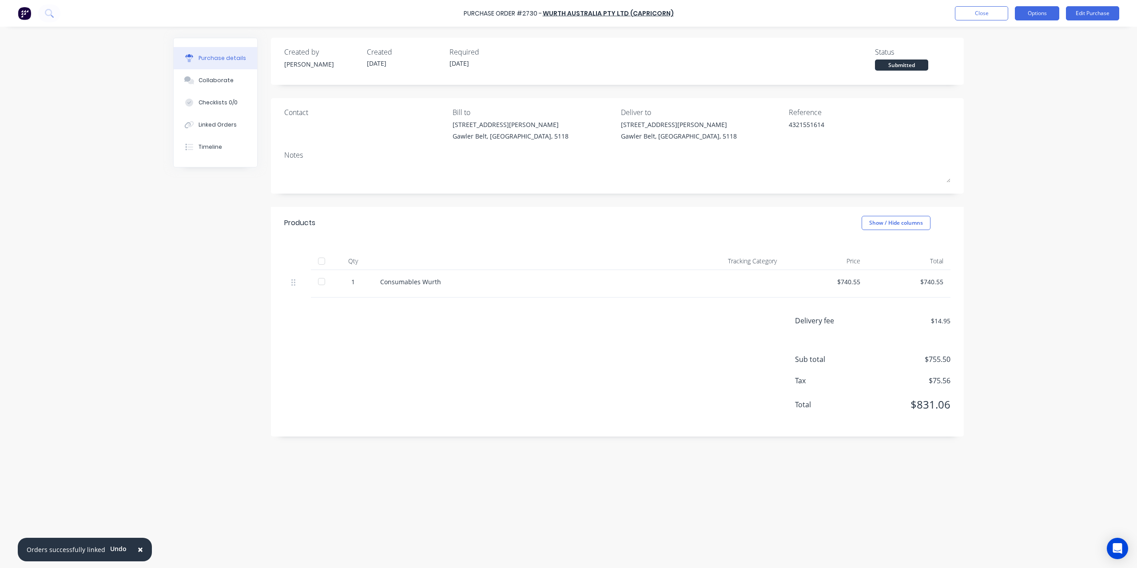
click at [1042, 10] on button "Options" at bounding box center [1037, 13] width 44 height 14
click at [1007, 51] on div "Convert to Bill" at bounding box center [1017, 54] width 68 height 13
type textarea "x"
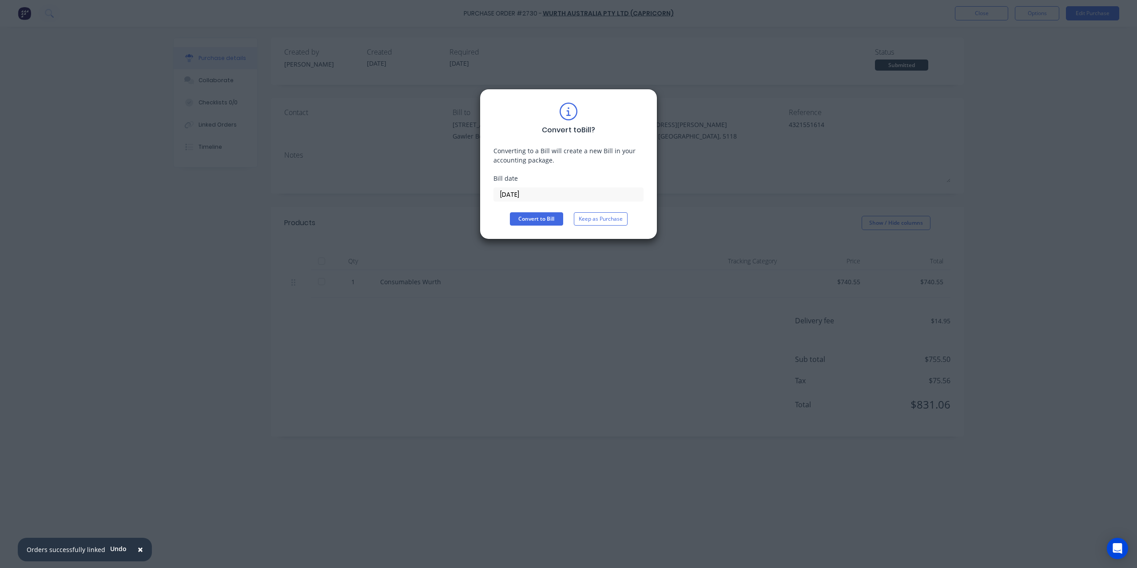
click at [550, 190] on input "[DATE]" at bounding box center [568, 194] width 149 height 13
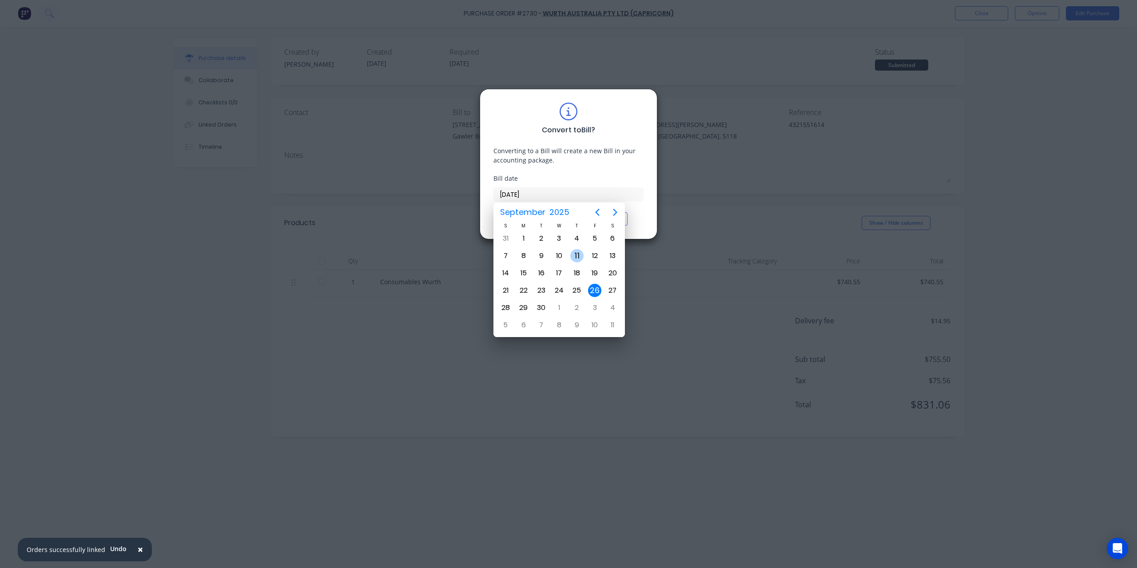
click at [569, 253] on div "11" at bounding box center [577, 255] width 18 height 17
type input "11/09/25"
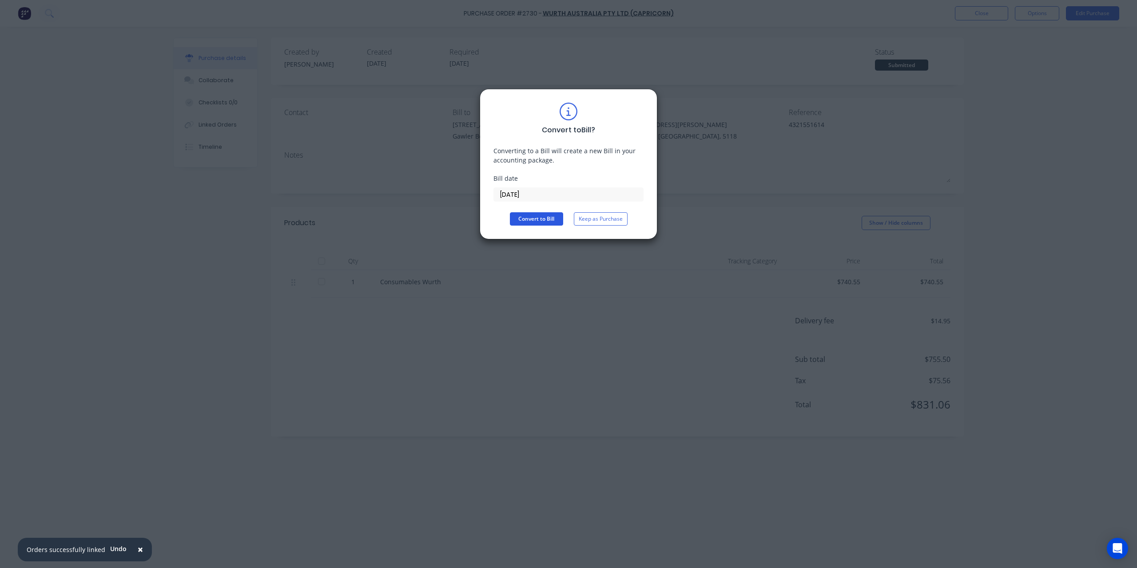
click at [553, 222] on button "Convert to Bill" at bounding box center [536, 218] width 53 height 13
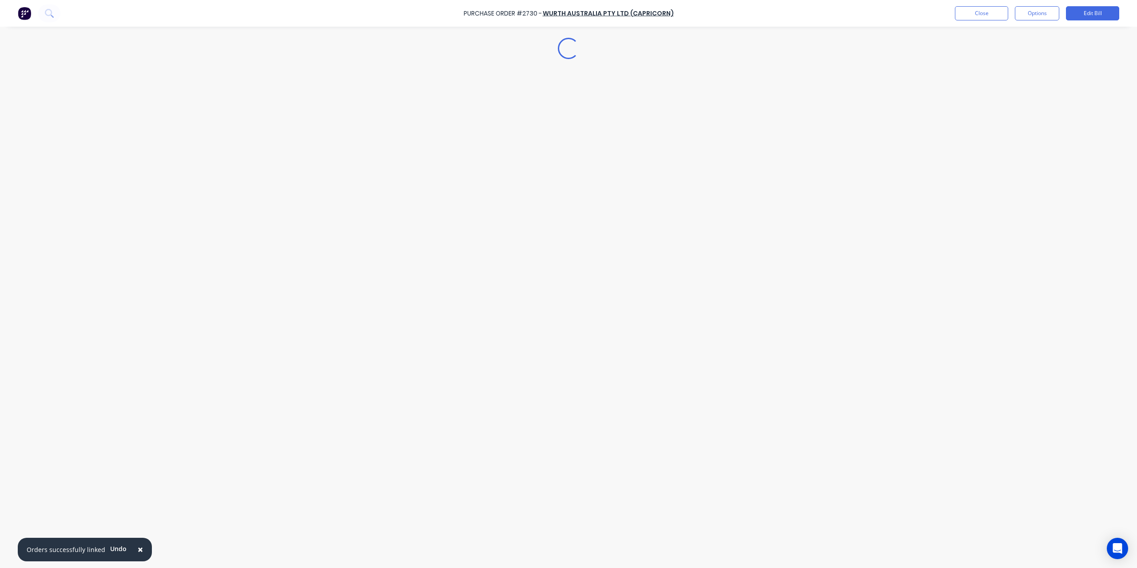
type textarea "x"
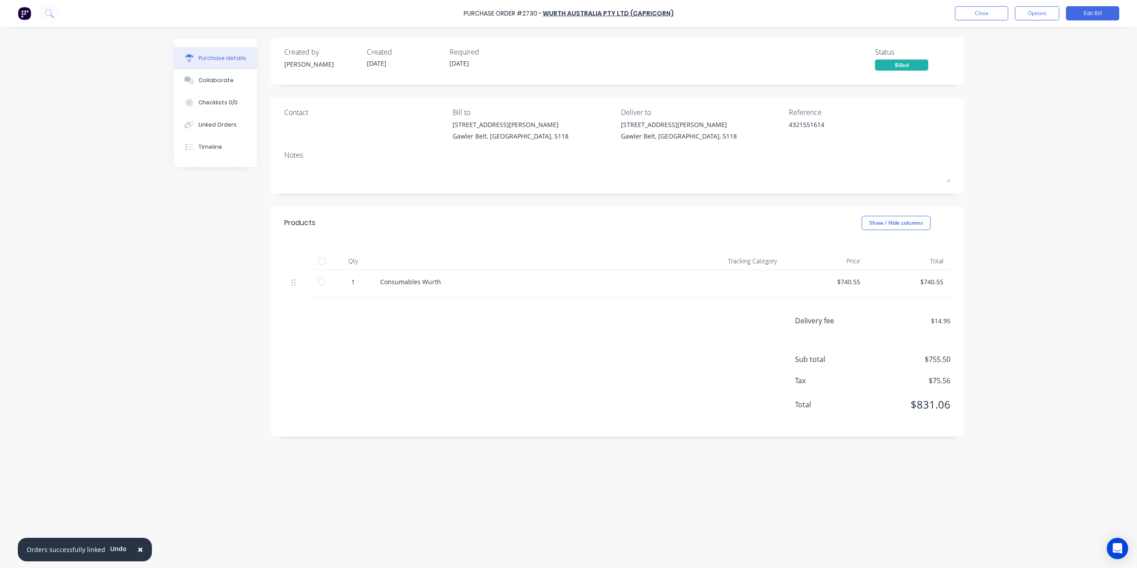
click at [442, 287] on div "Consumables Wurth" at bounding box center [528, 284] width 311 height 28
drag, startPoint x: 443, startPoint y: 280, endPoint x: 370, endPoint y: 279, distance: 73.3
click at [370, 279] on div "1 Consumables Wurth $740.55 $740.55" at bounding box center [617, 284] width 666 height 28
copy div "Consumables Wurth"
click at [1075, 138] on div "× Orders successfully linked Undo Purchase Order #2730 - Wurth Australia Pty Lt…" at bounding box center [568, 284] width 1137 height 568
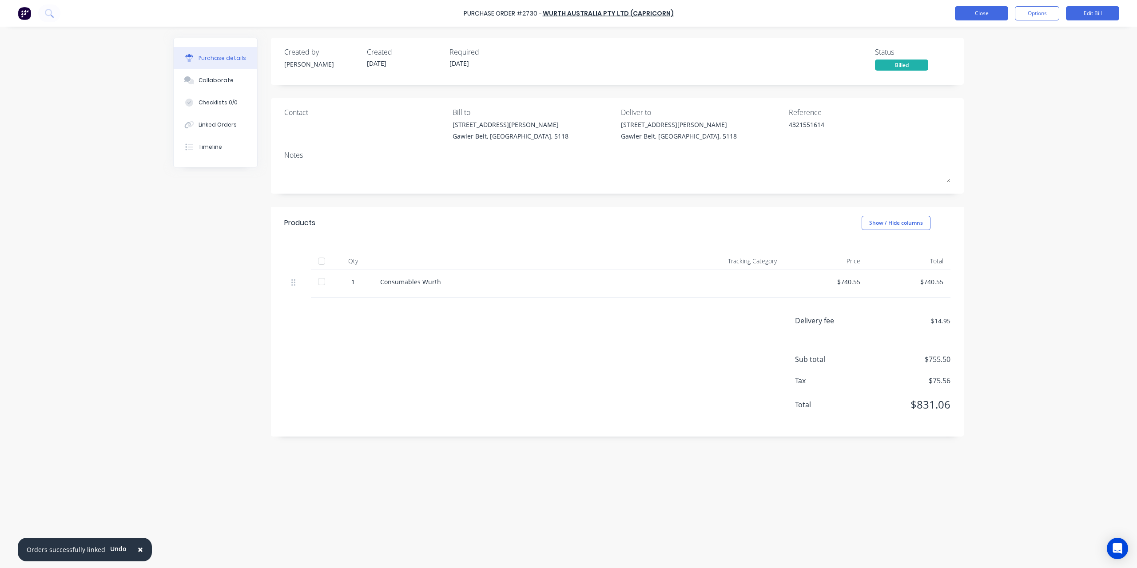
click at [987, 8] on button "Close" at bounding box center [981, 13] width 53 height 14
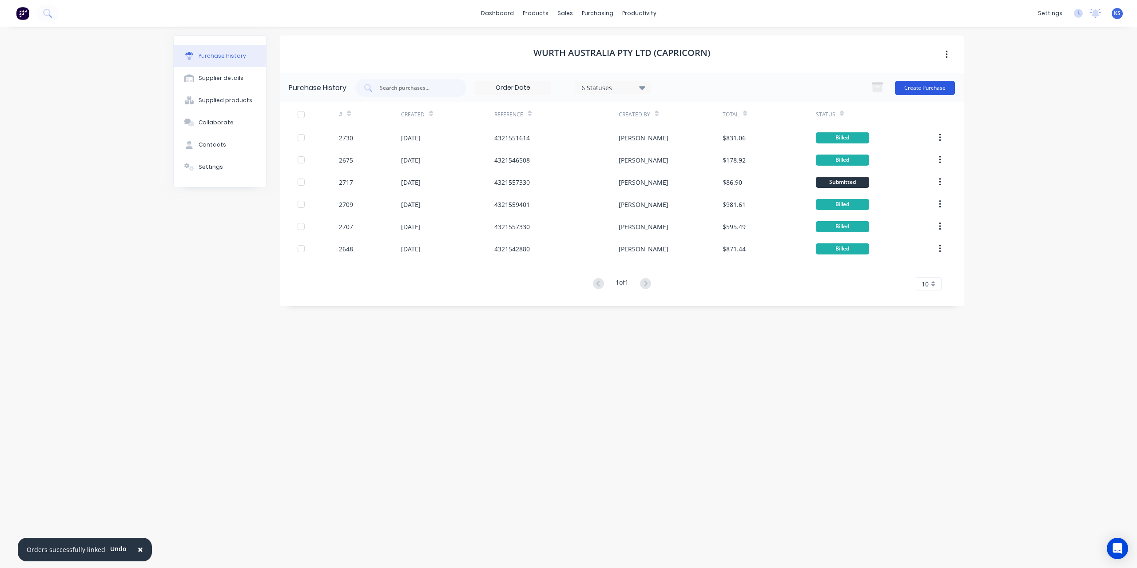
click at [921, 91] on button "Create Purchase" at bounding box center [925, 88] width 60 height 14
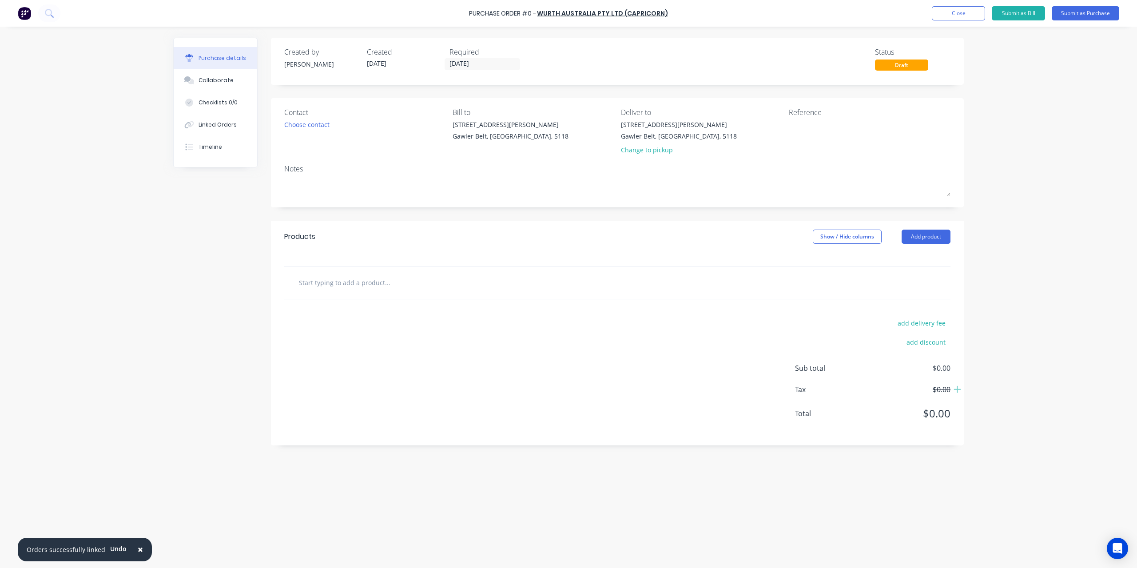
click at [337, 303] on div "add delivery fee add discount Sub total $0.00 Tax $0.00 Total $0.00" at bounding box center [617, 372] width 693 height 146
click at [349, 279] on input "text" at bounding box center [388, 283] width 178 height 18
drag, startPoint x: 320, startPoint y: 283, endPoint x: 408, endPoint y: 287, distance: 88.5
click at [408, 287] on input "Wurth Consumables" at bounding box center [388, 283] width 178 height 18
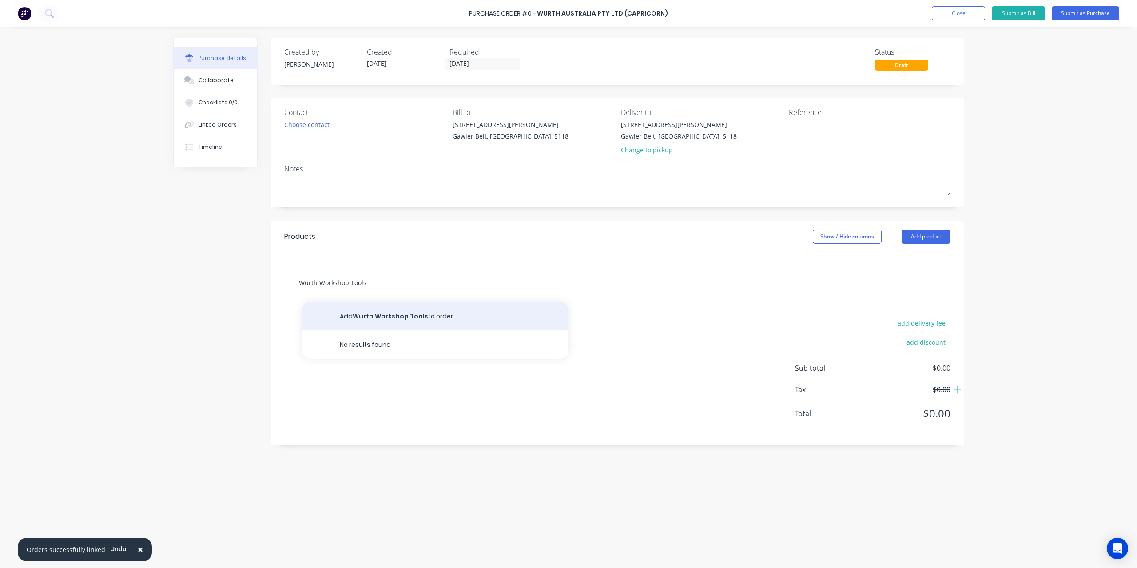
type input "Wurth Workshop Tools"
click at [403, 313] on button "Add Wurth Workshop Tools to order" at bounding box center [435, 316] width 267 height 28
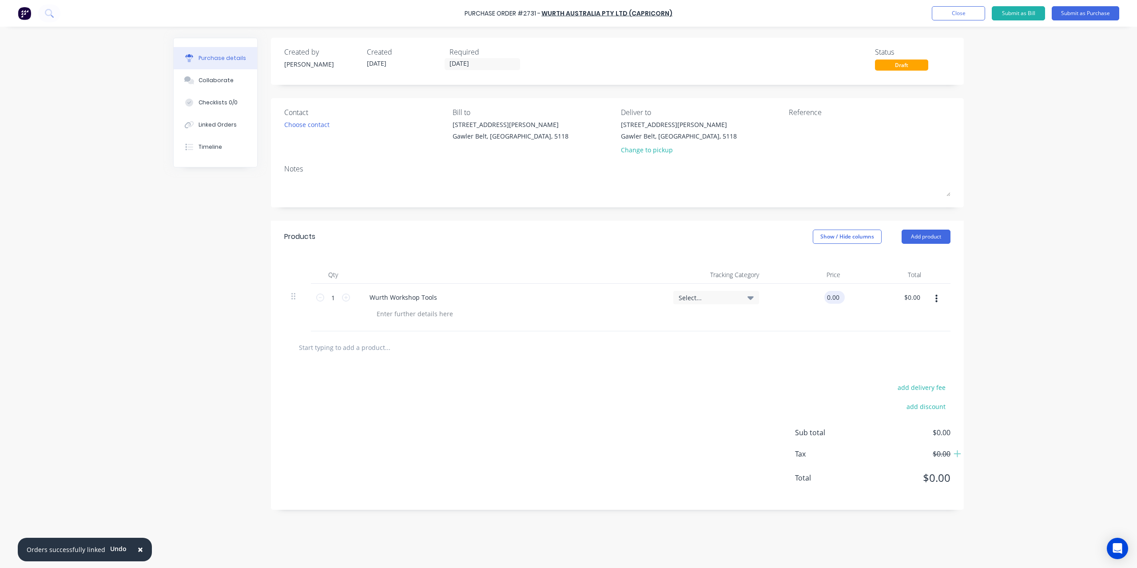
click at [827, 298] on input "0.00" at bounding box center [833, 297] width 17 height 13
type input "$0.00"
click at [914, 300] on input "0.00" at bounding box center [913, 297] width 17 height 13
type input "239"
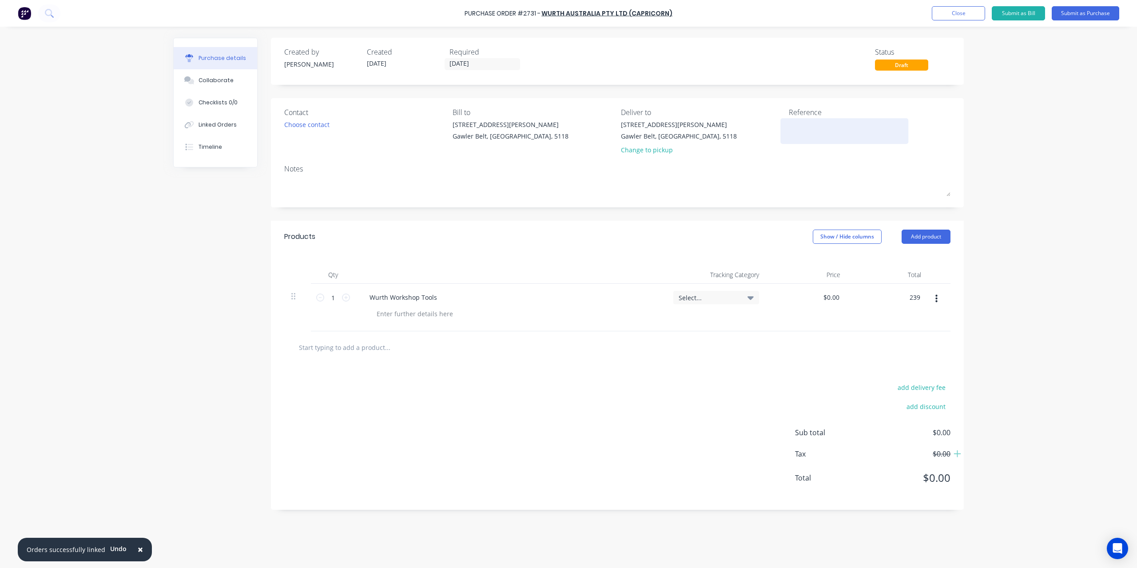
type input "$239.00"
click at [826, 129] on textarea at bounding box center [844, 130] width 111 height 20
click at [1072, 8] on button "Submit as Purchase" at bounding box center [1086, 13] width 68 height 14
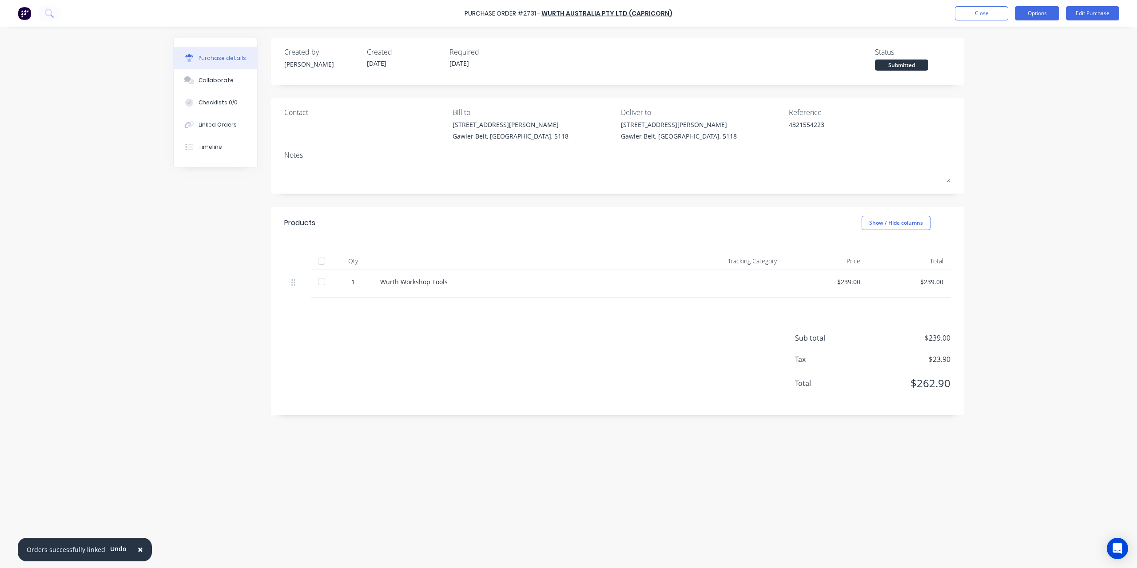
click at [1018, 15] on button "Options" at bounding box center [1037, 13] width 44 height 14
click at [1027, 48] on div "Convert to Bill" at bounding box center [1017, 54] width 68 height 13
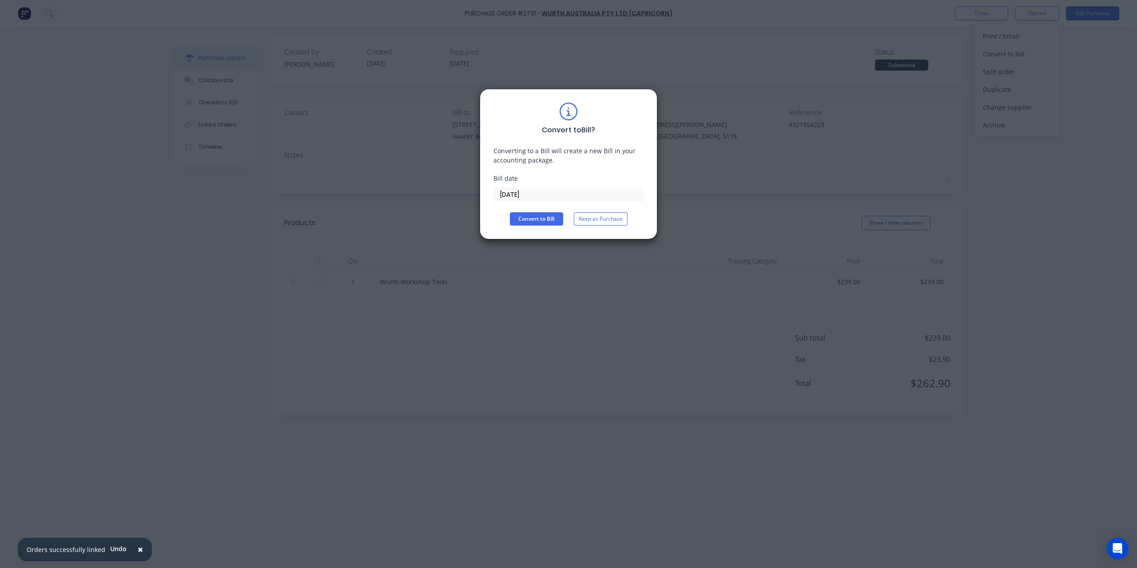
click at [602, 191] on input "[DATE]" at bounding box center [568, 194] width 149 height 13
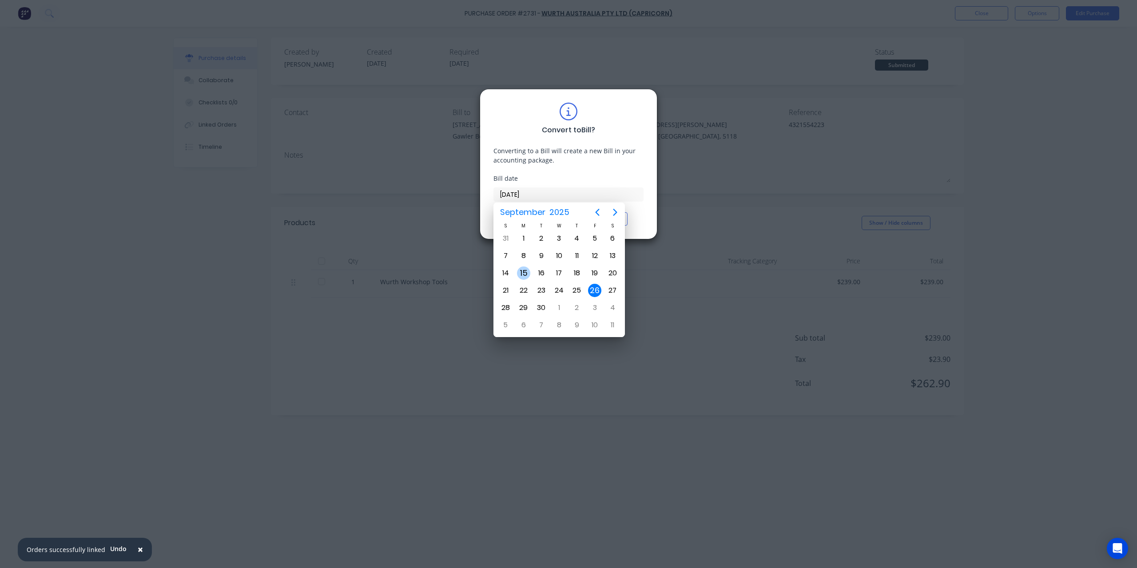
click at [526, 272] on div "15" at bounding box center [523, 273] width 13 height 13
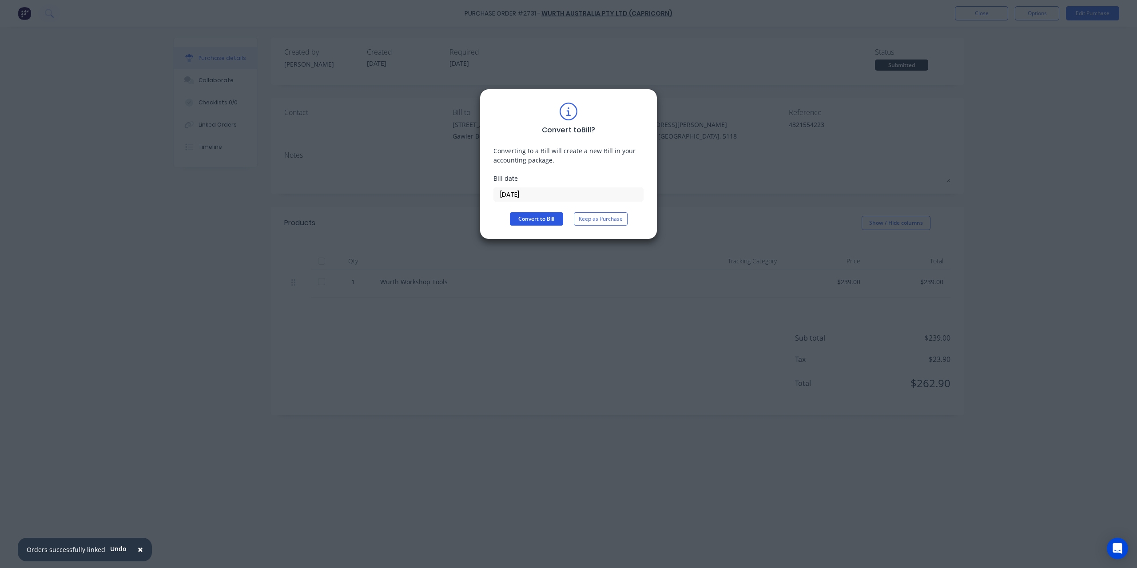
click at [550, 219] on button "Convert to Bill" at bounding box center [536, 218] width 53 height 13
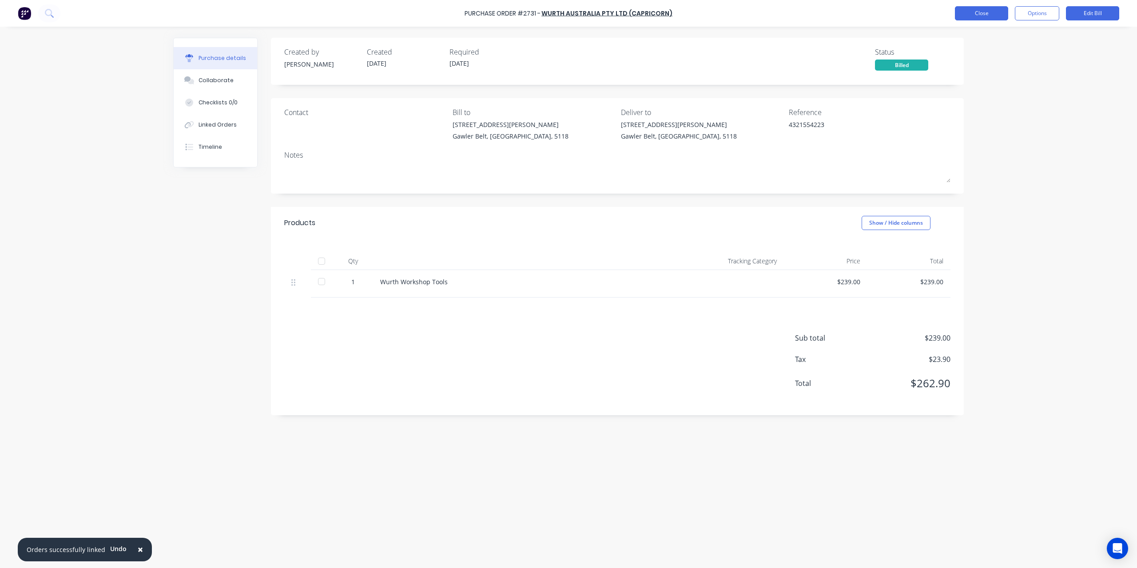
click at [963, 14] on button "Close" at bounding box center [981, 13] width 53 height 14
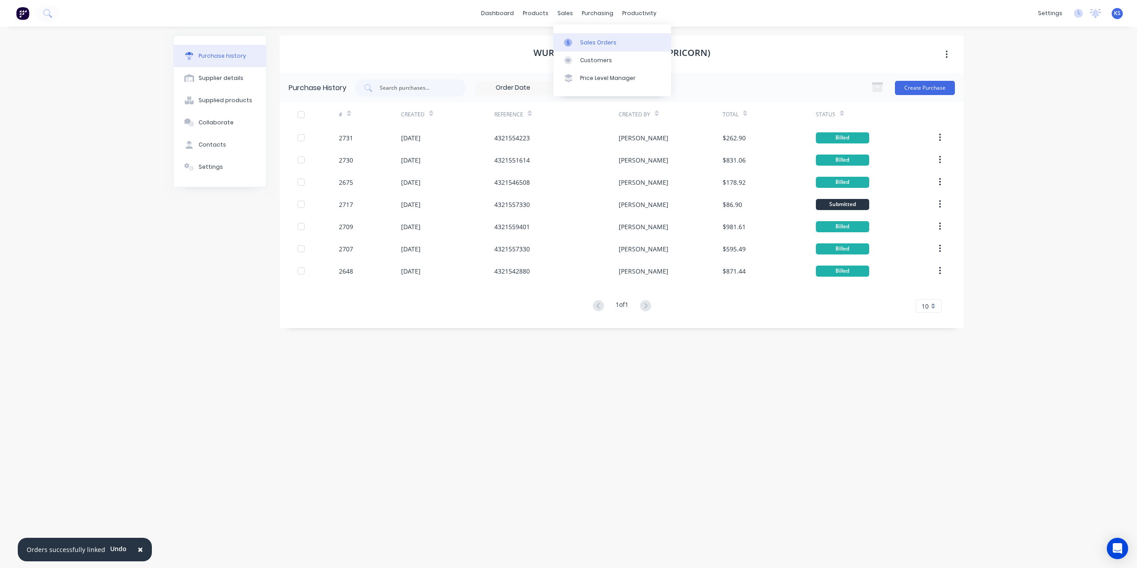
click at [584, 43] on div "Sales Orders" at bounding box center [598, 43] width 36 height 8
